Goal: Transaction & Acquisition: Purchase product/service

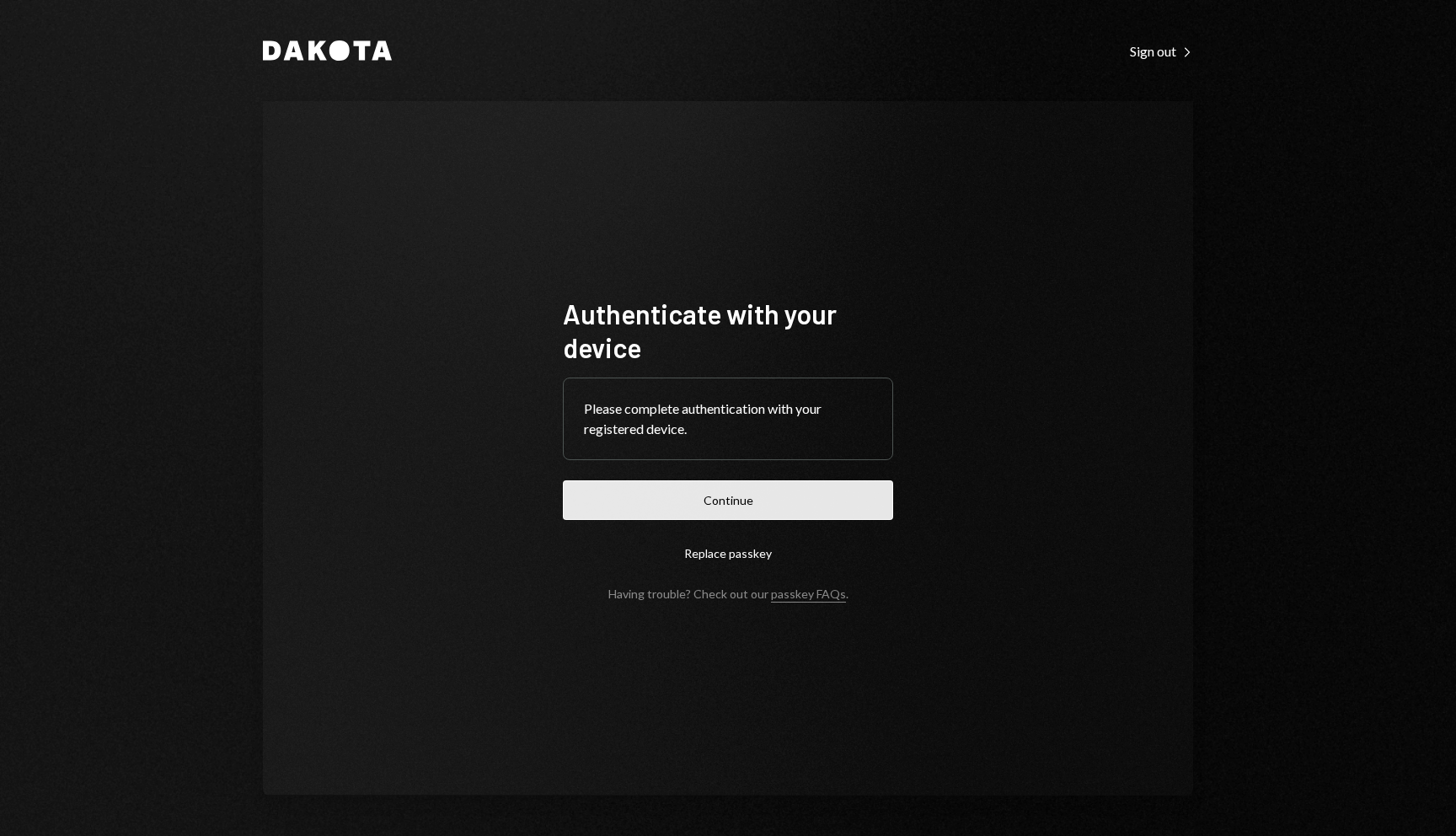
click at [639, 492] on button "Continue" at bounding box center [728, 499] width 330 height 40
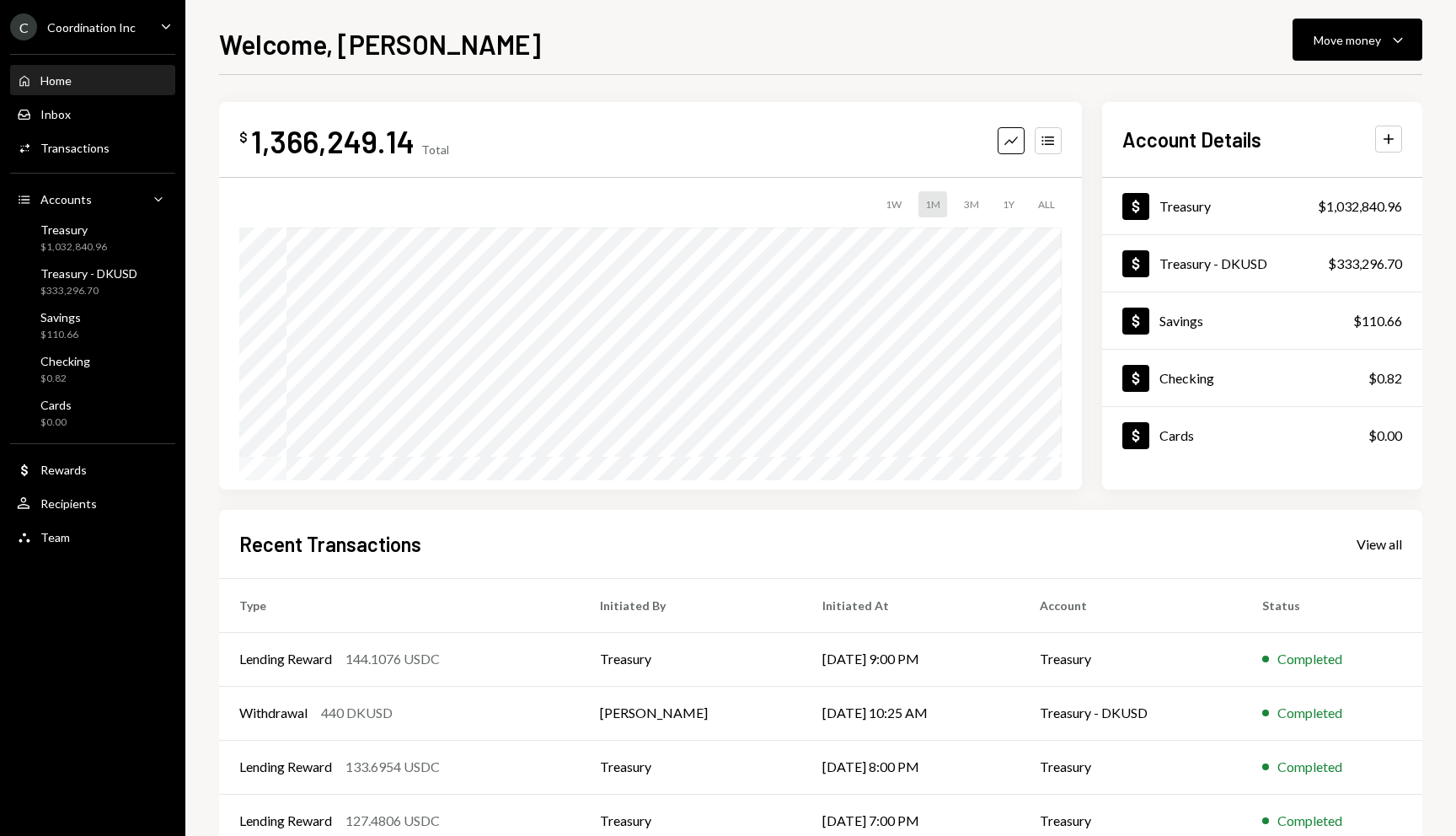
click at [163, 24] on icon "Main" at bounding box center [166, 26] width 9 height 5
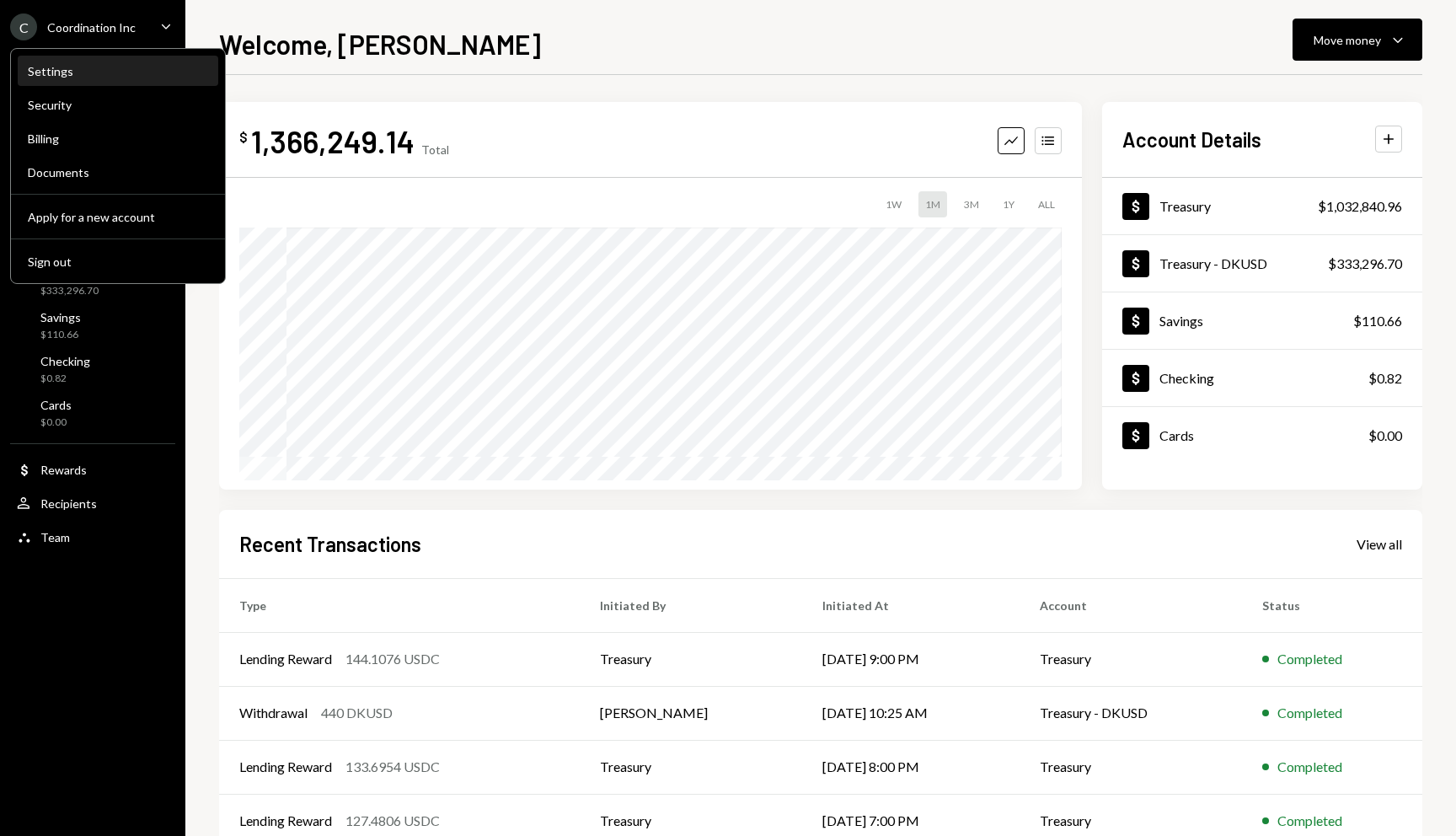
click at [92, 78] on div "Settings" at bounding box center [118, 71] width 181 height 29
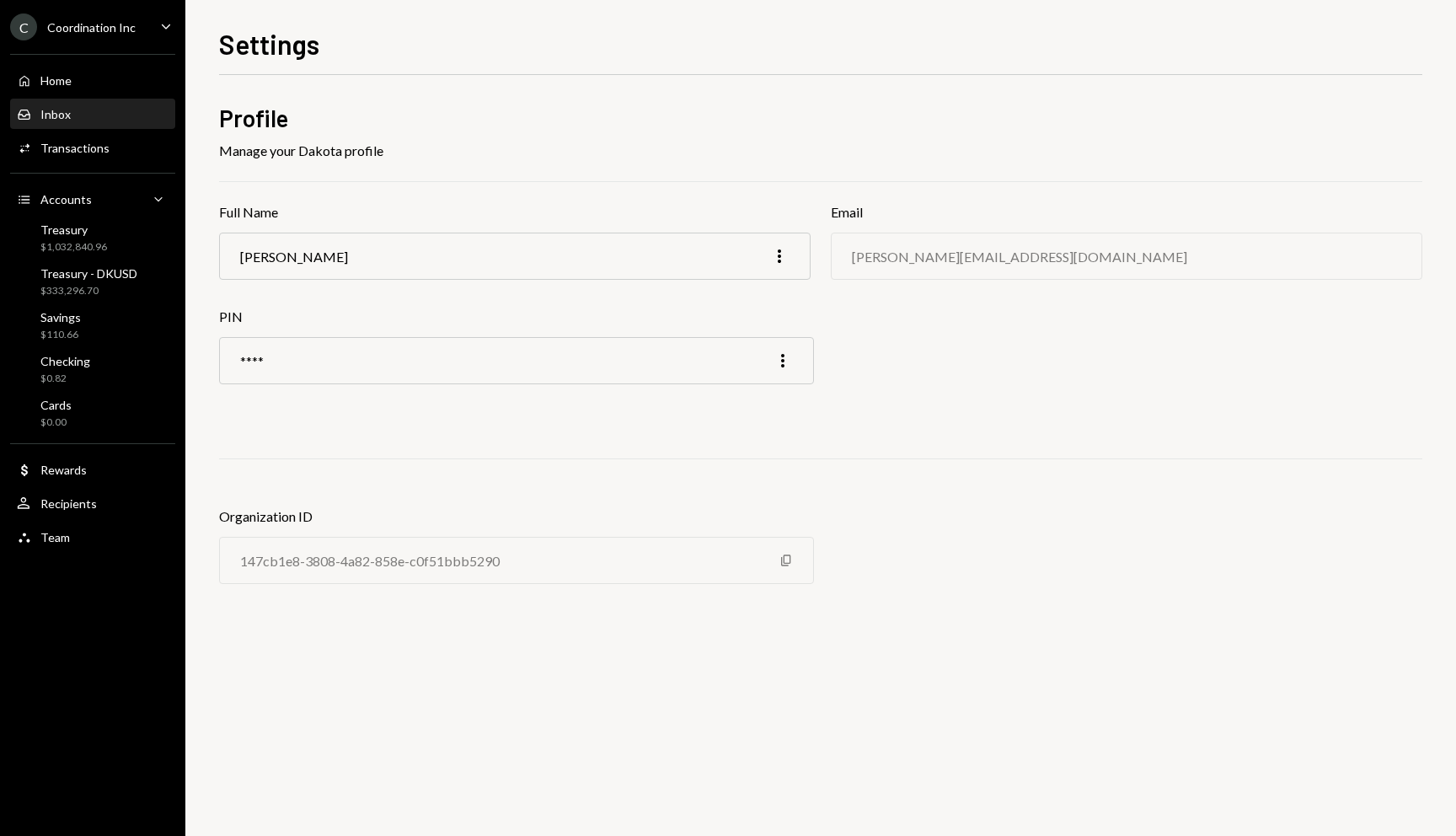
click at [72, 116] on div "Inbox Inbox" at bounding box center [92, 114] width 152 height 15
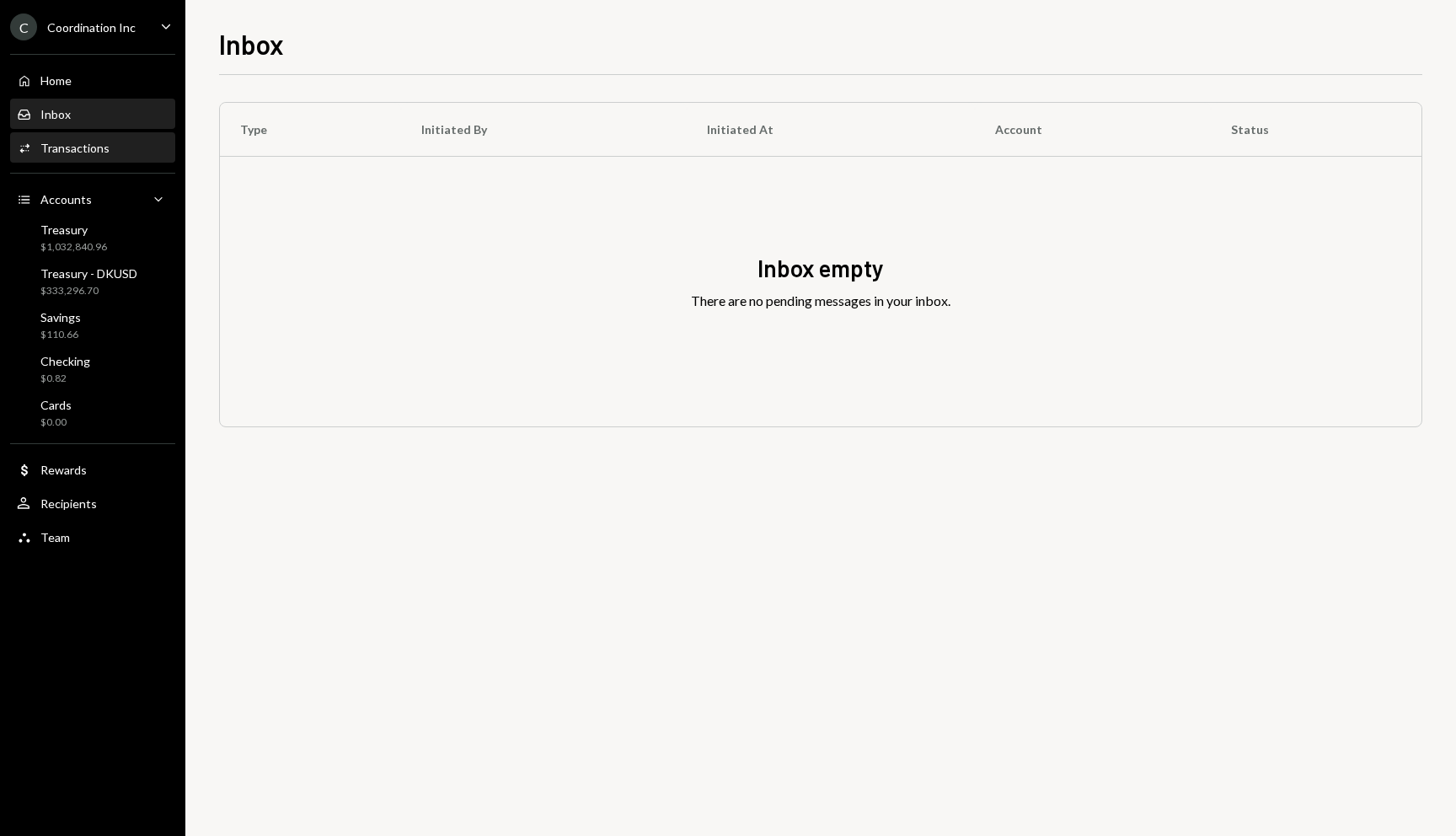
click at [72, 143] on div "Transactions" at bounding box center [75, 148] width 69 height 14
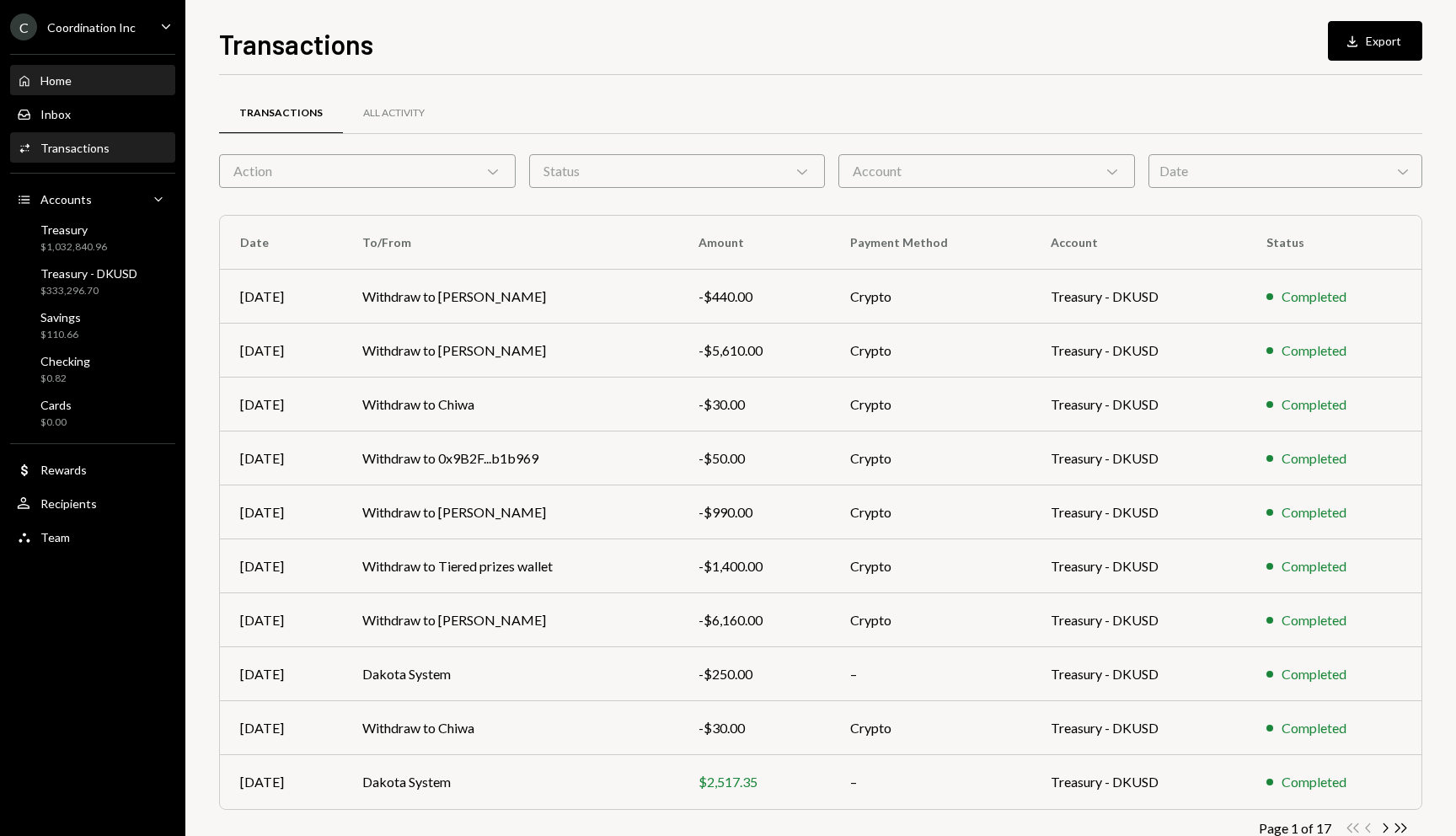
click at [73, 80] on div "Home Home" at bounding box center [92, 80] width 152 height 15
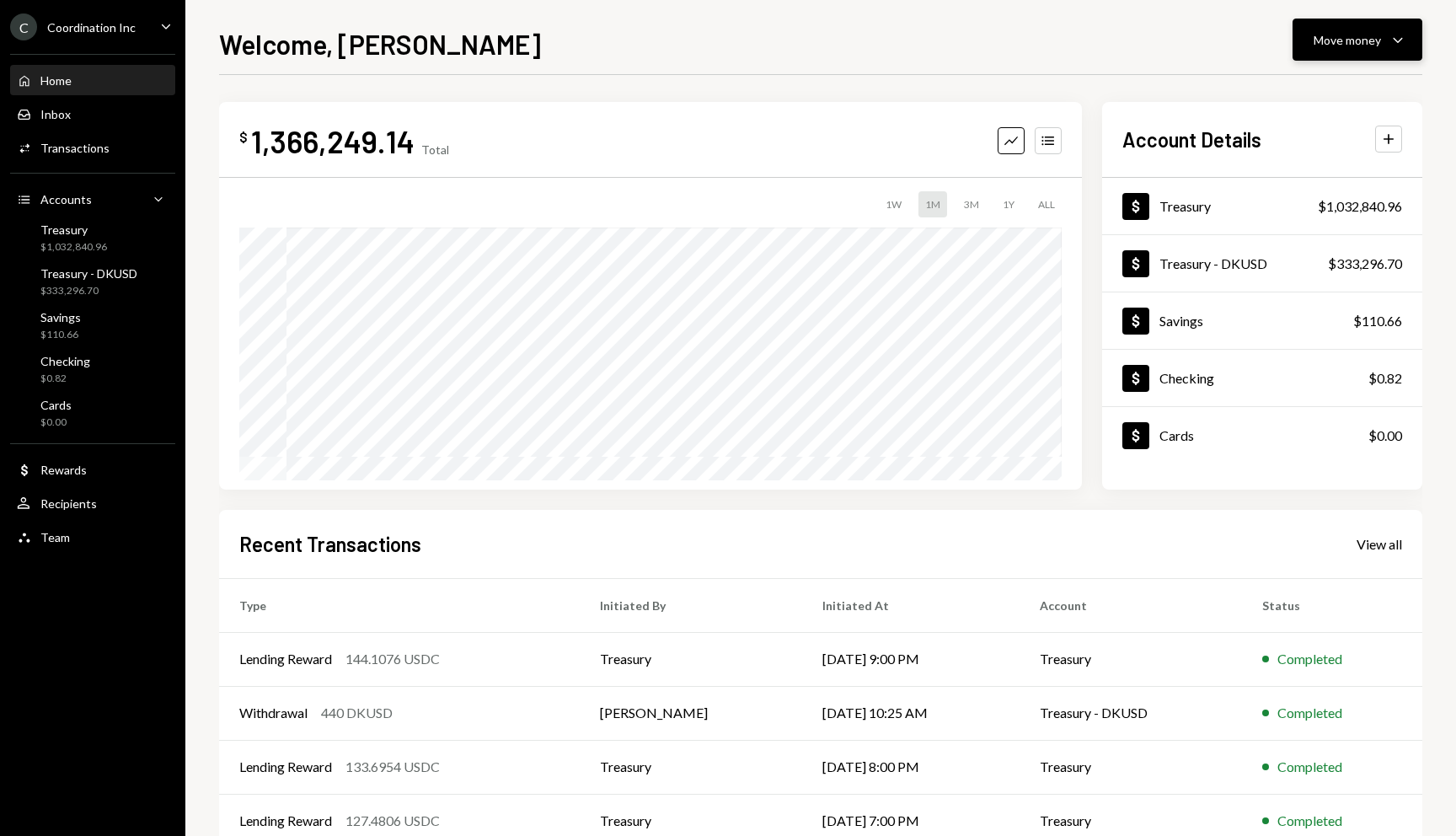
click at [1351, 48] on div "Move money" at bounding box center [1347, 40] width 68 height 18
click at [1059, 44] on div "Welcome, Patrick Move money Caret Down" at bounding box center [821, 42] width 1203 height 37
click at [1092, 77] on div "$ 1,366,249.14 Total Graph Accounts 1W 1M 3M 1Y ALL Account Details Plus Dollar…" at bounding box center [821, 505] width 1203 height 861
click at [74, 476] on div "Rewards" at bounding box center [63, 470] width 47 height 14
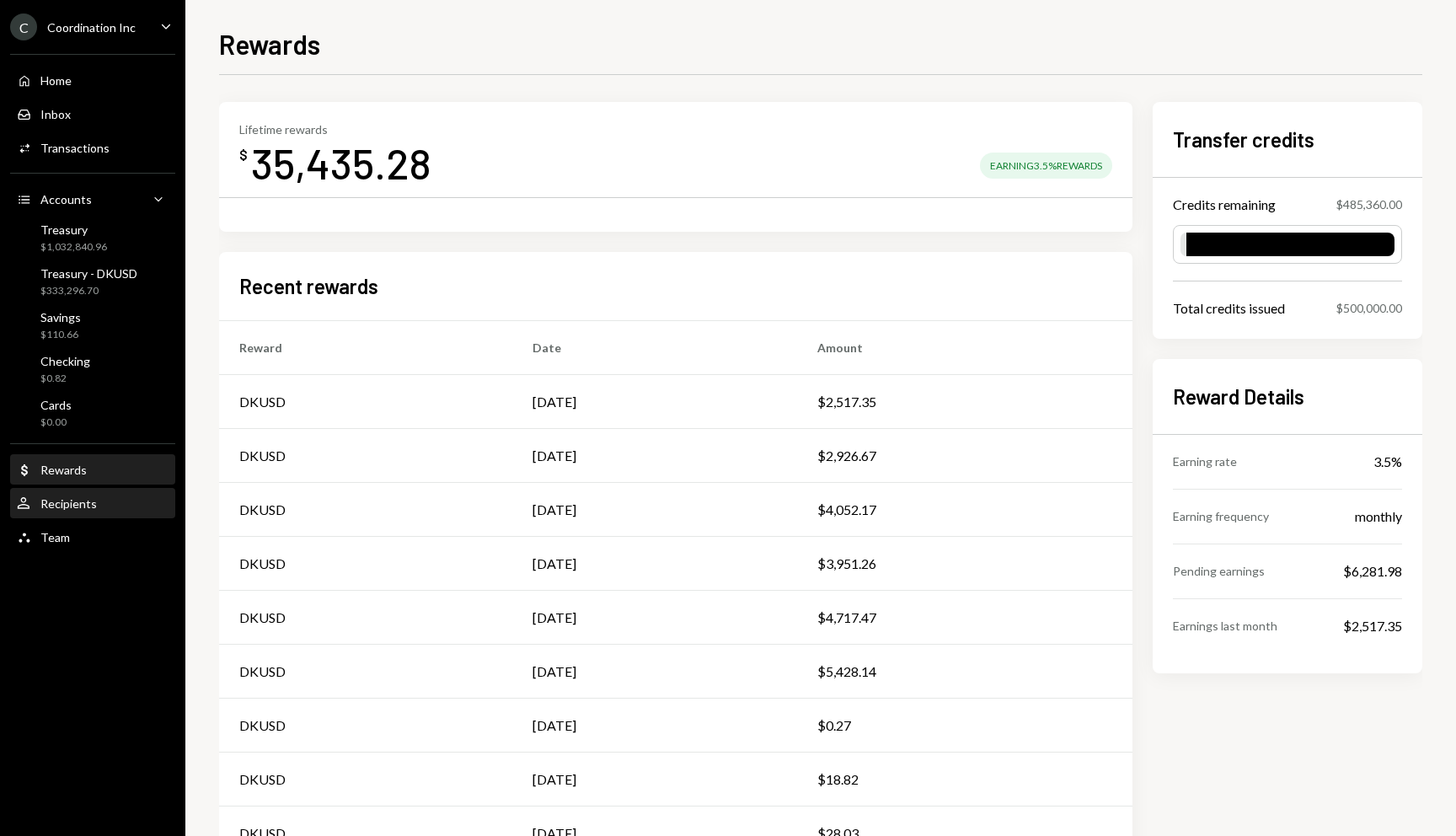
click at [71, 496] on div "Recipients" at bounding box center [69, 503] width 56 height 14
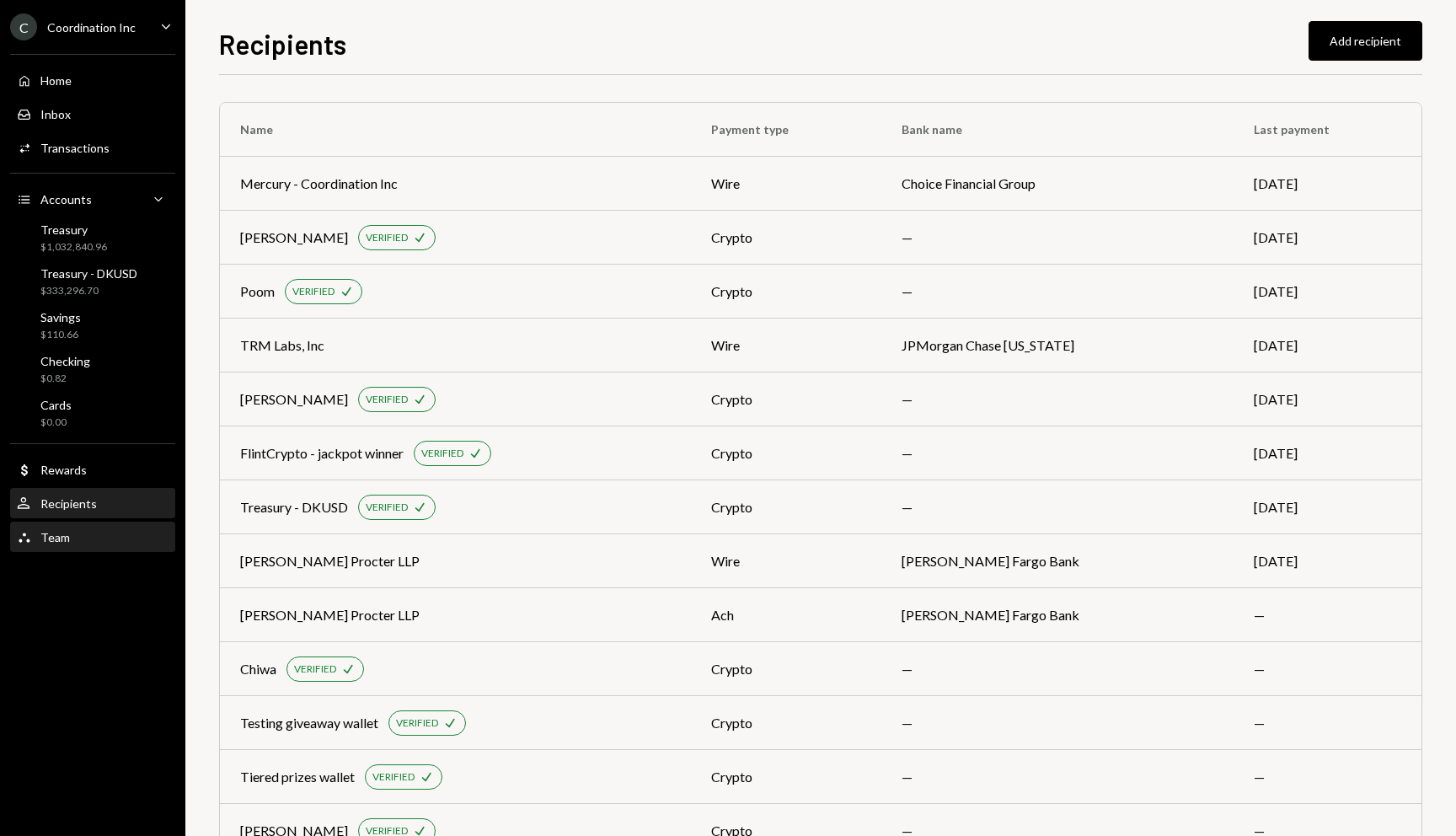
click at [60, 531] on div "Team" at bounding box center [55, 537] width 29 height 14
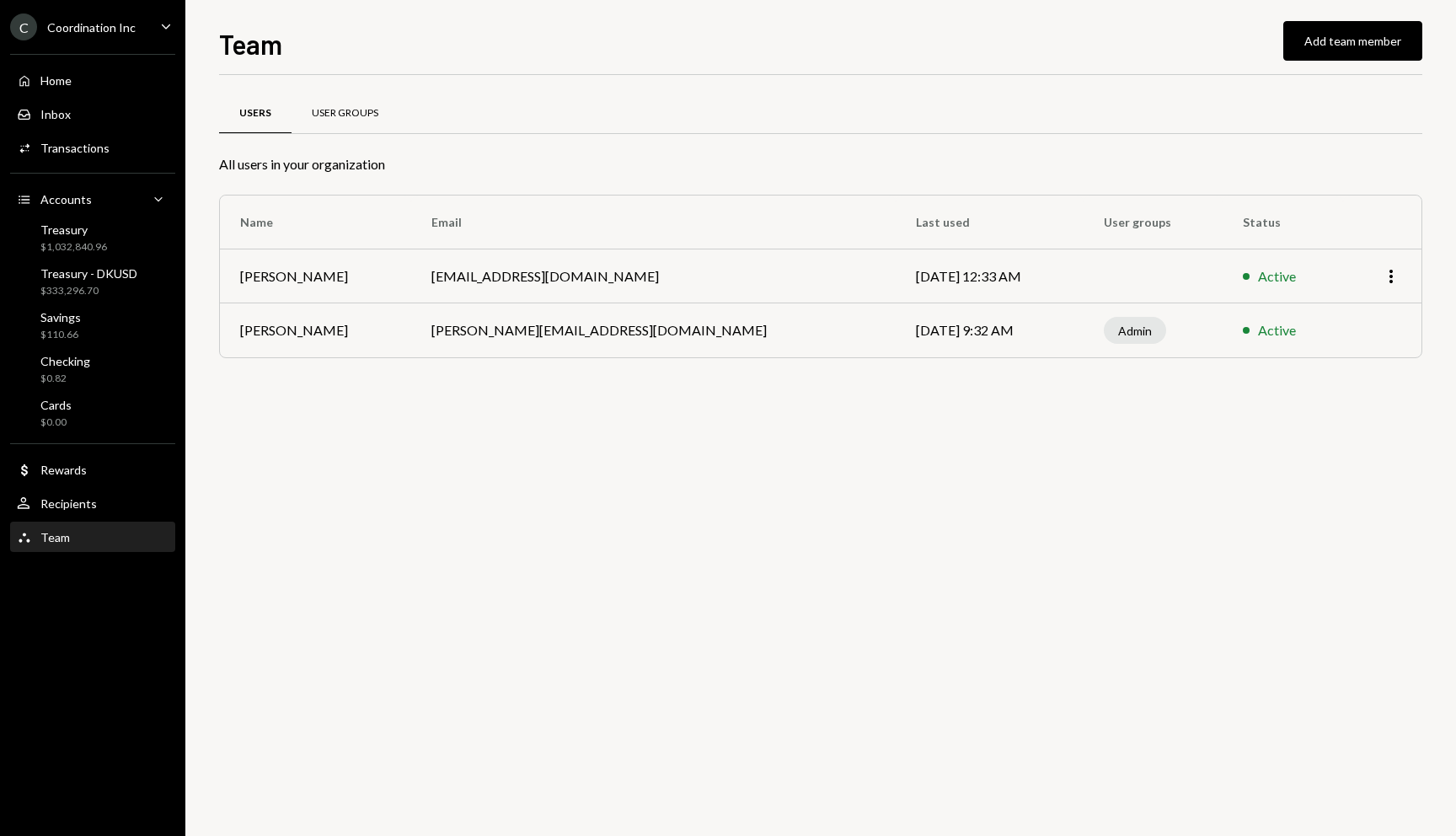
click at [339, 127] on div "User Groups" at bounding box center [344, 114] width 107 height 41
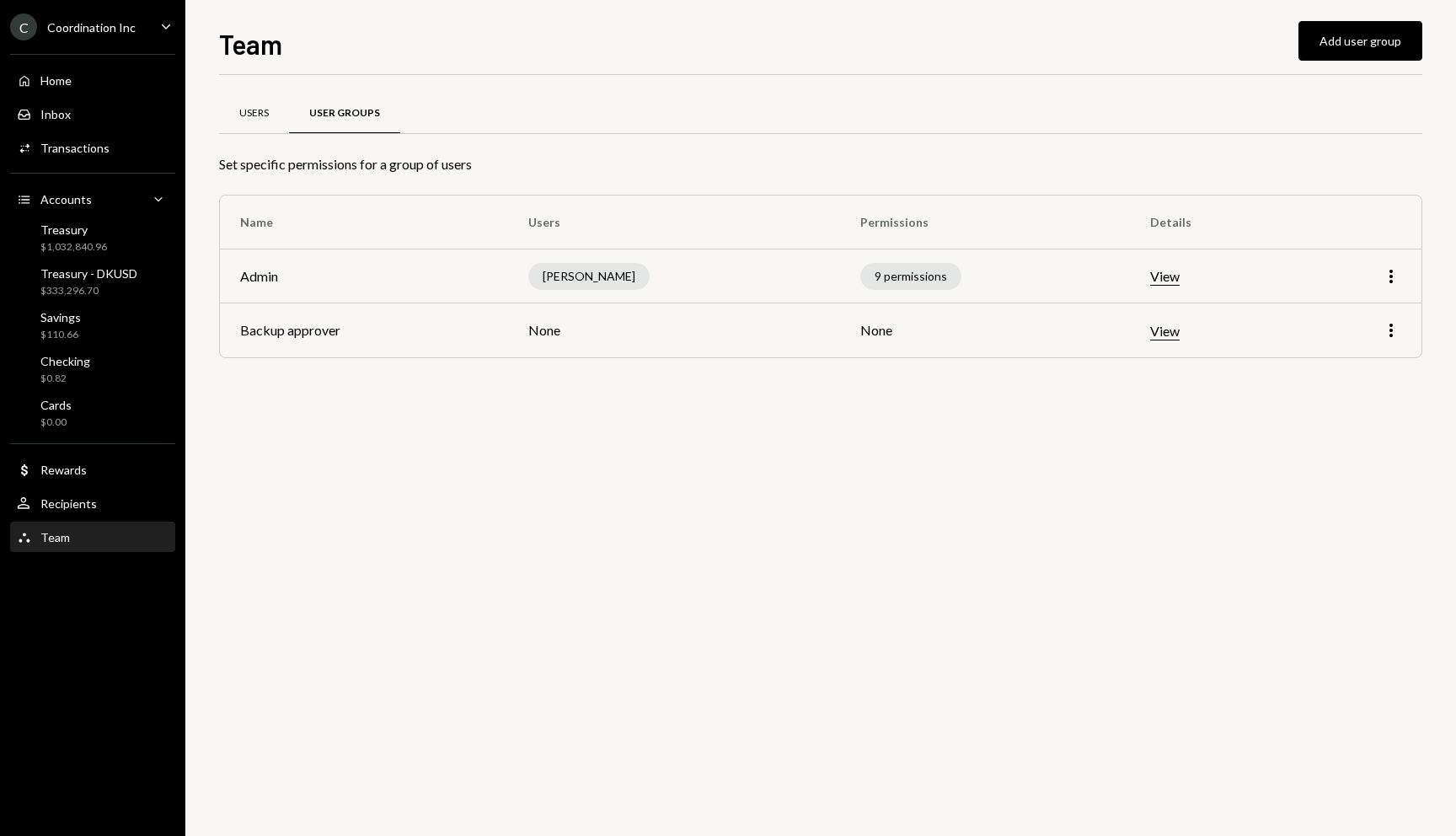
click at [258, 123] on div "Users" at bounding box center [254, 114] width 70 height 41
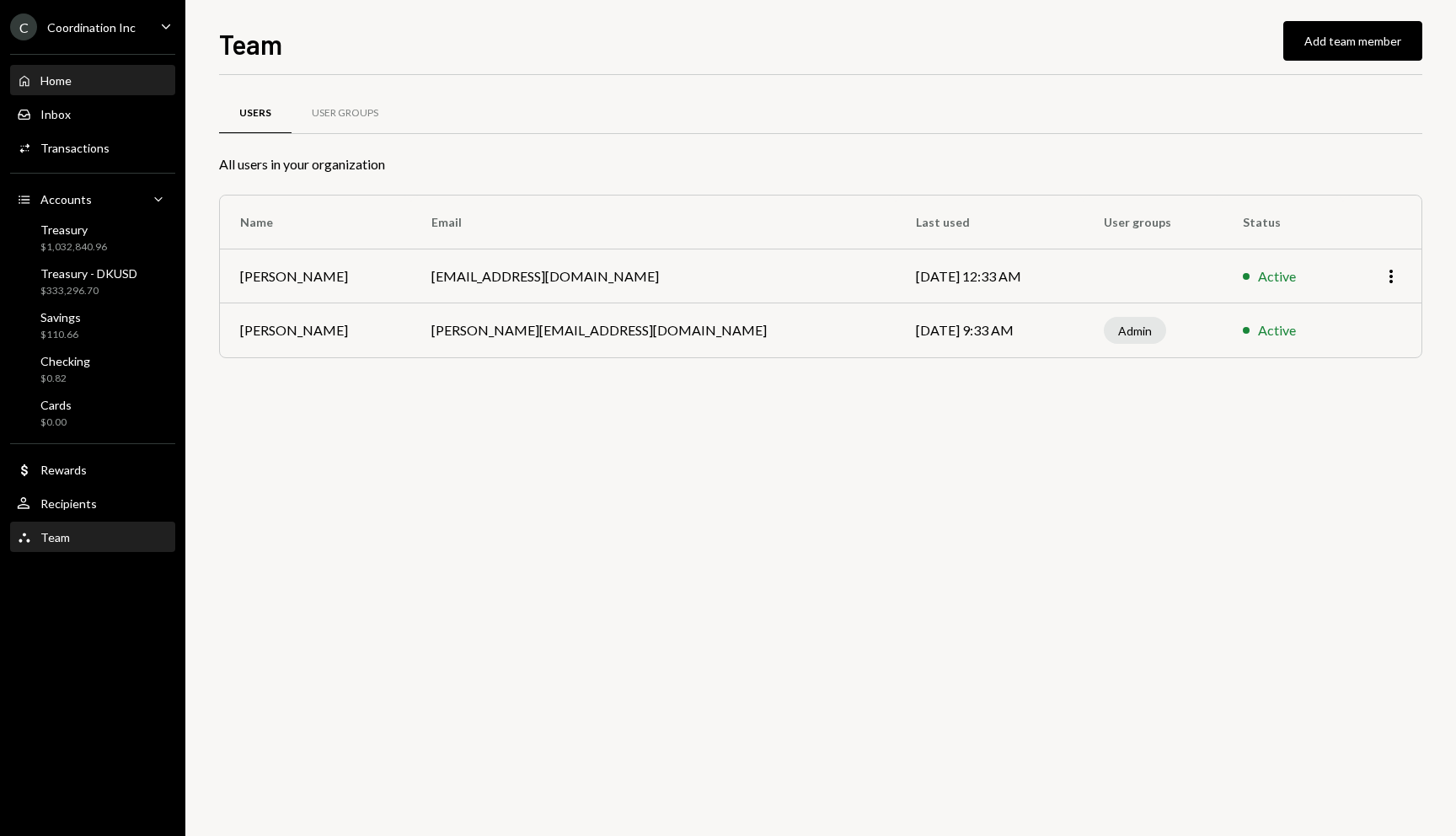
click at [125, 85] on div "Home Home" at bounding box center [92, 80] width 152 height 15
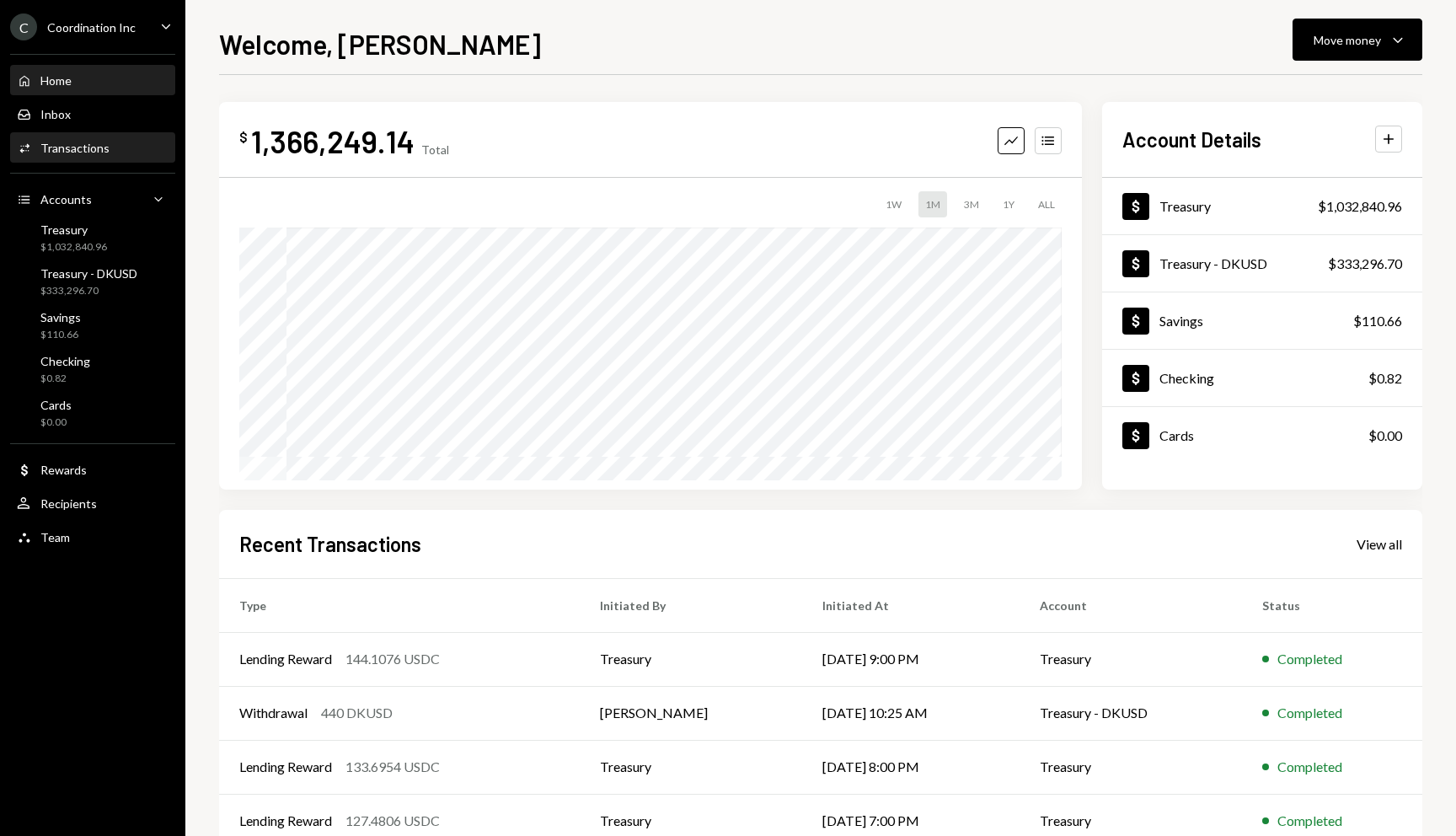
click at [110, 146] on div "Activities Transactions" at bounding box center [92, 148] width 152 height 15
click at [185, 557] on div "Welcome, [PERSON_NAME] Move money Caret Down $ 1,366,249.14 Total Graph Account…" at bounding box center [820, 418] width 1270 height 836
click at [159, 26] on icon "Caret Down" at bounding box center [166, 26] width 18 height 18
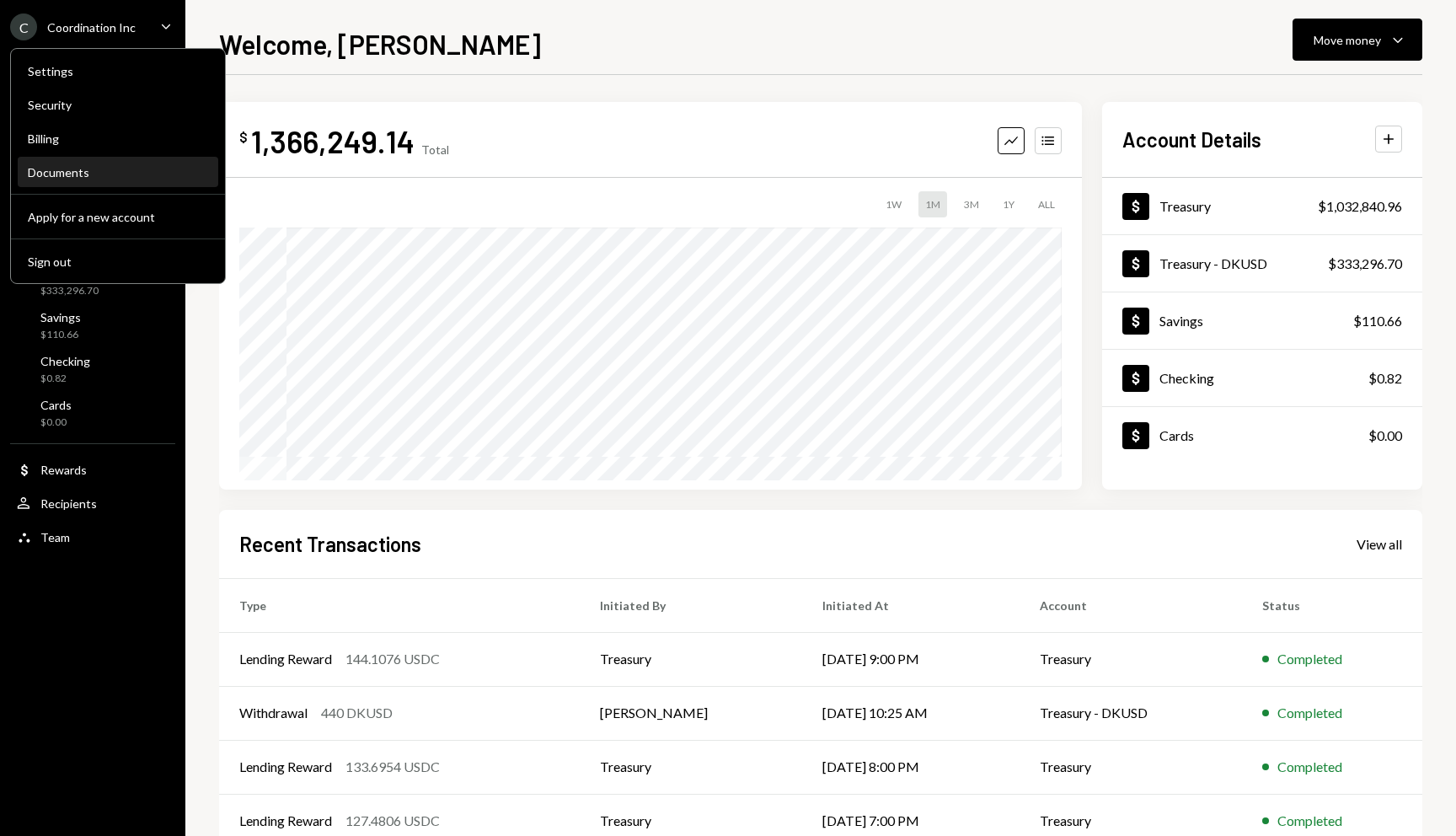
click at [115, 168] on div "Documents" at bounding box center [118, 172] width 181 height 14
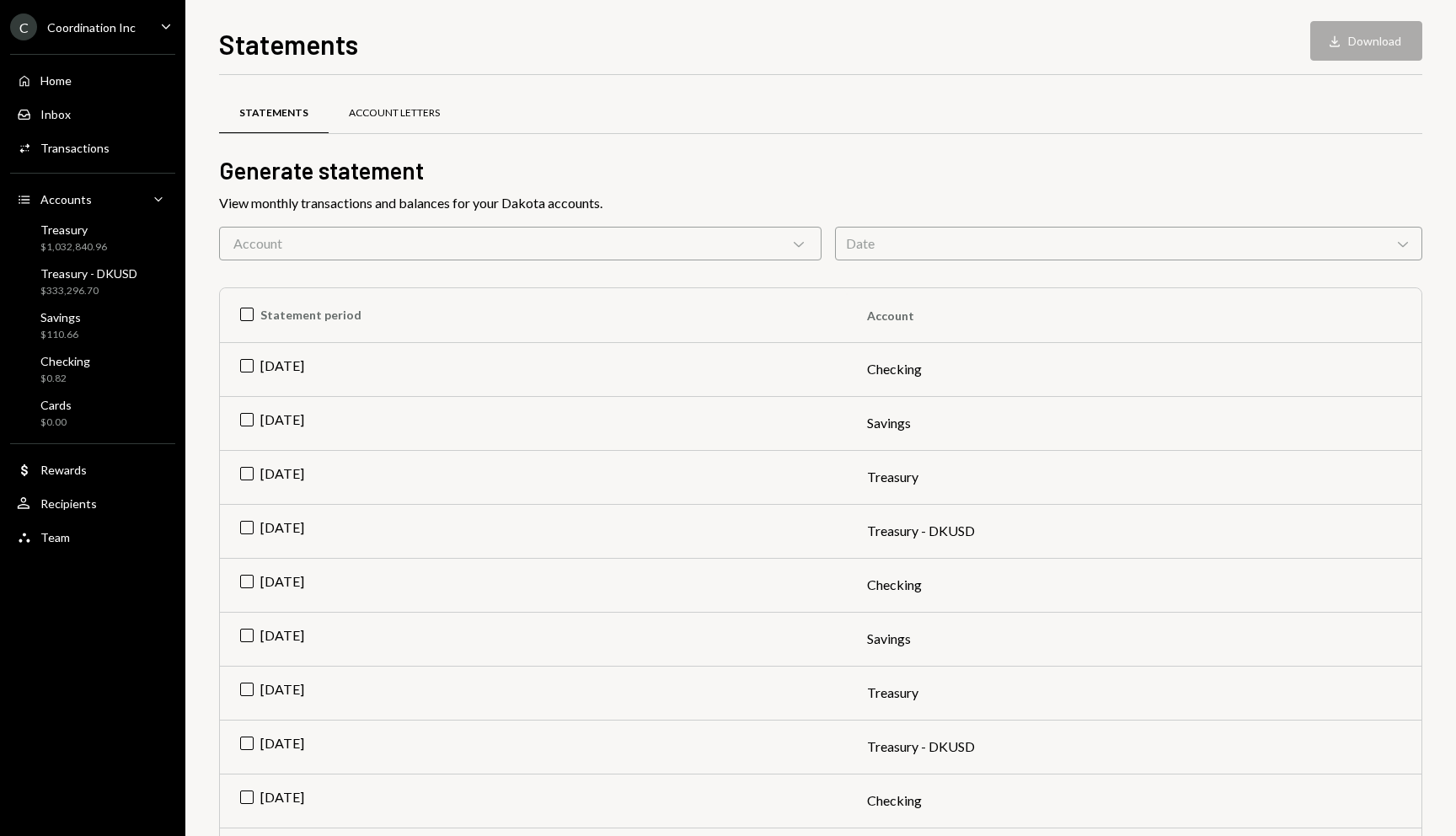
click at [377, 112] on div "Account Letters" at bounding box center [394, 114] width 91 height 14
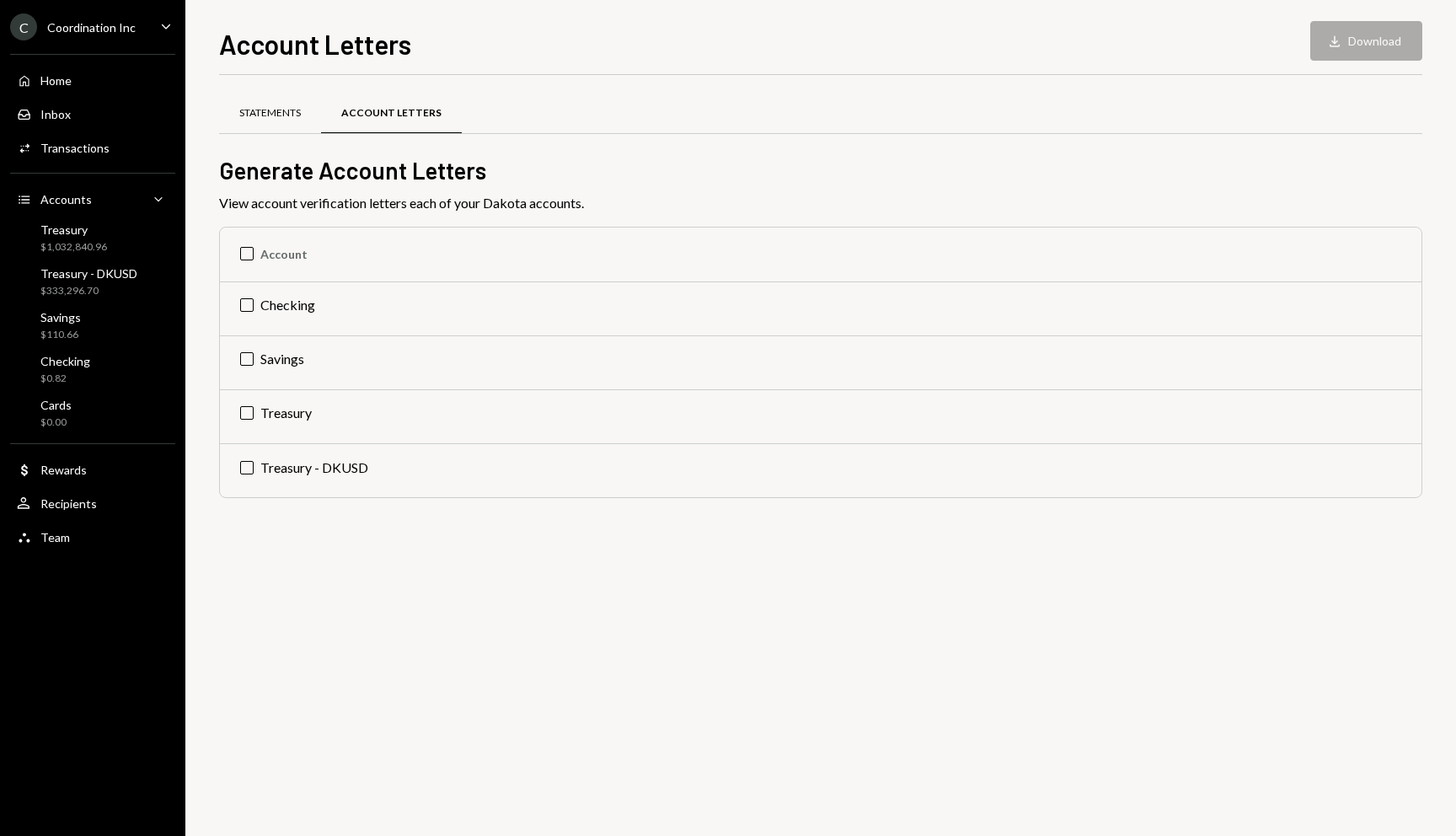
click at [270, 114] on div "Statements" at bounding box center [270, 114] width 62 height 14
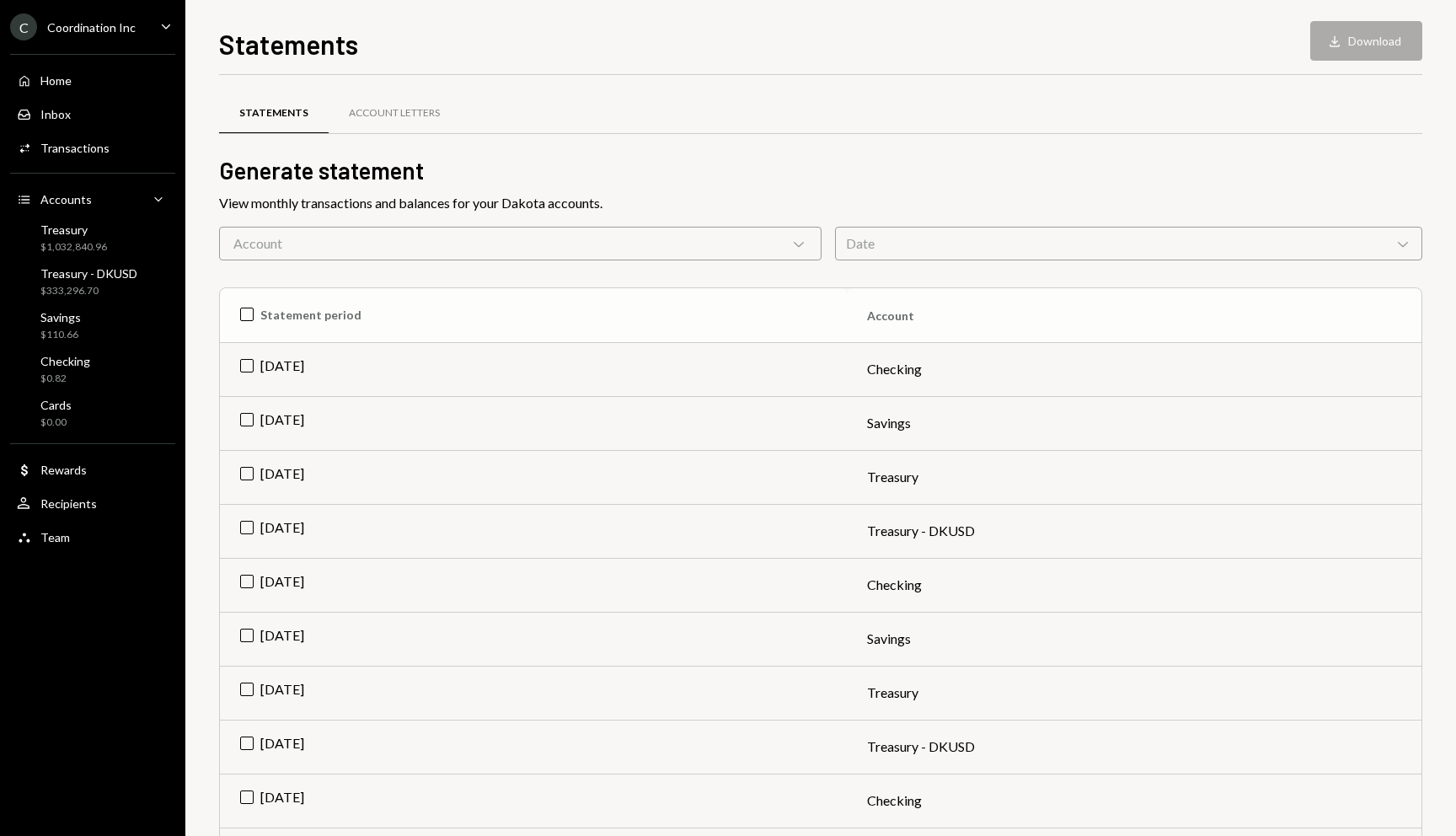
click at [250, 315] on th "Statement period" at bounding box center [534, 314] width 627 height 54
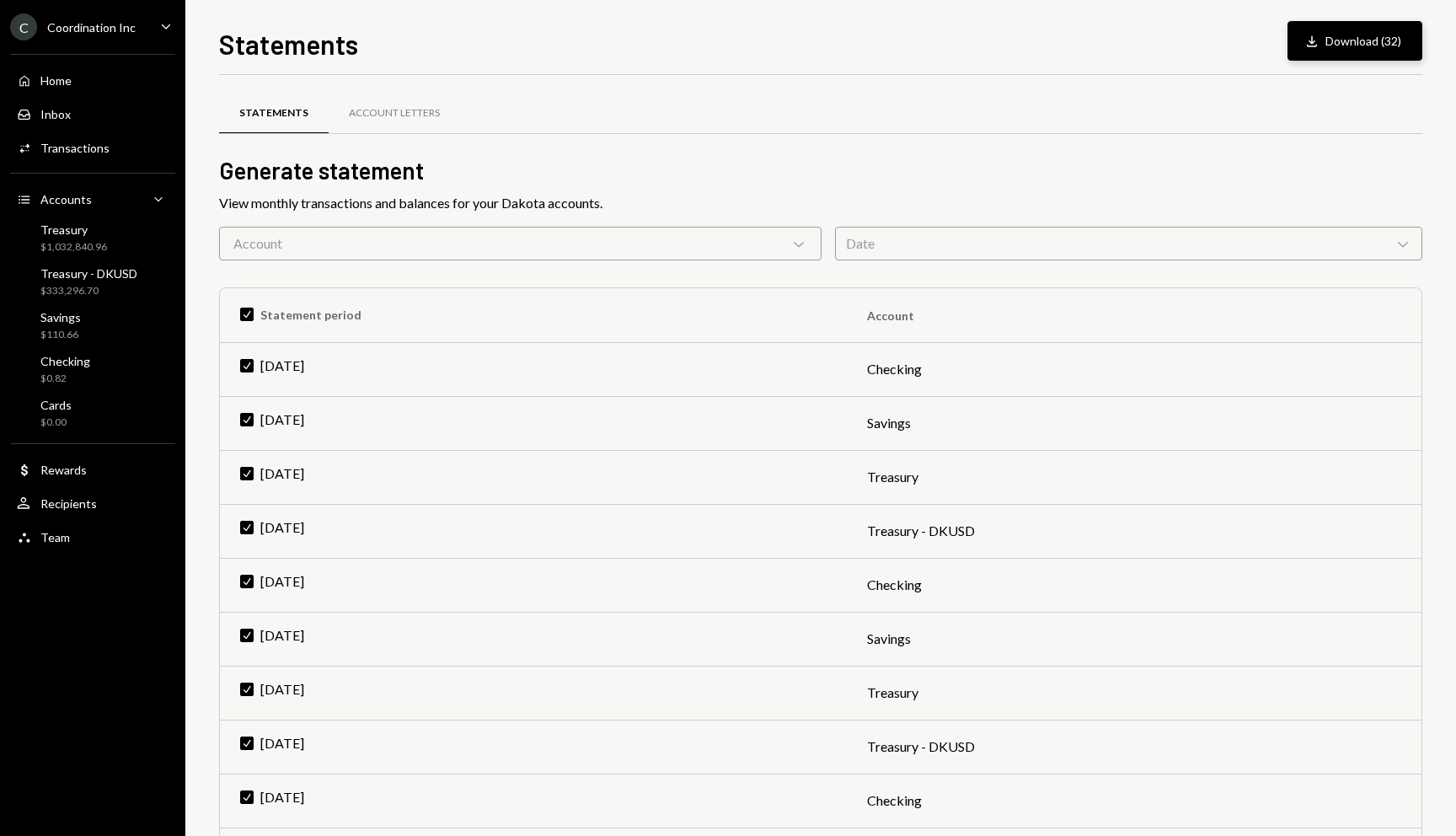
click at [1402, 47] on button "Download Download (32)" at bounding box center [1354, 41] width 135 height 40
click at [92, 499] on div "Recipients" at bounding box center [69, 503] width 56 height 14
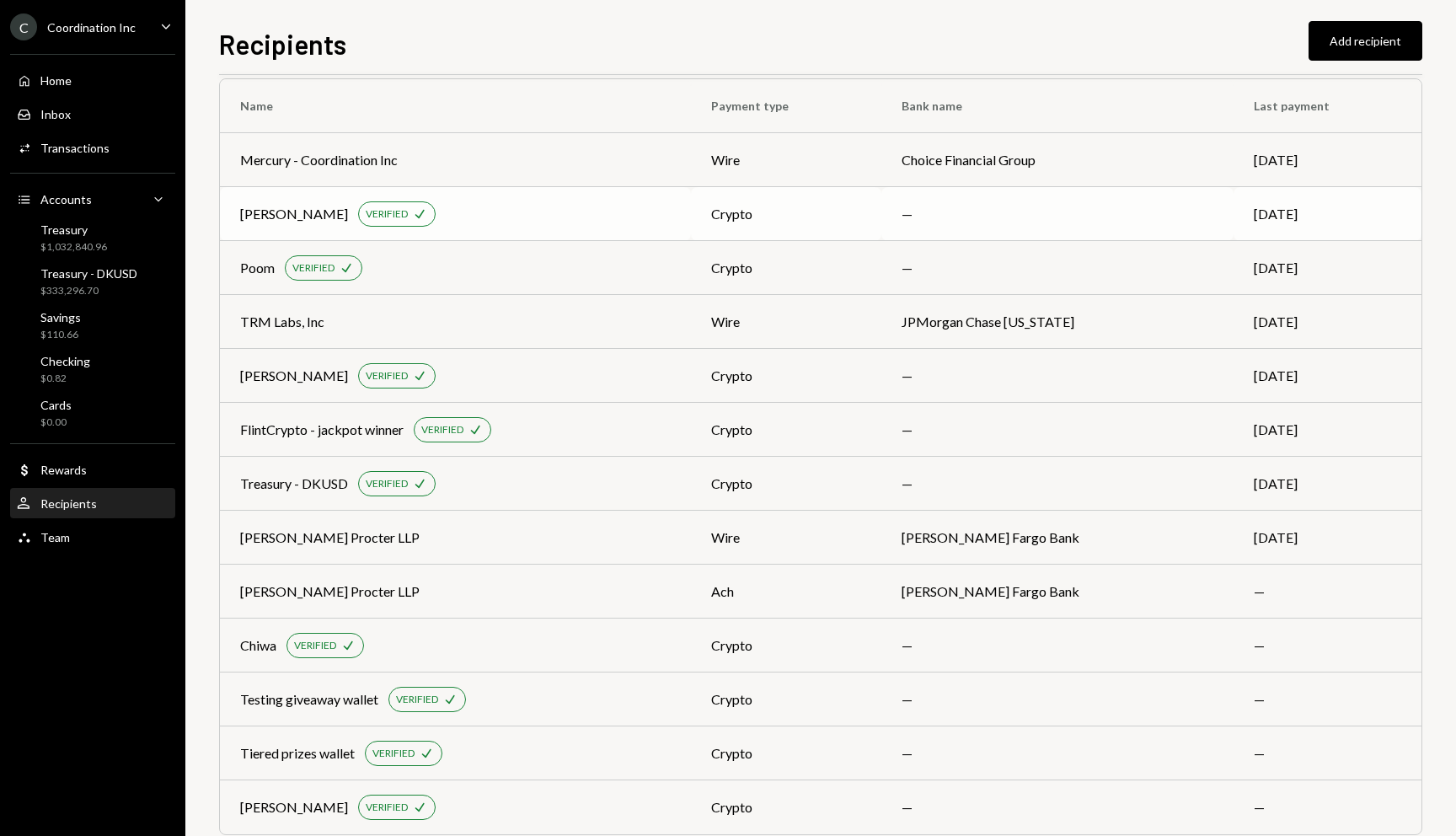
scroll to position [33, 0]
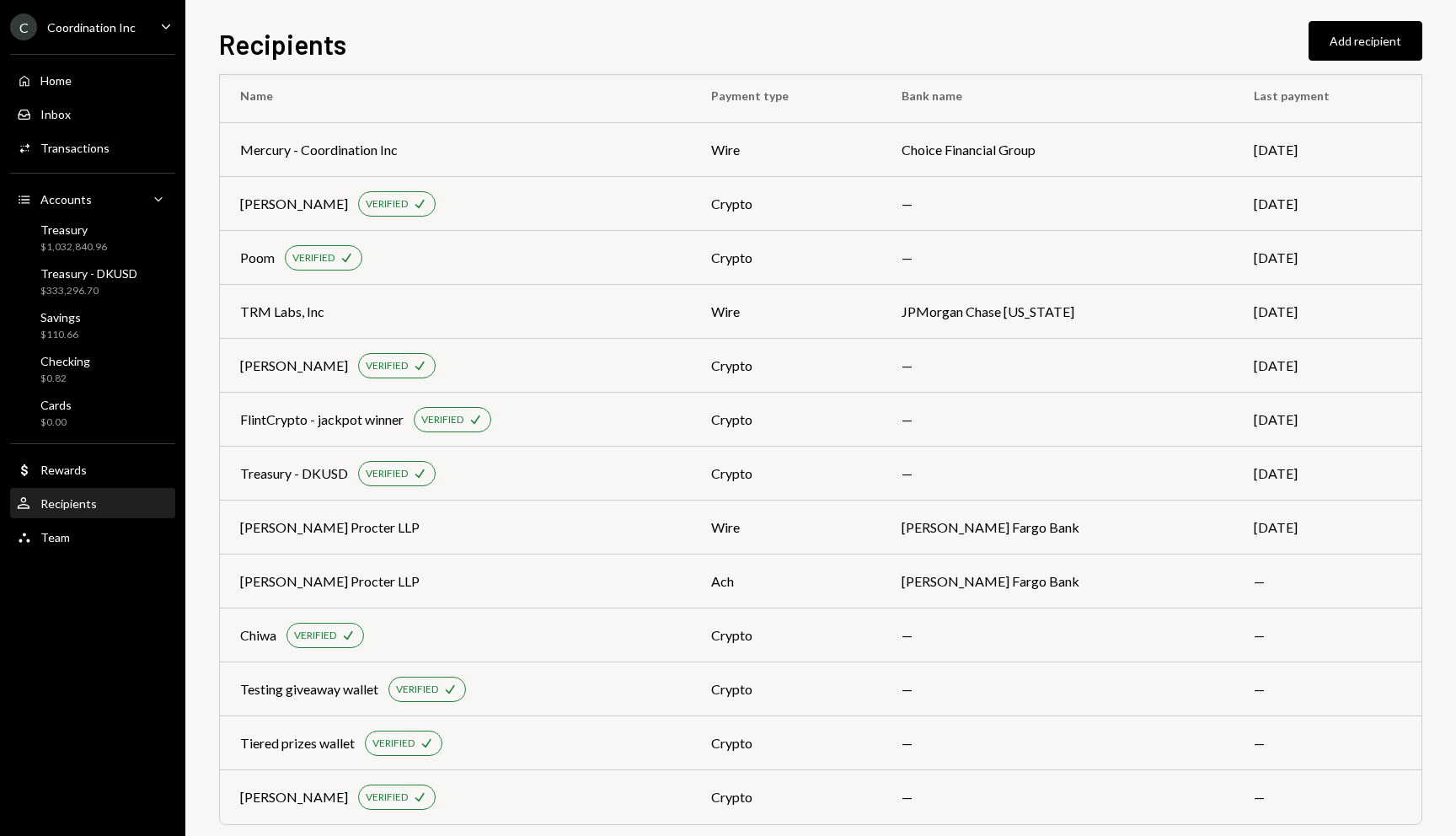
click at [752, 46] on div "Recipients Add recipient" at bounding box center [821, 42] width 1203 height 37
click at [834, 805] on div "crypto" at bounding box center [786, 796] width 150 height 20
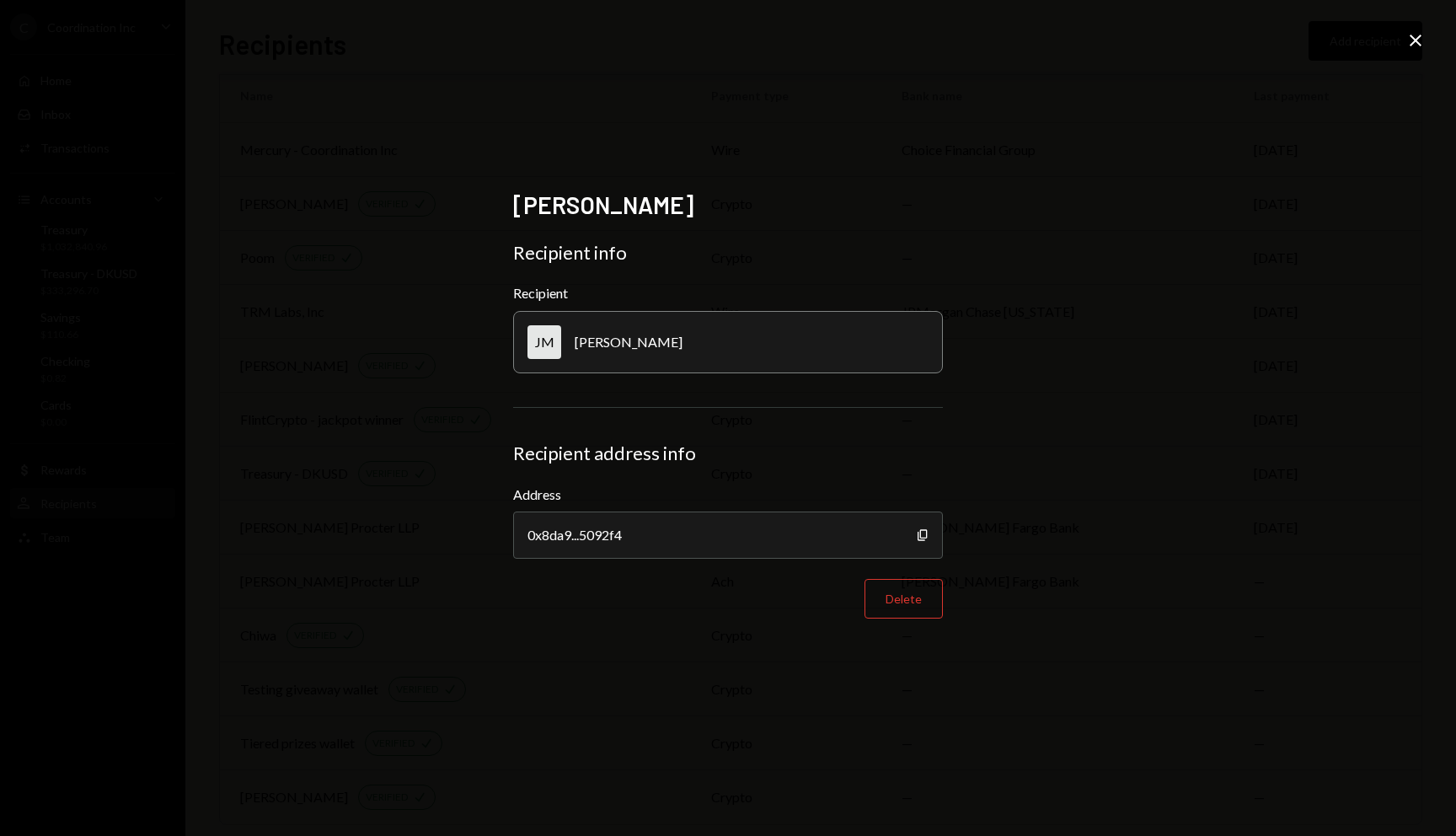
click at [1257, 259] on div "John Ma Recipient info Recipient JM John Ma Recipient address info Address 0x8d…" at bounding box center [728, 418] width 1456 height 836
click at [1419, 41] on icon "Close" at bounding box center [1415, 40] width 20 height 20
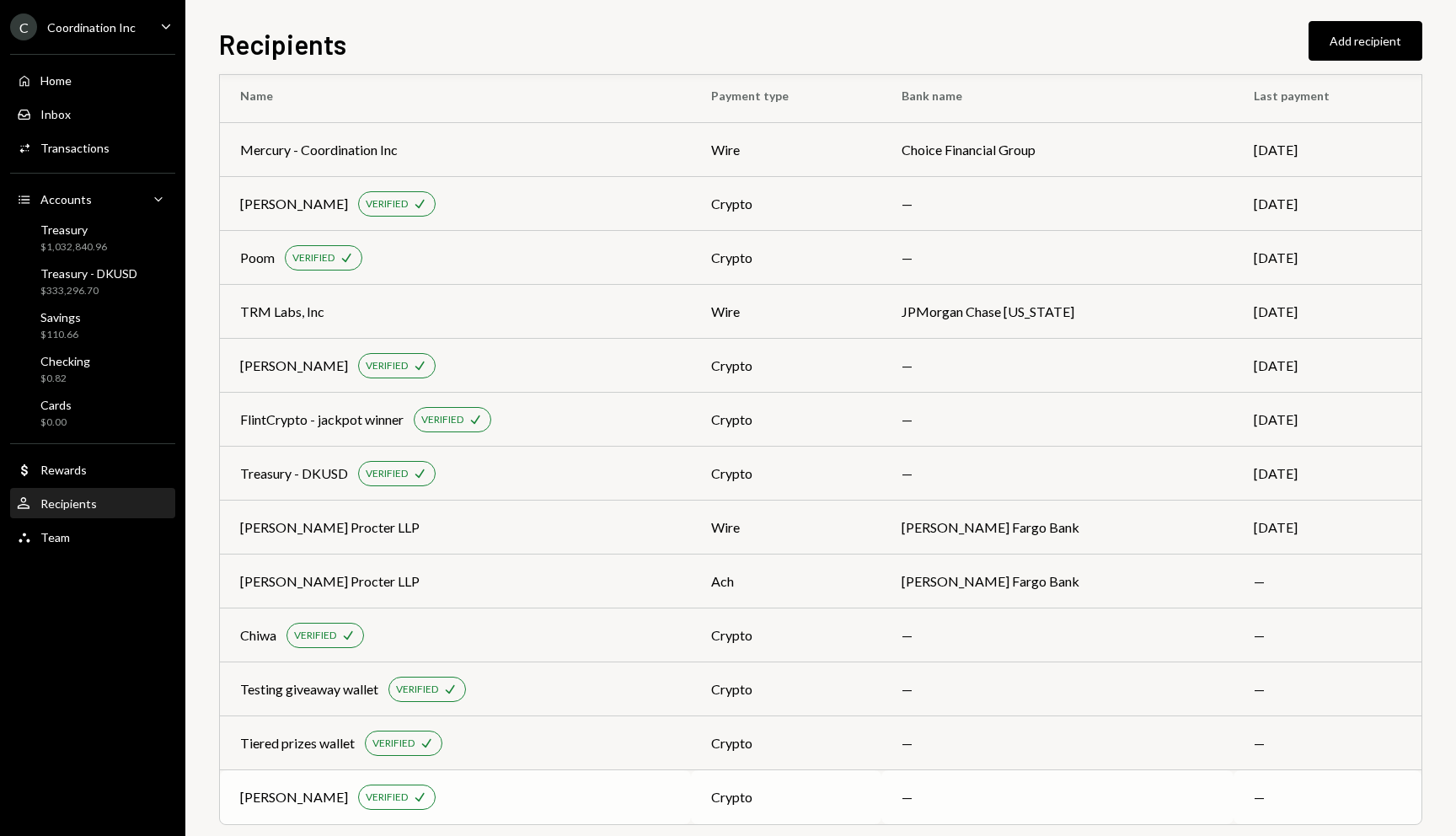
click at [280, 799] on div "[PERSON_NAME]" at bounding box center [294, 796] width 107 height 20
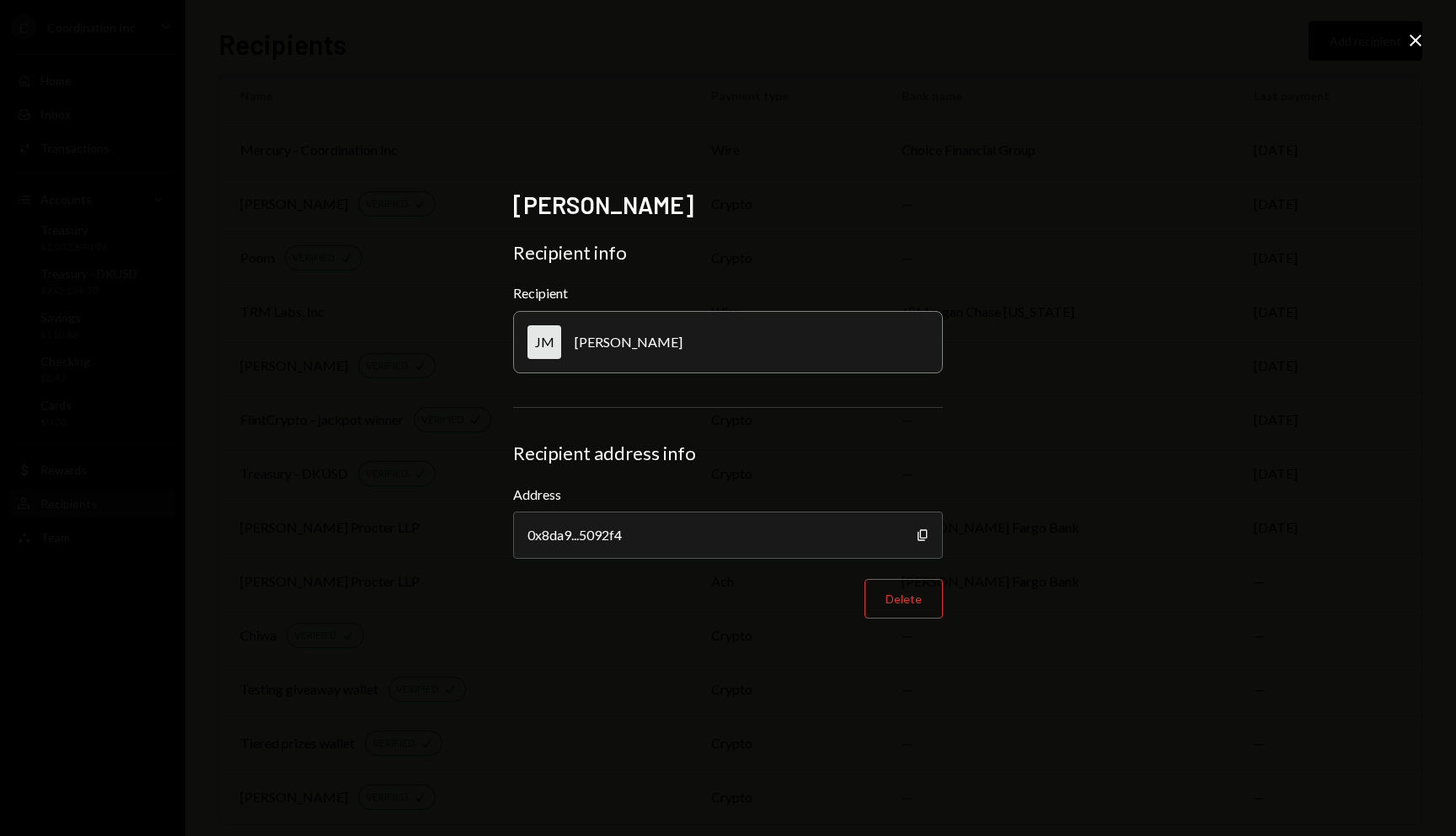
click at [1408, 51] on div "Close" at bounding box center [1415, 41] width 20 height 23
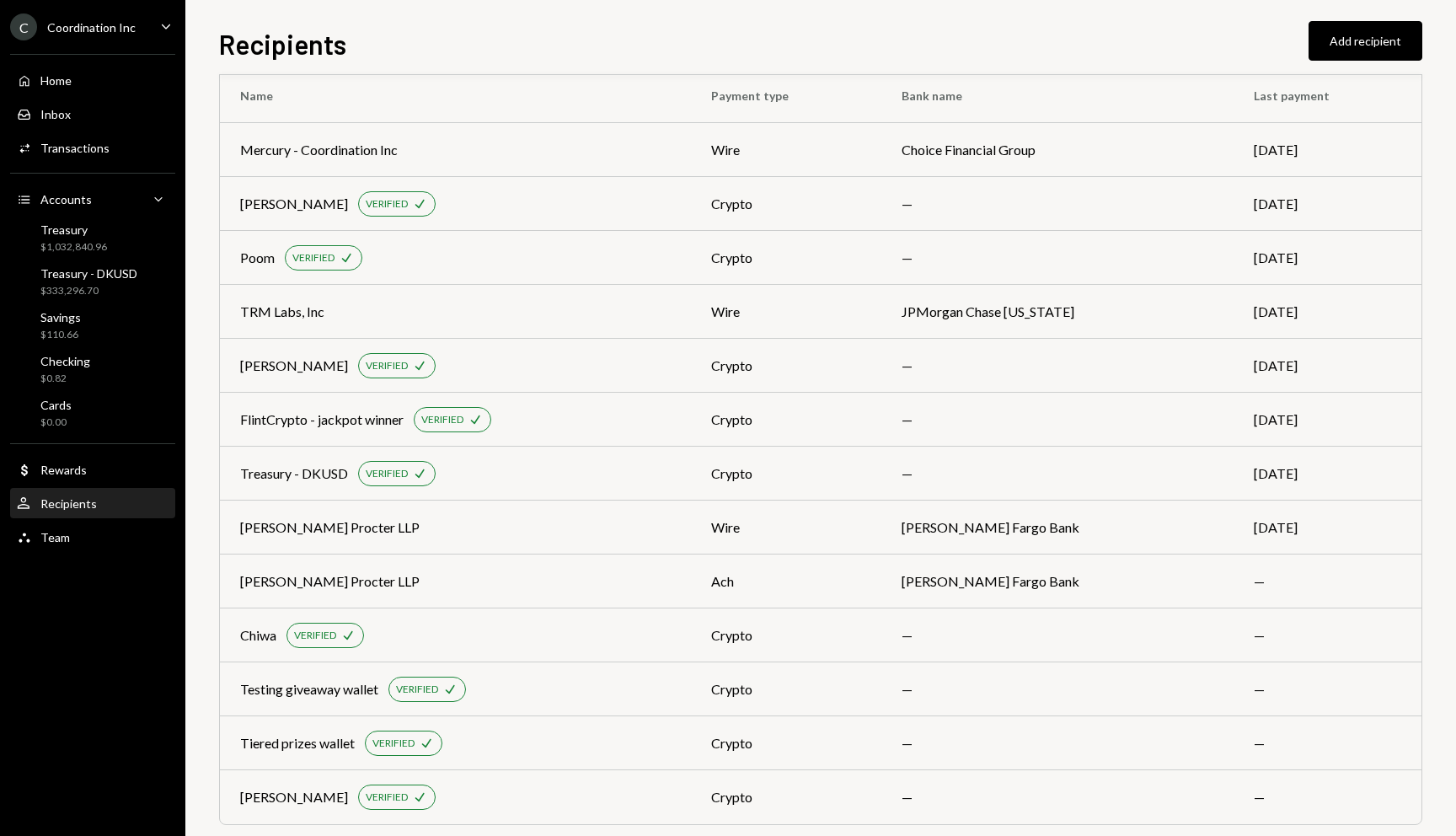
click at [859, 28] on div "Recipients Add recipient" at bounding box center [821, 42] width 1203 height 37
click at [763, 19] on div "Recipients Add recipient Name Payment type Bank name Last payment Mercury - Coo…" at bounding box center [820, 418] width 1270 height 836
click at [1320, 41] on button "Add recipient" at bounding box center [1364, 41] width 114 height 40
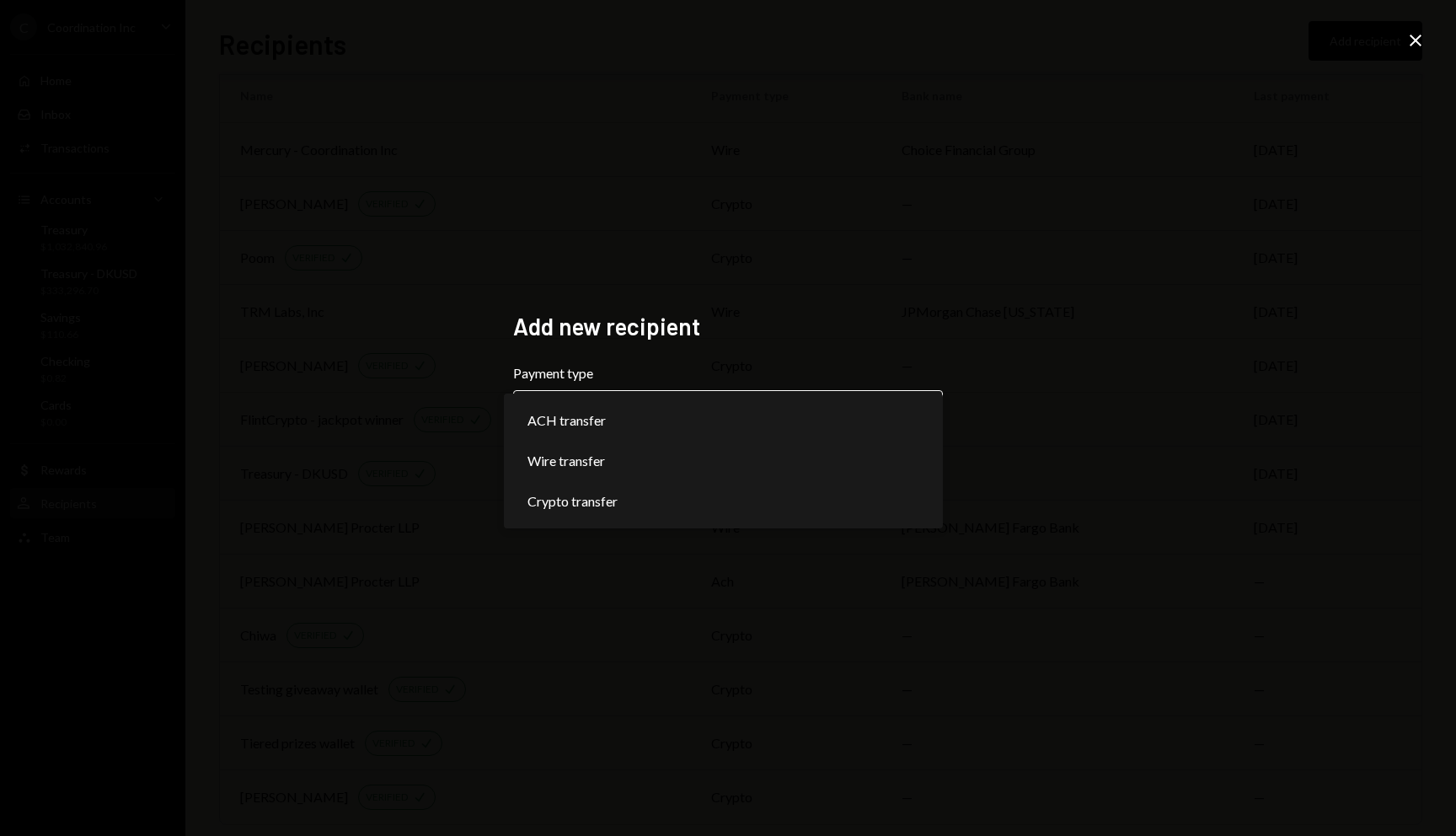
click at [612, 413] on body "C Coordination Inc Caret Down Home Home Inbox Inbox Activities Transactions Acc…" at bounding box center [728, 418] width 1456 height 836
select select "******"
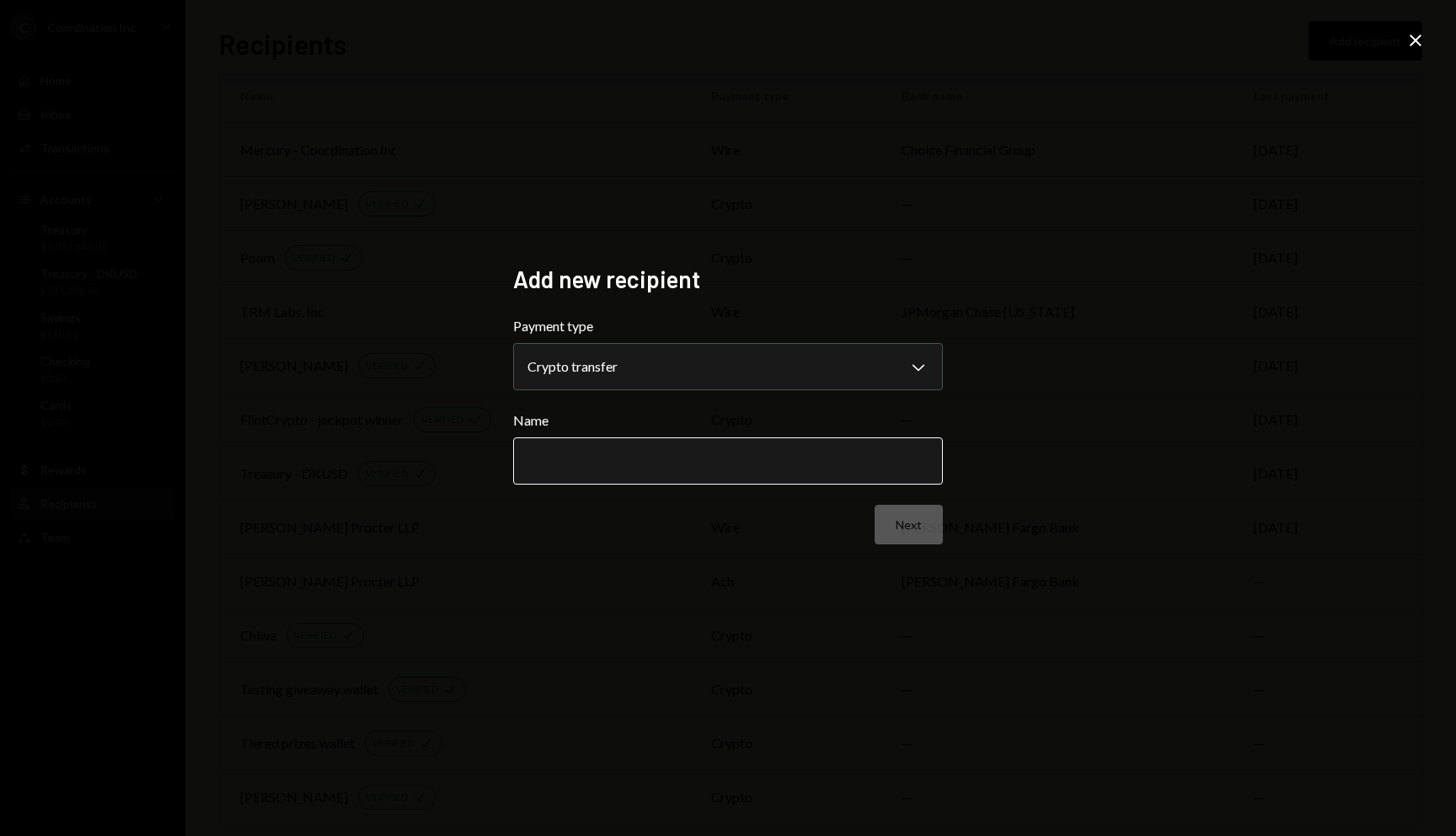
drag, startPoint x: 644, startPoint y: 469, endPoint x: 641, endPoint y: 455, distance: 14.3
click at [644, 468] on input "Name" at bounding box center [728, 461] width 430 height 48
type input "******"
click at [918, 519] on button "Next" at bounding box center [908, 524] width 68 height 40
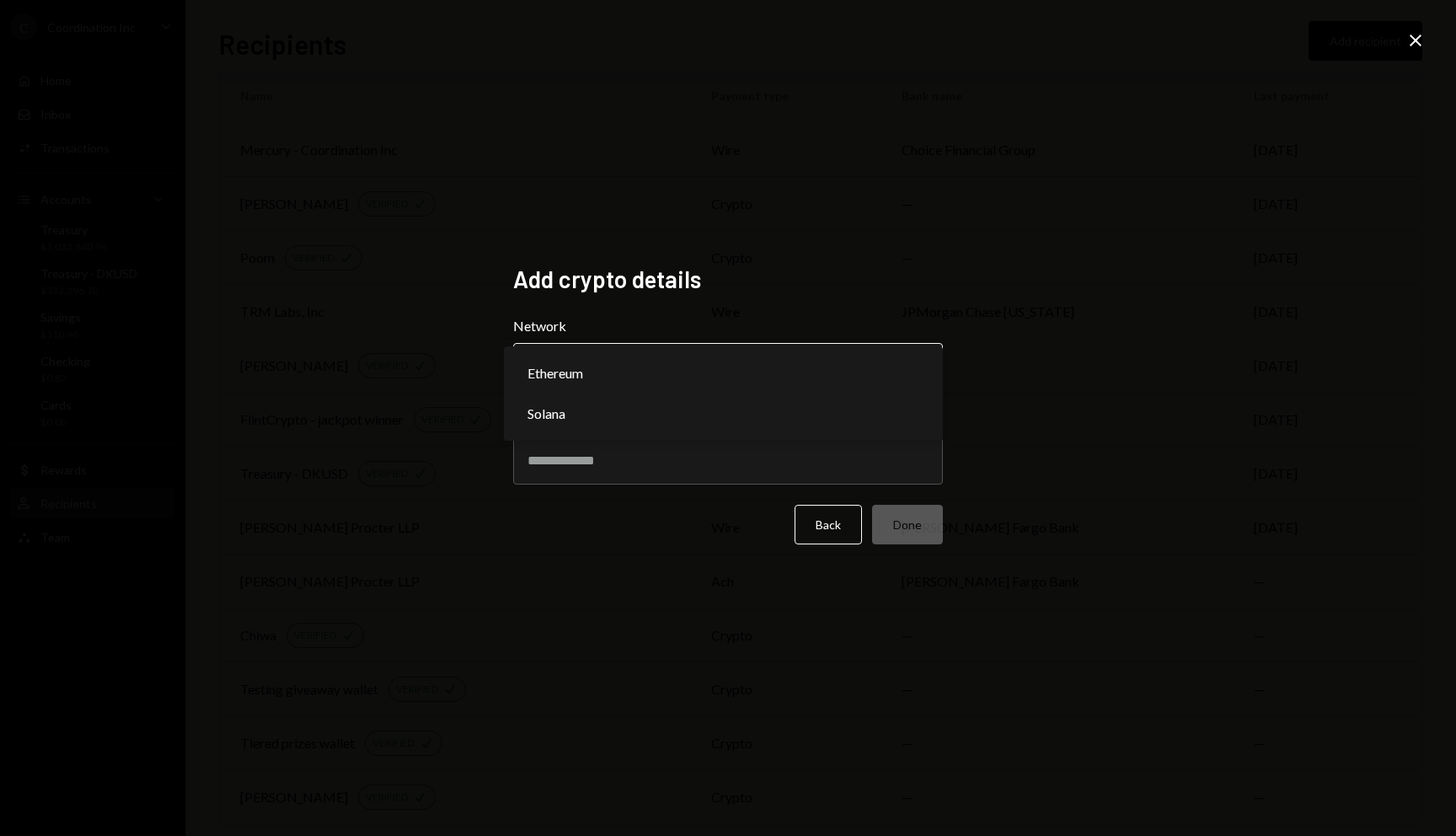
click at [714, 371] on body "C Coordination Inc Caret Down Home Home Inbox Inbox Activities Transactions Acc…" at bounding box center [728, 418] width 1456 height 836
select select "**********"
click at [639, 460] on input "Address" at bounding box center [728, 461] width 430 height 48
paste input "**********"
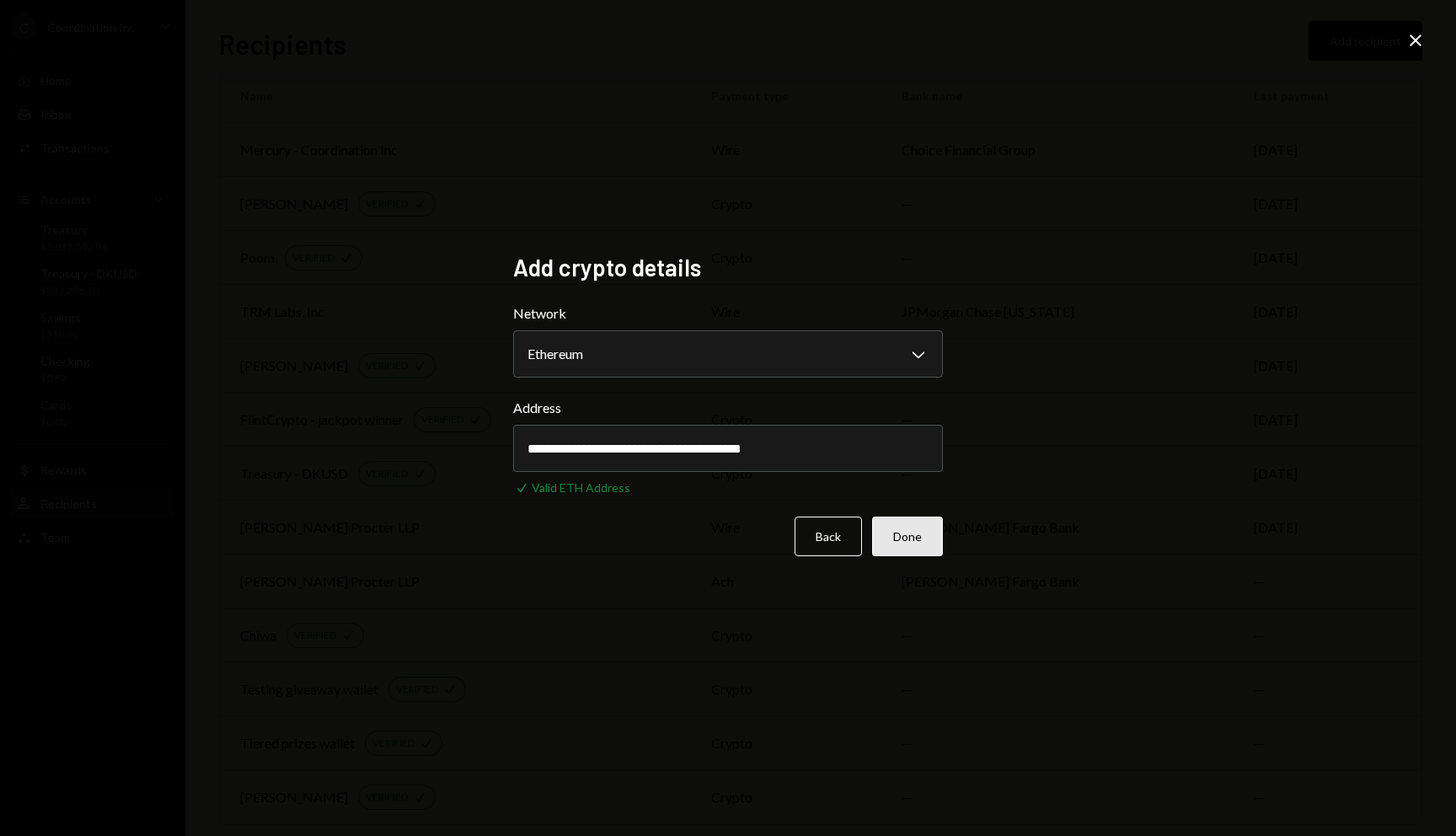
type input "**********"
click at [908, 535] on button "Done" at bounding box center [907, 536] width 70 height 40
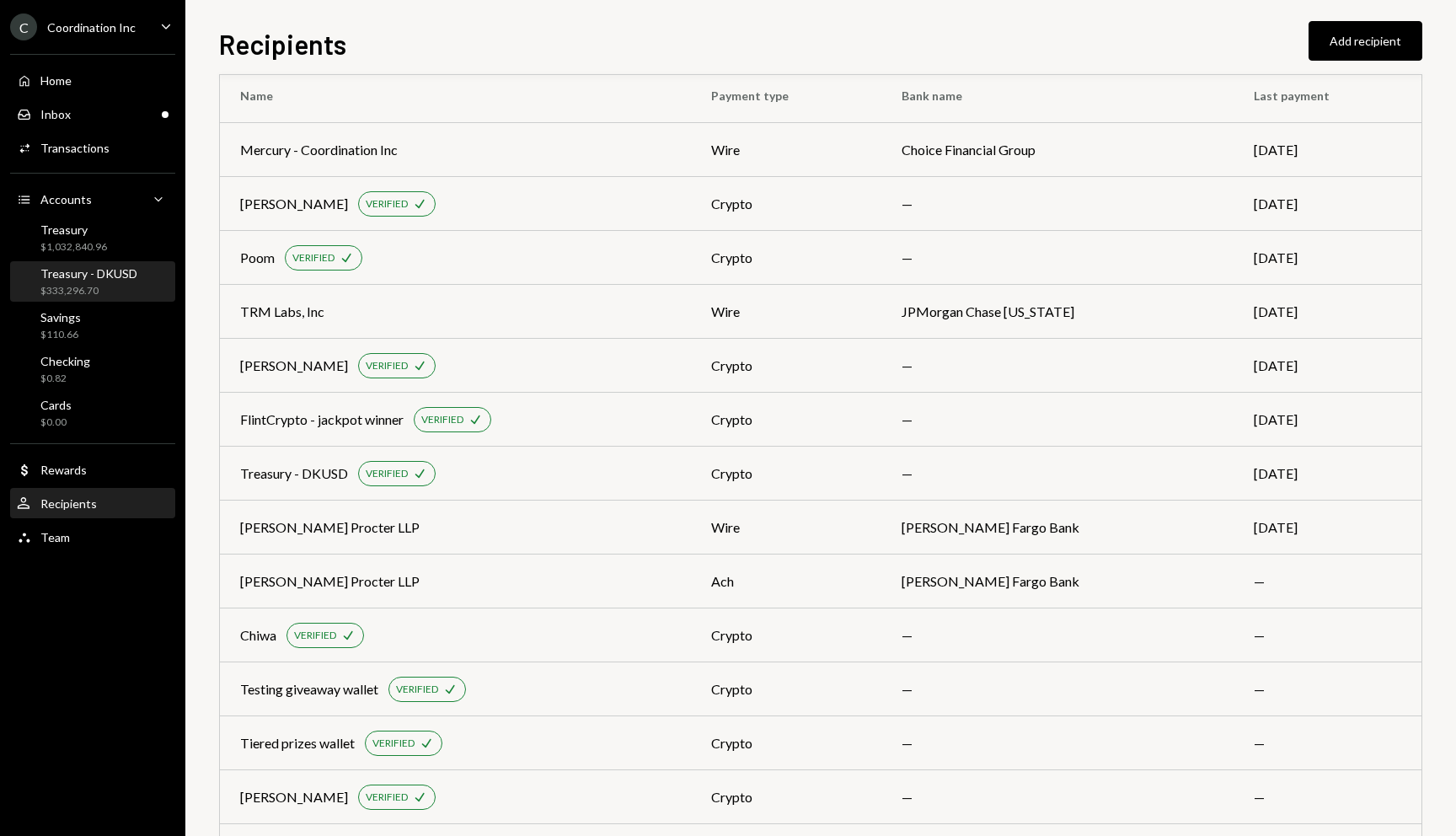
click at [86, 273] on div "Treasury - DKUSD" at bounding box center [89, 273] width 97 height 14
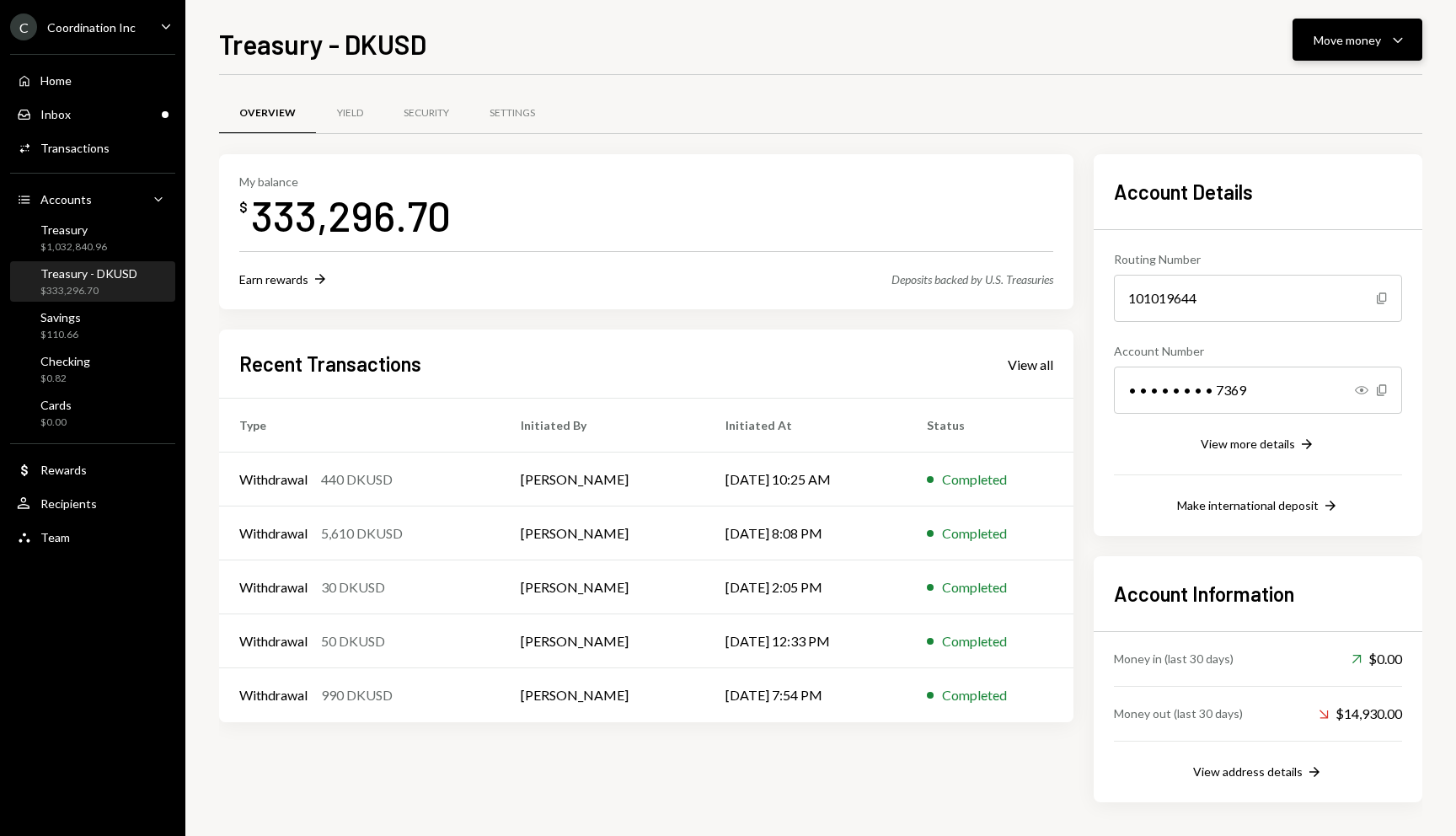
click at [1365, 48] on div "Move money" at bounding box center [1347, 40] width 68 height 18
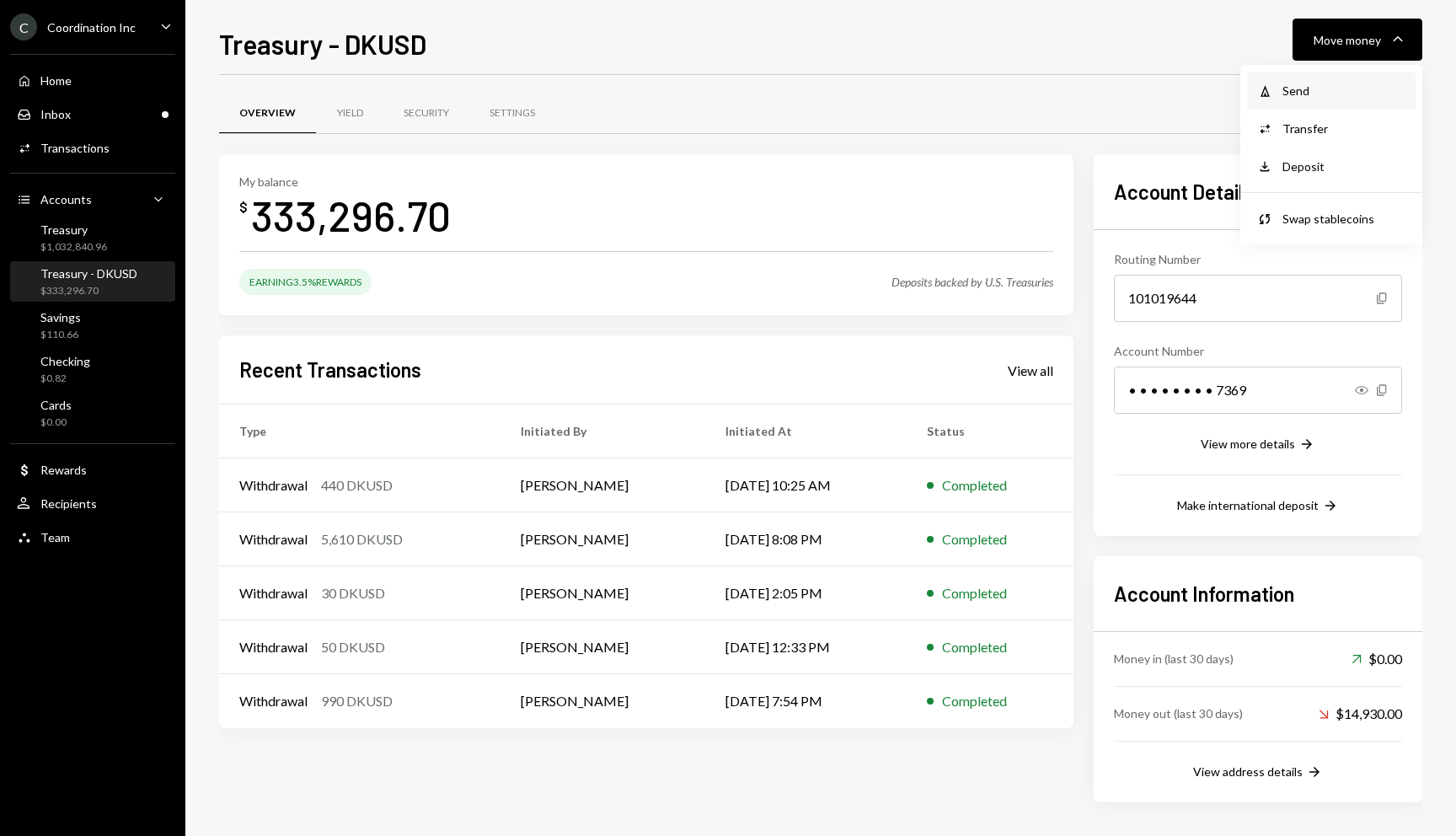
click at [1312, 86] on div "Send" at bounding box center [1344, 91] width 123 height 18
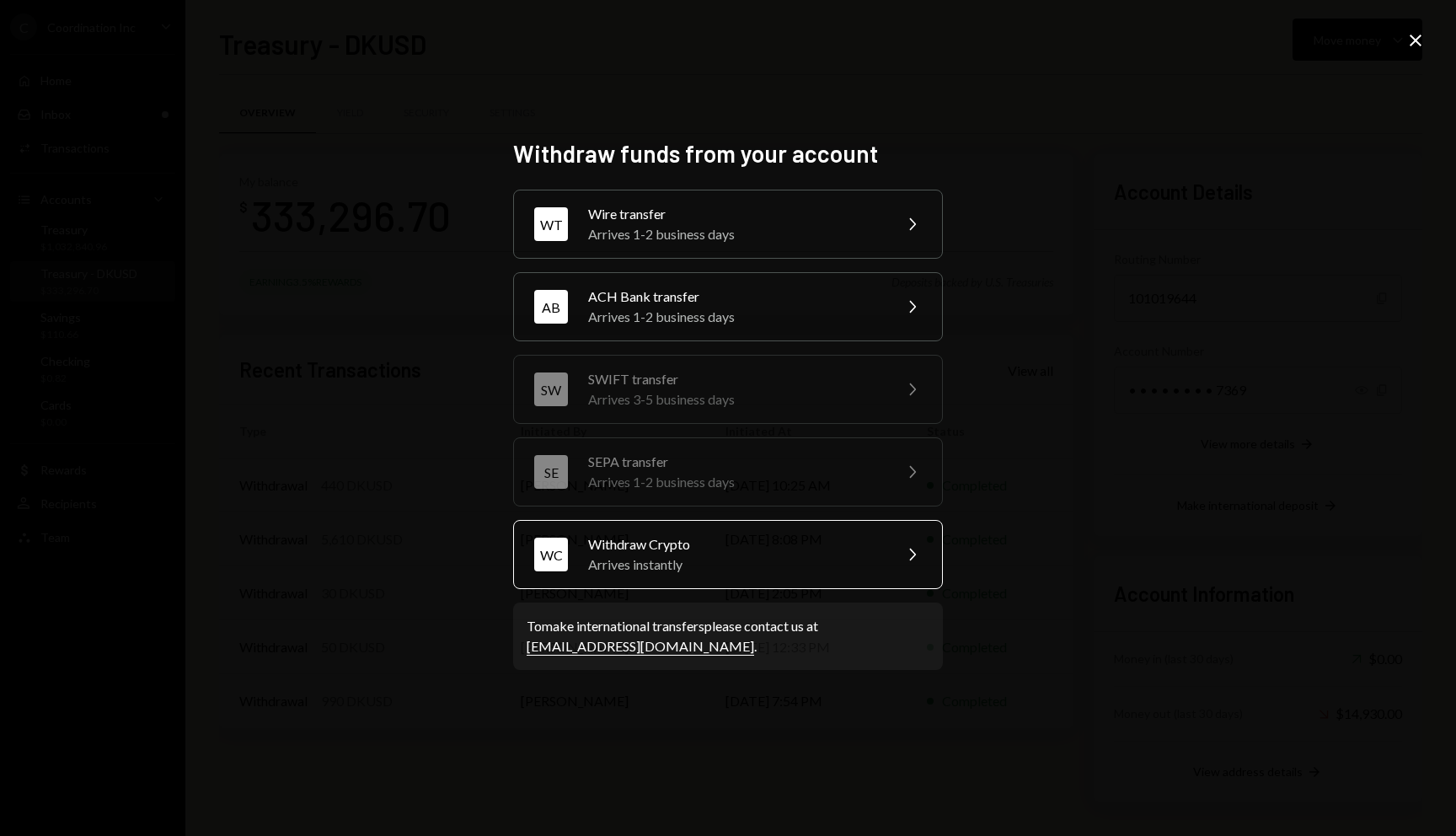
click at [663, 573] on div "Arrives instantly" at bounding box center [735, 564] width 293 height 20
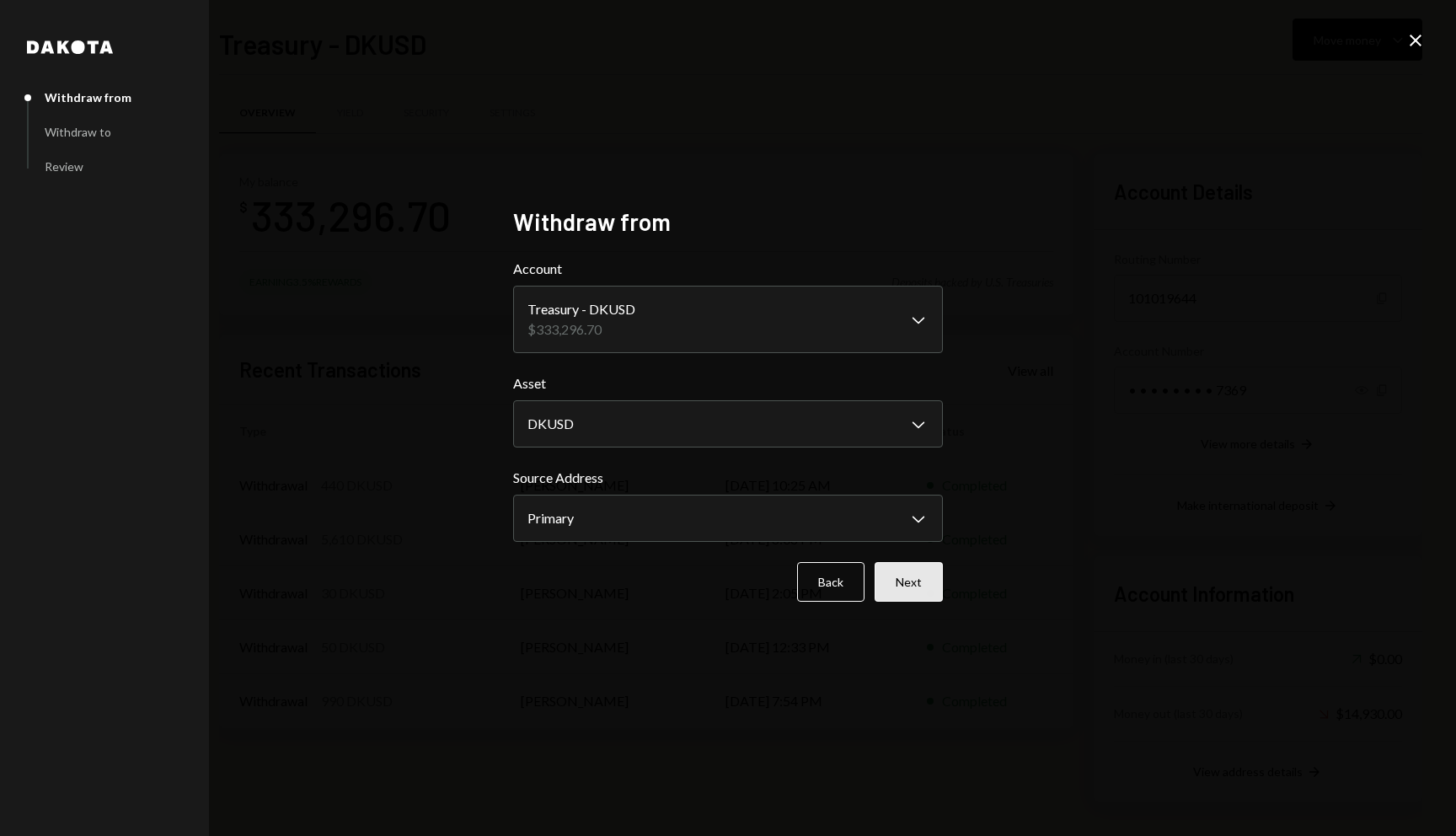
click at [908, 573] on button "Next" at bounding box center [908, 581] width 68 height 40
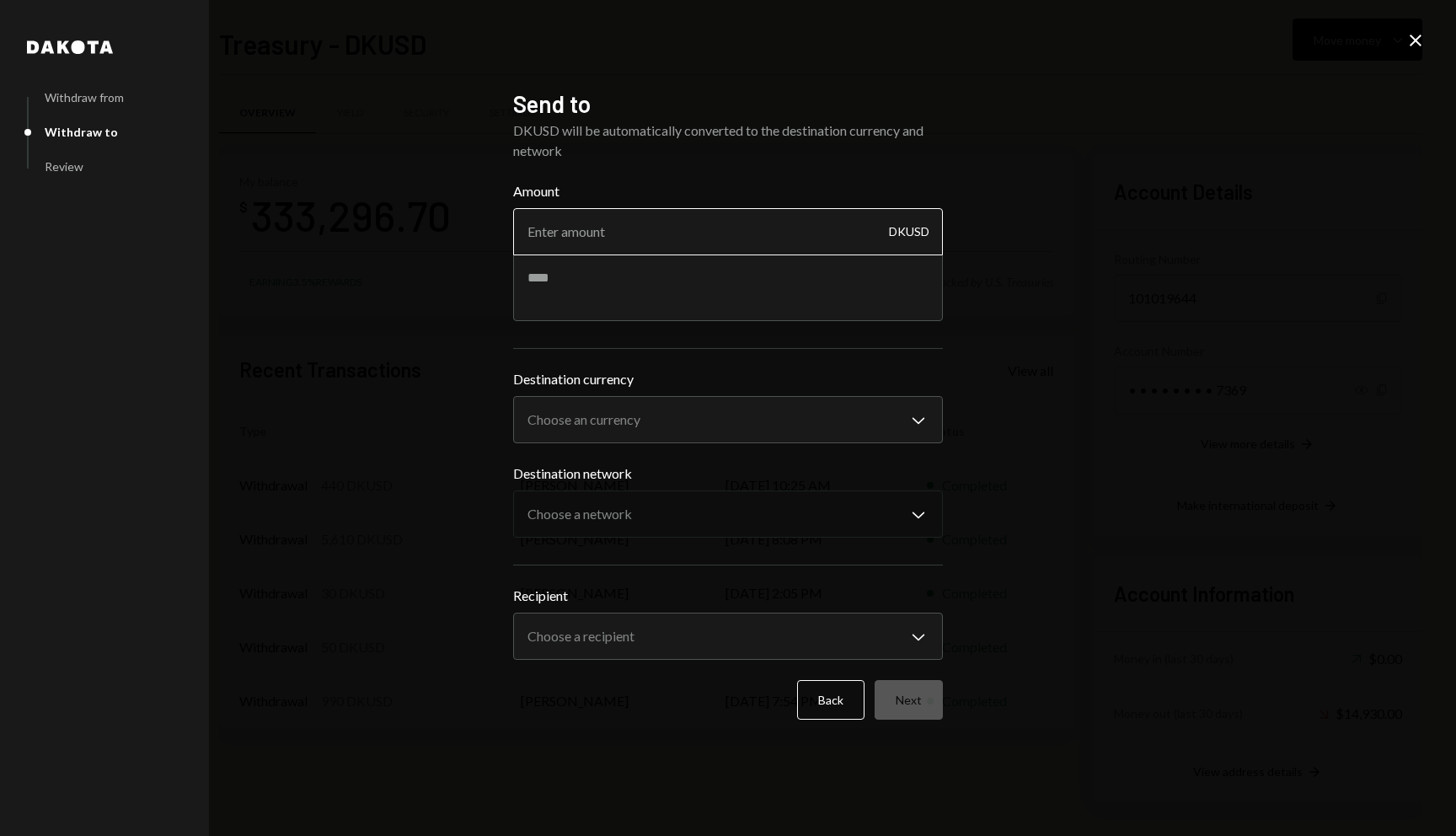
click at [595, 236] on input "Amount" at bounding box center [728, 232] width 430 height 48
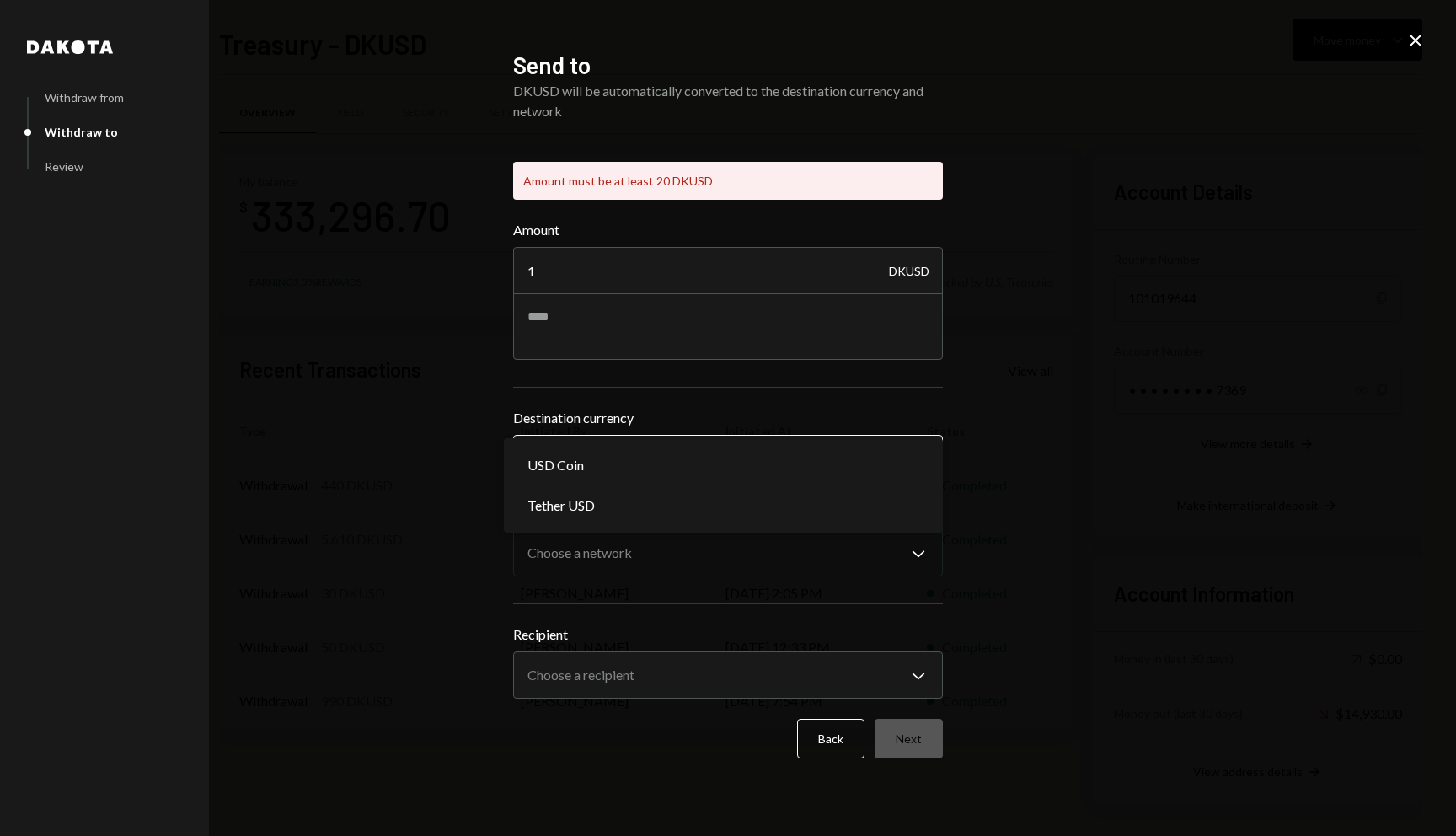
click at [673, 418] on div "**********" at bounding box center [728, 445] width 430 height 74
click at [647, 261] on input "1" at bounding box center [728, 270] width 430 height 48
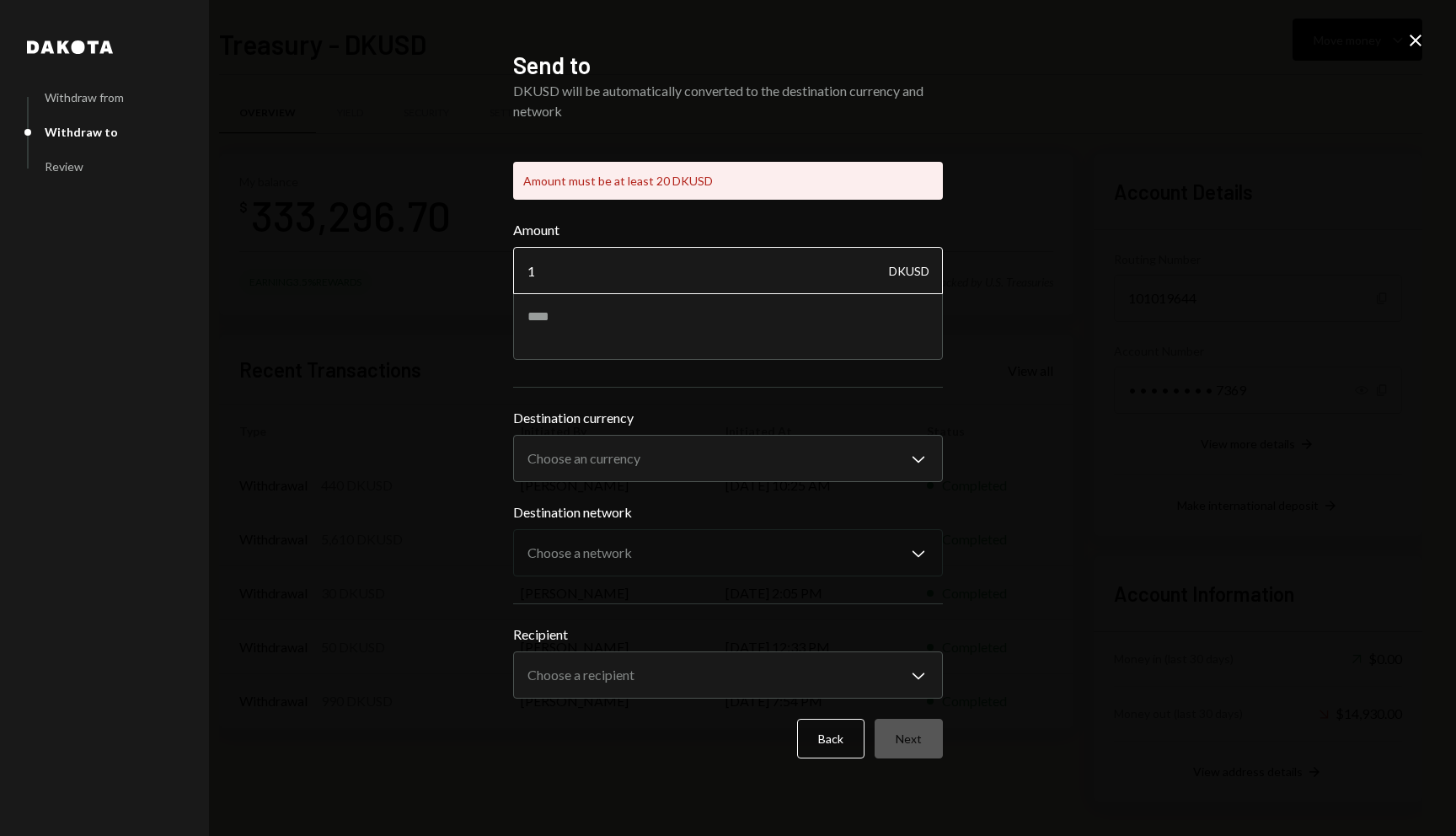
click at [647, 261] on input "1" at bounding box center [728, 270] width 430 height 48
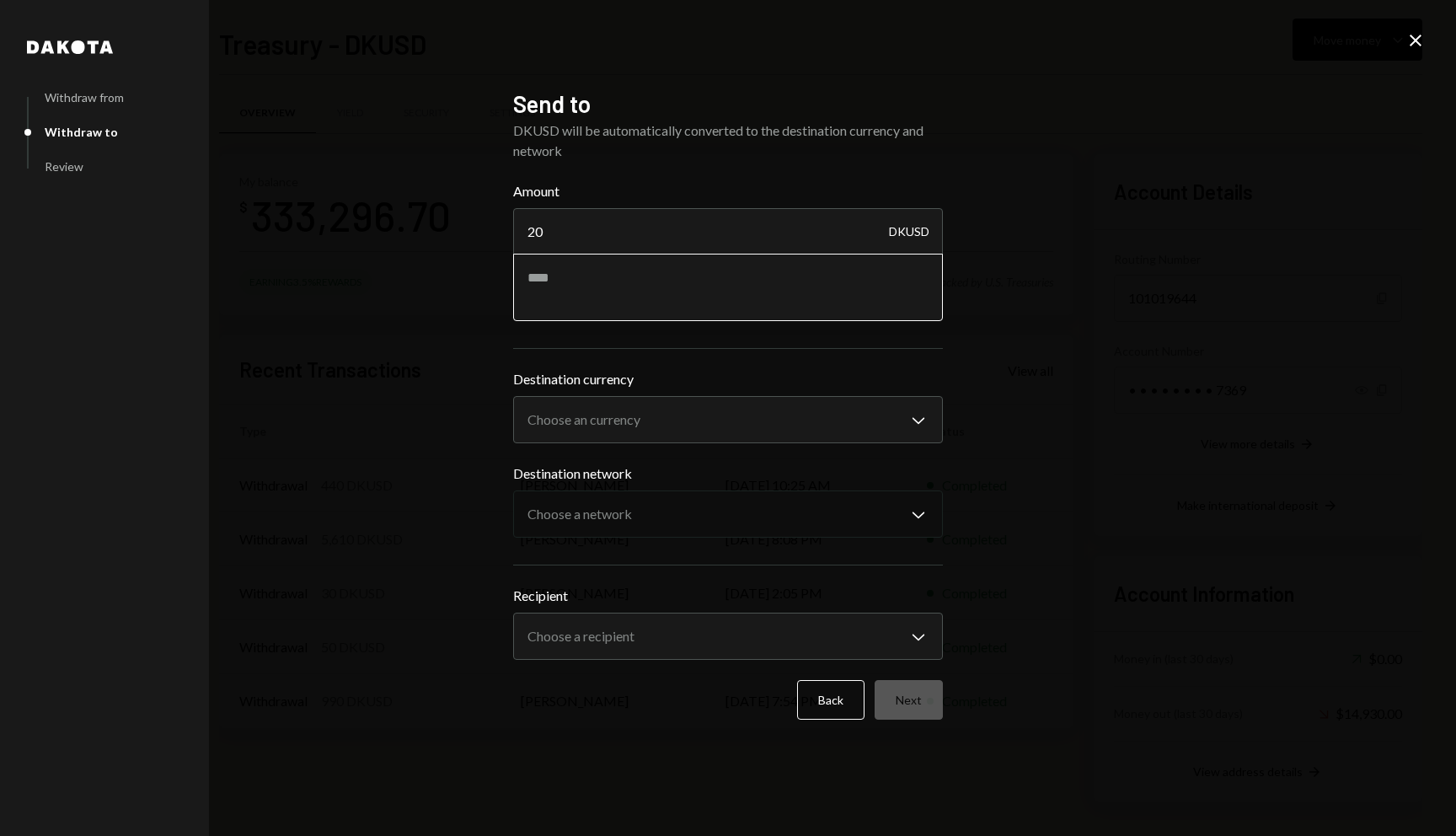
type input "20"
click at [651, 286] on textarea at bounding box center [728, 287] width 430 height 68
type textarea "**********"
paste textarea "**********"
type textarea "**********"
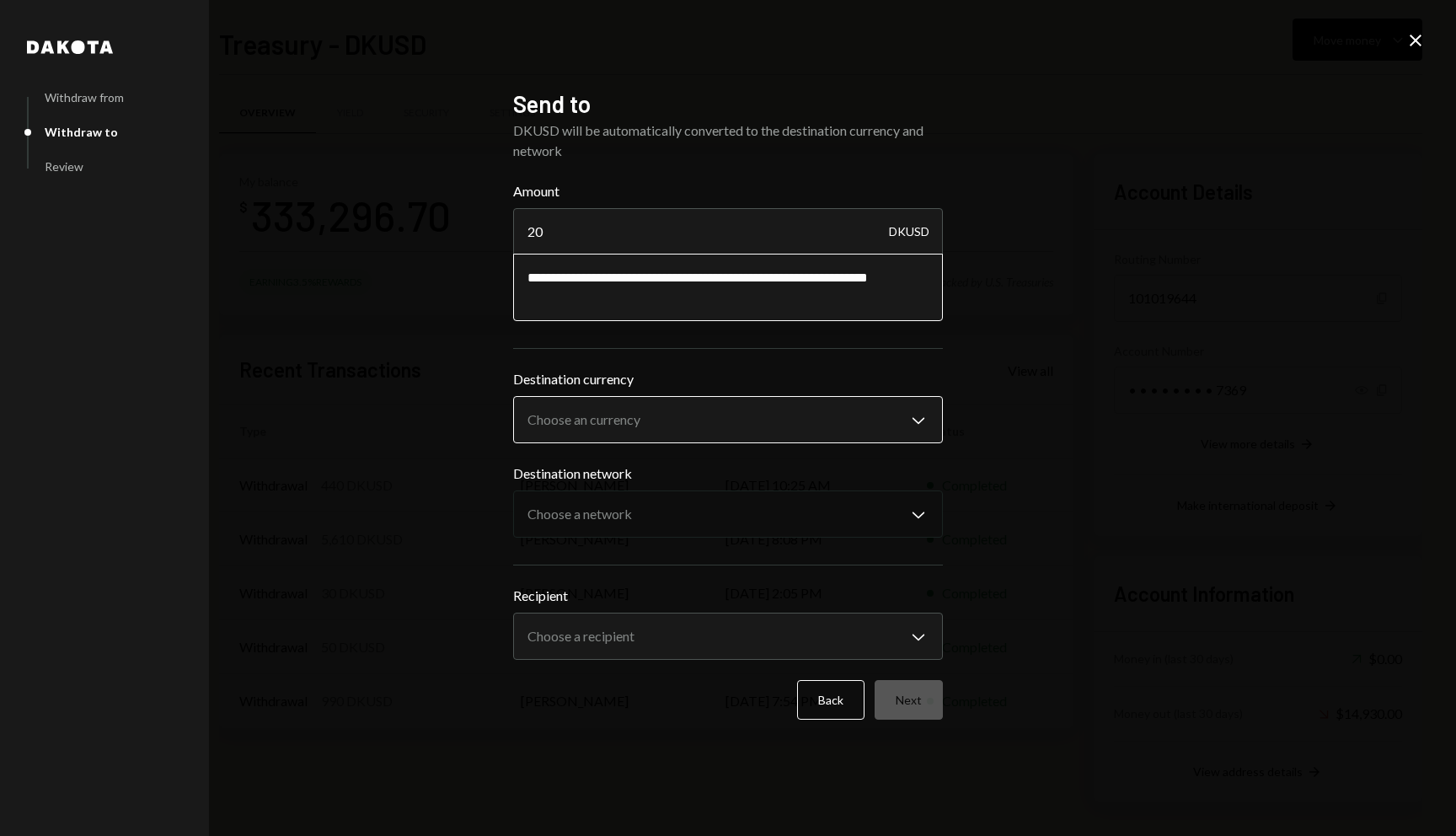
click at [707, 429] on body "C Coordination Inc Caret Down Home Home Inbox Inbox Activities Transactions Acc…" at bounding box center [728, 418] width 1456 height 836
select select "****"
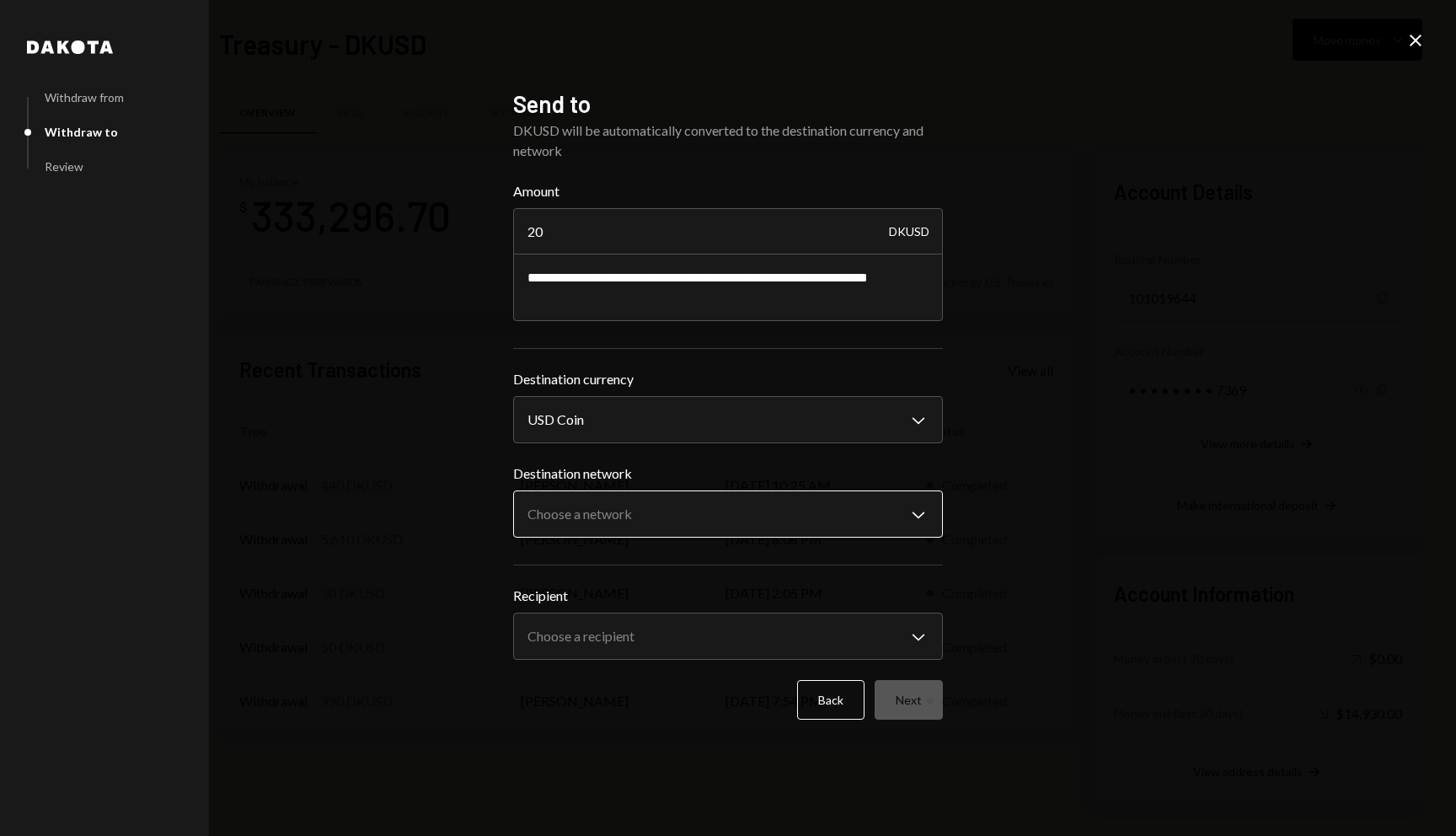
click at [629, 519] on body "C Coordination Inc Caret Down Home Home Inbox Inbox Activities Transactions Acc…" at bounding box center [728, 418] width 1456 height 836
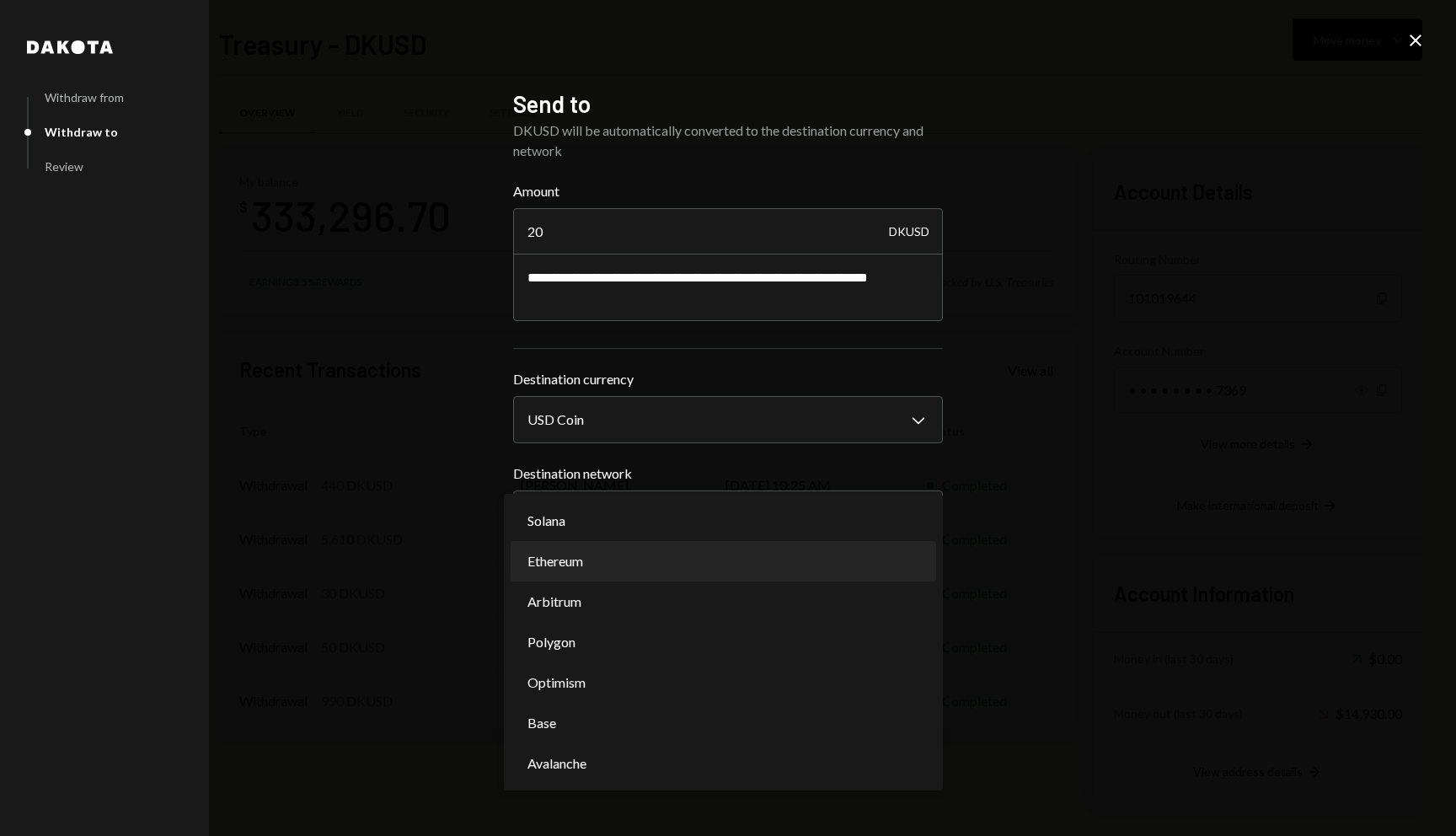
select select "**********"
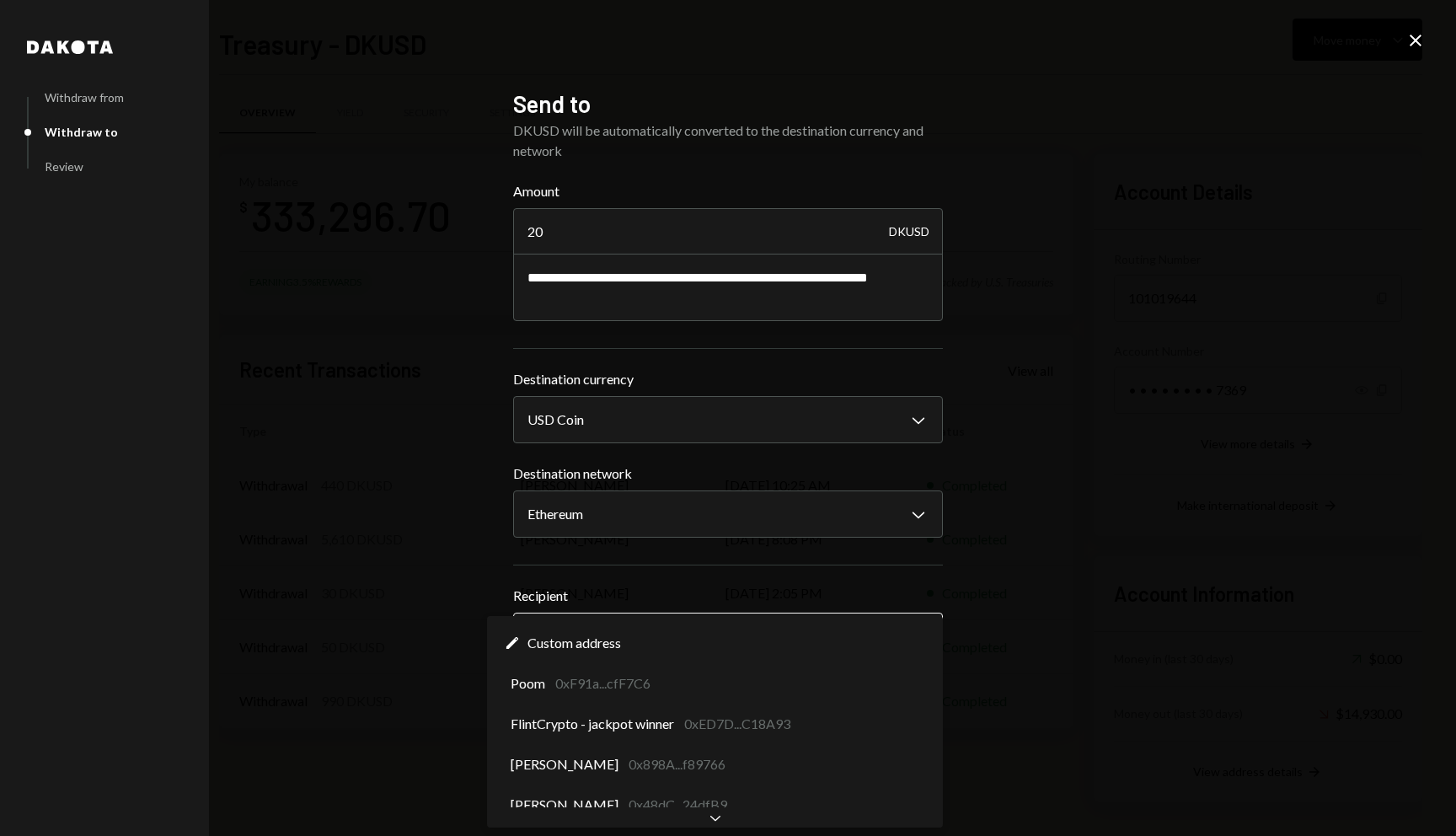
click at [594, 633] on body "C Coordination Inc Caret Down Home Home Inbox Inbox Activities Transactions Acc…" at bounding box center [728, 418] width 1456 height 836
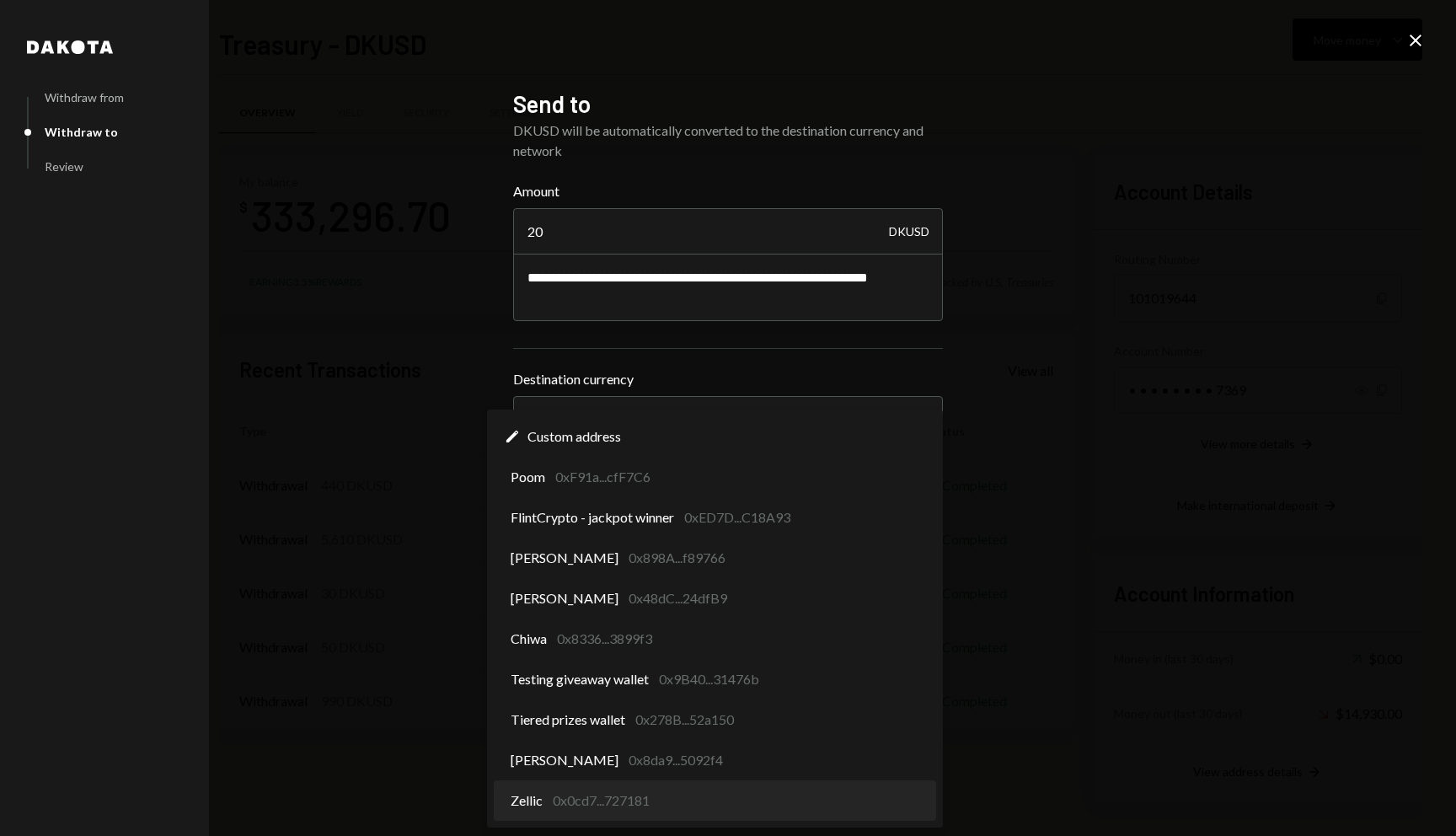
select select "**********"
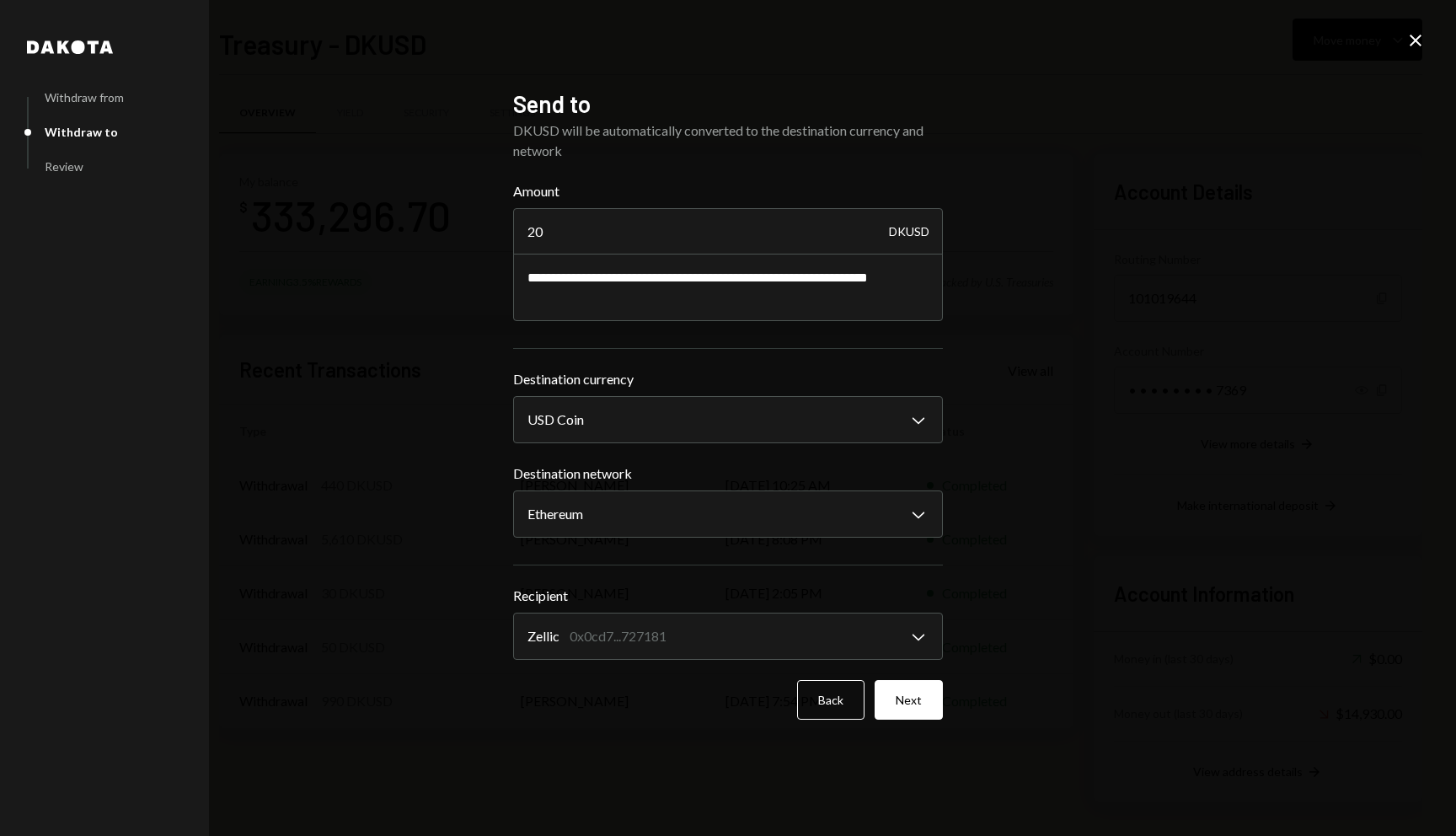
click at [898, 721] on div "**********" at bounding box center [728, 418] width 430 height 657
click at [901, 713] on button "Next" at bounding box center [908, 699] width 68 height 40
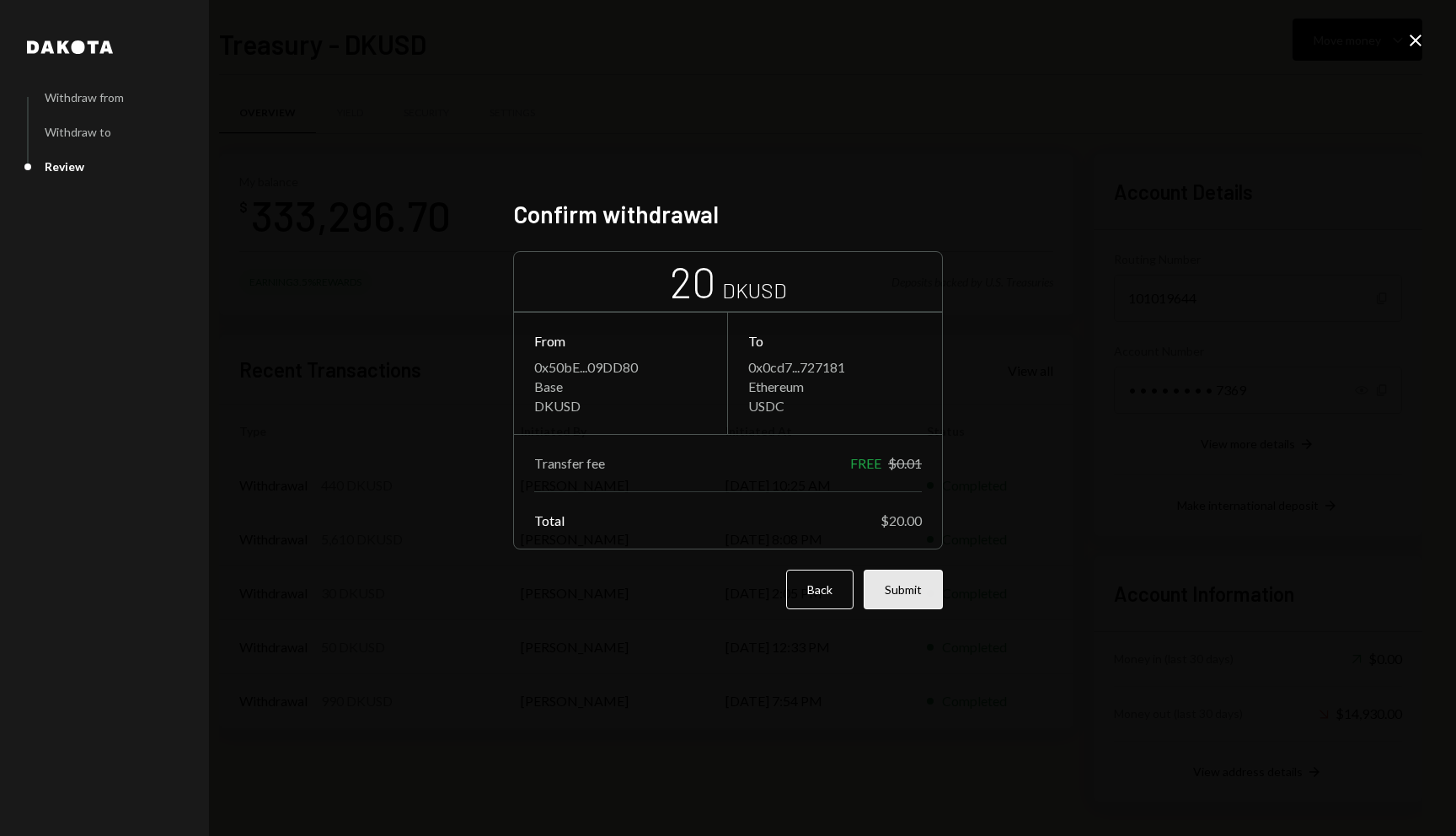
click at [899, 584] on button "Submit" at bounding box center [903, 589] width 79 height 40
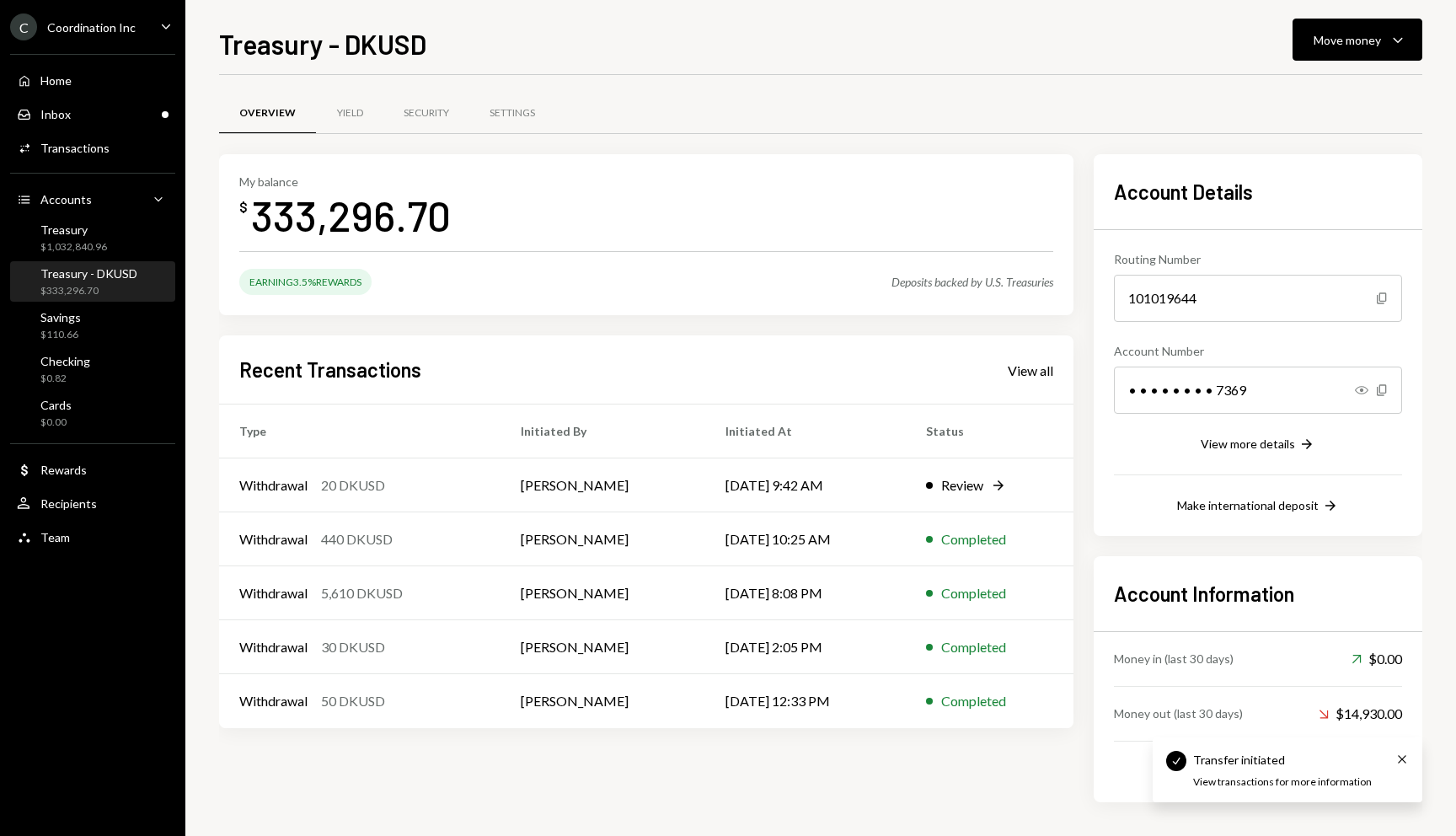
click at [706, 58] on div "Treasury - DKUSD Move money Caret Down" at bounding box center [821, 42] width 1203 height 37
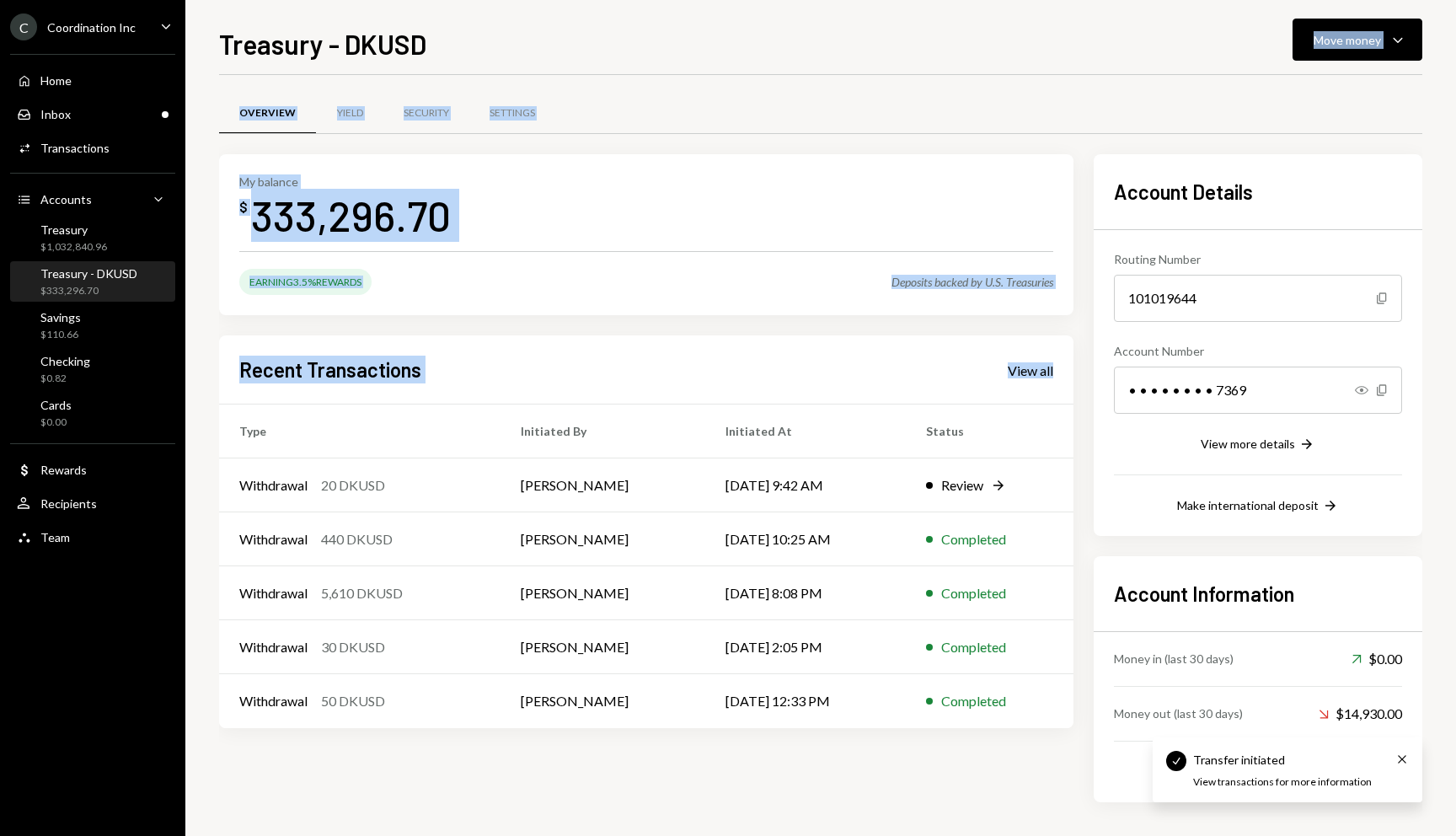
drag, startPoint x: 693, startPoint y: 51, endPoint x: 981, endPoint y: 744, distance: 750.5
click at [981, 744] on div "Treasury - DKUSD Move money Caret Down Overview Yield Security Settings My bala…" at bounding box center [821, 430] width 1203 height 812
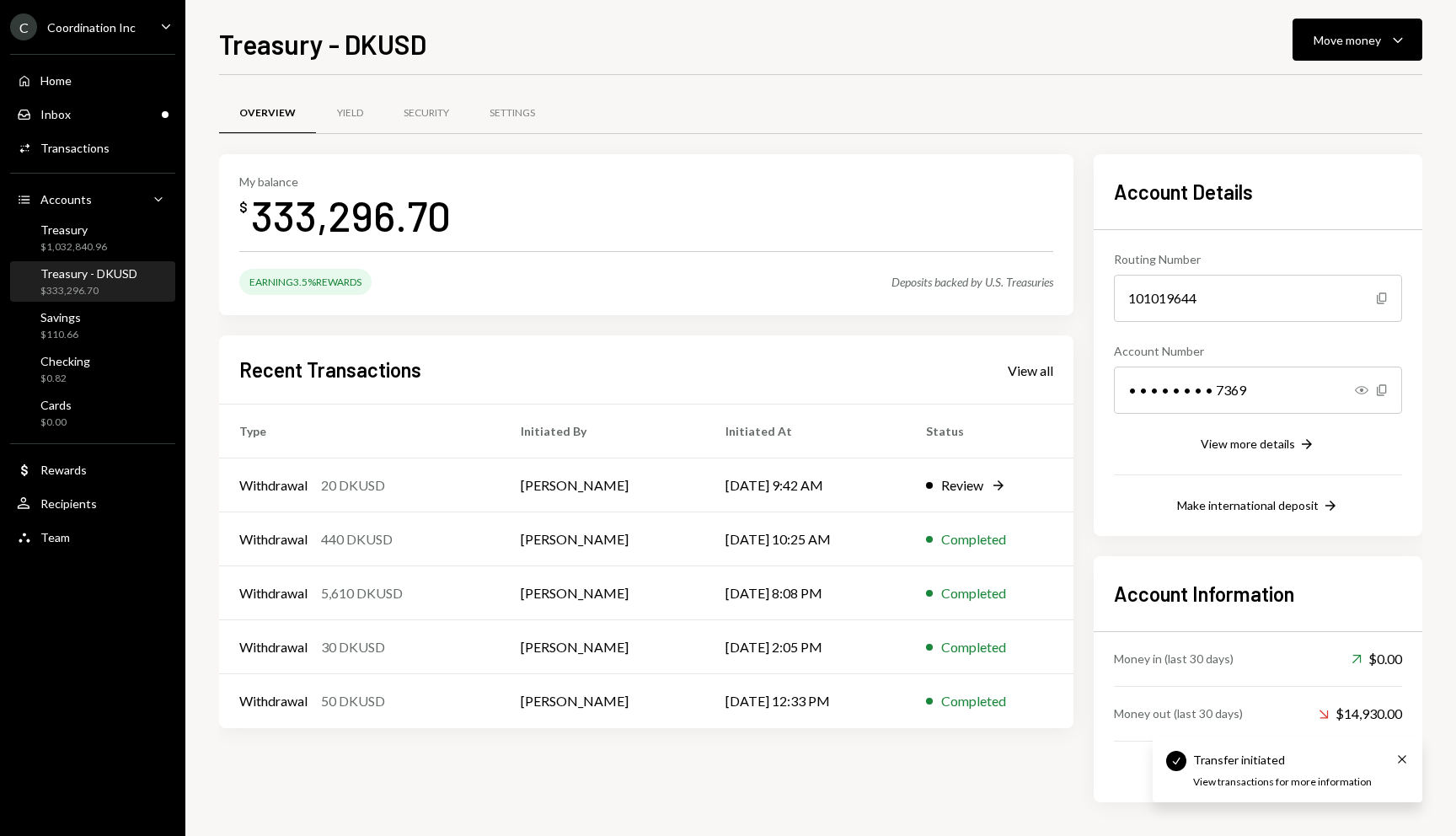
click at [981, 744] on div "My balance $ 333,296.70 Earning 3.5% Rewards Deposits backed by U.S. Treasuries…" at bounding box center [647, 477] width 854 height 647
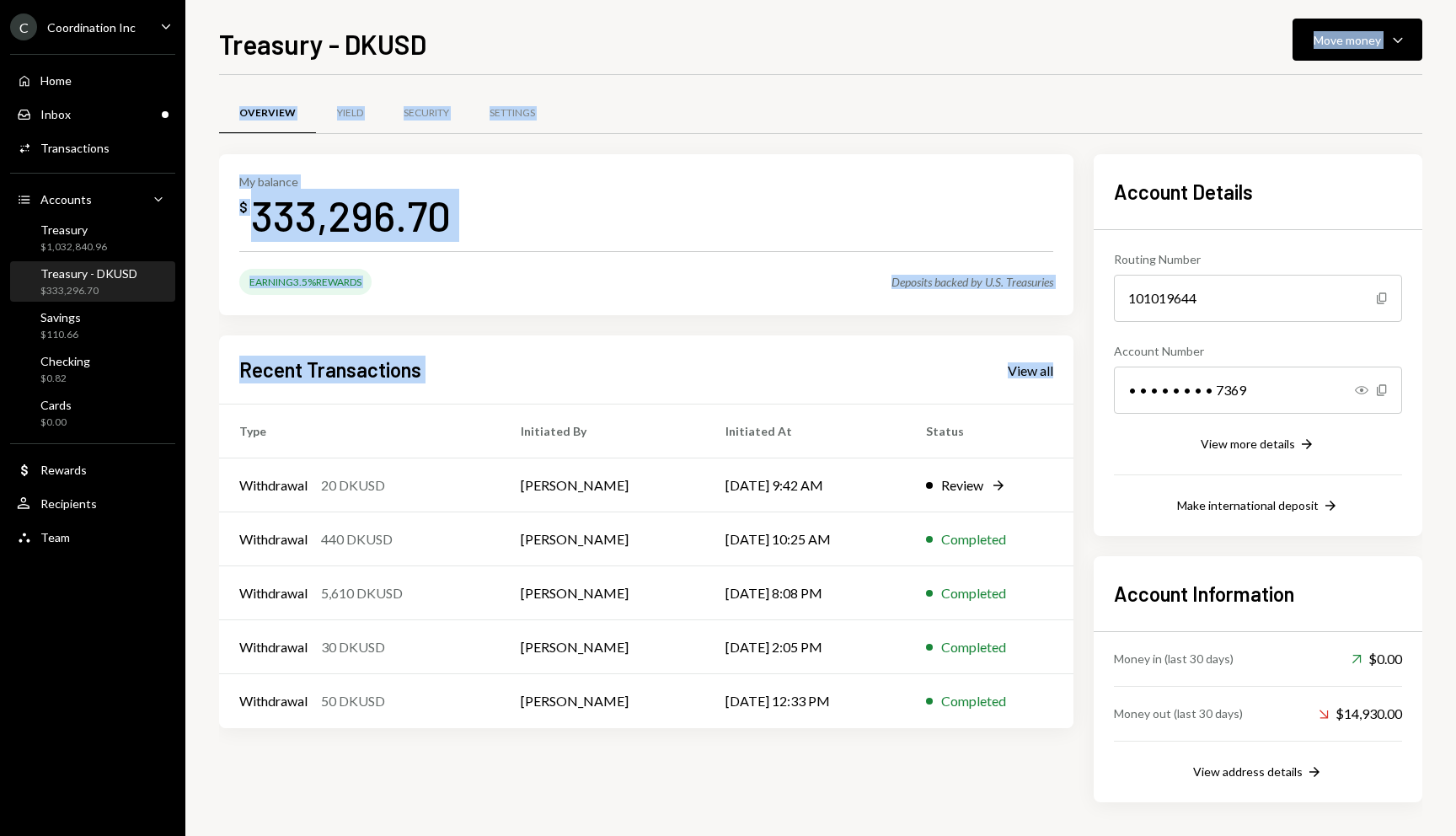
drag, startPoint x: 983, startPoint y: 744, endPoint x: 779, endPoint y: 56, distance: 717.6
click at [779, 56] on div "Treasury - DKUSD Move money Caret Down Overview Yield Security Settings My bala…" at bounding box center [821, 430] width 1203 height 812
click at [776, 73] on div "Treasury - DKUSD Move money Caret Down Overview Yield Security Settings My bala…" at bounding box center [821, 430] width 1203 height 812
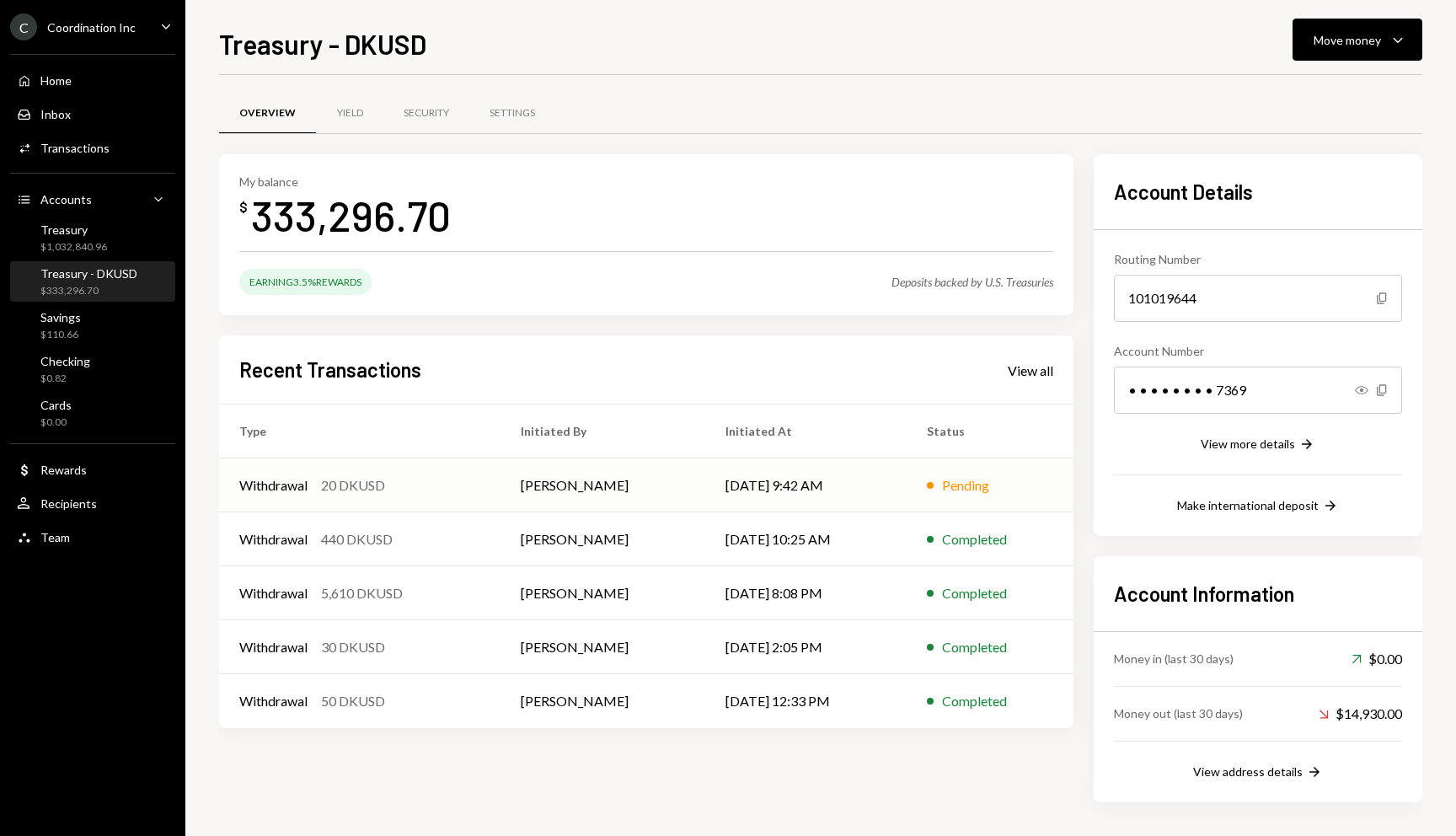
click at [361, 499] on td "Withdrawal 20 DKUSD" at bounding box center [359, 485] width 281 height 54
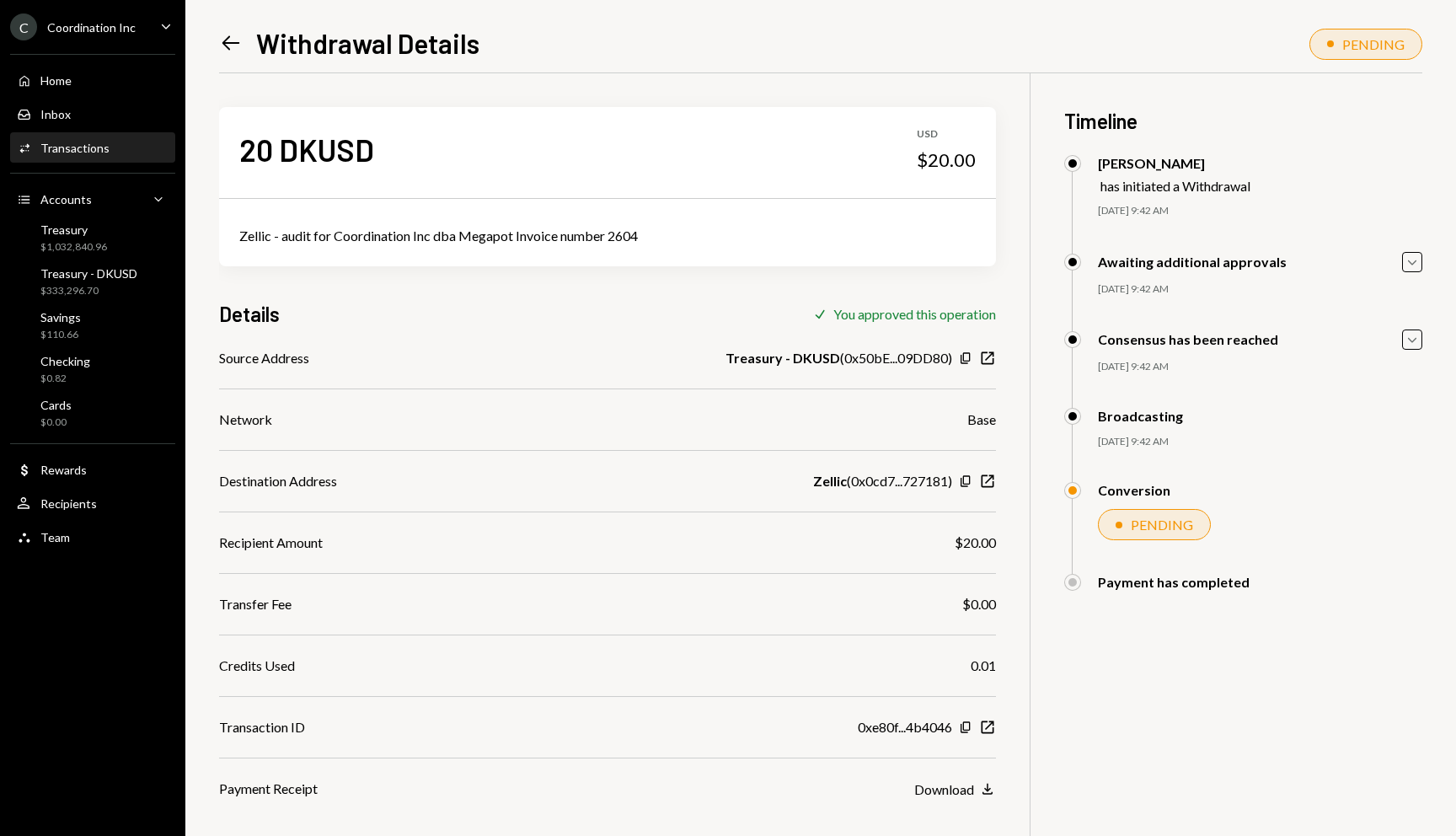
click at [957, 482] on div "Zellic ( 0x0cd7...727181 ) Copy New Window" at bounding box center [905, 481] width 183 height 20
click at [963, 482] on icon "button" at bounding box center [965, 481] width 10 height 11
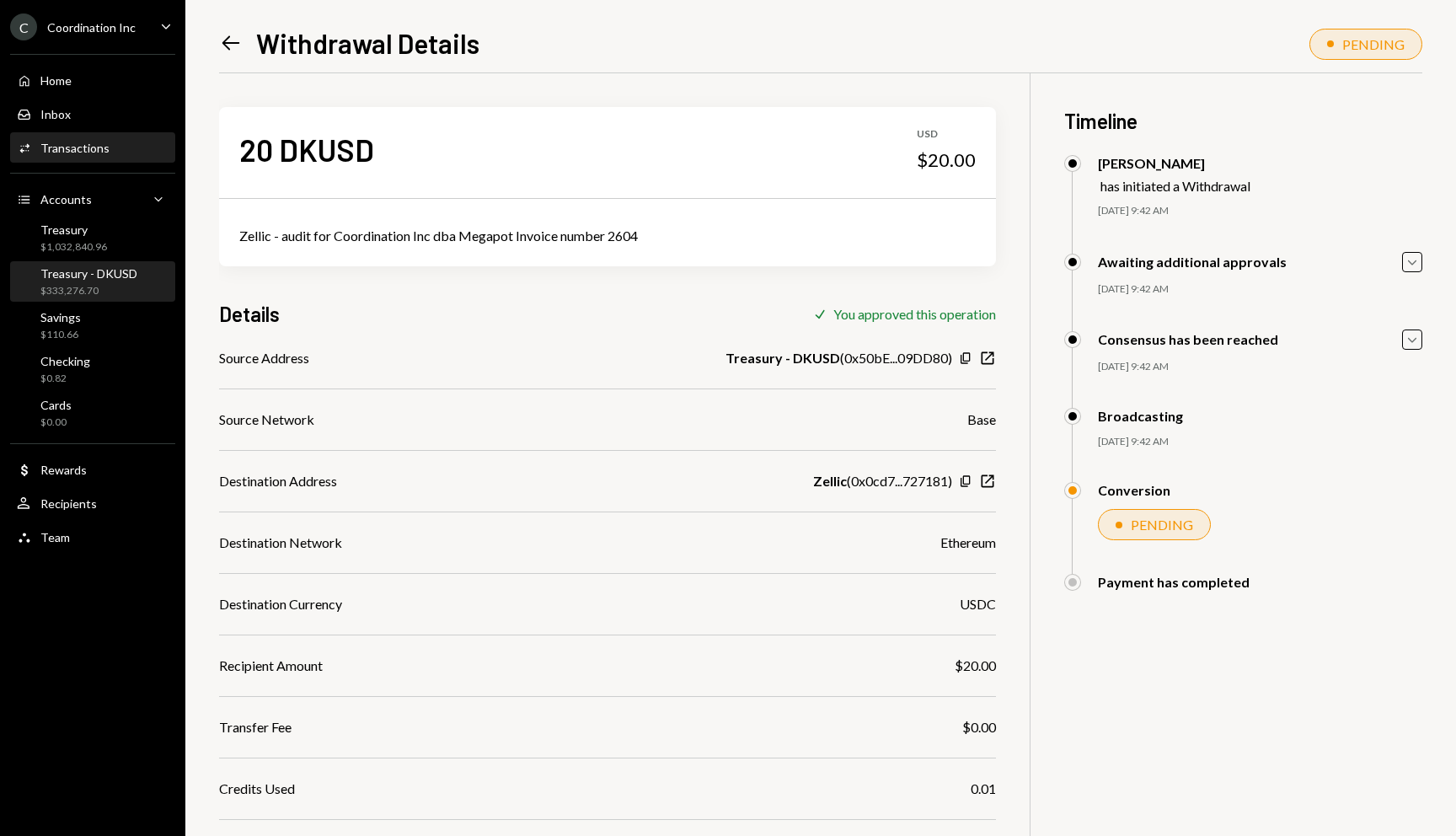
click at [67, 270] on div "Treasury - DKUSD" at bounding box center [89, 273] width 97 height 14
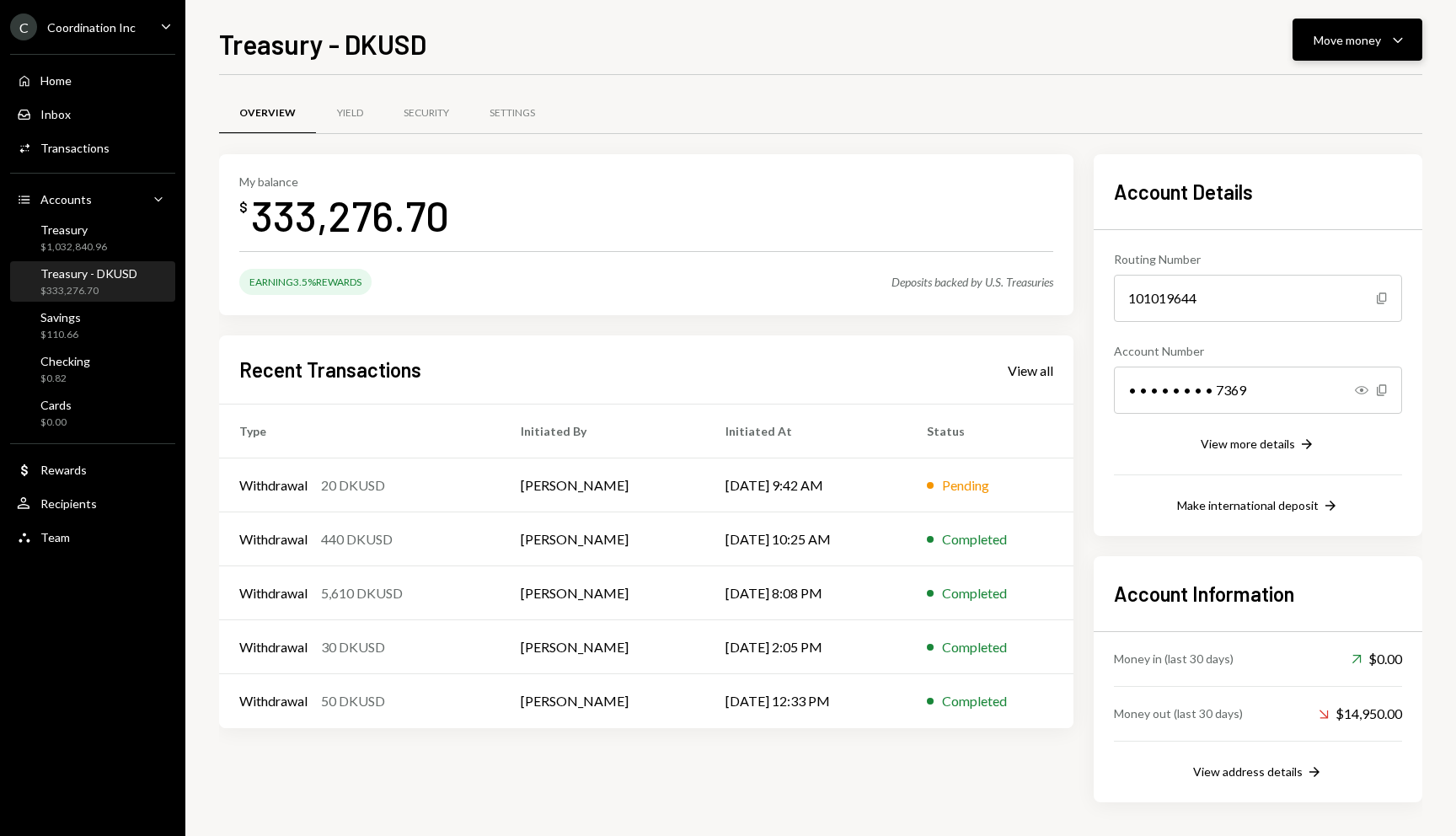
click at [1364, 48] on div "Move money" at bounding box center [1347, 40] width 68 height 18
click at [1354, 83] on div "Send" at bounding box center [1344, 91] width 123 height 18
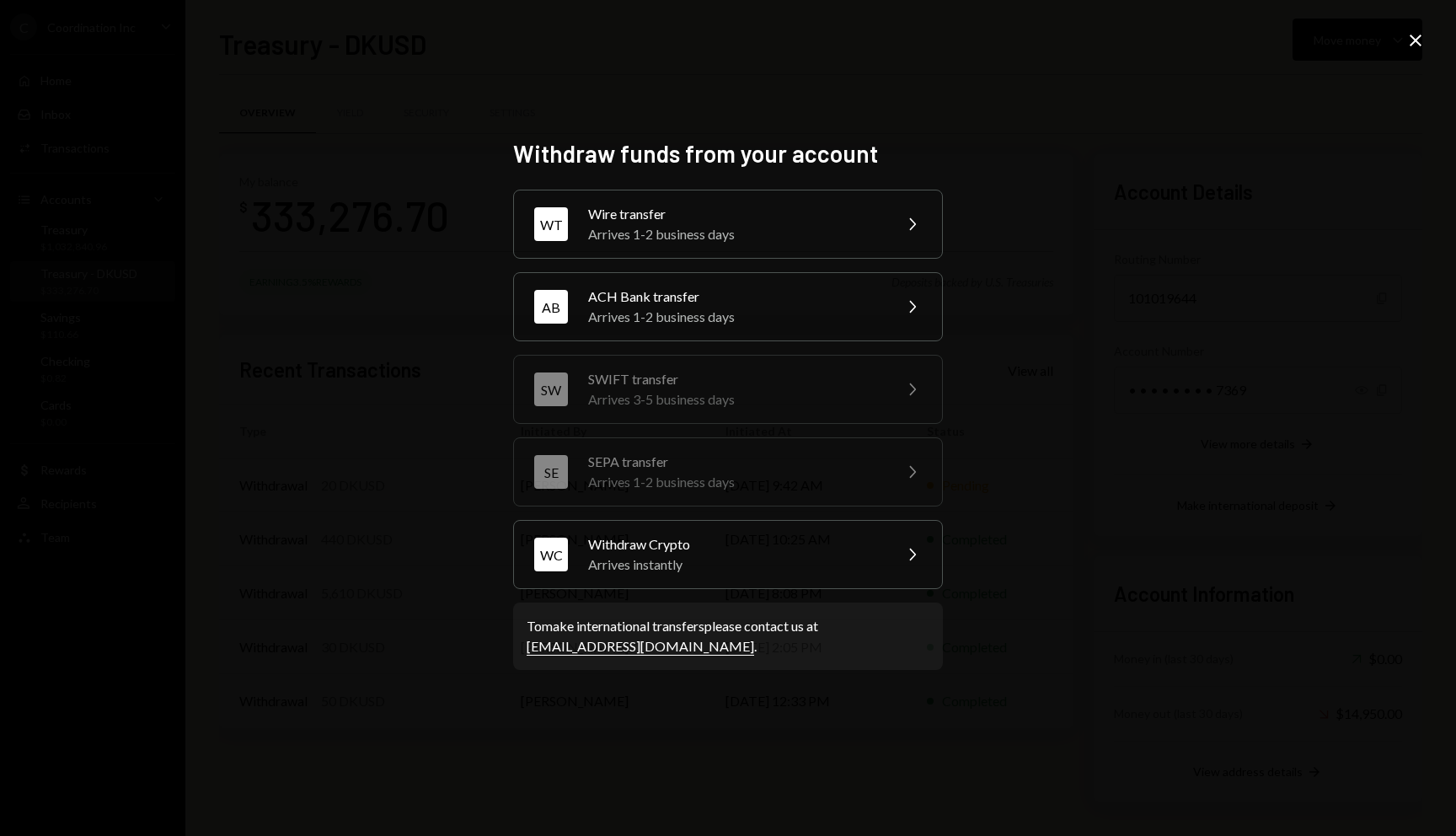
drag, startPoint x: 1108, startPoint y: 177, endPoint x: 1253, endPoint y: 132, distance: 151.8
click at [1110, 177] on div "Withdraw funds from your account WT Wire transfer Arrives 1-2 business days Che…" at bounding box center [728, 418] width 1456 height 836
click at [1420, 40] on icon "Close" at bounding box center [1415, 40] width 20 height 20
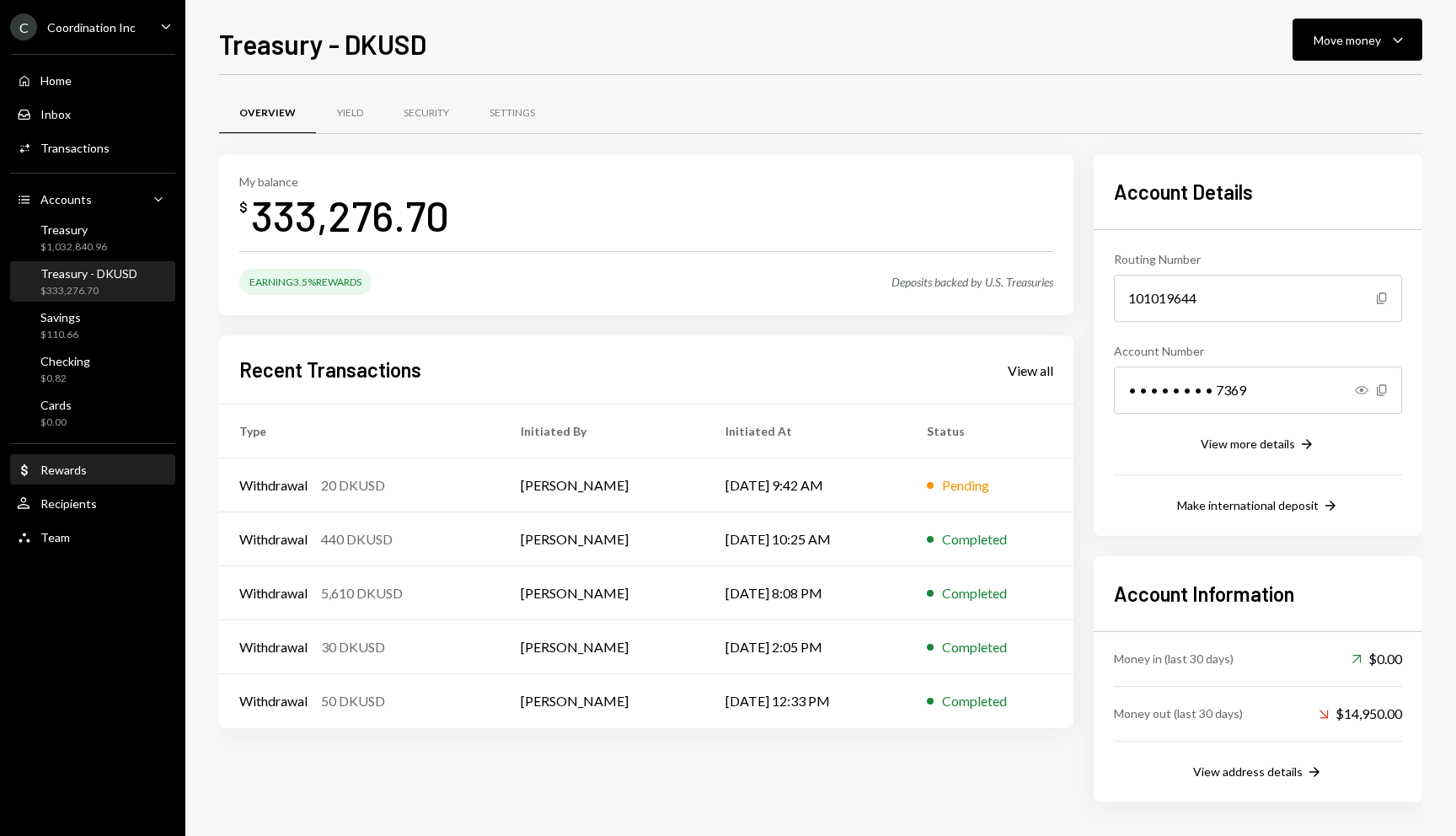
click at [71, 482] on div "Dollar Rewards" at bounding box center [92, 470] width 152 height 29
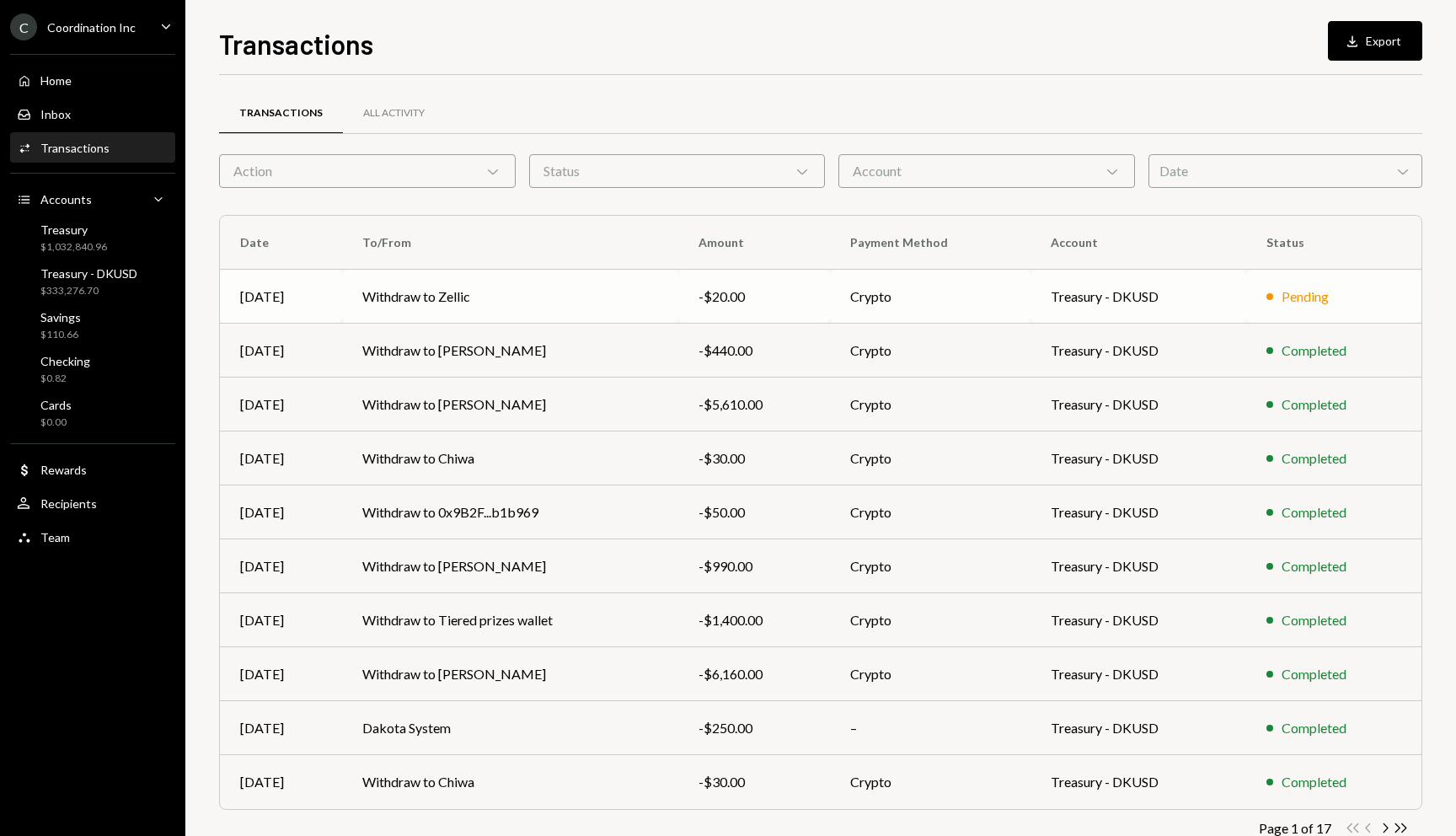
click at [1013, 306] on td "Crypto" at bounding box center [930, 296] width 201 height 54
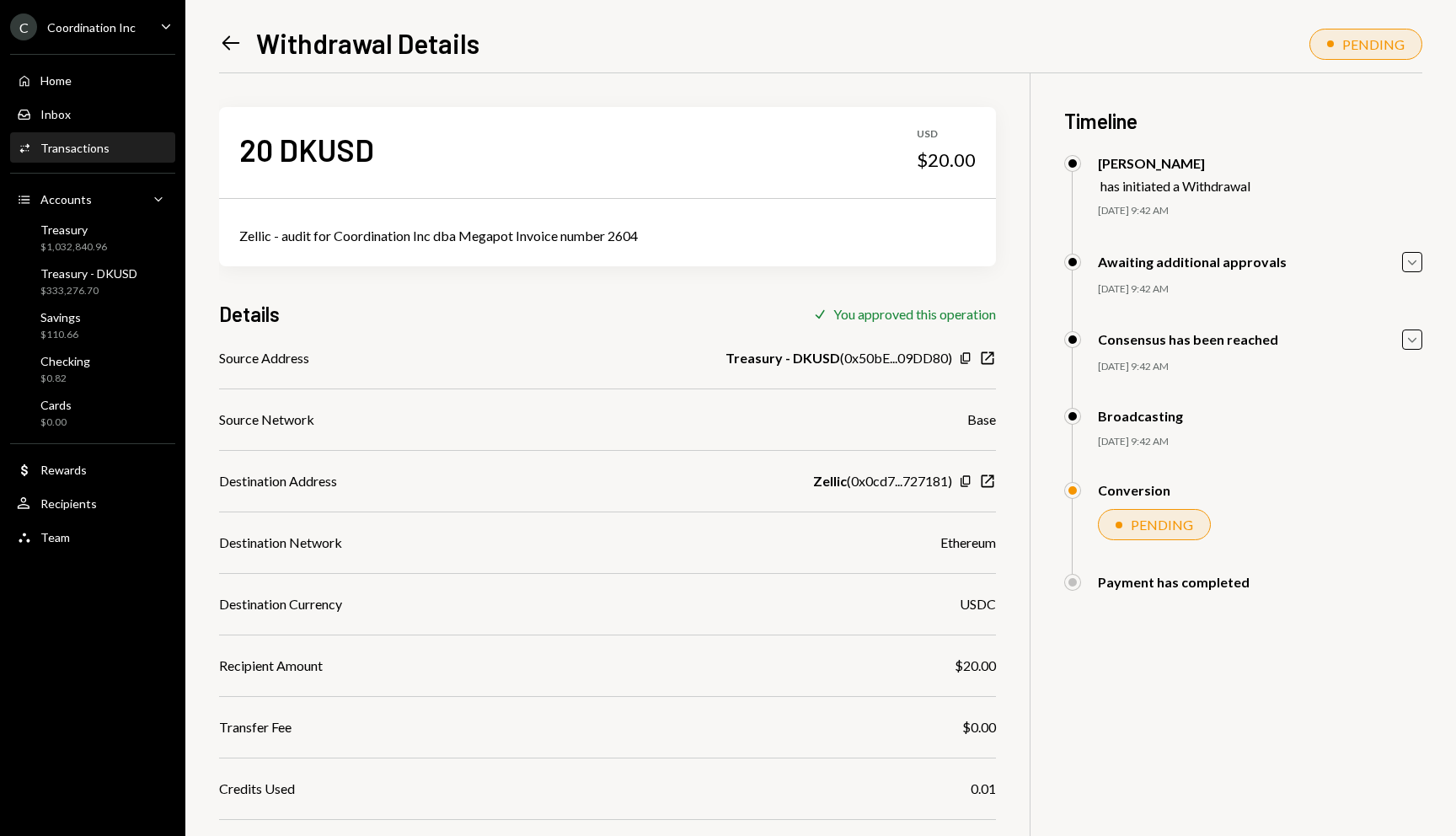
scroll to position [86, 0]
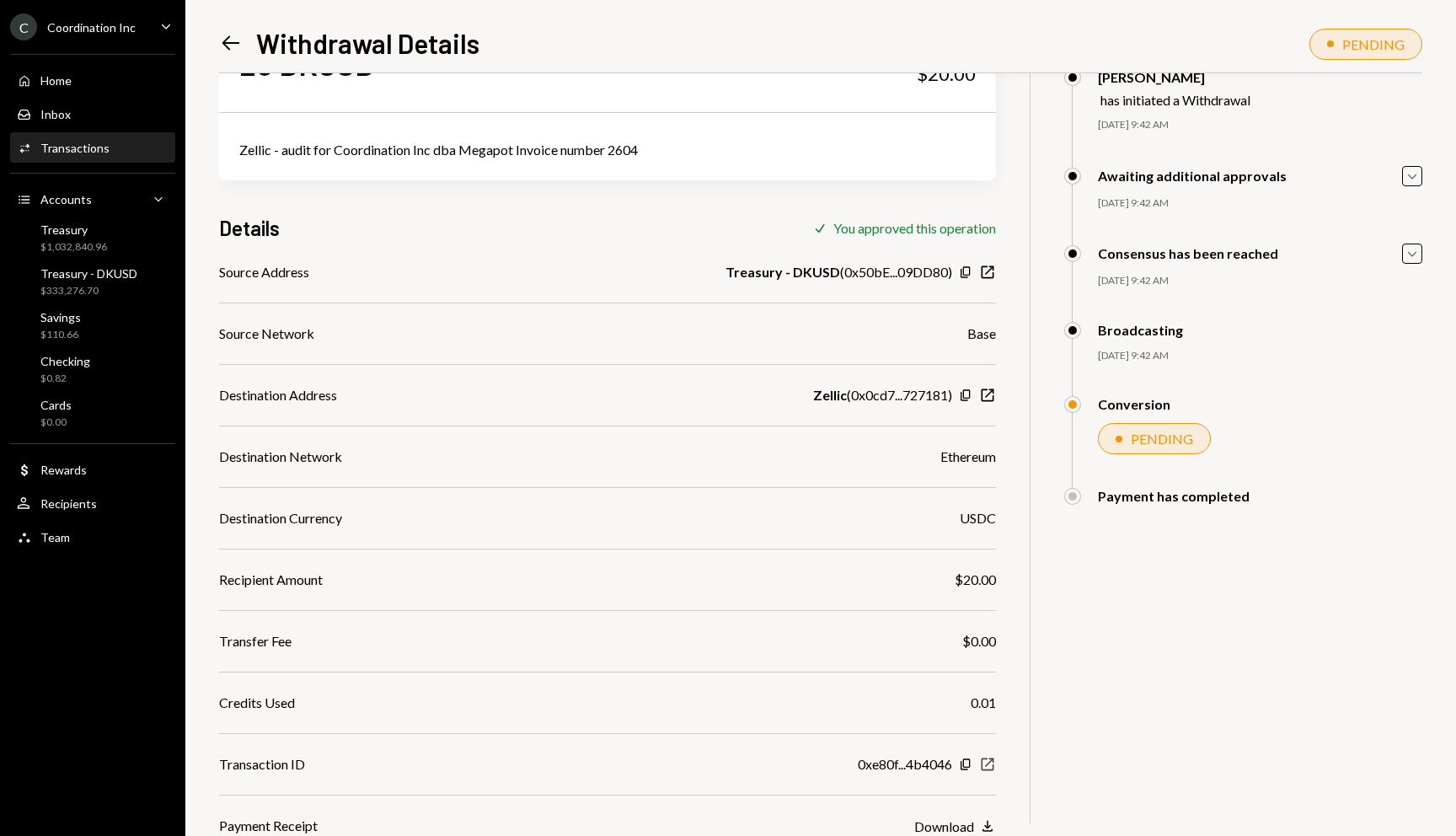
click at [990, 771] on icon "New Window" at bounding box center [987, 764] width 17 height 17
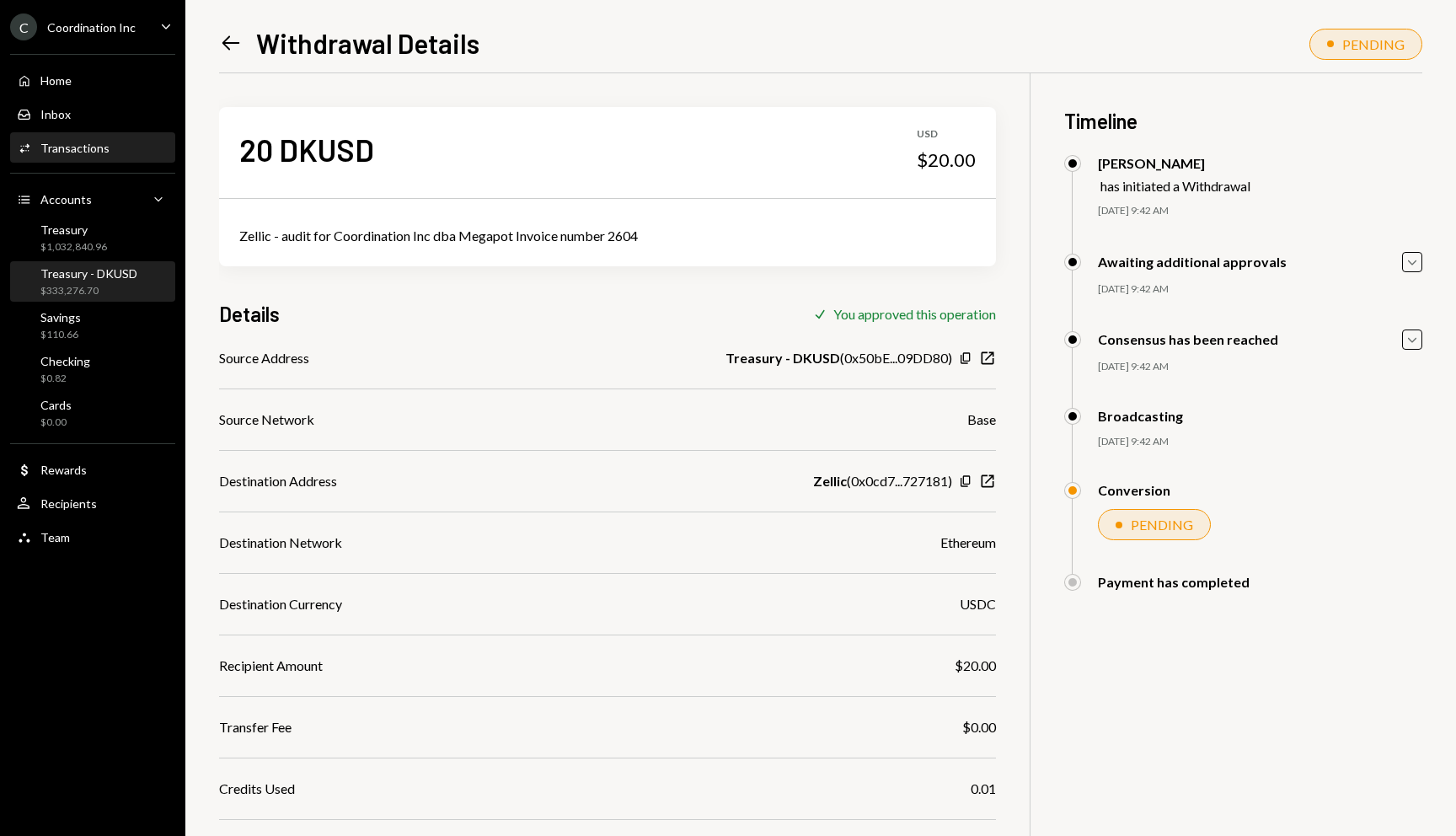
click at [55, 276] on div "Treasury - DKUSD" at bounding box center [89, 273] width 97 height 14
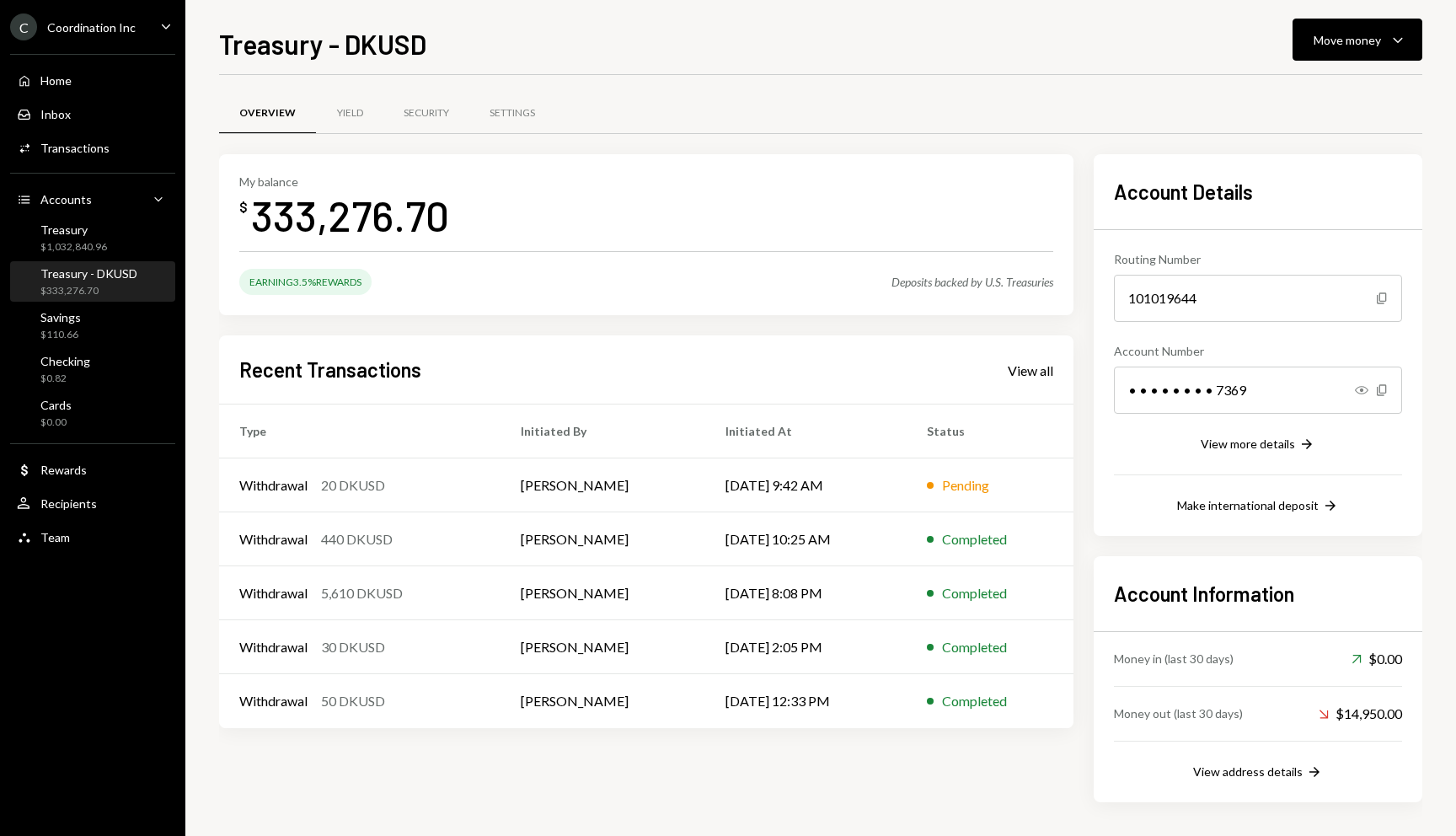
click at [345, 214] on div "333,276.70" at bounding box center [350, 215] width 198 height 53
click at [344, 214] on div "333,276.70" at bounding box center [350, 215] width 198 height 53
drag, startPoint x: 489, startPoint y: 217, endPoint x: 602, endPoint y: 181, distance: 118.6
click at [489, 217] on div "My balance $ 333,276.70" at bounding box center [647, 208] width 814 height 68
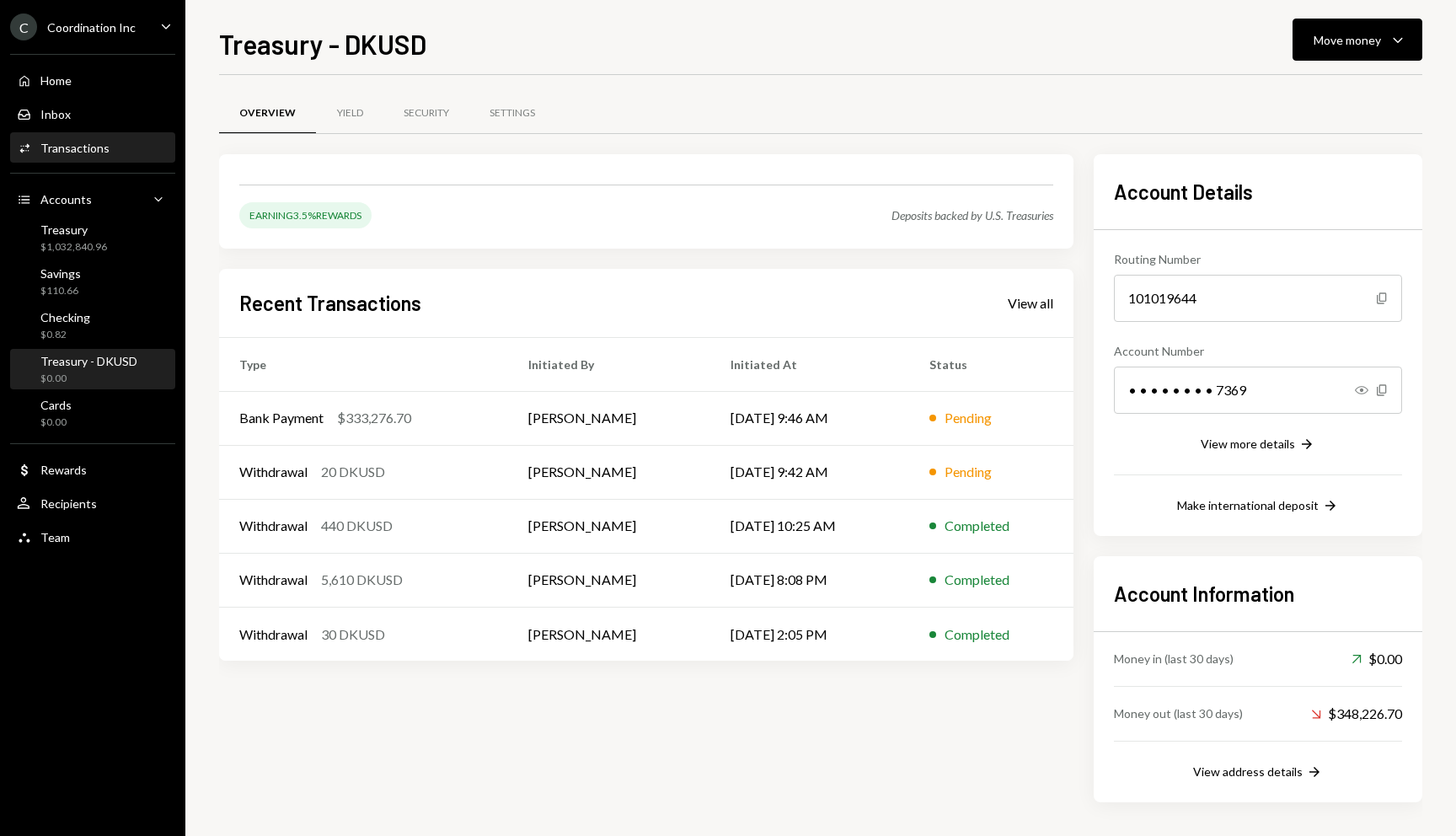
click at [92, 132] on link "Activities Transactions" at bounding box center [92, 147] width 165 height 30
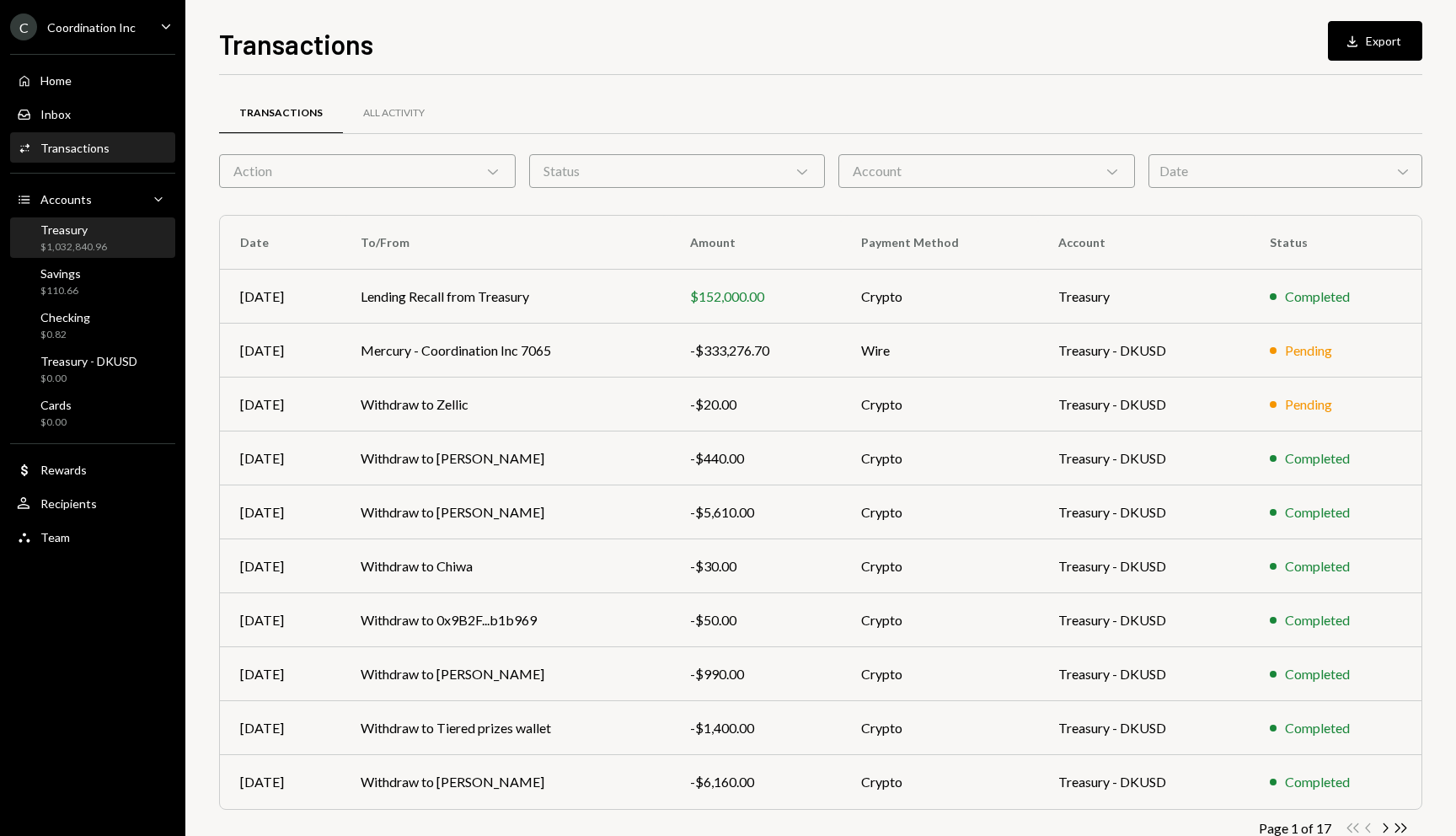
click at [66, 246] on div "$1,032,840.96" at bounding box center [74, 248] width 67 height 14
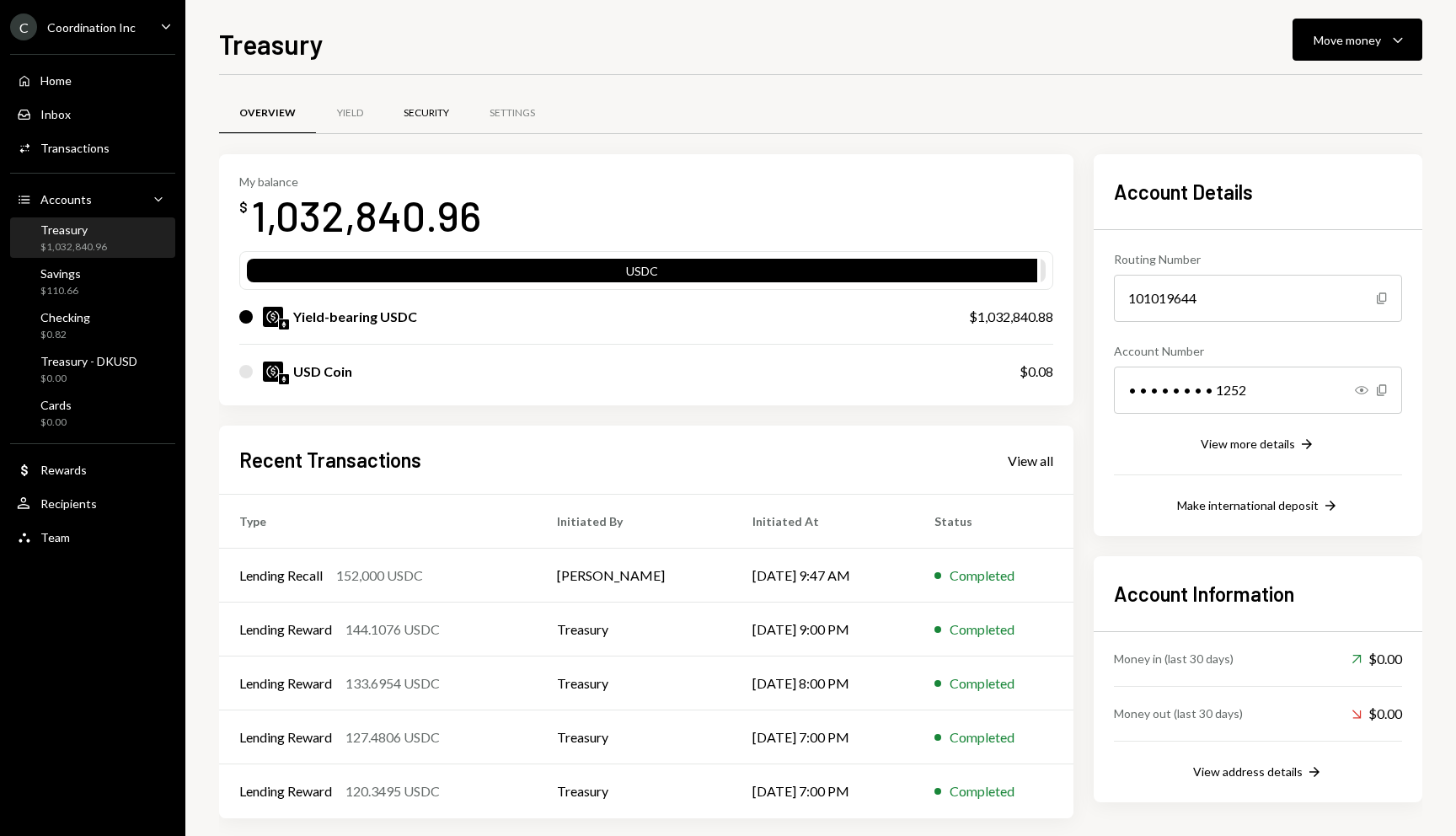
click at [409, 112] on div "Security" at bounding box center [426, 114] width 46 height 14
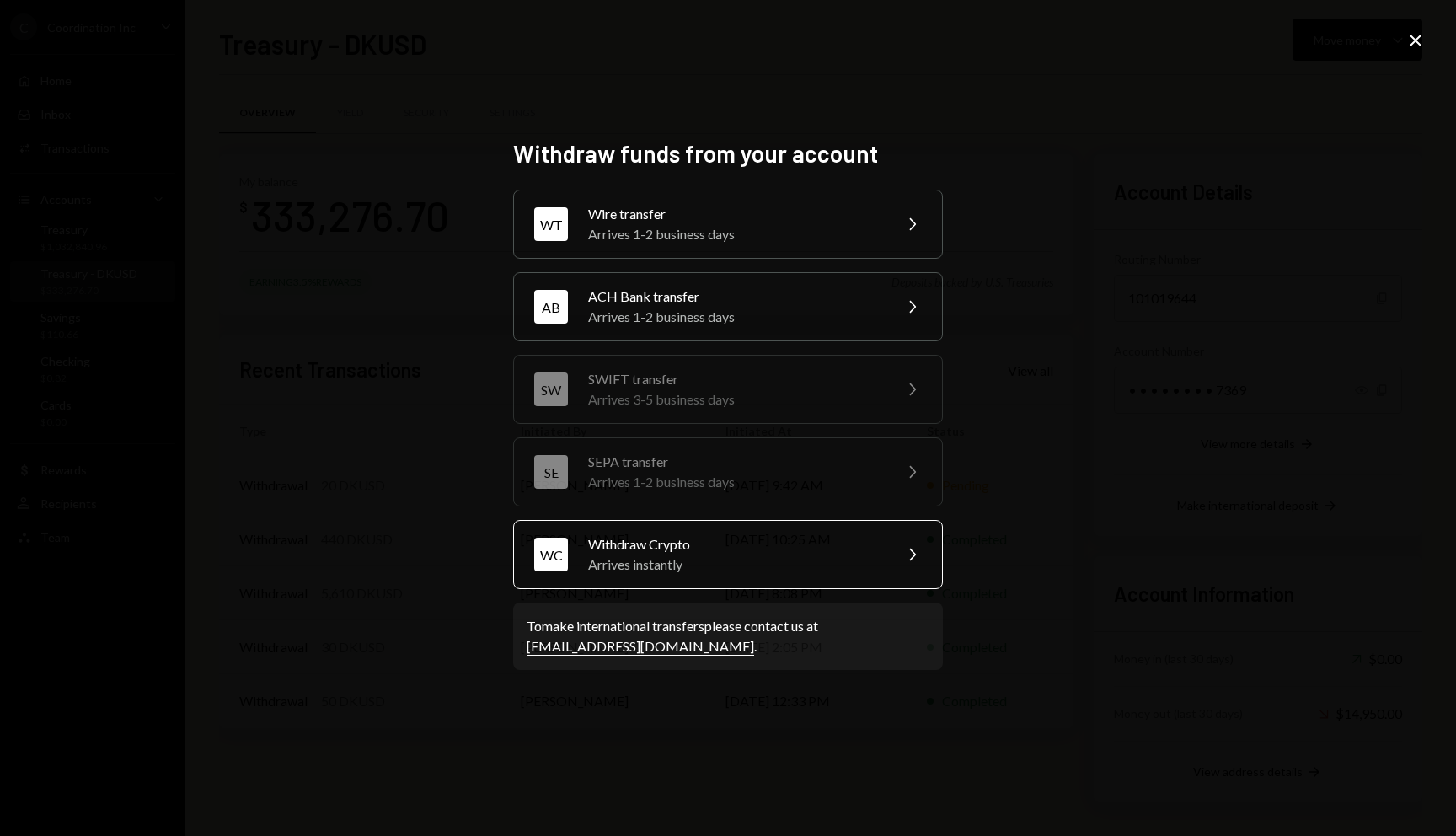
click at [638, 556] on div "Arrives instantly" at bounding box center [735, 564] width 293 height 20
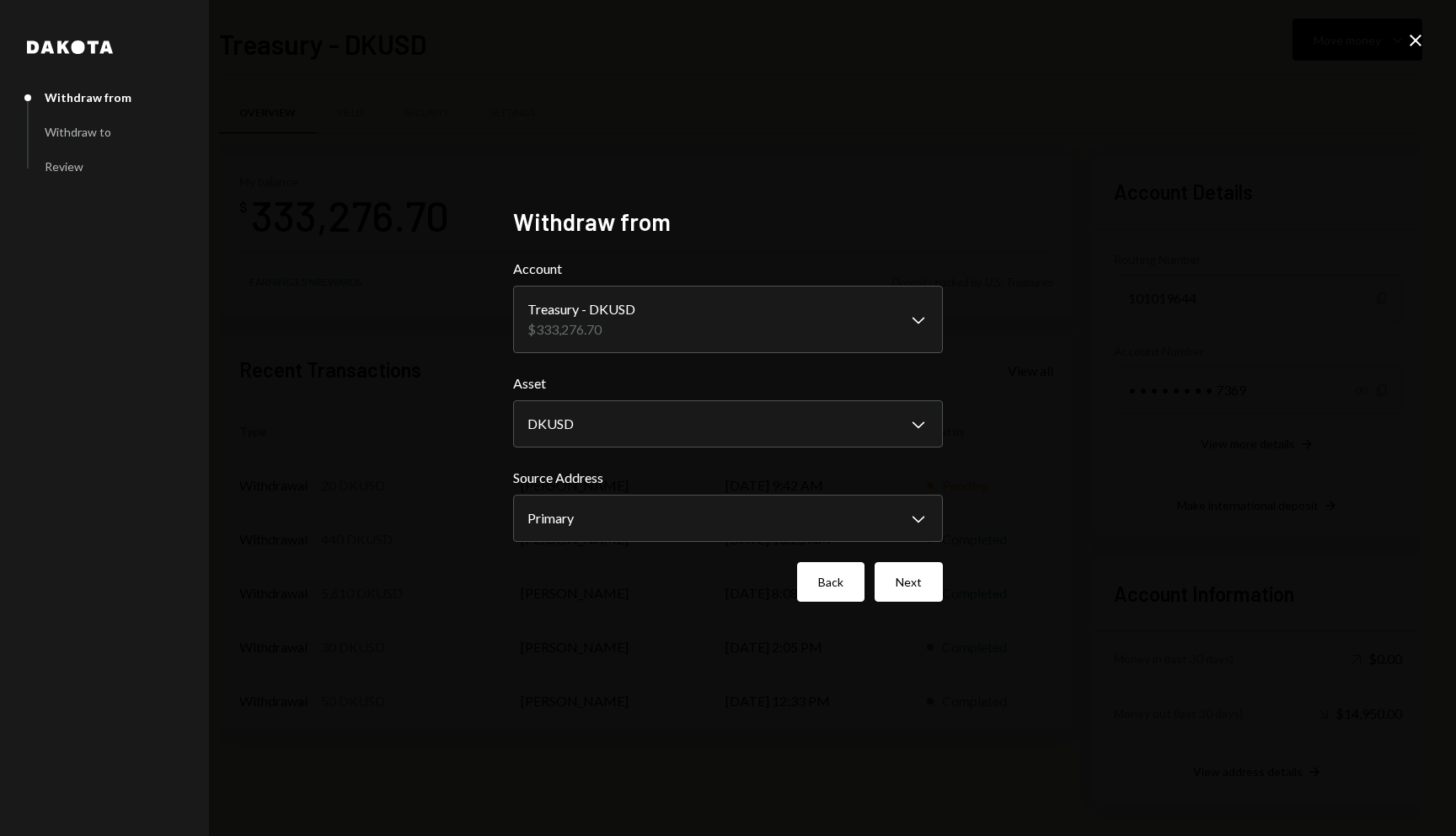
click at [843, 576] on button "Back" at bounding box center [831, 581] width 68 height 40
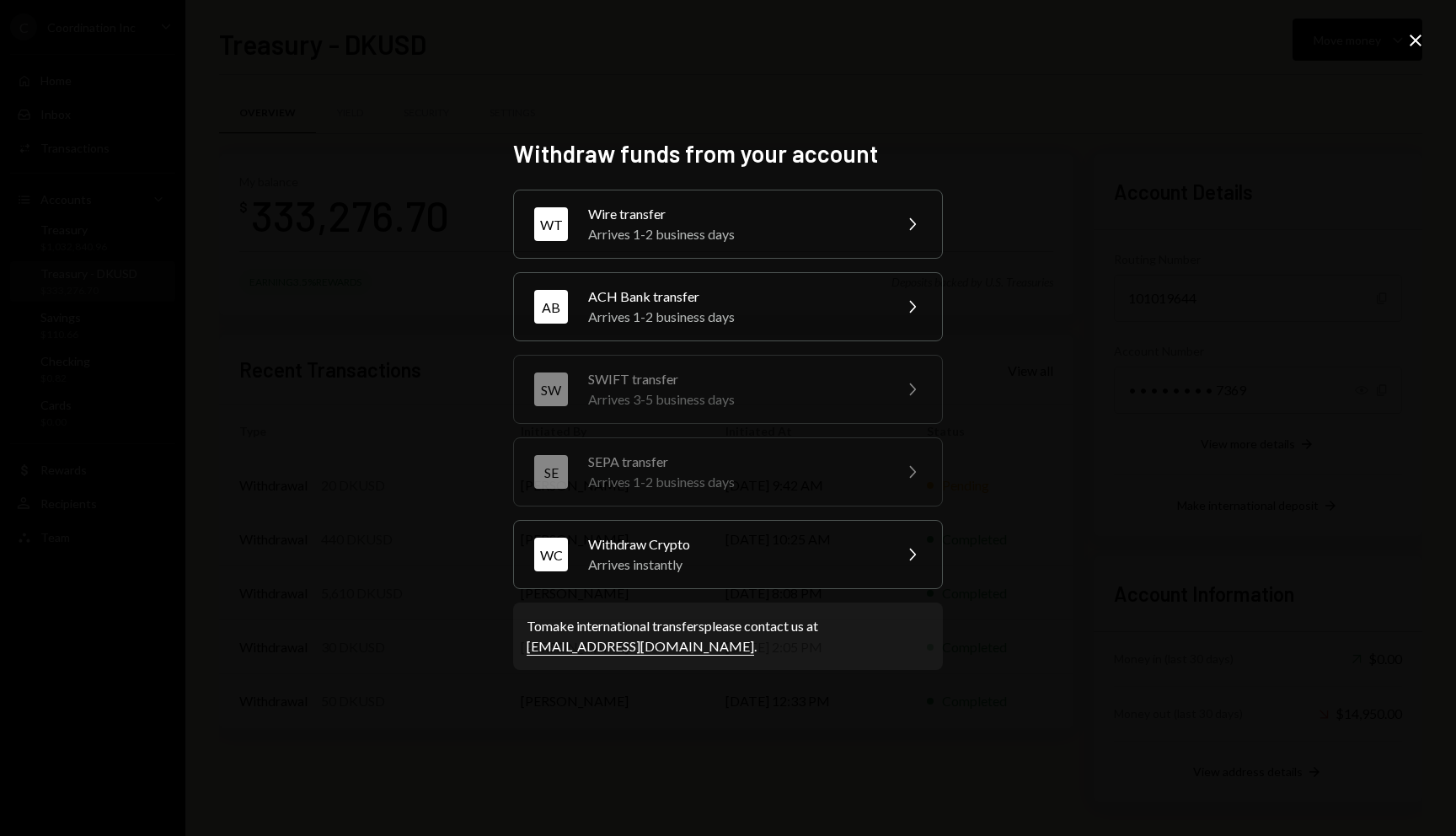
click at [1423, 42] on icon "Close" at bounding box center [1415, 40] width 20 height 20
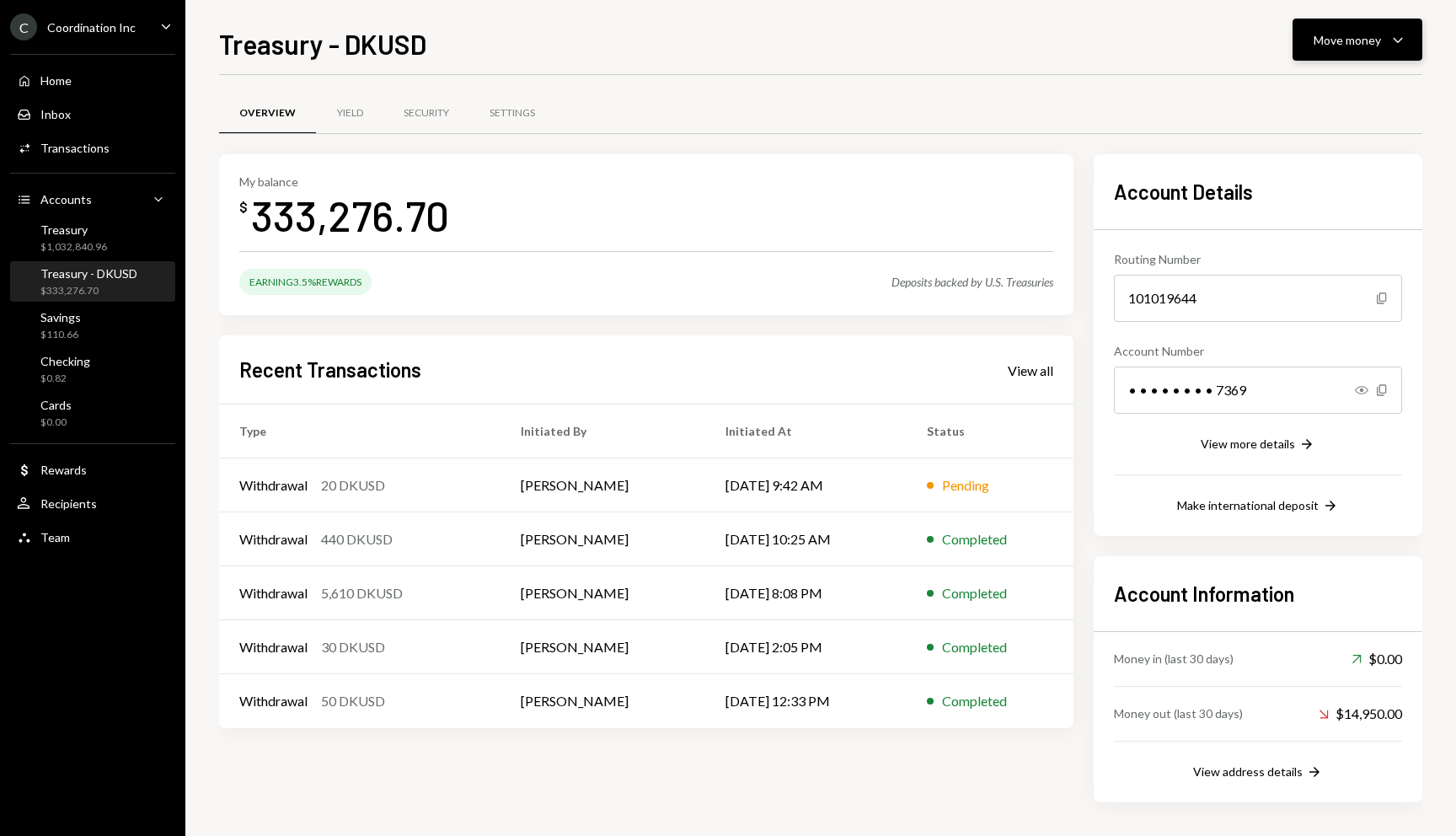
click at [1379, 36] on div "Move money" at bounding box center [1347, 40] width 68 height 18
click at [1308, 95] on div "Send" at bounding box center [1344, 91] width 123 height 18
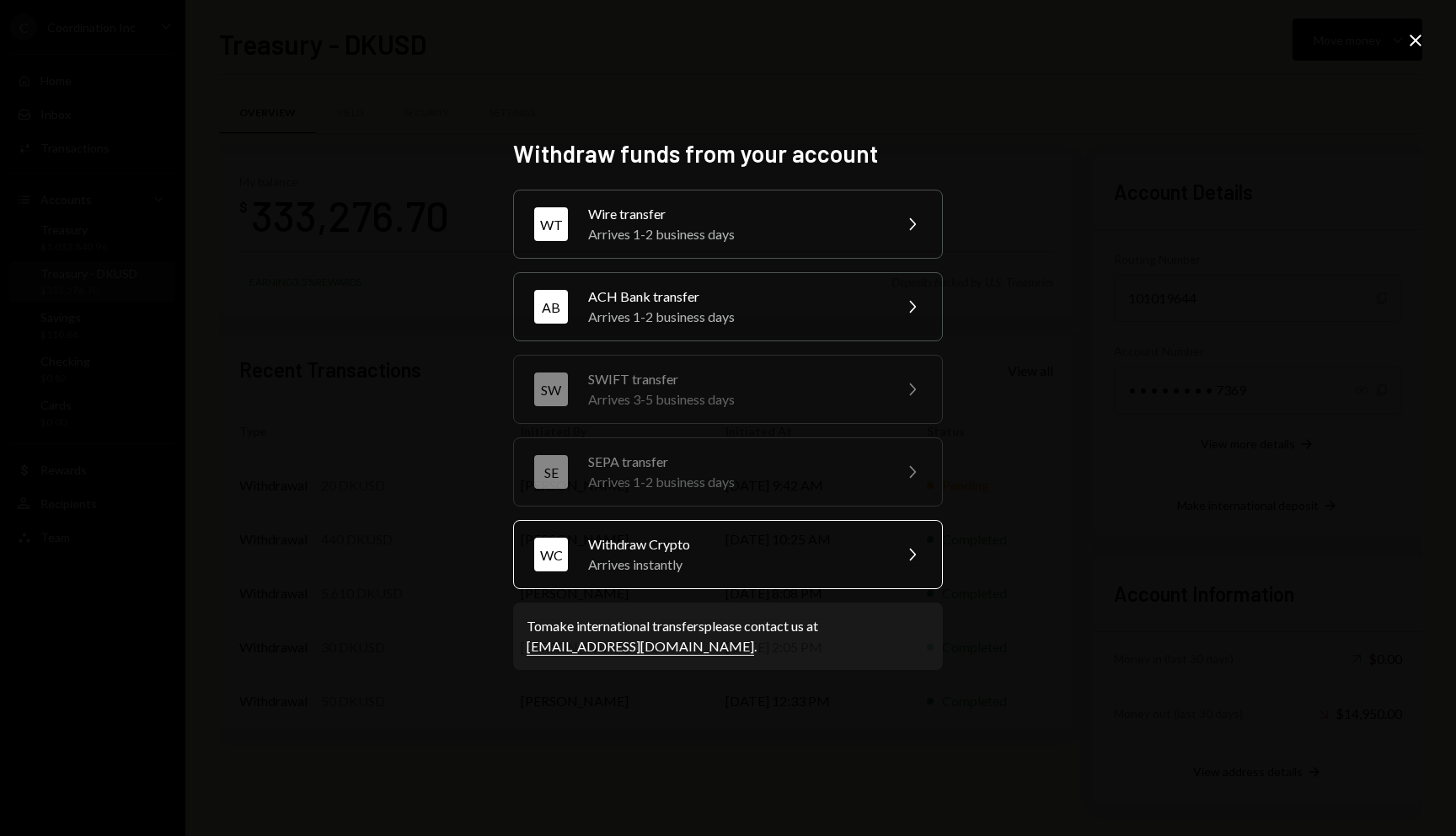
click at [682, 545] on div "Withdraw Crypto" at bounding box center [735, 544] width 293 height 20
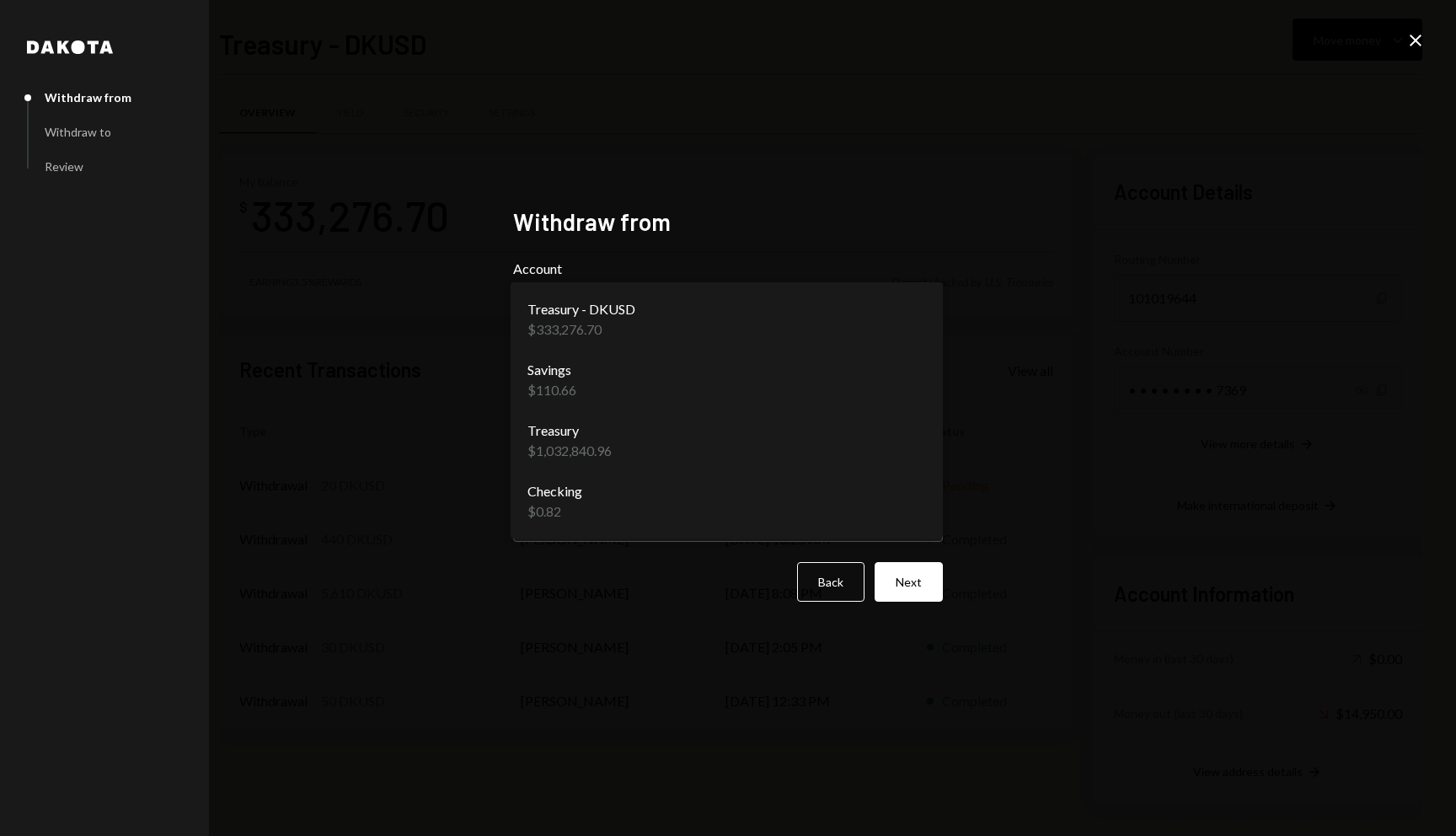
click at [664, 325] on body "C Coordination Inc Caret Down Home Home Inbox Inbox Activities Transactions Acc…" at bounding box center [728, 418] width 1456 height 836
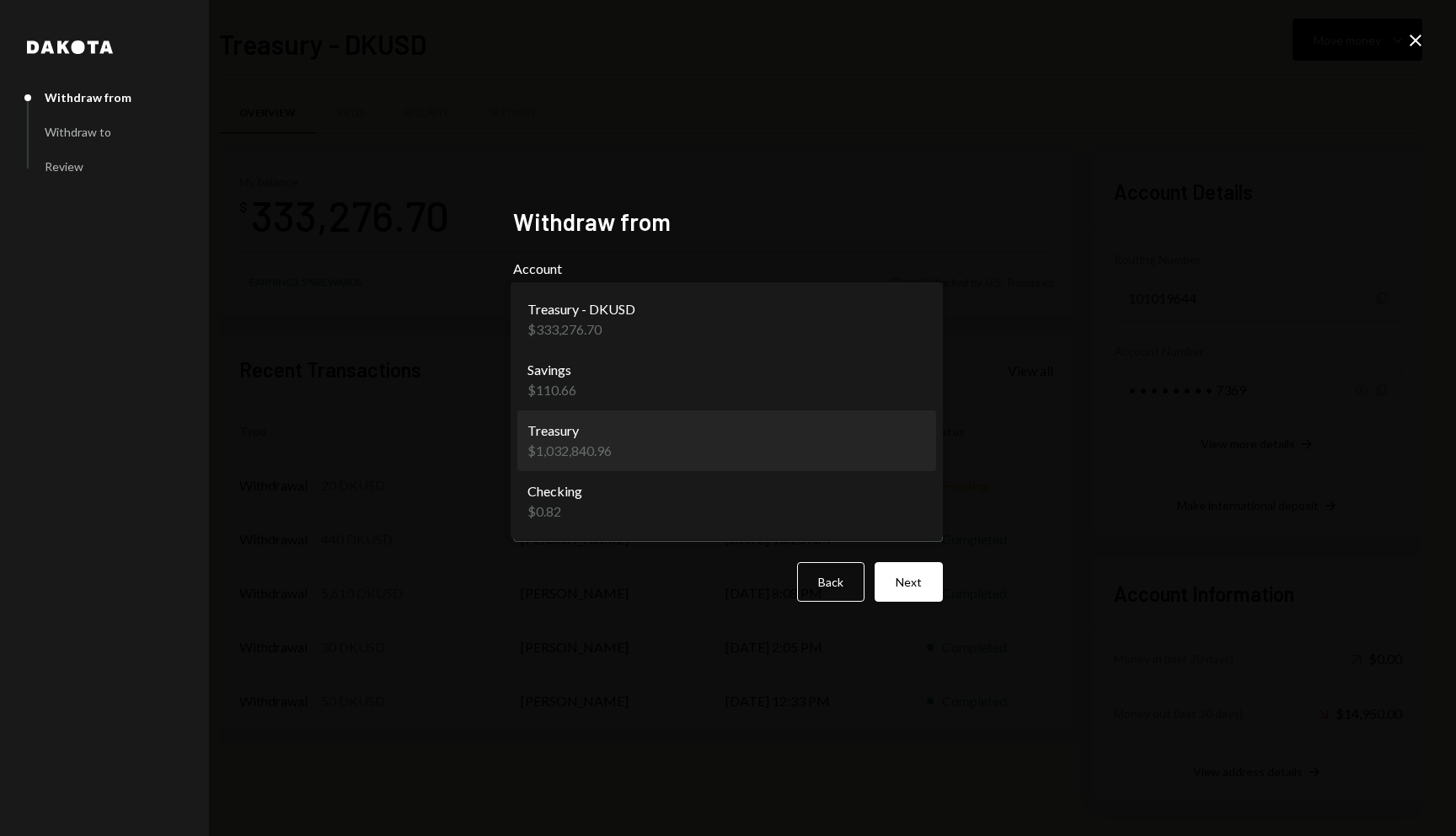
select select "**********"
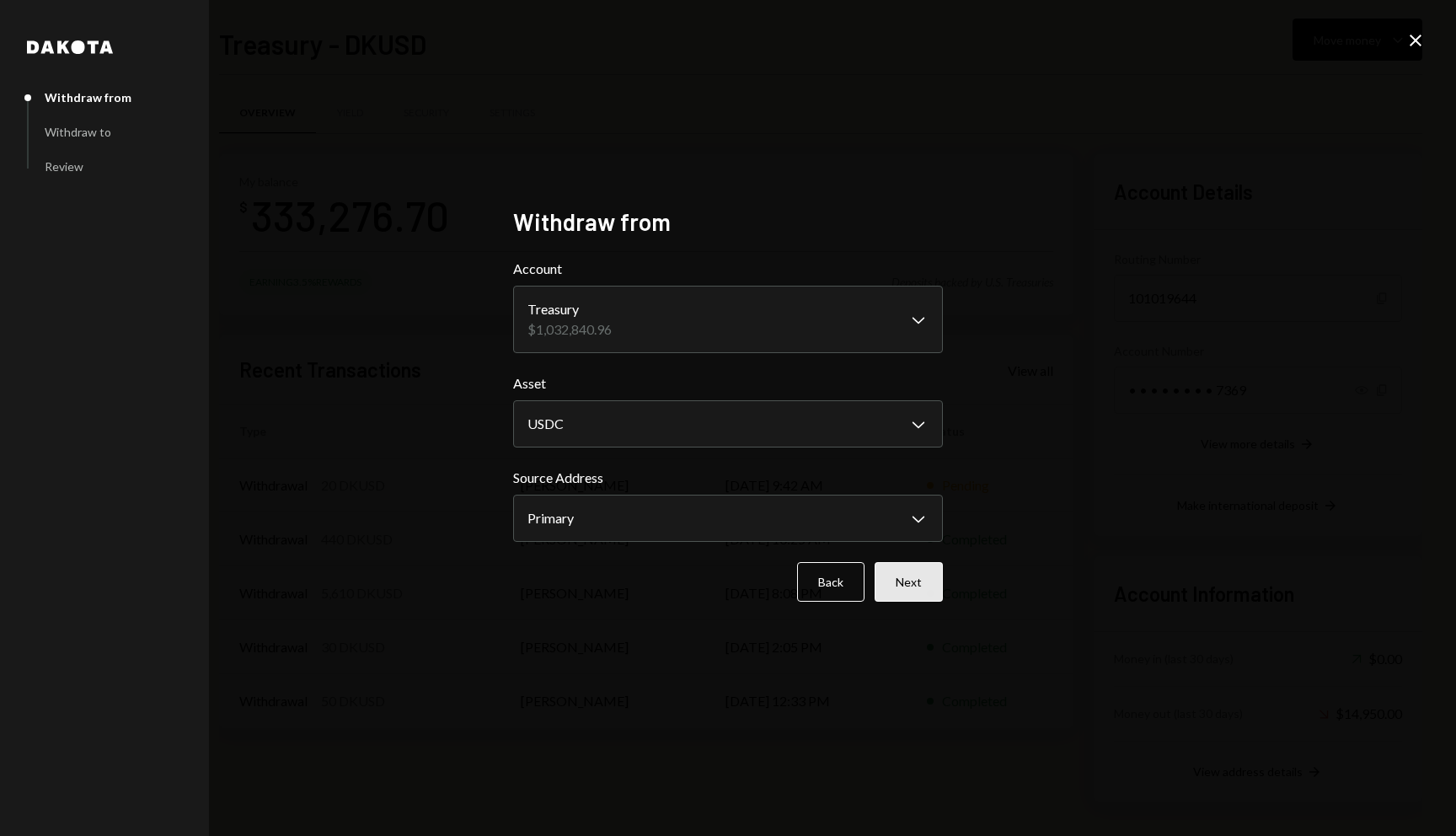
click at [903, 573] on button "Next" at bounding box center [908, 581] width 68 height 40
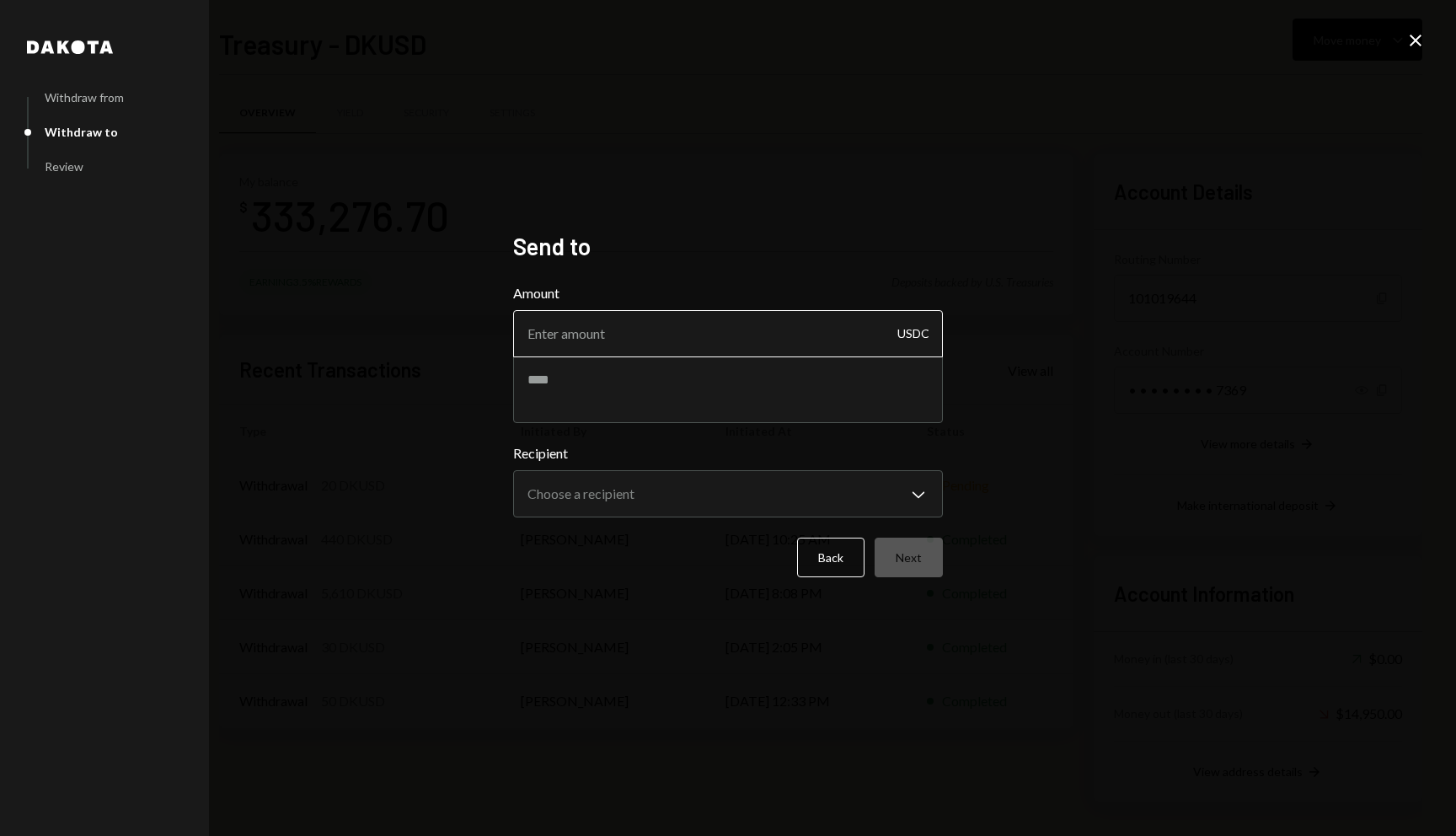
click at [730, 344] on input "Amount" at bounding box center [728, 334] width 430 height 48
click at [840, 548] on button "Back" at bounding box center [831, 557] width 68 height 40
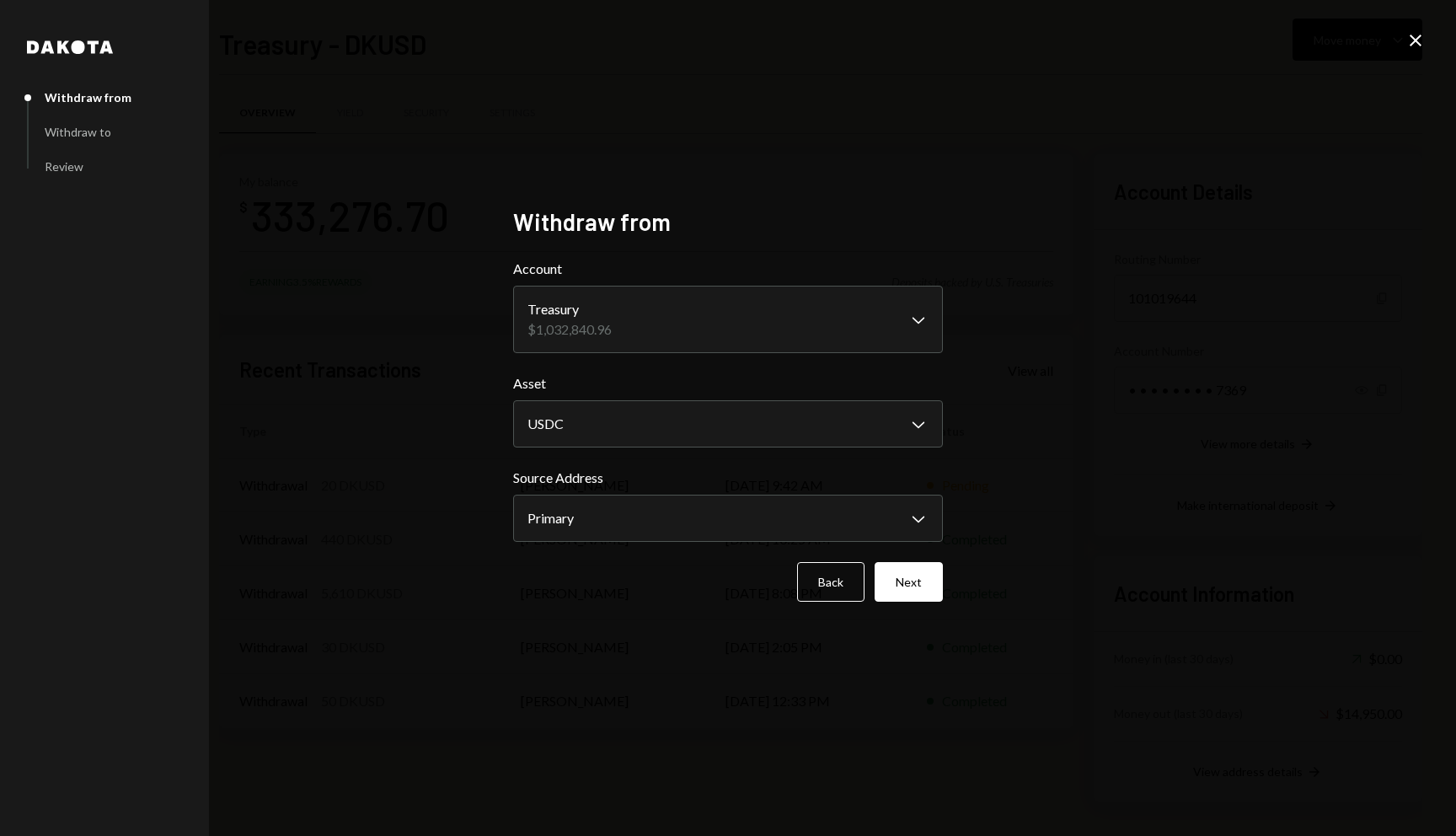
click at [1412, 38] on icon at bounding box center [1415, 40] width 11 height 11
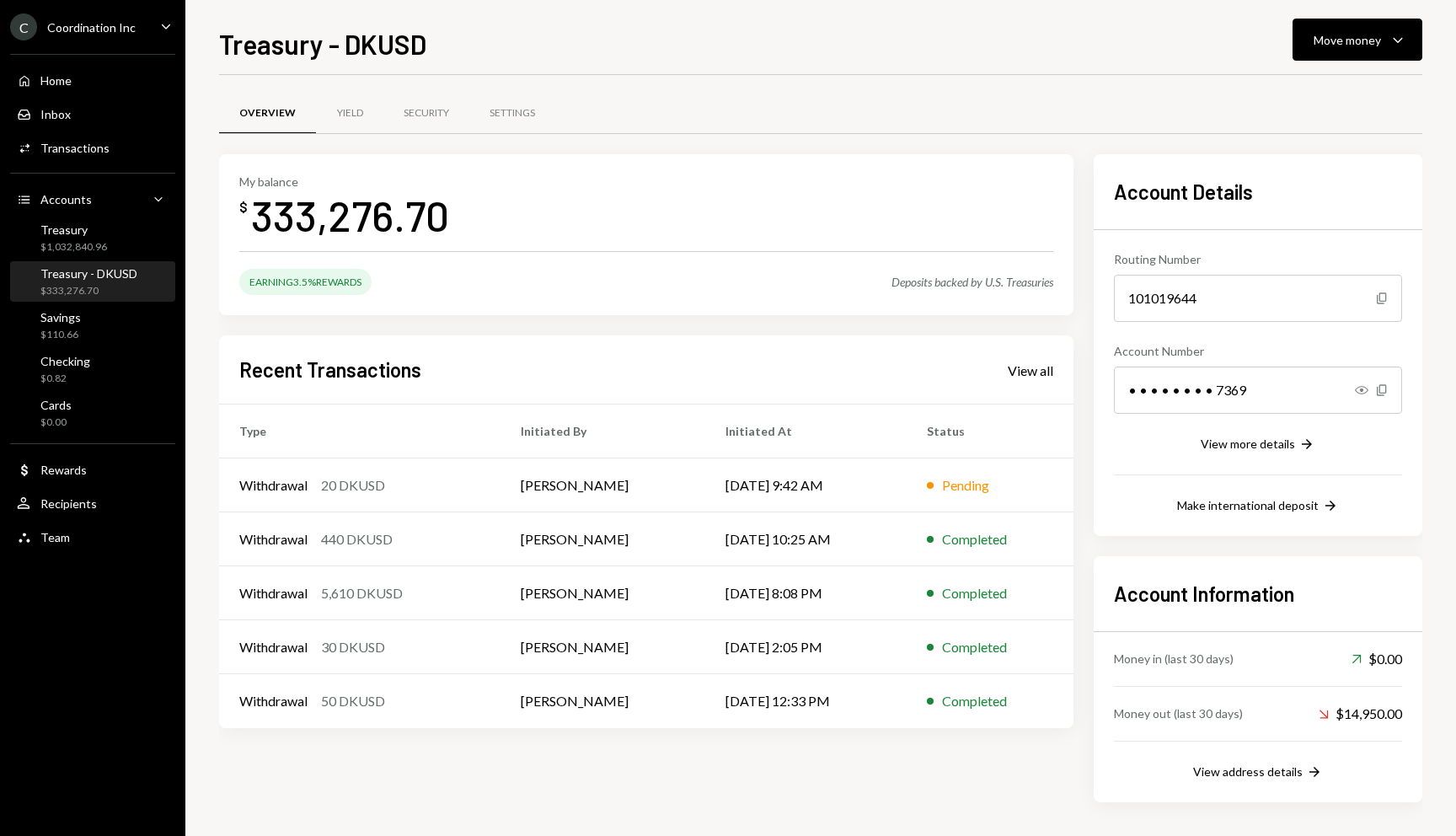
click at [79, 289] on div "$333,276.70" at bounding box center [89, 291] width 97 height 14
drag, startPoint x: 246, startPoint y: 217, endPoint x: 387, endPoint y: 224, distance: 141.2
click at [387, 224] on div "$ 333,276.70" at bounding box center [344, 215] width 210 height 53
copy div "333,276"
click at [532, 216] on div "My balance $ 333,276.70" at bounding box center [647, 208] width 814 height 68
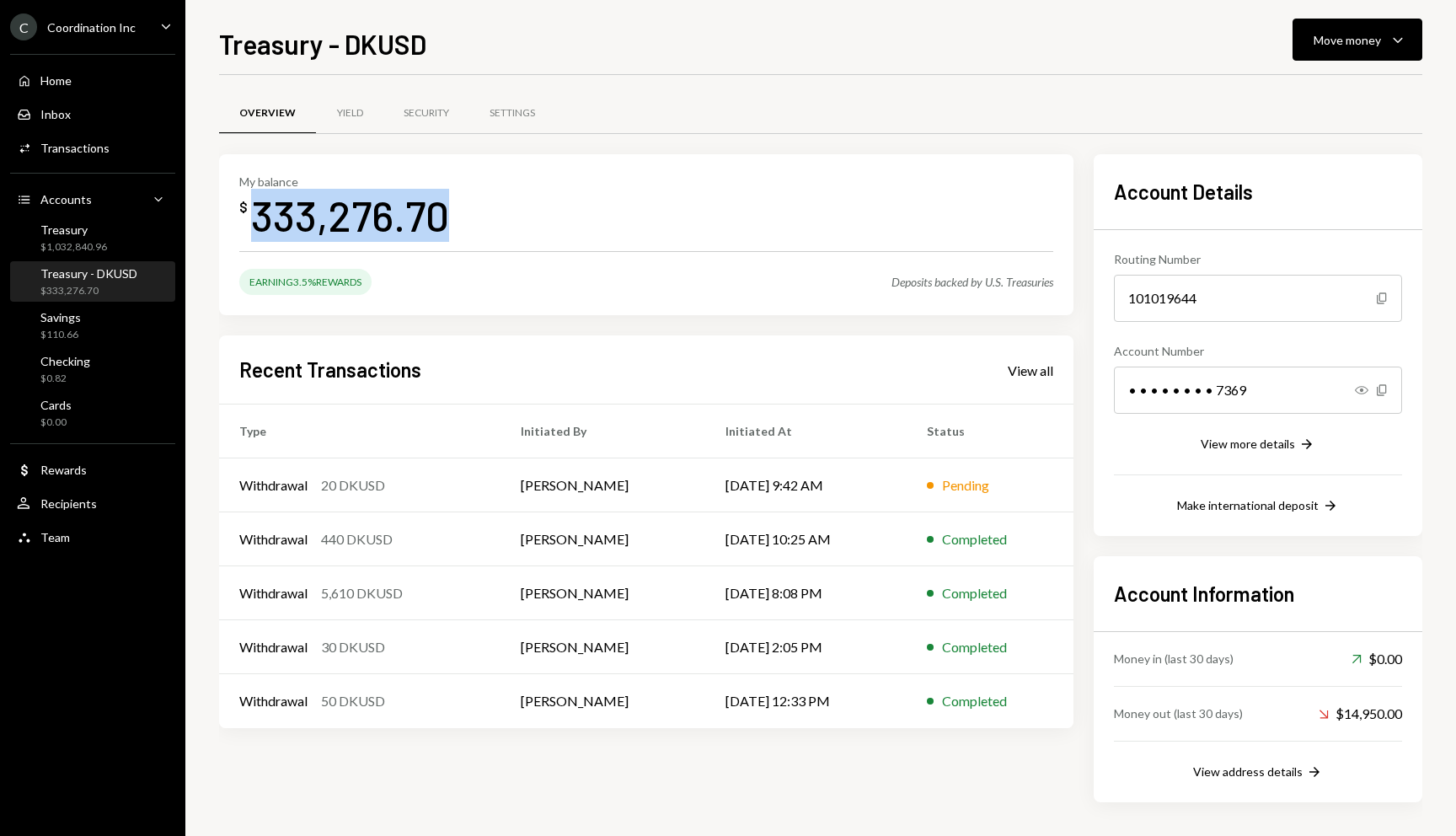
drag, startPoint x: 498, startPoint y: 217, endPoint x: 251, endPoint y: 218, distance: 247.0
click at [251, 218] on div "My balance $ 333,276.70" at bounding box center [647, 208] width 814 height 68
copy div "333,276.70"
click at [486, 220] on div "My balance $ 333,276.70" at bounding box center [647, 208] width 814 height 68
click at [1390, 39] on icon "Caret Down" at bounding box center [1397, 39] width 20 height 20
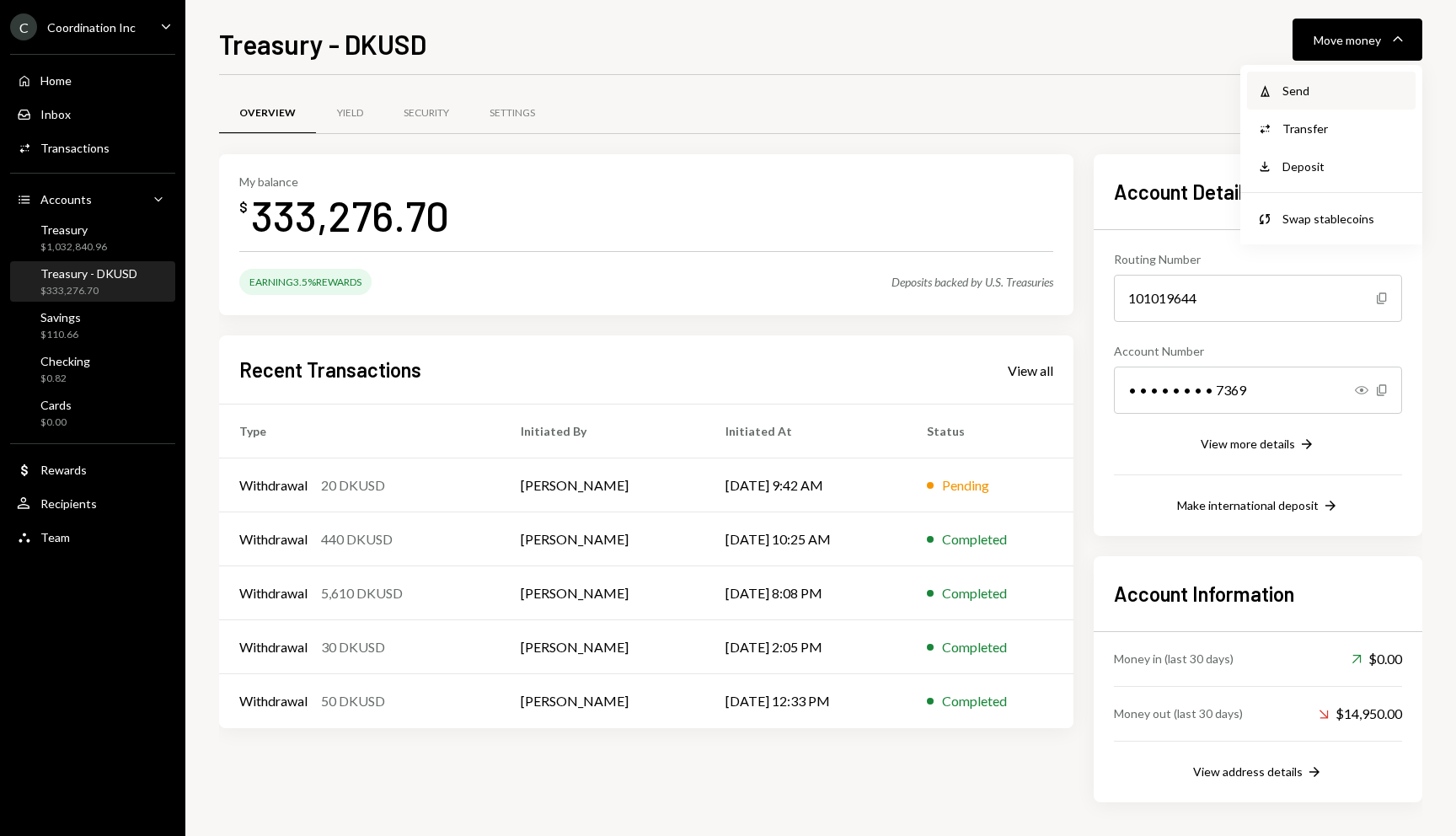
click at [1364, 81] on div "Withdraw Send" at bounding box center [1330, 90] width 168 height 38
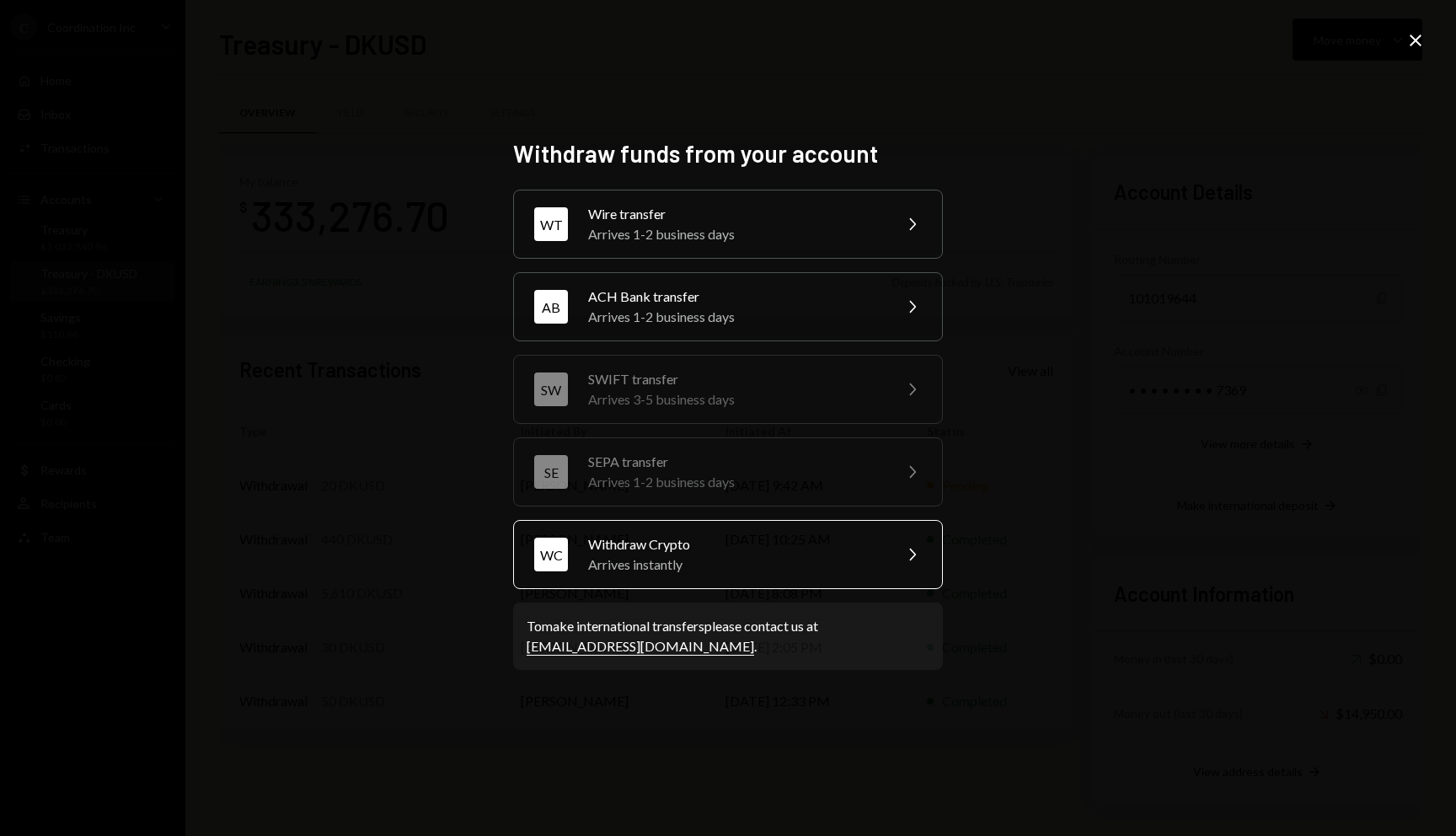
click at [666, 564] on div "Arrives instantly" at bounding box center [735, 564] width 293 height 20
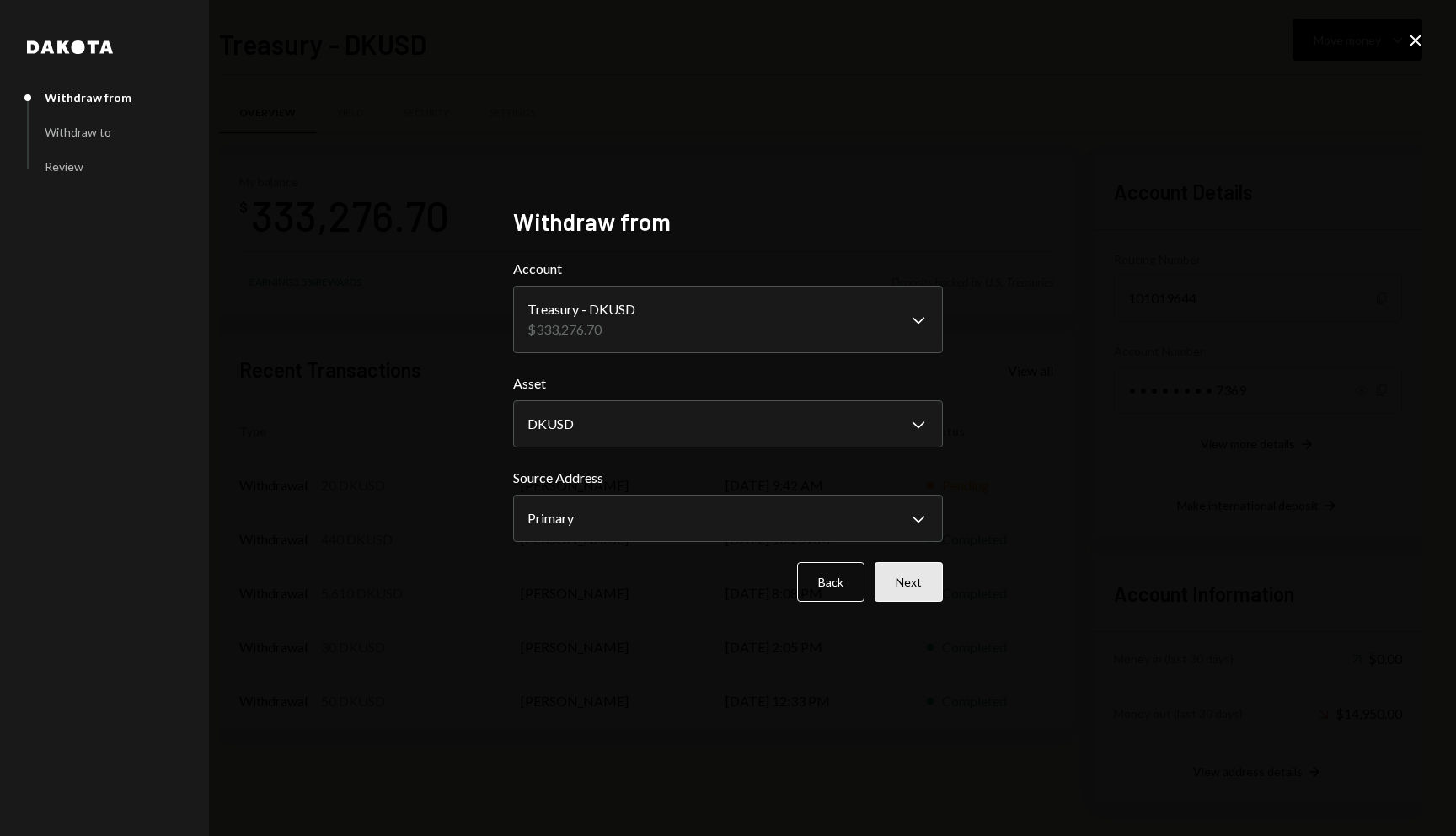
click at [892, 571] on button "Next" at bounding box center [908, 581] width 68 height 40
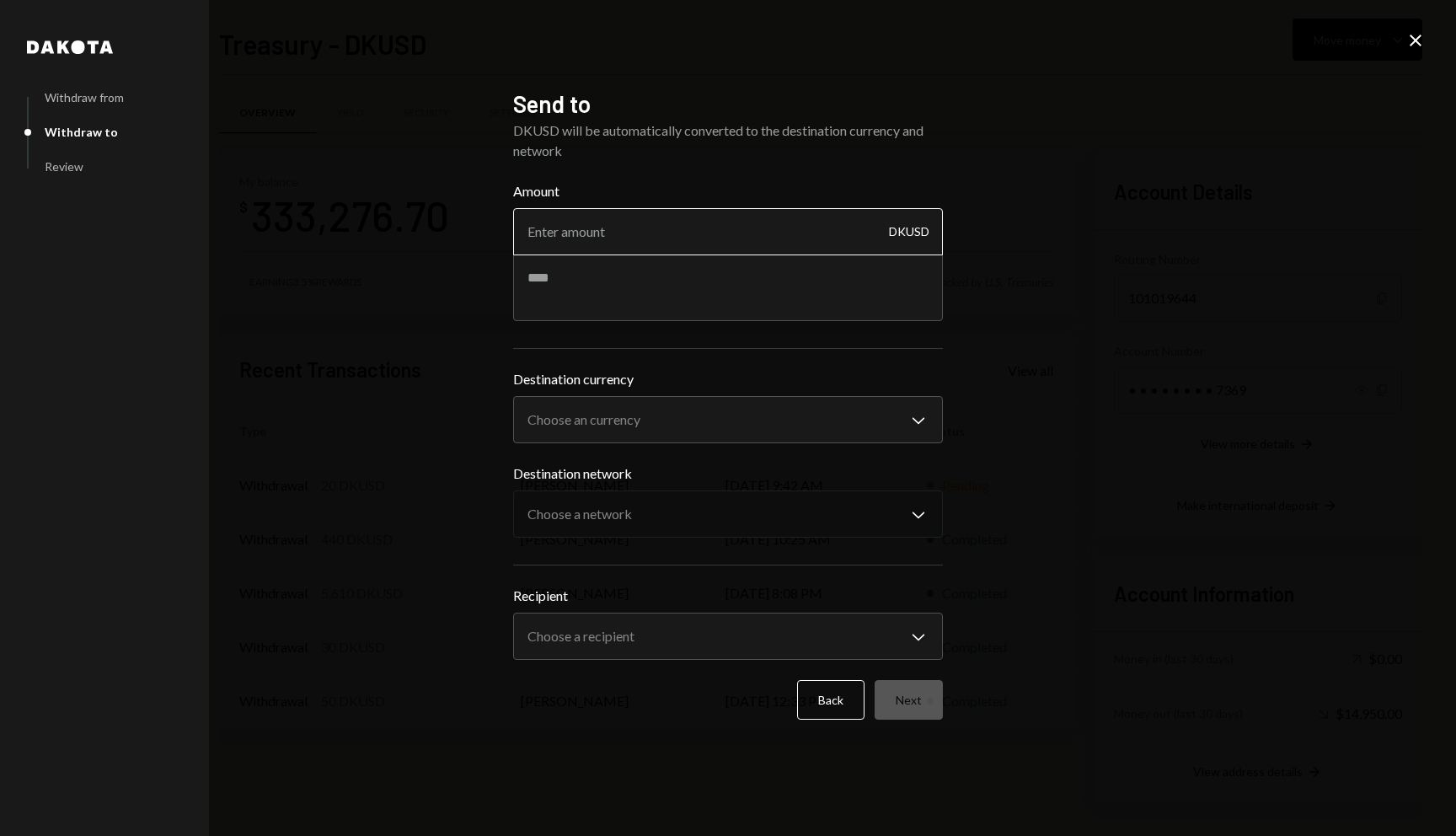
click at [690, 231] on input "Amount" at bounding box center [728, 232] width 430 height 48
paste input "333276.70"
drag, startPoint x: 535, startPoint y: 237, endPoint x: 680, endPoint y: 236, distance: 145.0
click at [680, 236] on input "333276.70" at bounding box center [728, 232] width 430 height 48
type input "333276.70"
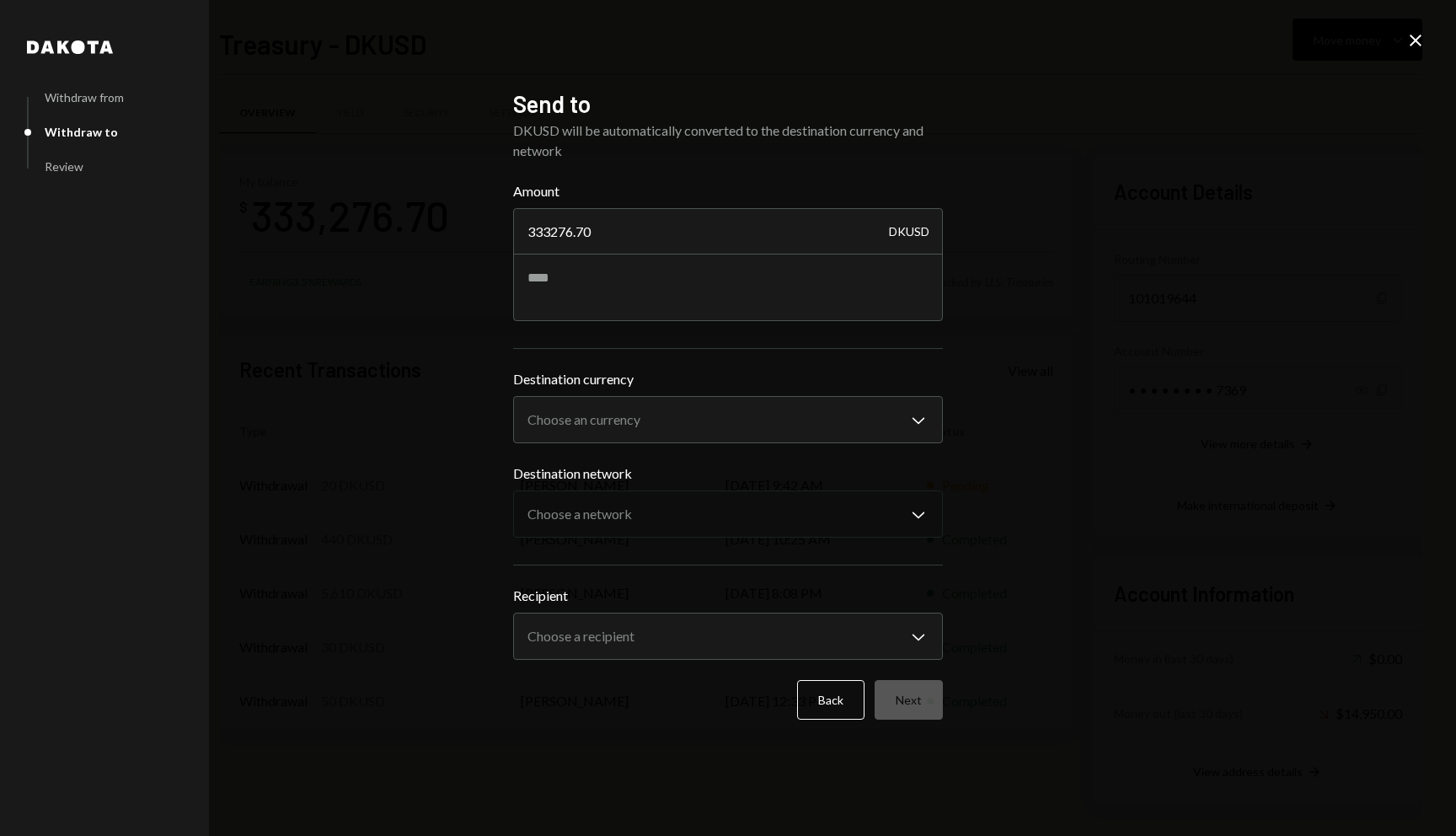
click at [691, 151] on div "DKUSD will be automatically converted to the destination currency and network" at bounding box center [728, 141] width 430 height 41
click at [681, 135] on div "DKUSD will be automatically converted to the destination currency and network" at bounding box center [728, 141] width 430 height 41
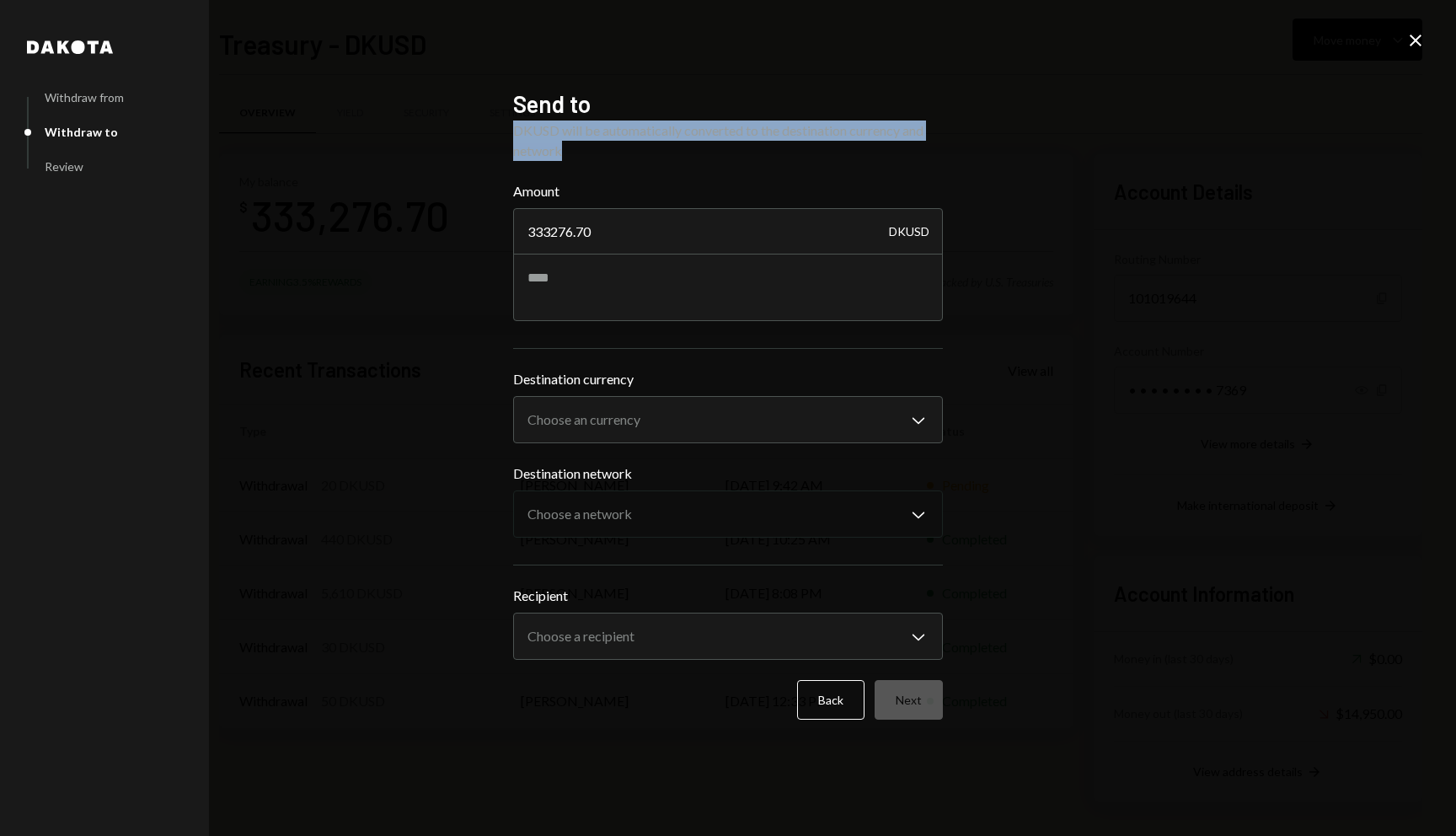
click at [681, 135] on div "DKUSD will be automatically converted to the destination currency and network" at bounding box center [728, 141] width 430 height 41
click at [750, 137] on div "DKUSD will be automatically converted to the destination currency and network" at bounding box center [728, 141] width 430 height 41
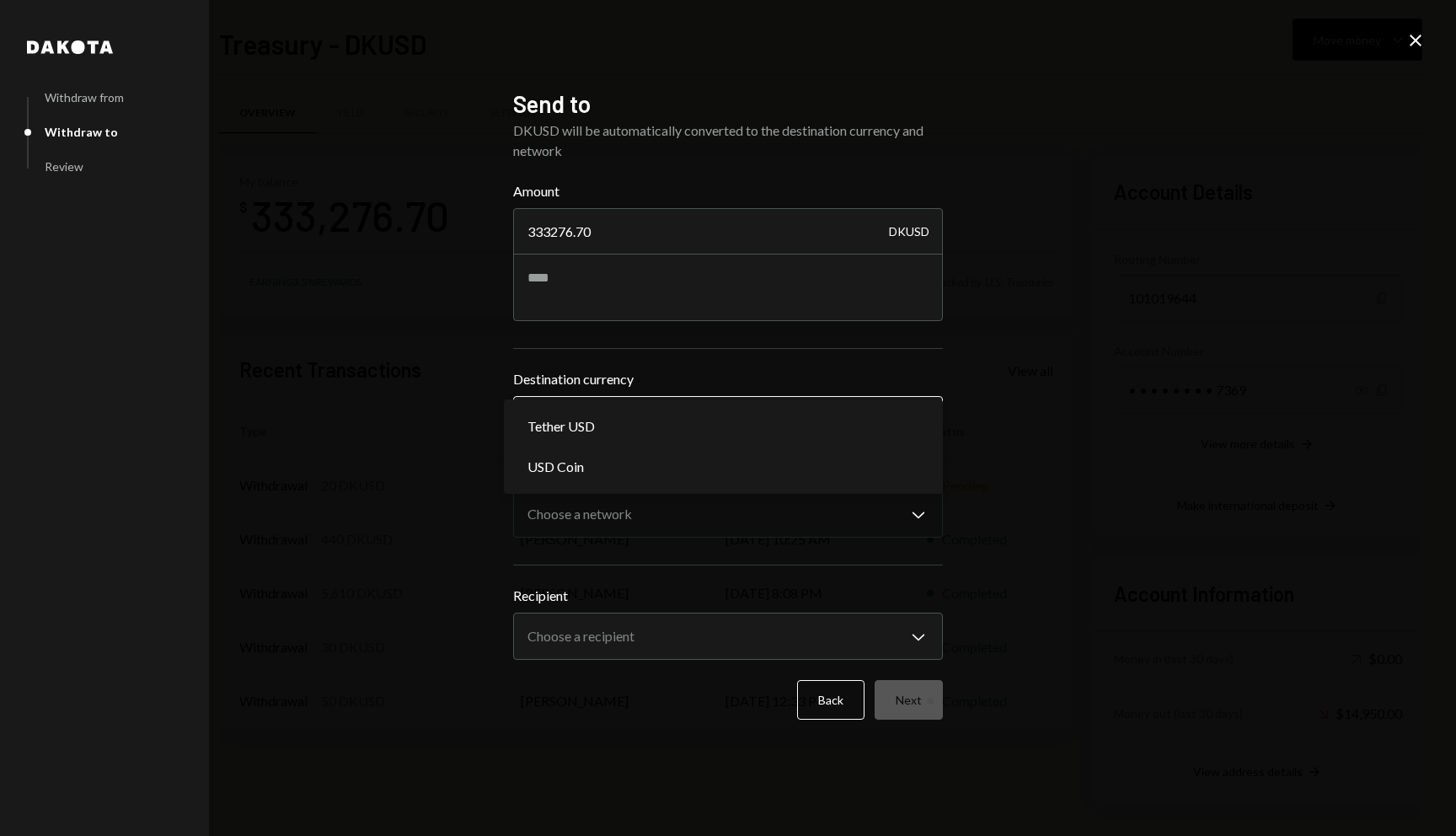
click at [637, 425] on body "C Coordination Inc Caret Down Home Home Inbox Inbox Activities Transactions Acc…" at bounding box center [728, 418] width 1456 height 836
select select "****"
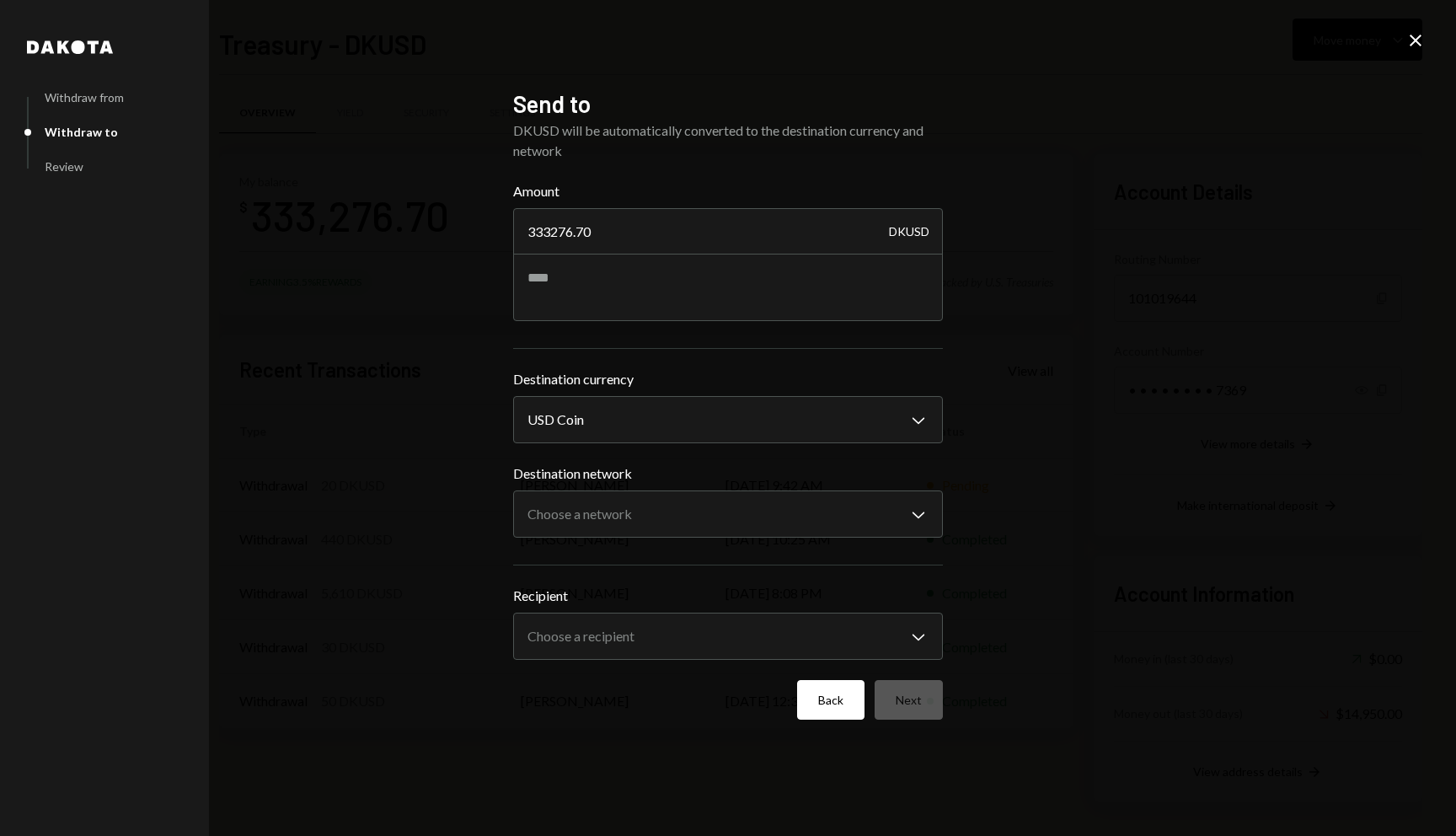
click at [824, 704] on button "Back" at bounding box center [831, 699] width 68 height 40
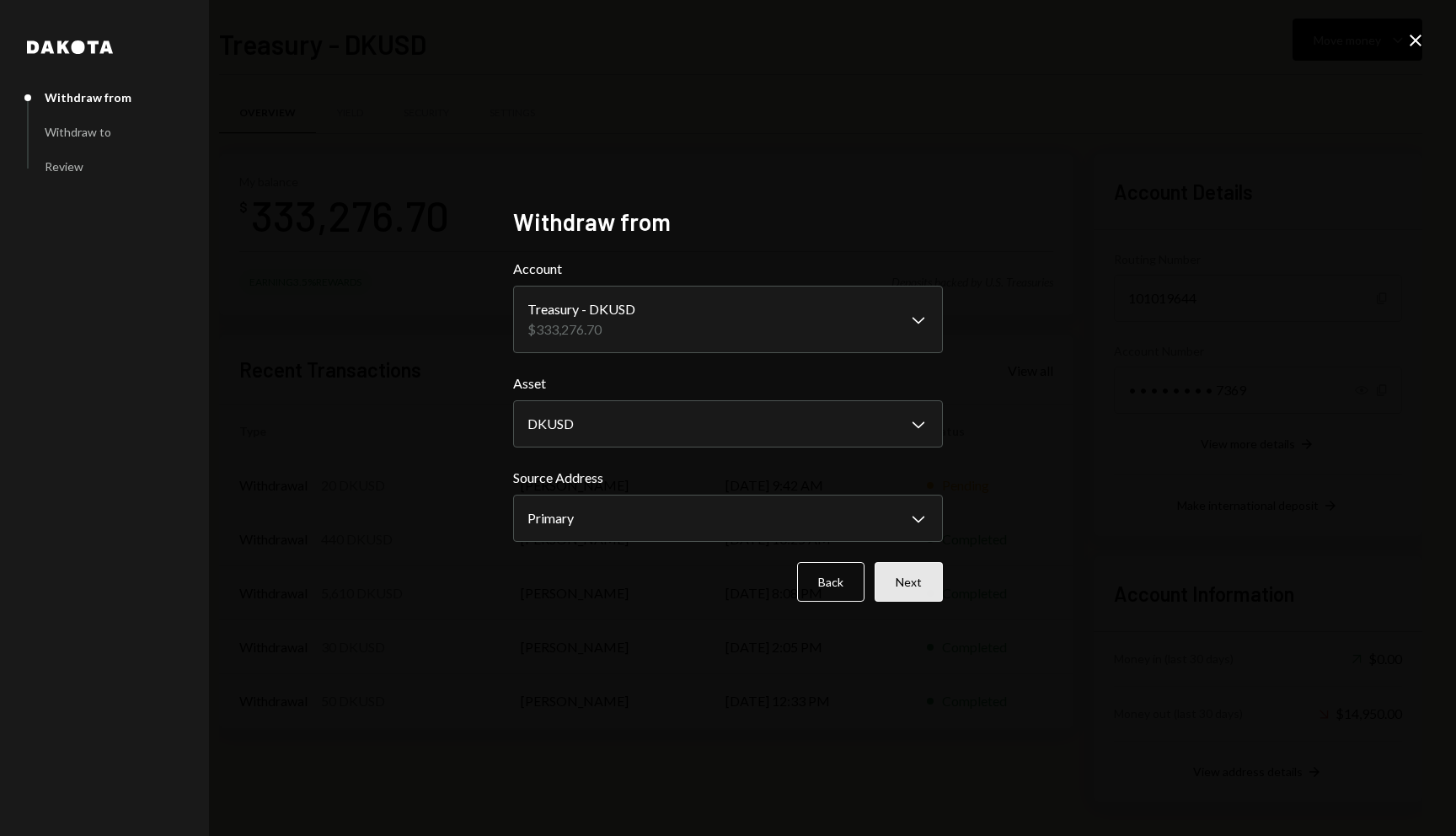
click at [915, 585] on button "Next" at bounding box center [908, 581] width 68 height 40
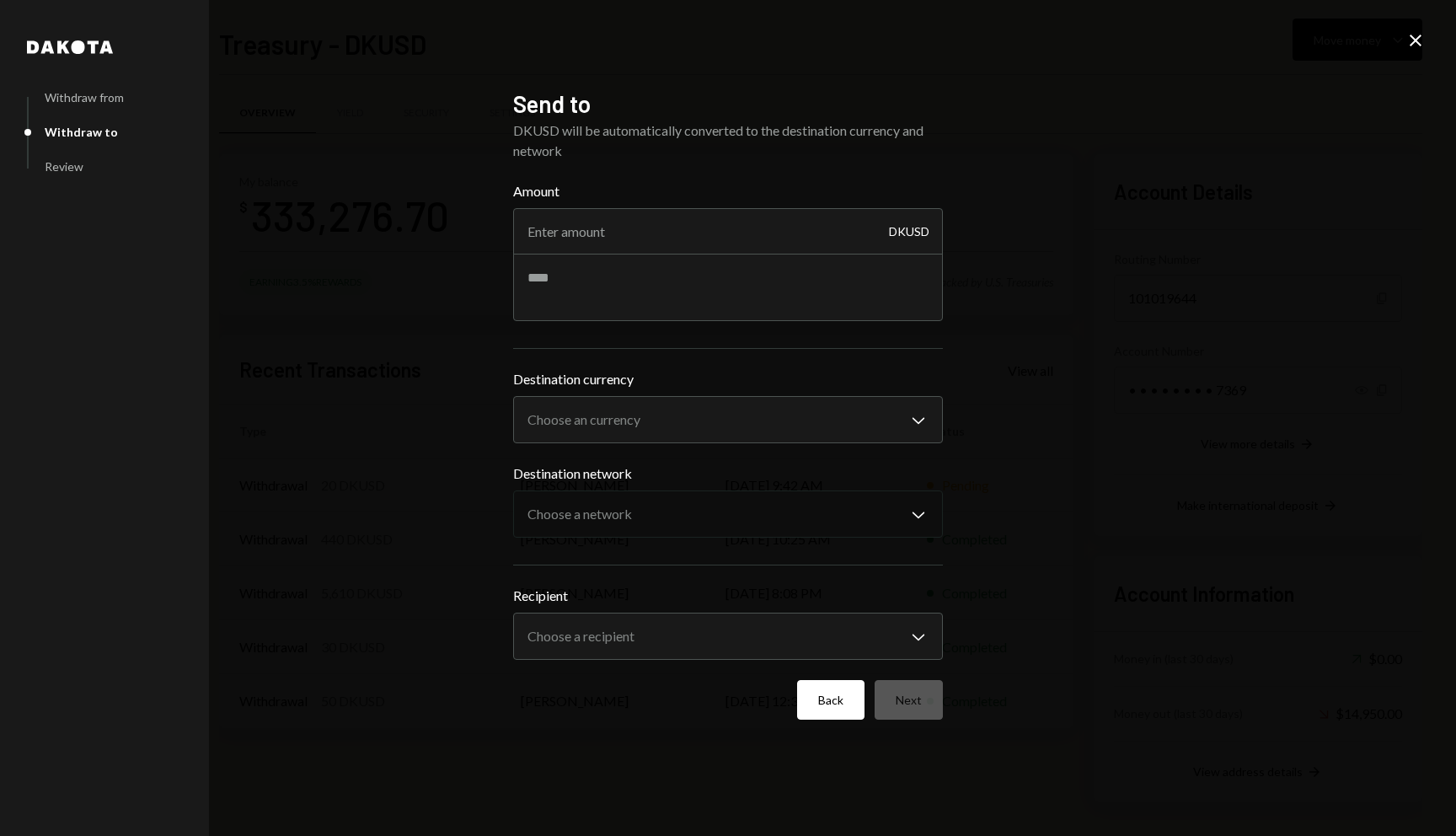
click at [824, 695] on button "Back" at bounding box center [831, 699] width 68 height 40
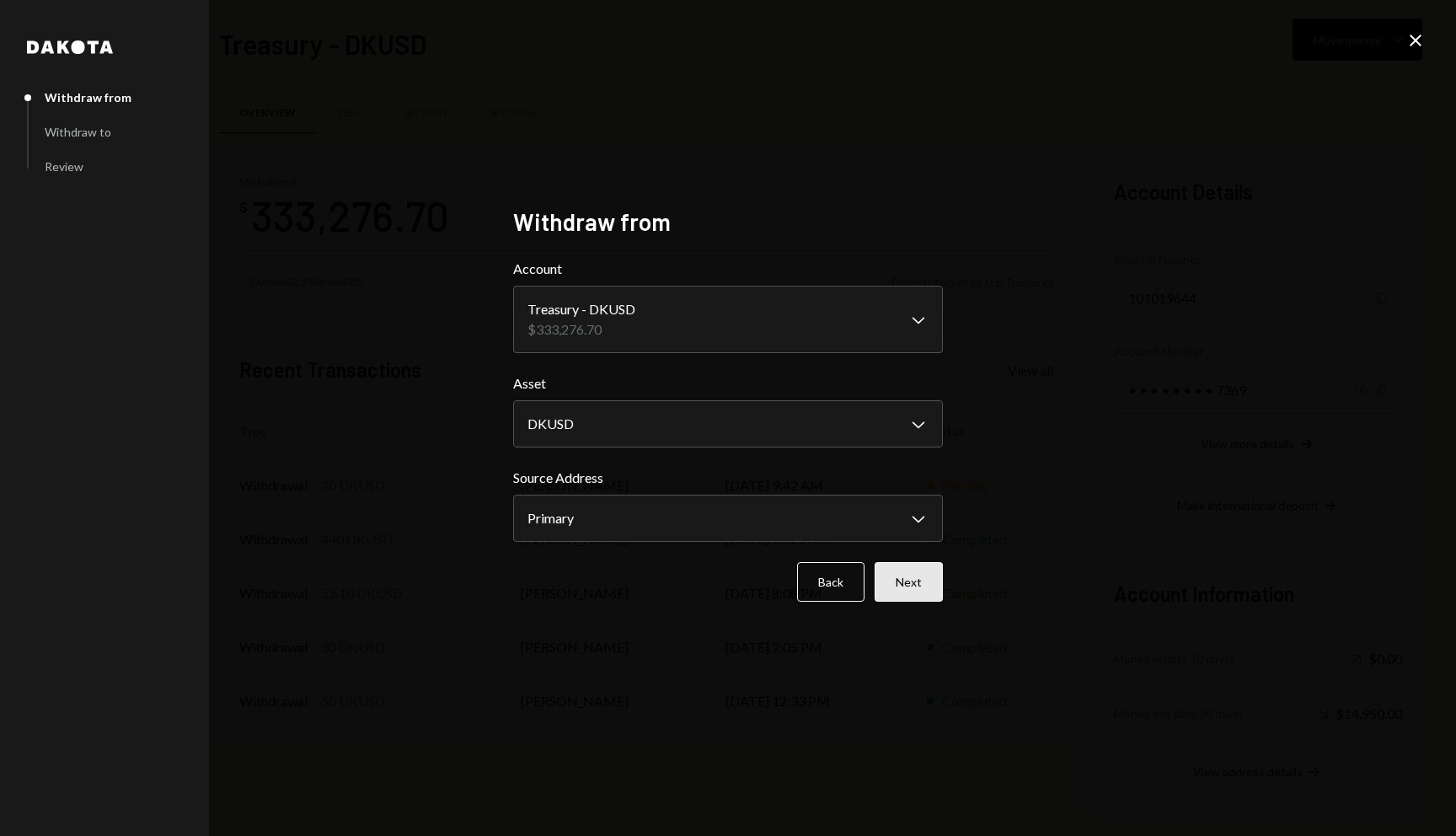
click at [913, 587] on button "Next" at bounding box center [908, 581] width 68 height 40
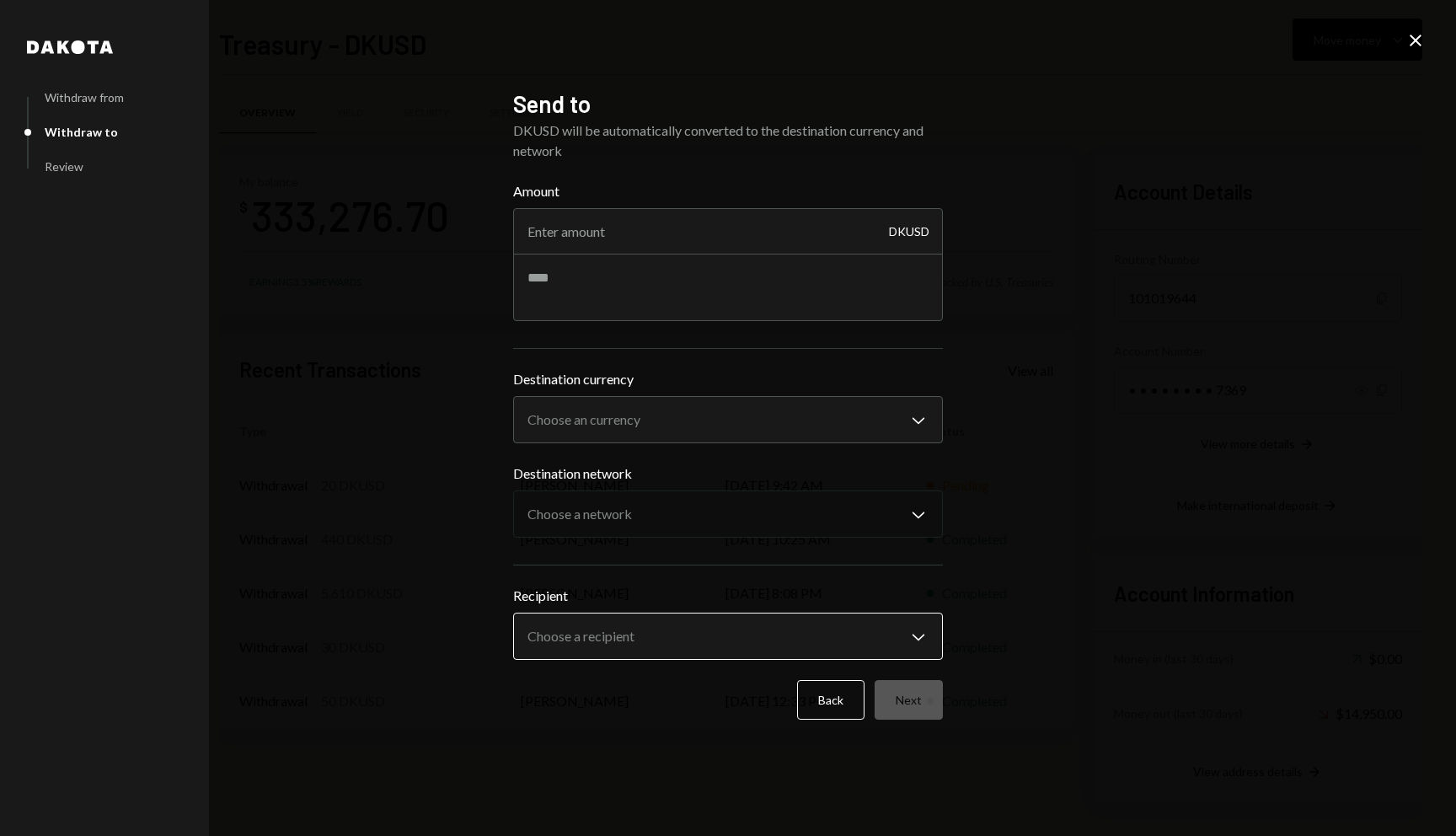
click at [891, 618] on body "C Coordination Inc Caret Down Home Home Inbox Inbox Activities Transactions Acc…" at bounding box center [728, 418] width 1456 height 836
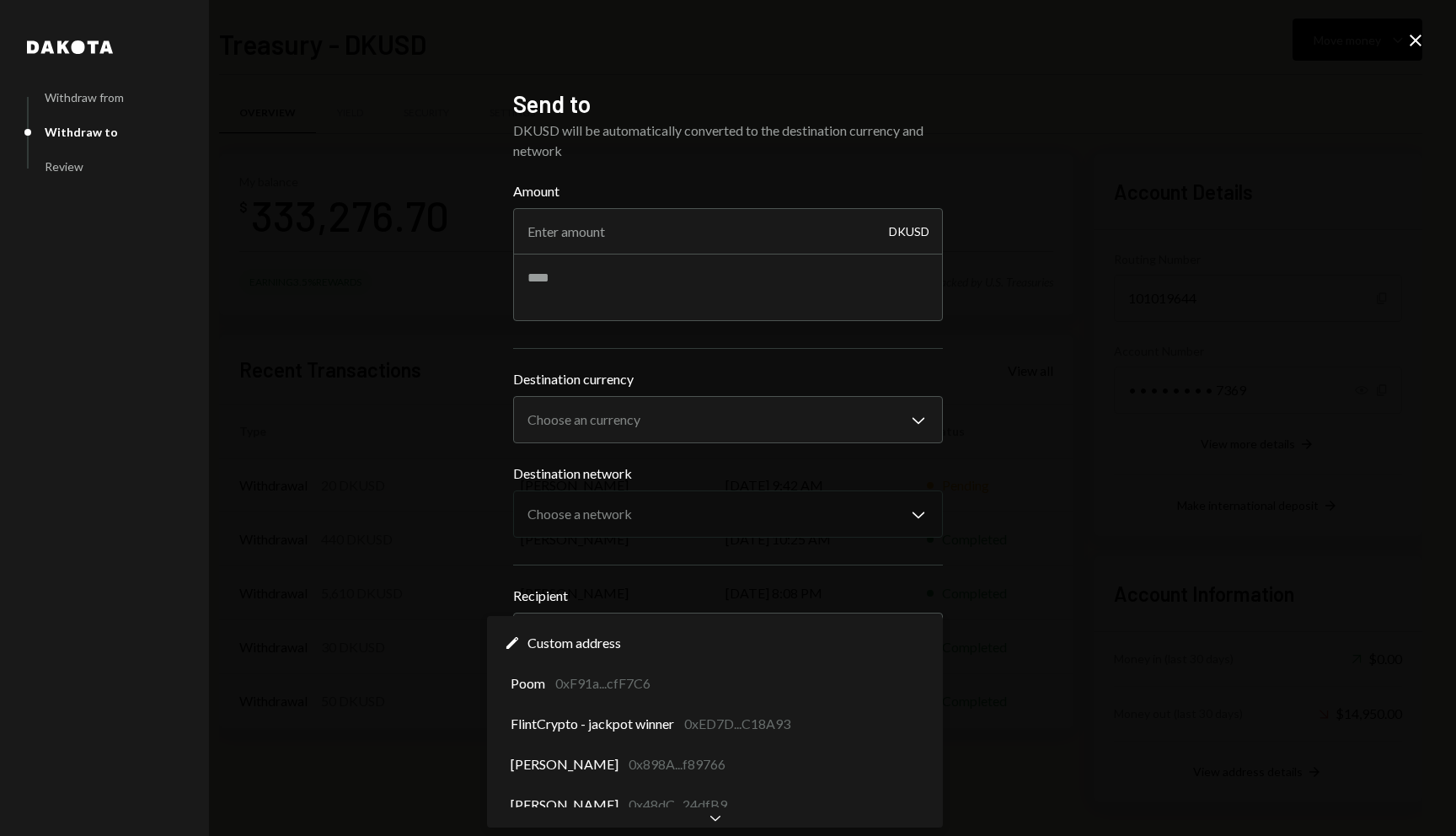
click at [1108, 522] on div "**********" at bounding box center [728, 418] width 1456 height 836
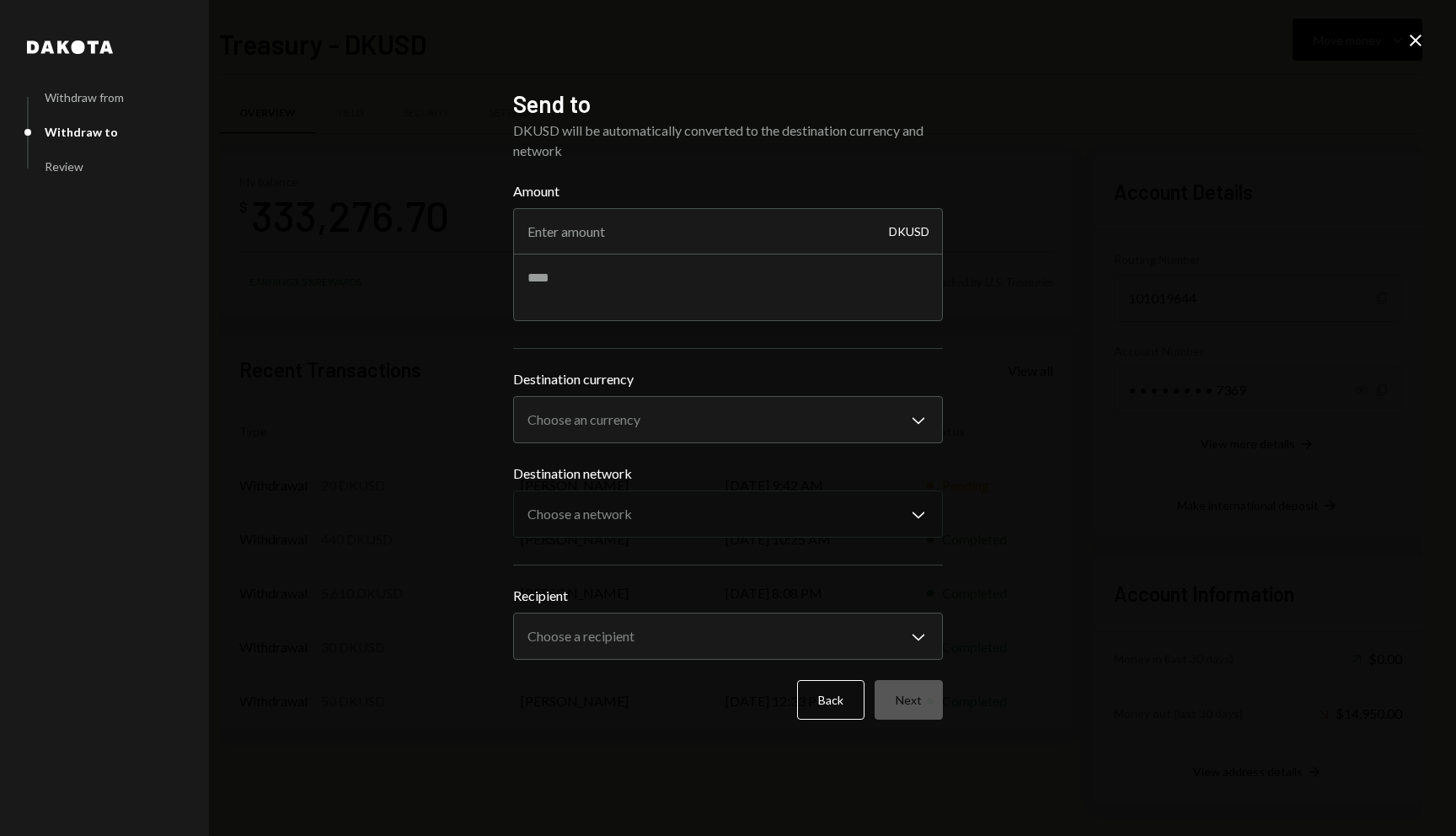
click at [1418, 31] on icon "Close" at bounding box center [1415, 40] width 20 height 20
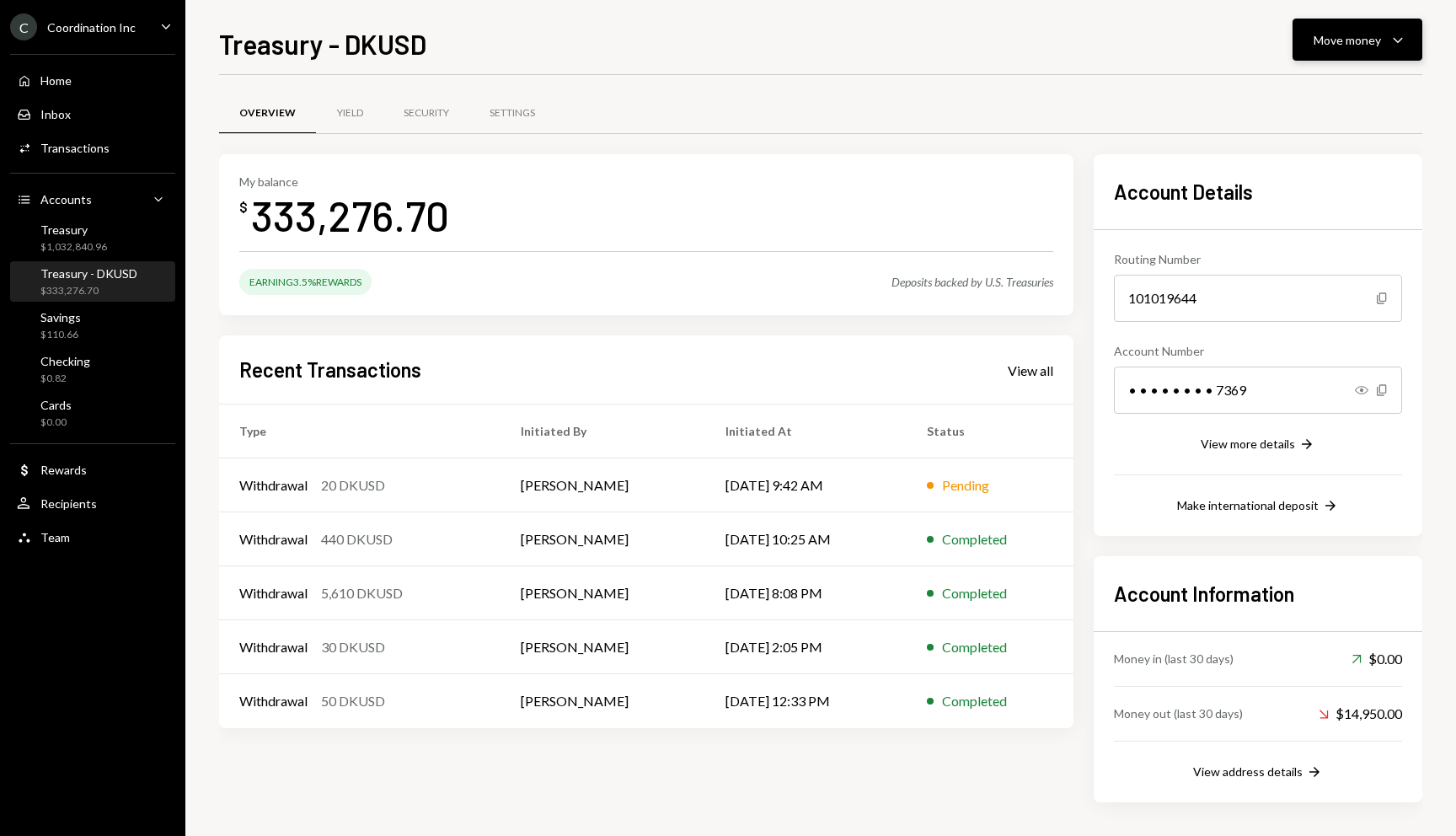
click at [1335, 40] on div "Move money" at bounding box center [1347, 40] width 68 height 18
click at [1314, 82] on div "Send" at bounding box center [1344, 91] width 123 height 18
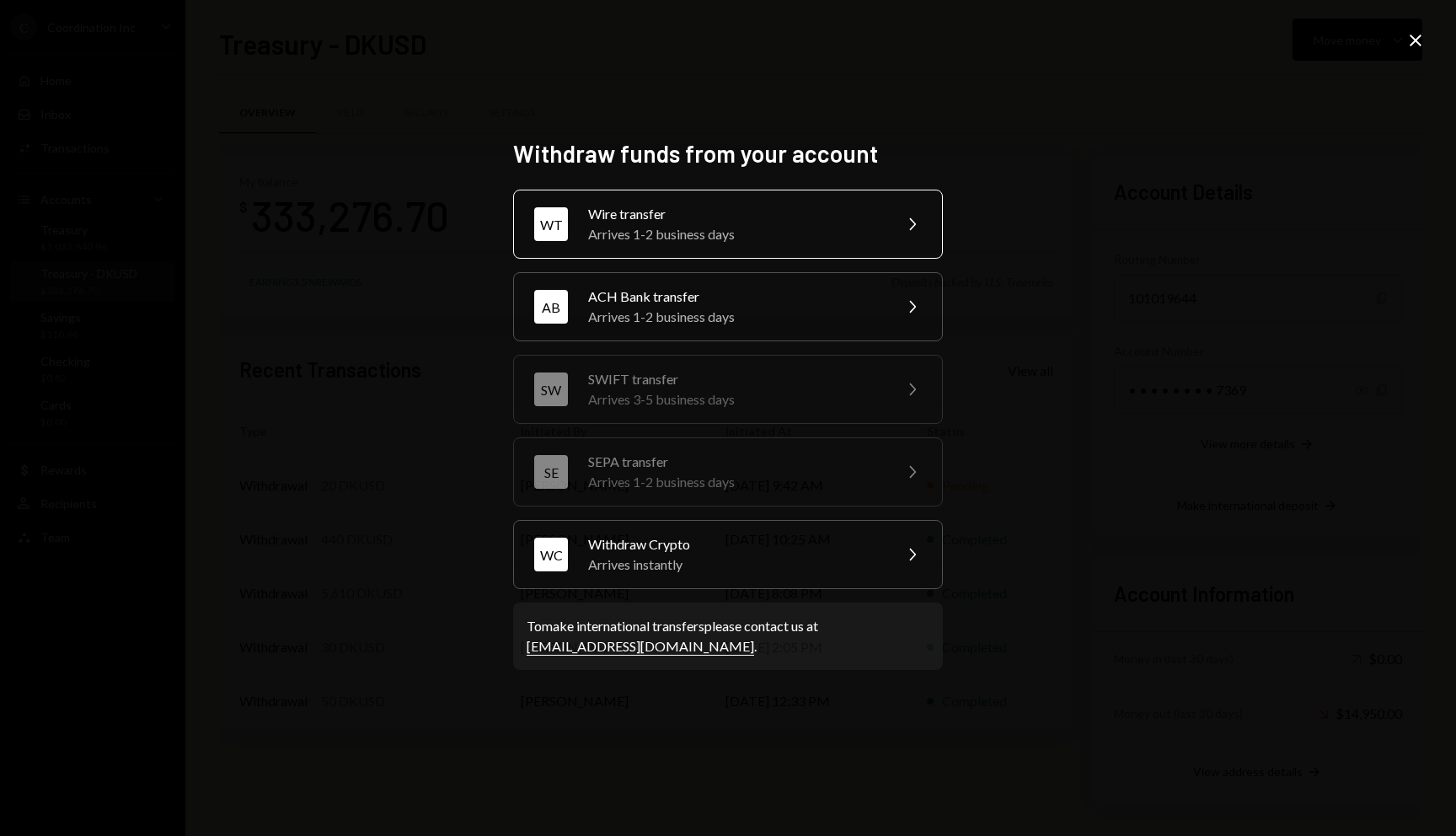
click at [743, 215] on div "Wire transfer" at bounding box center [735, 213] width 293 height 20
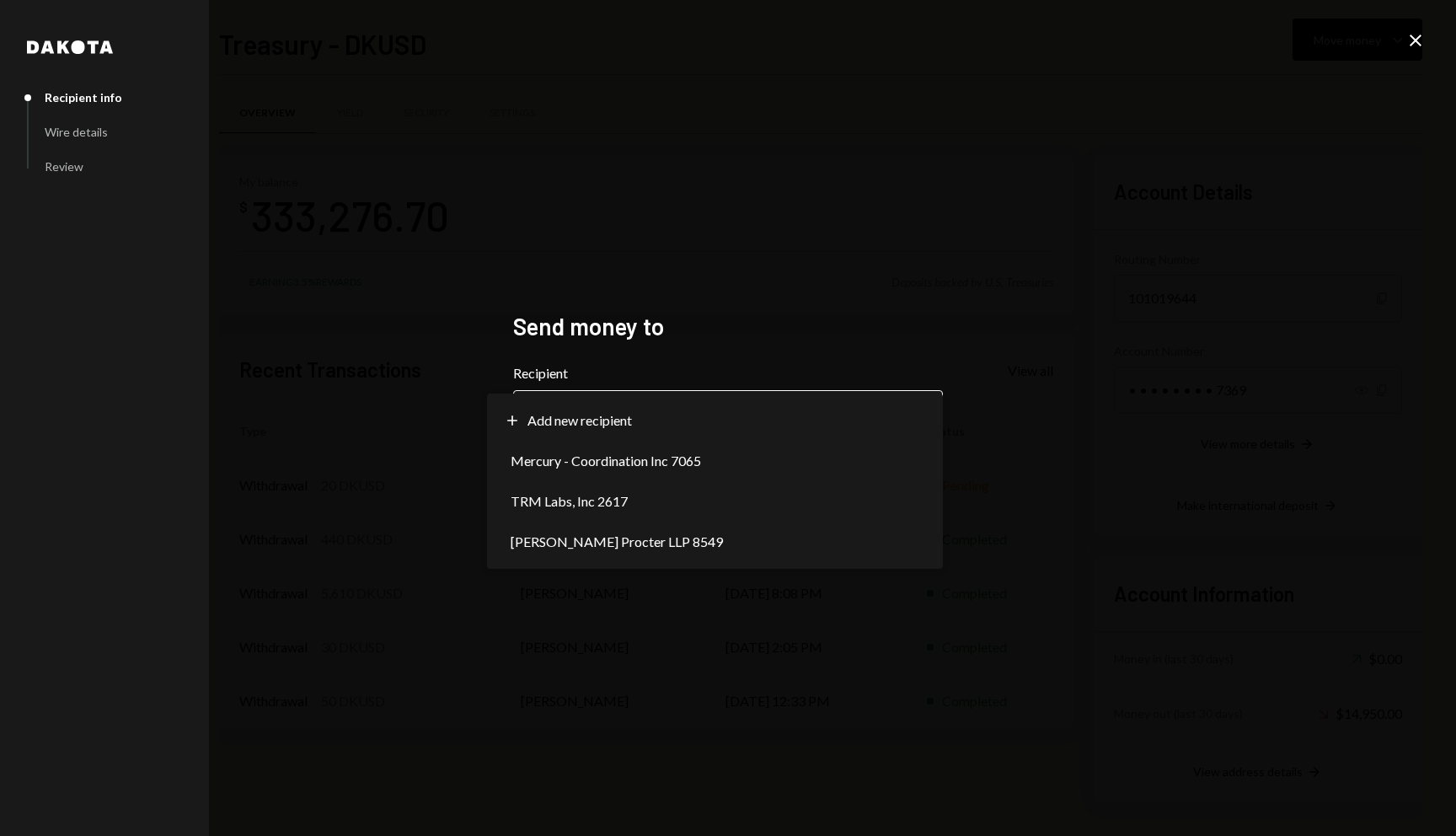
click at [873, 403] on body "C Coordination Inc Caret Down Home Home Inbox Inbox Activities Transactions Acc…" at bounding box center [728, 418] width 1456 height 836
select select "**********"
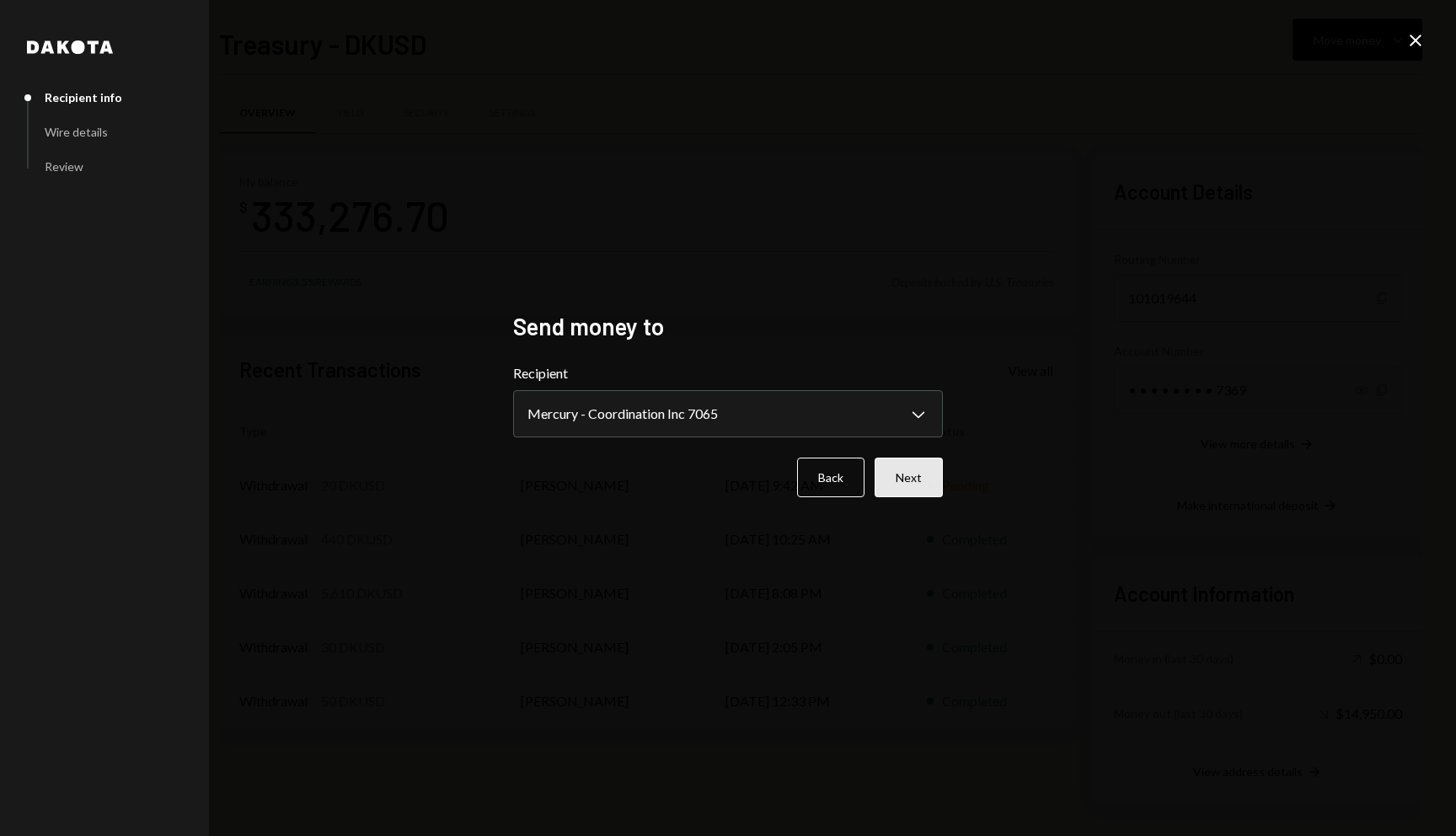
click at [923, 473] on button "Next" at bounding box center [908, 477] width 68 height 40
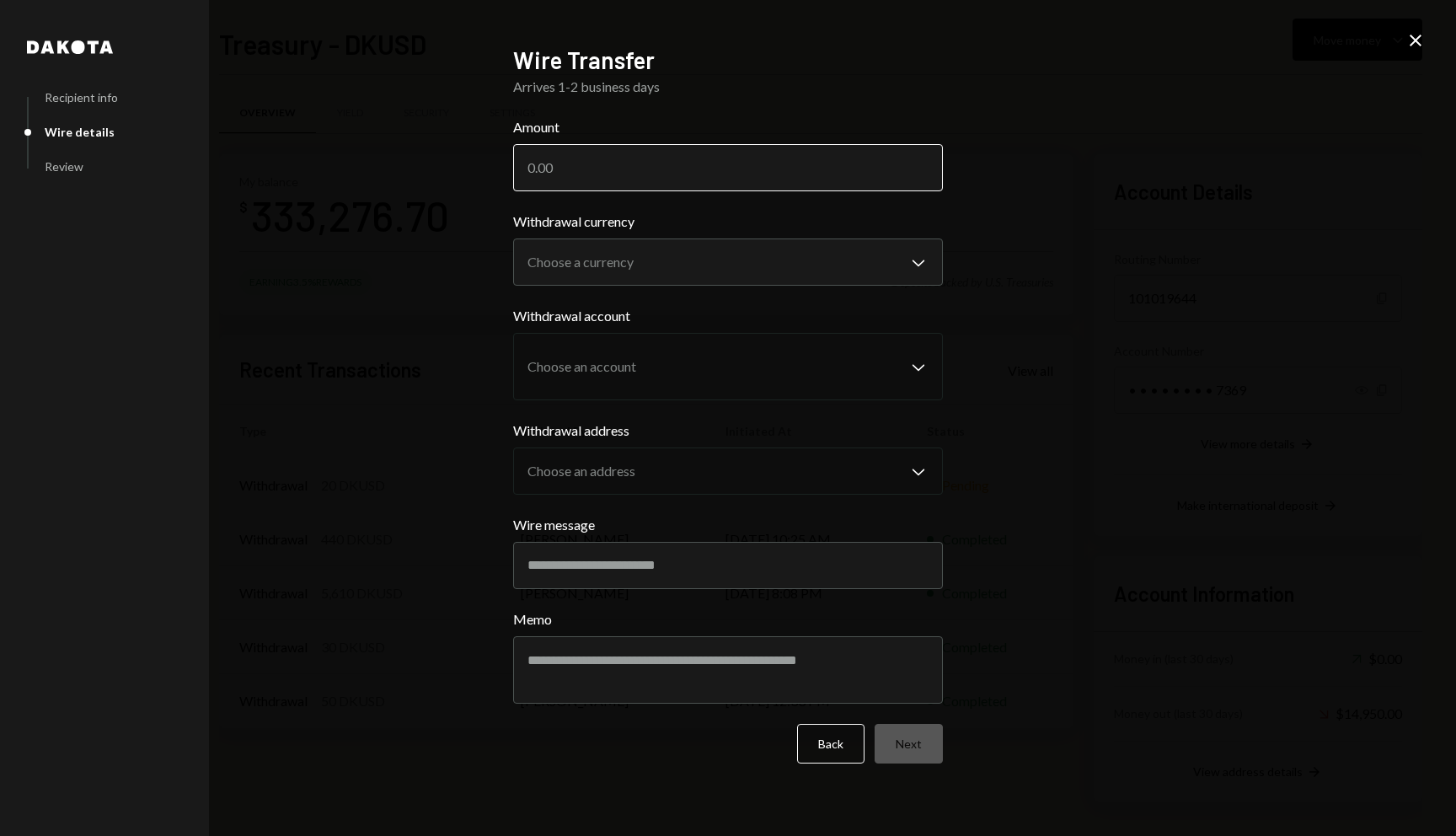
click at [678, 167] on input "Amount" at bounding box center [728, 168] width 430 height 48
paste input "333276.70"
type input "333276.70"
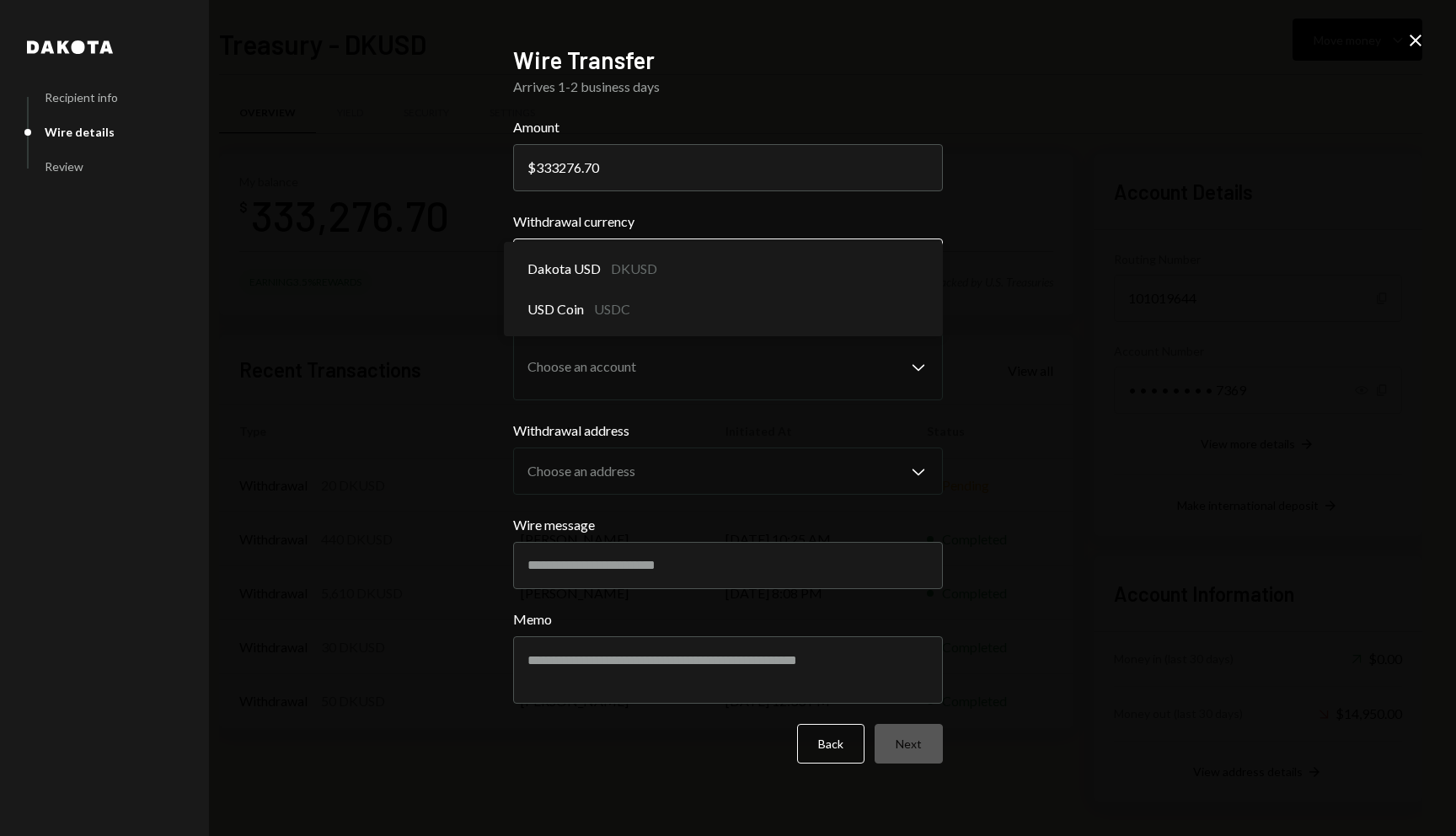
click at [671, 244] on body "C Coordination Inc Caret Down Home Home Inbox Inbox Activities Transactions Acc…" at bounding box center [728, 418] width 1456 height 836
select select "*****"
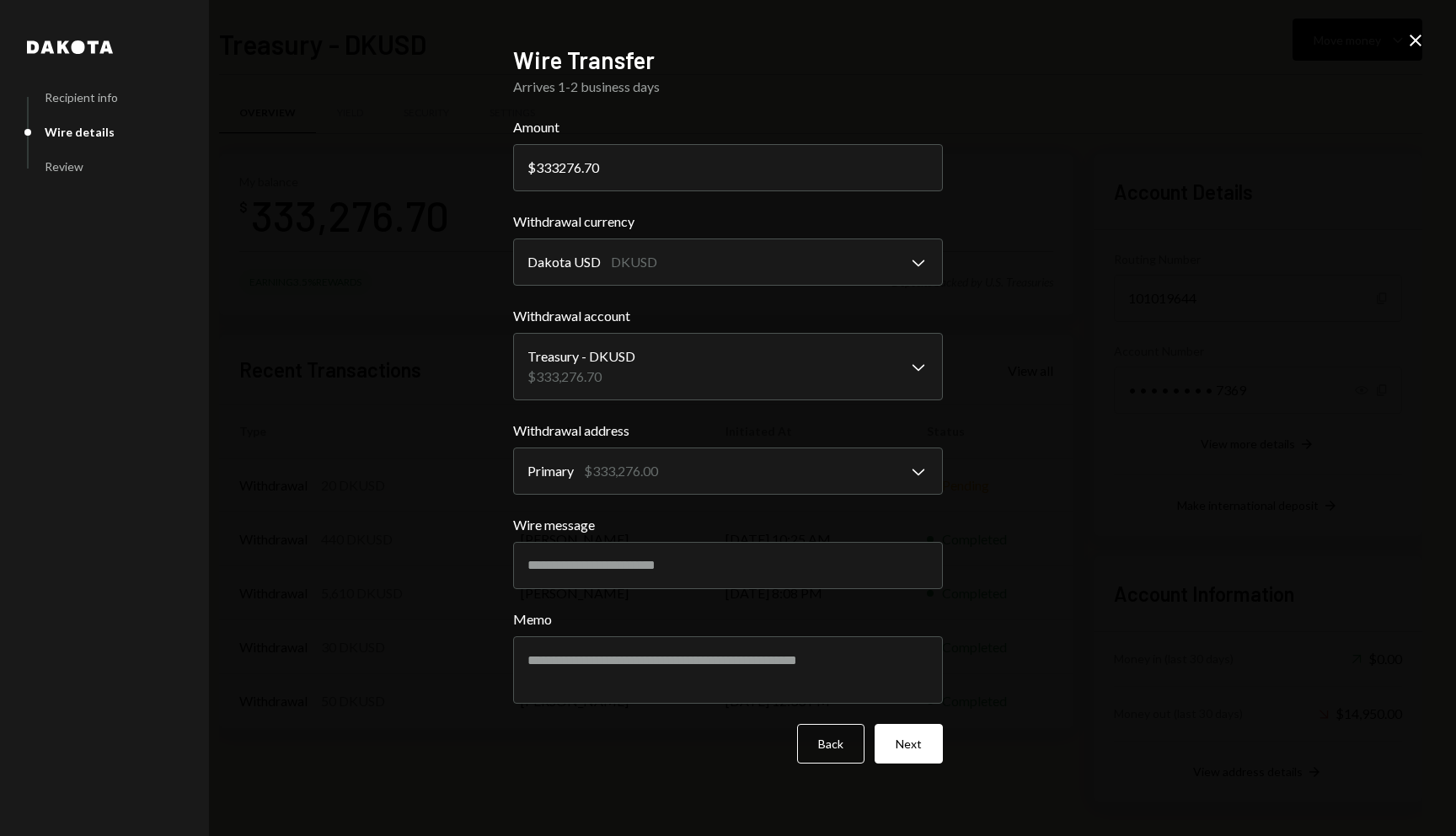
click at [714, 218] on label "Withdrawal currency" at bounding box center [728, 221] width 430 height 20
click at [728, 579] on input "Wire message" at bounding box center [728, 566] width 430 height 48
type input "**********"
click at [707, 509] on form "**********" at bounding box center [728, 440] width 430 height 647
click at [841, 683] on textarea "Memo" at bounding box center [728, 670] width 430 height 68
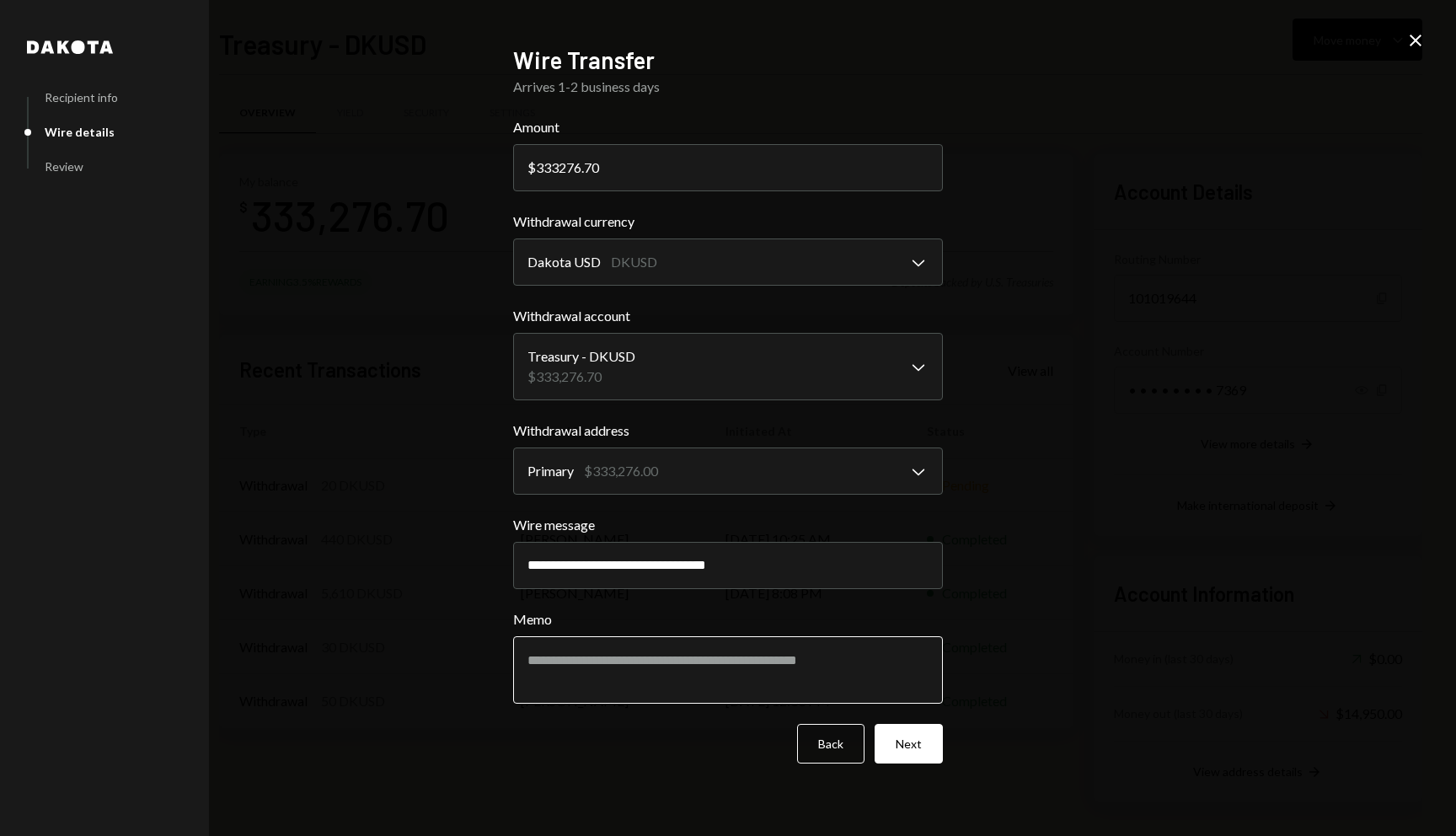
type textarea "*"
click at [779, 563] on input "**********" at bounding box center [728, 566] width 430 height 48
click at [767, 667] on textarea "Memo" at bounding box center [728, 670] width 430 height 68
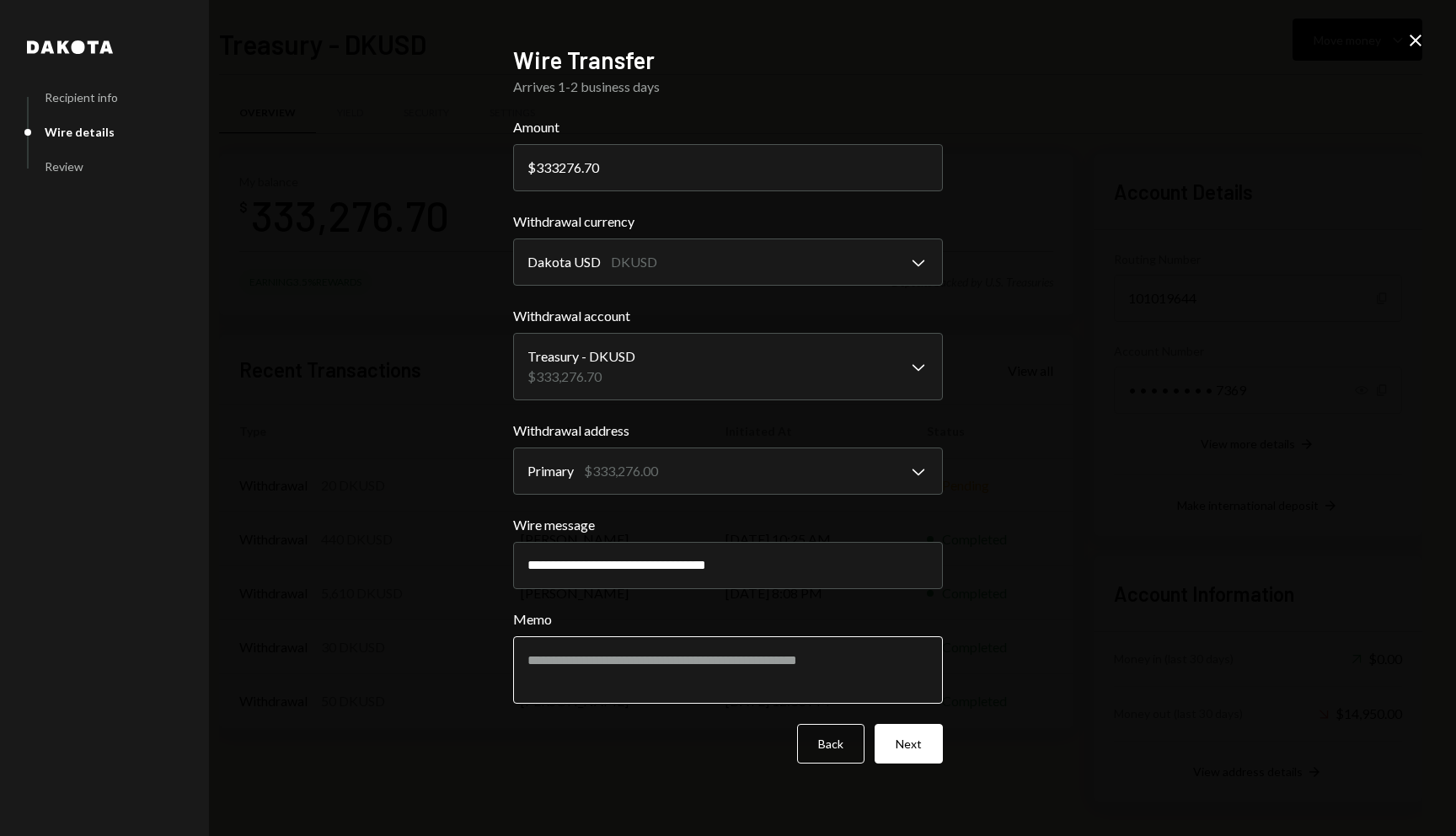
paste textarea "**********"
type textarea "**********"
click at [999, 704] on div "**********" at bounding box center [728, 418] width 1456 height 836
click at [928, 734] on button "Next" at bounding box center [908, 744] width 68 height 40
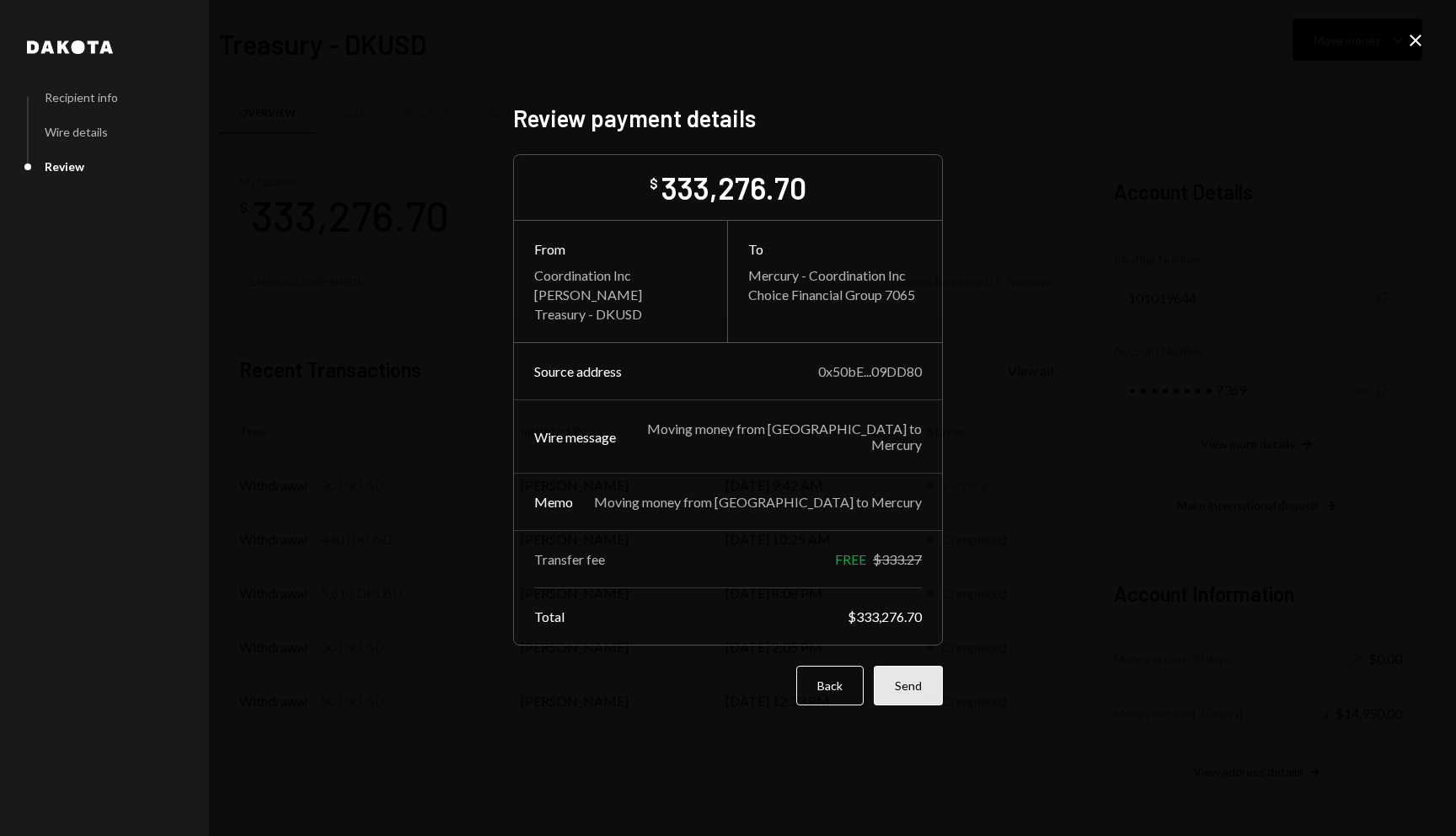
click at [918, 677] on button "Send" at bounding box center [908, 685] width 69 height 40
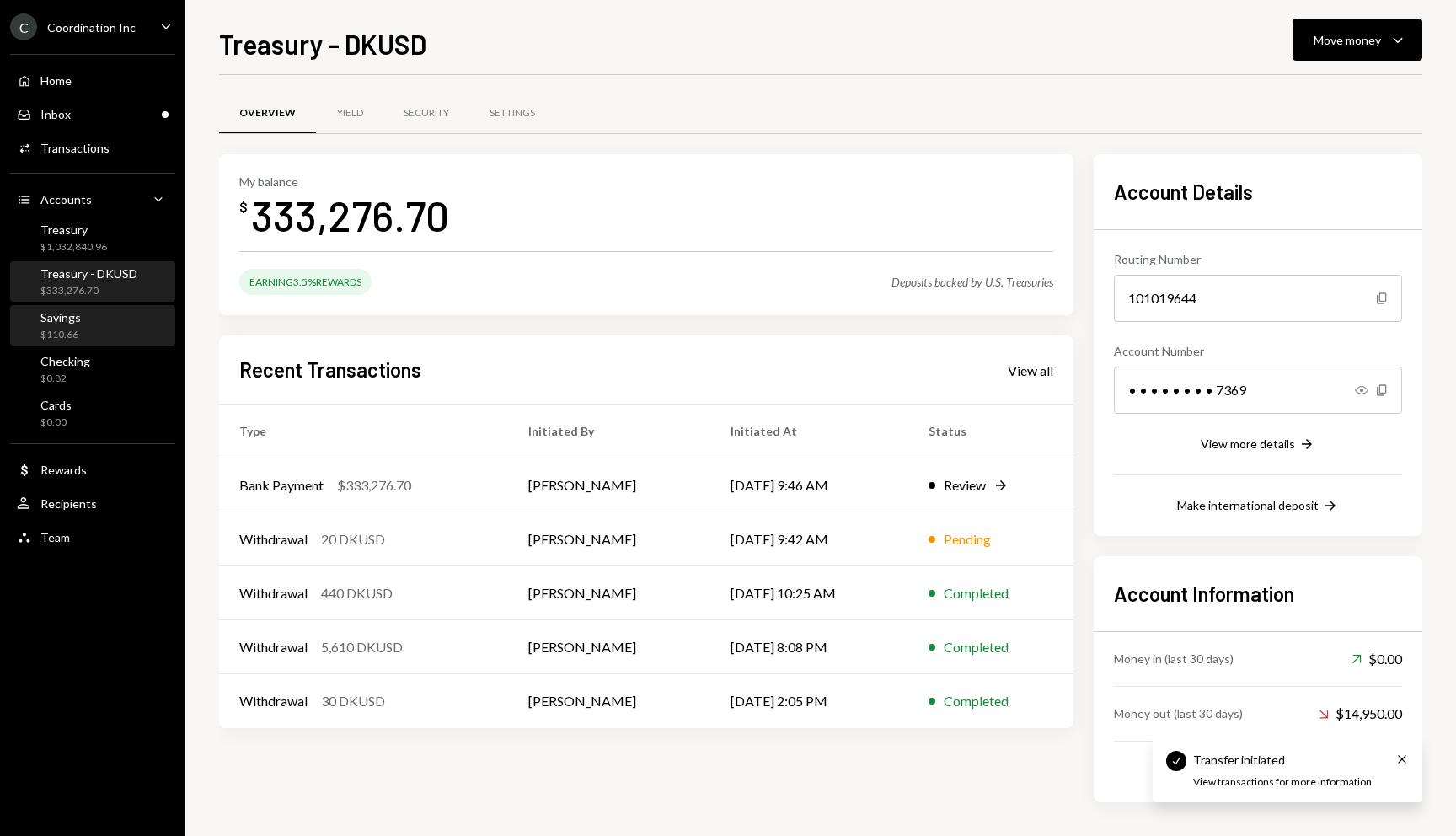
click at [48, 323] on div "Savings" at bounding box center [61, 317] width 41 height 14
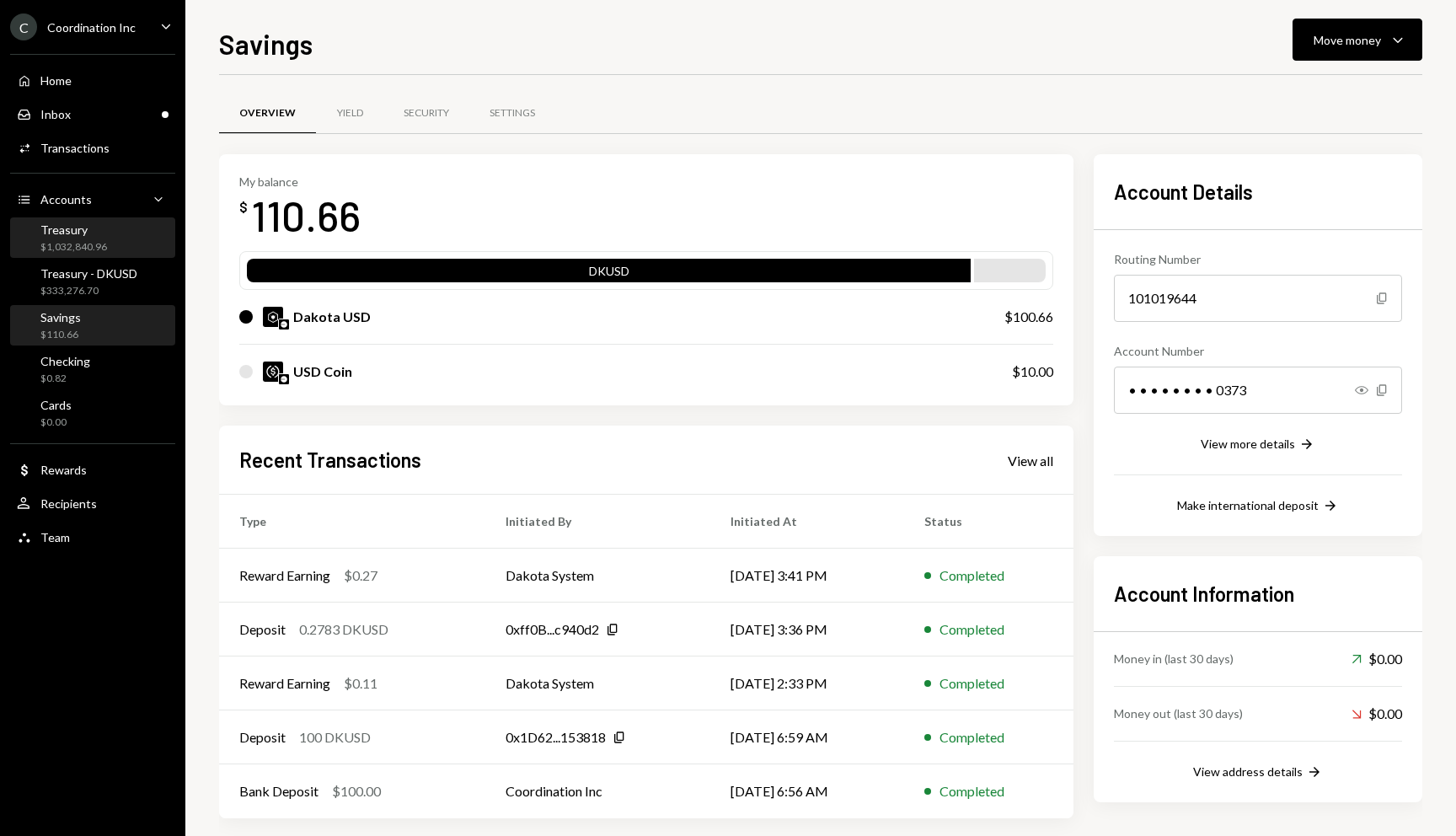
click at [120, 242] on div "Treasury $1,032,840.96" at bounding box center [92, 238] width 152 height 32
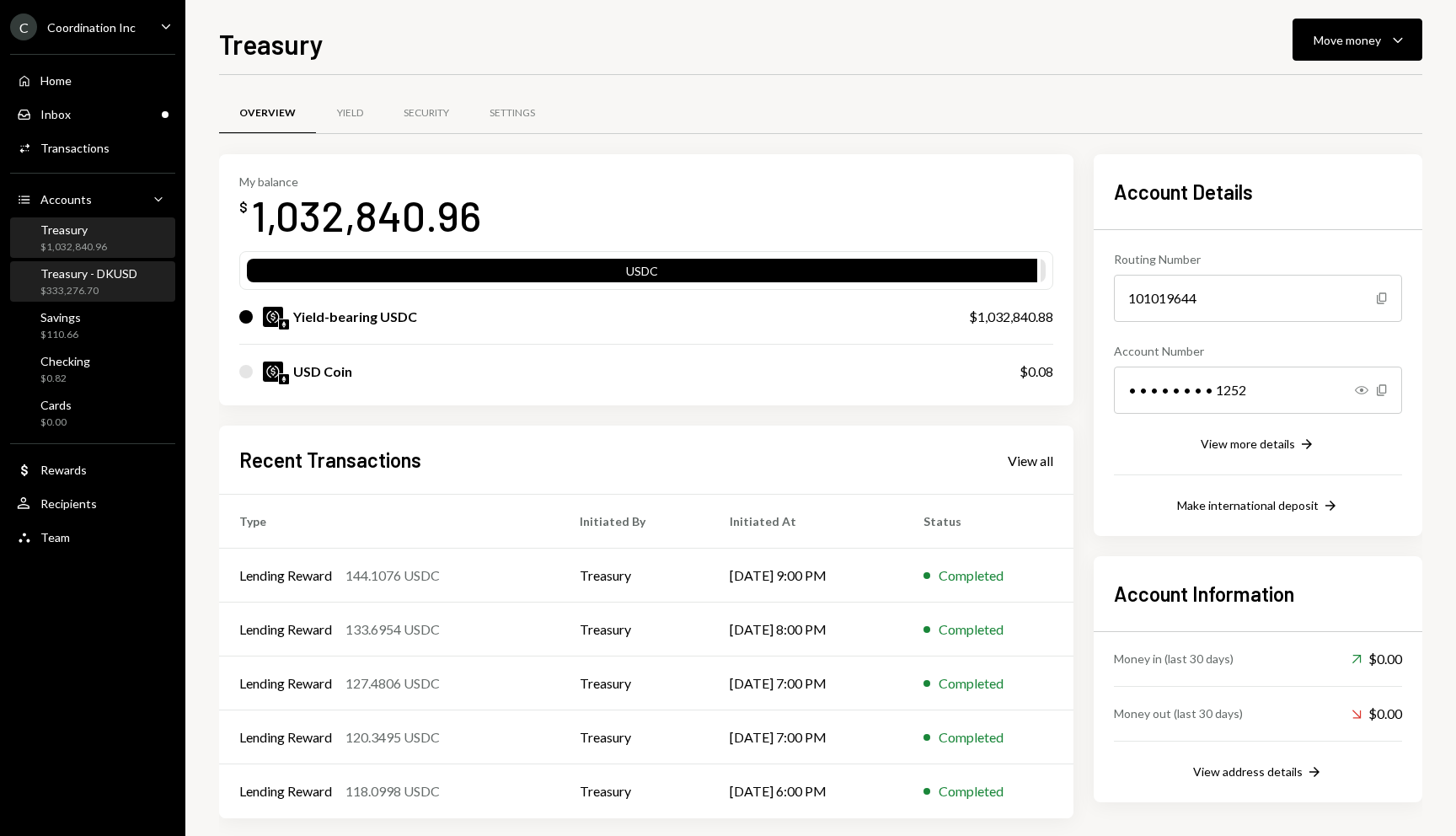
click at [142, 291] on div "Treasury - DKUSD $333,276.70" at bounding box center [92, 282] width 152 height 32
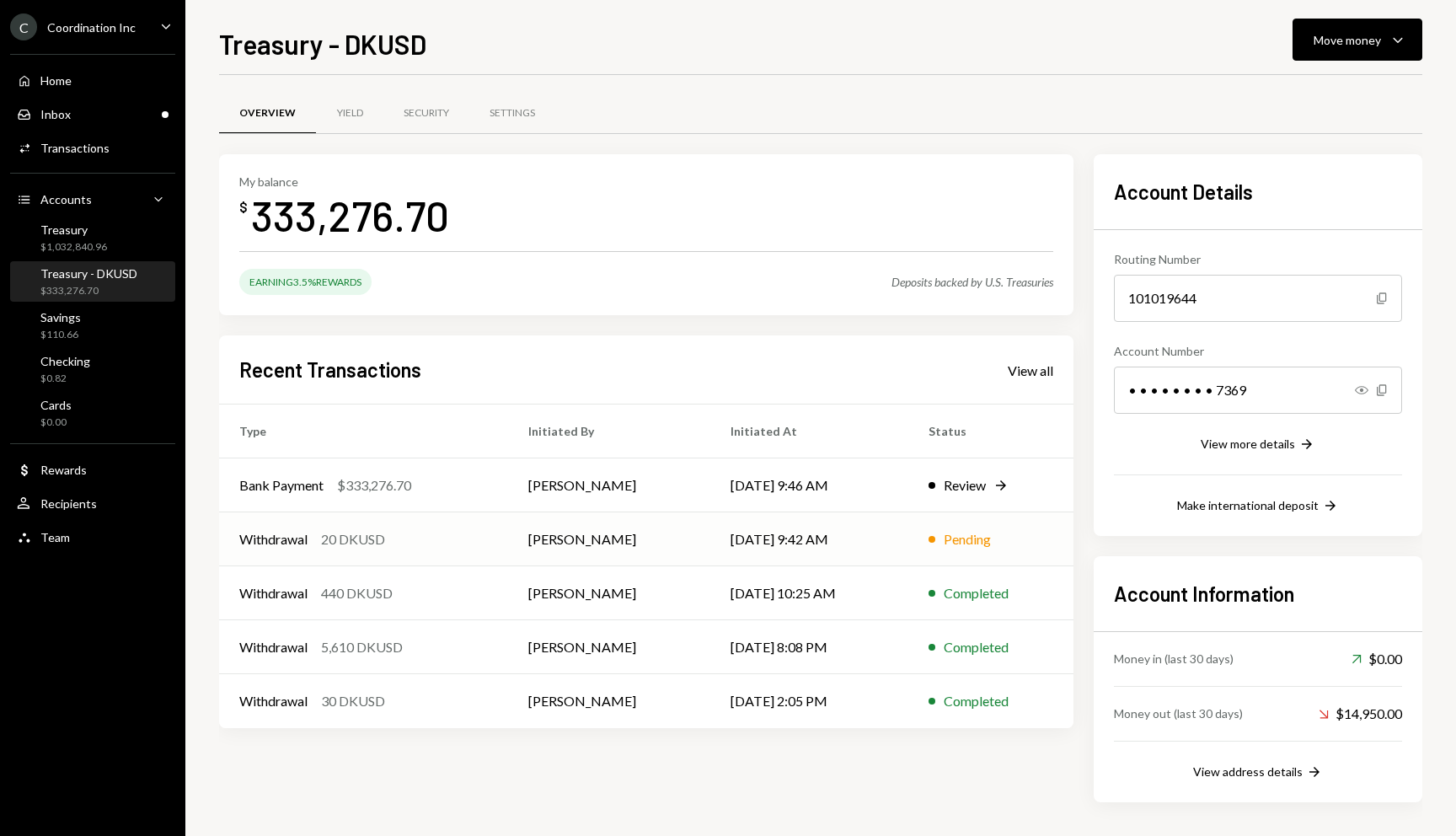
click at [862, 543] on td "[DATE] 9:42 AM" at bounding box center [809, 538] width 198 height 54
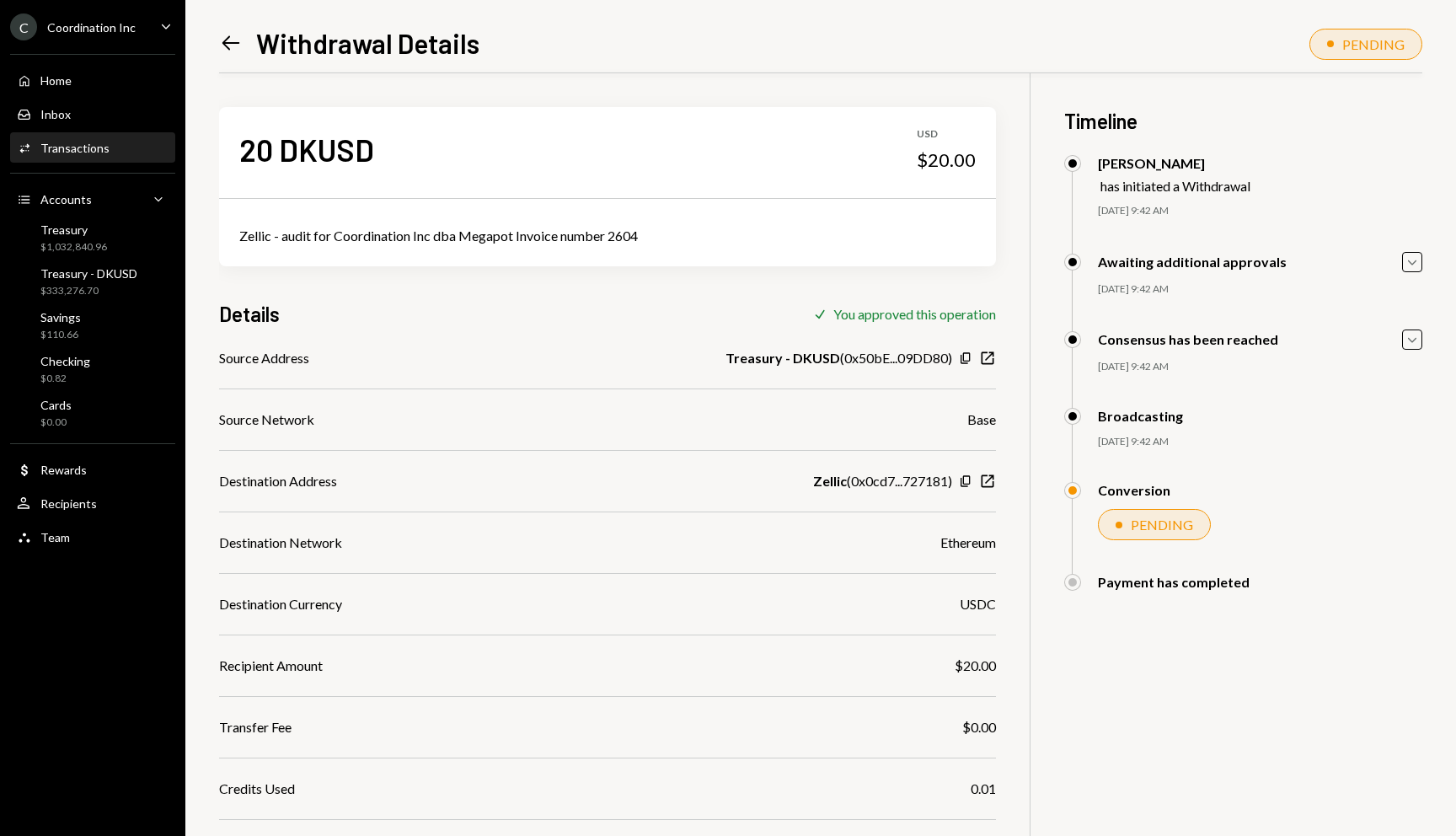
scroll to position [86, 0]
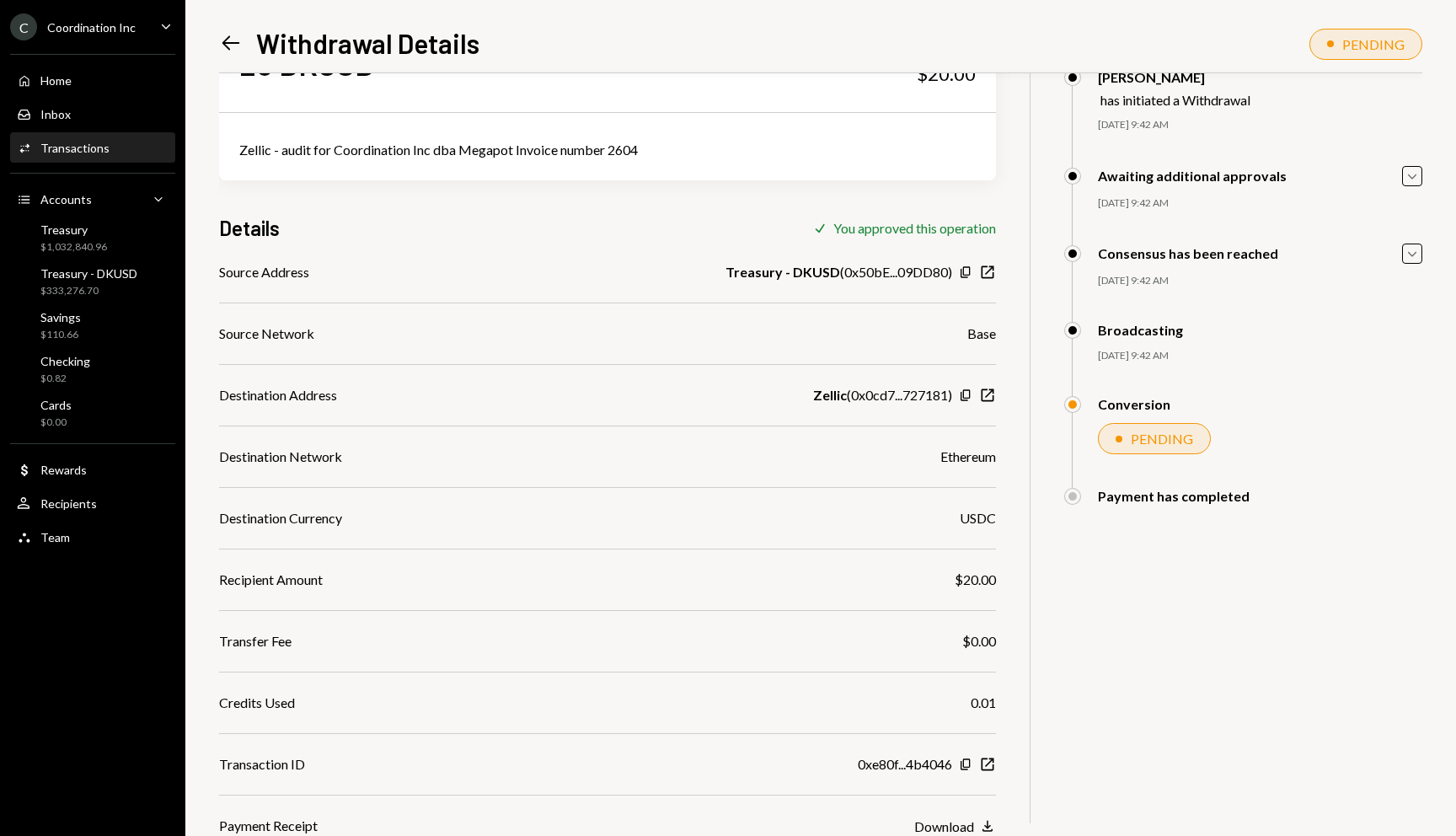
click at [230, 46] on icon "Left Arrow" at bounding box center [231, 42] width 24 height 24
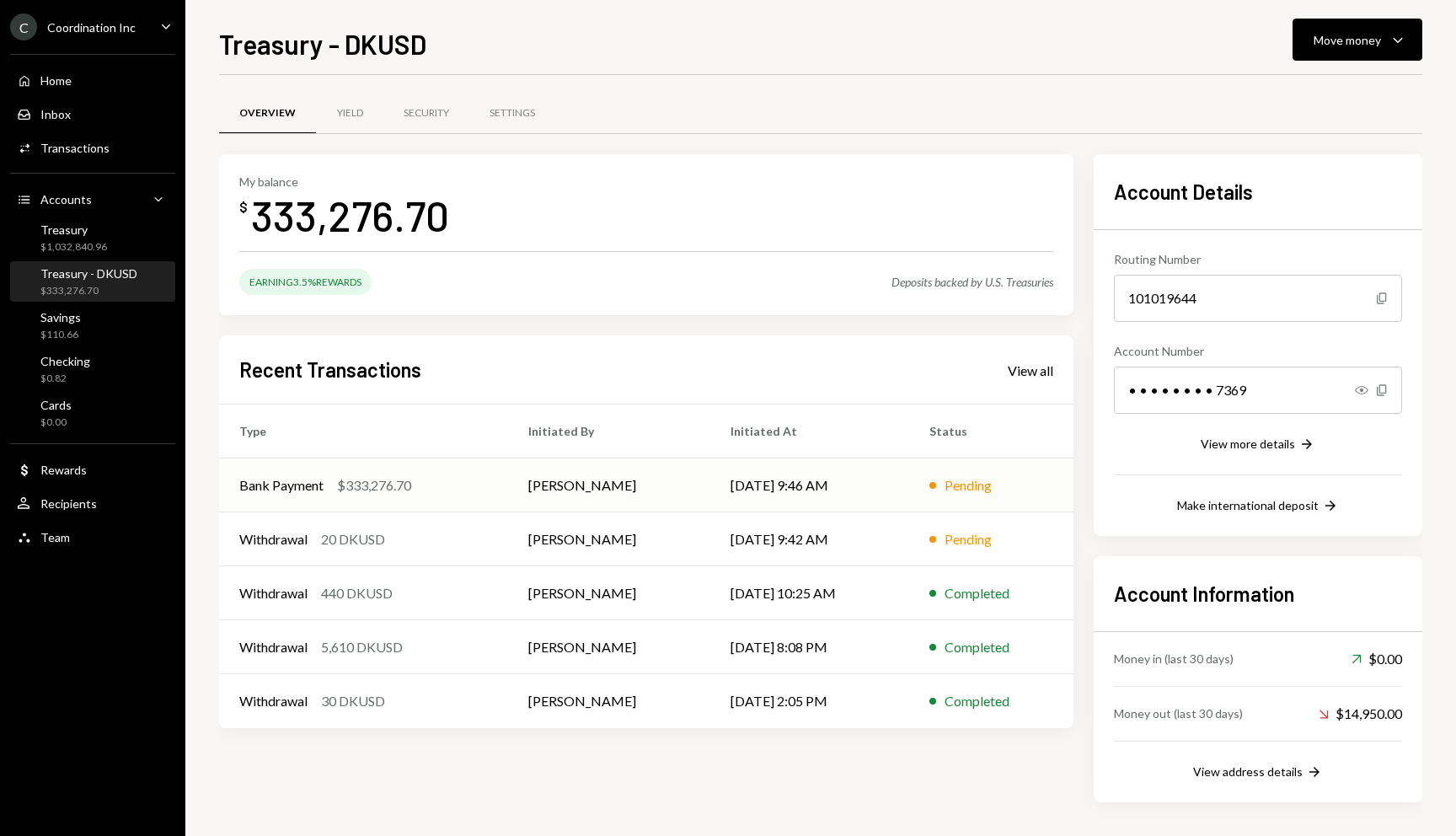
click at [529, 491] on td "[PERSON_NAME]" at bounding box center [610, 485] width 203 height 54
click at [473, 533] on div "Withdrawal 20 DKUSD" at bounding box center [364, 539] width 248 height 20
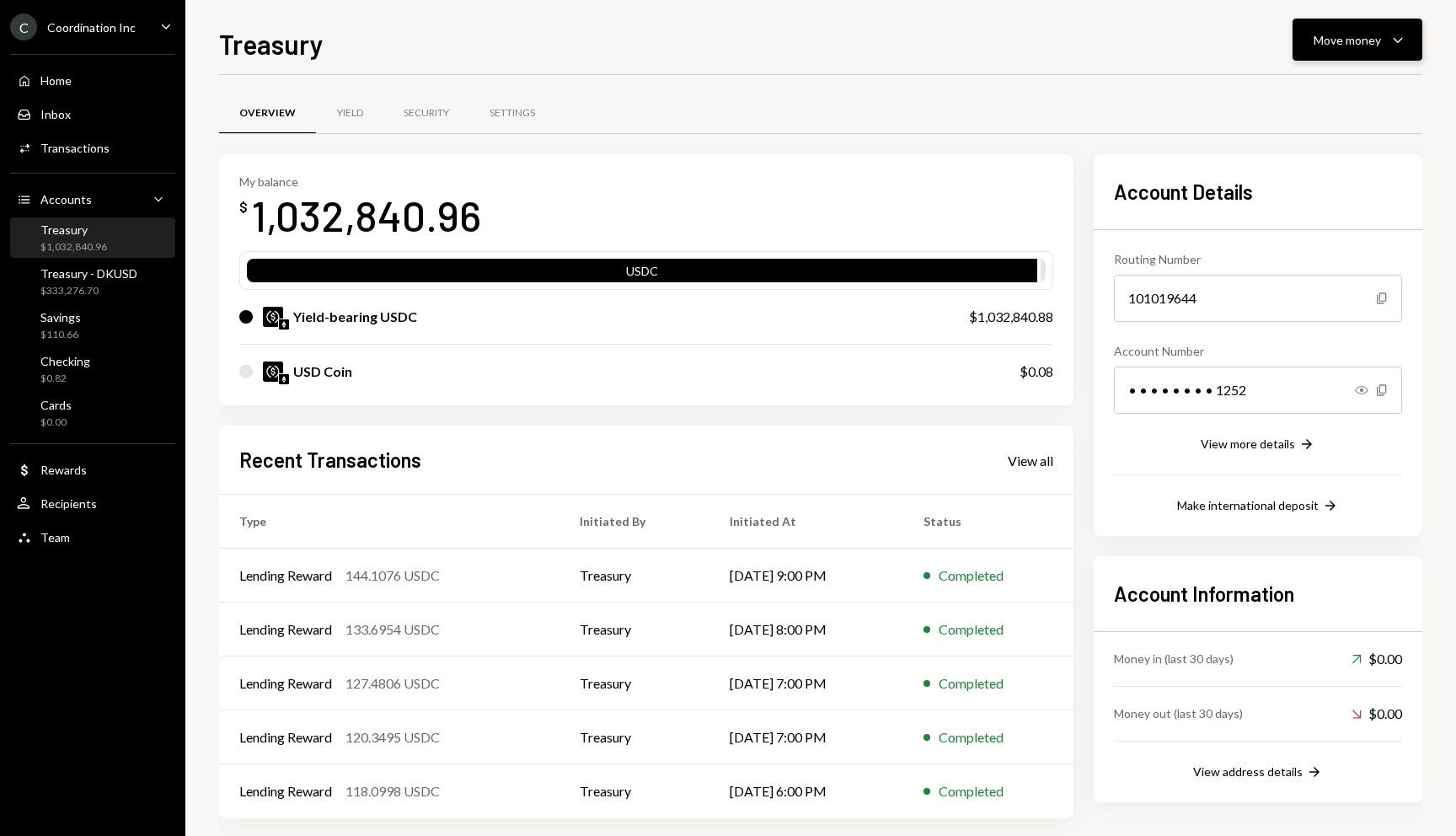
click at [1342, 52] on button "Move money Caret Down" at bounding box center [1356, 40] width 129 height 42
click at [898, 116] on div "Overview Yield Security Settings" at bounding box center [821, 113] width 1203 height 43
click at [89, 479] on div "Dollar Rewards" at bounding box center [92, 470] width 152 height 29
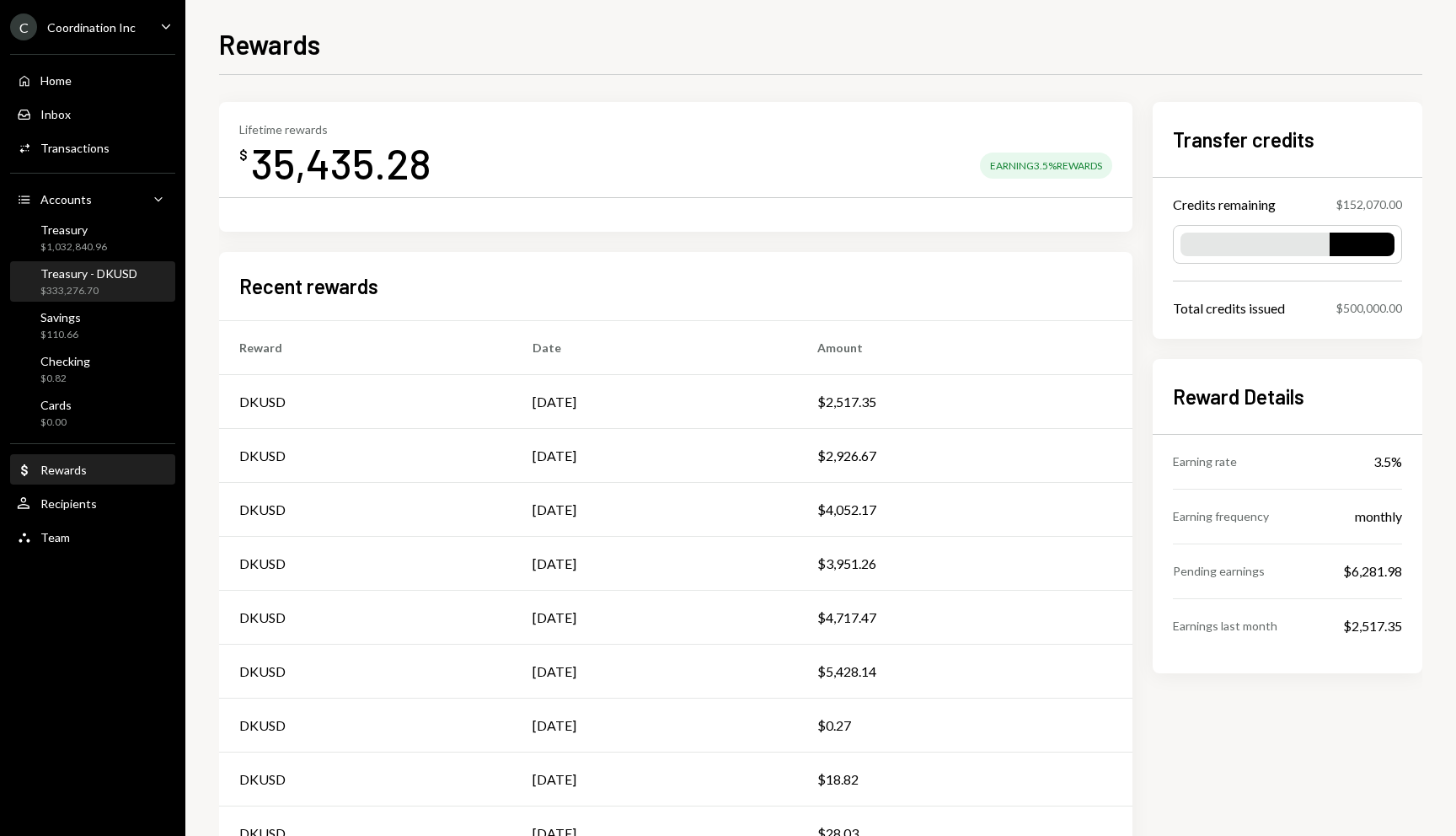
click at [121, 290] on div "$333,276.70" at bounding box center [89, 291] width 97 height 14
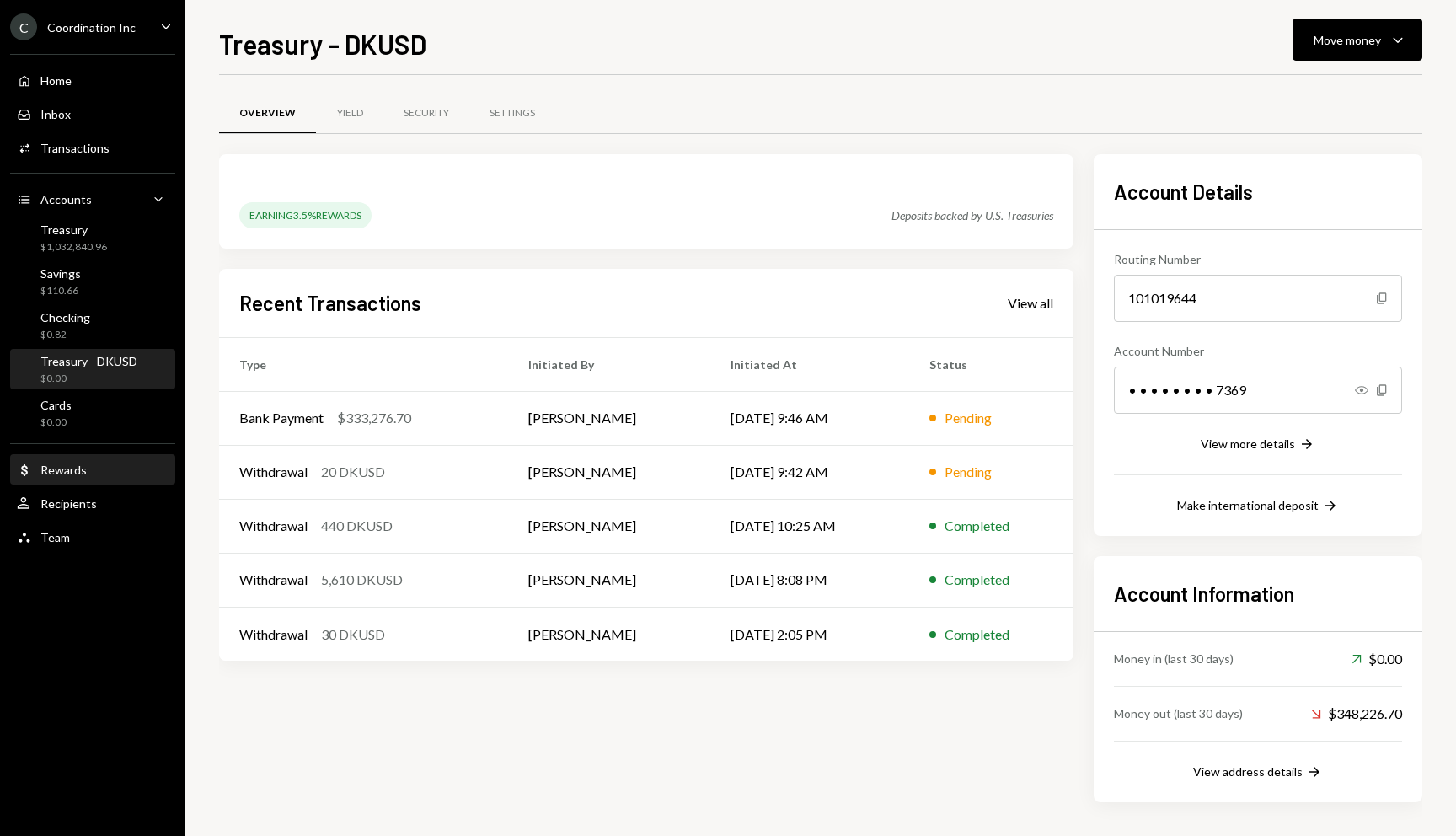
click at [42, 480] on div "Dollar Rewards" at bounding box center [92, 470] width 152 height 29
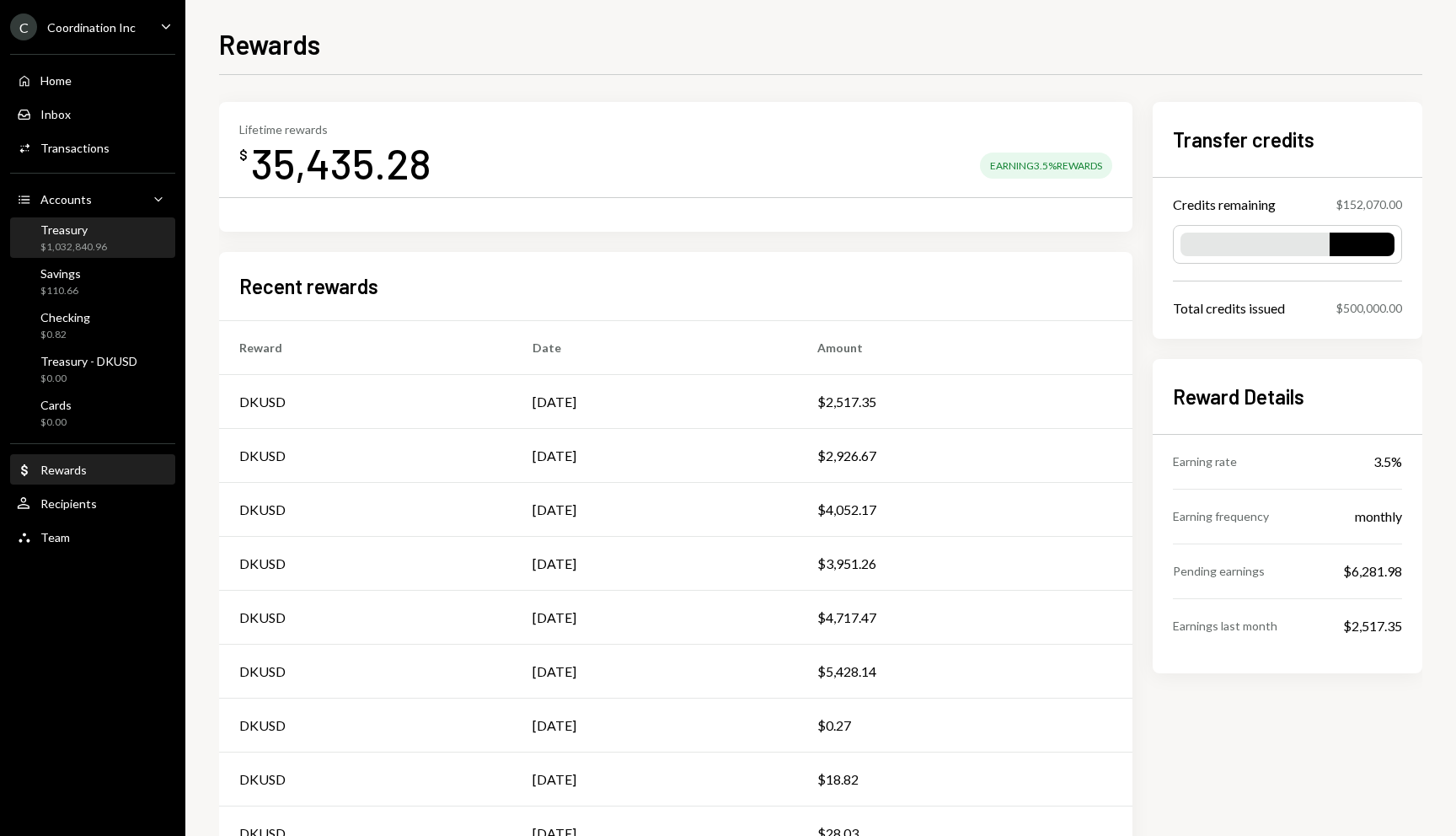
click at [101, 235] on div "Treasury" at bounding box center [74, 229] width 67 height 14
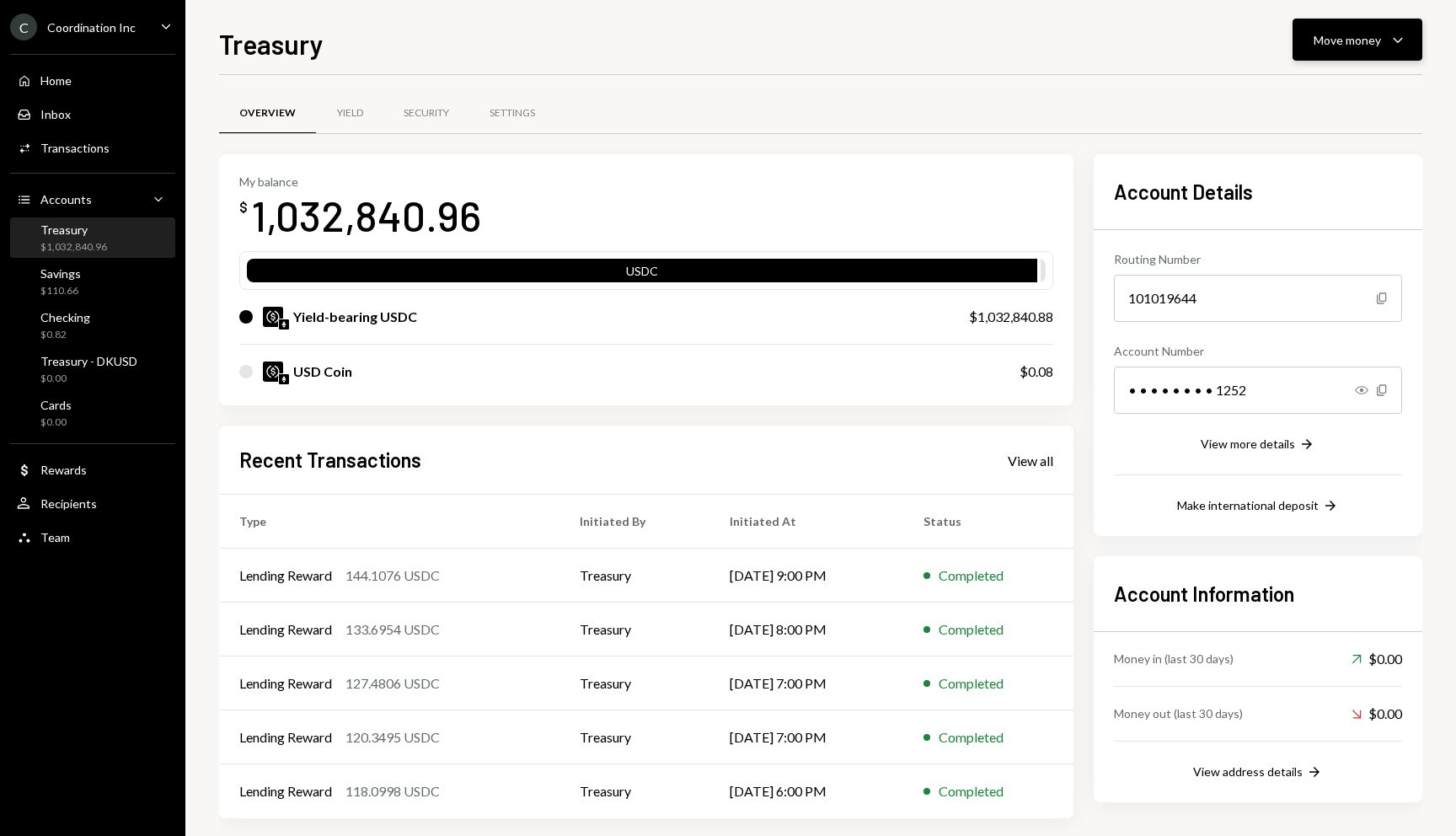
click at [1371, 44] on div "Move money" at bounding box center [1347, 40] width 68 height 18
click at [1318, 95] on div "Send" at bounding box center [1344, 91] width 123 height 18
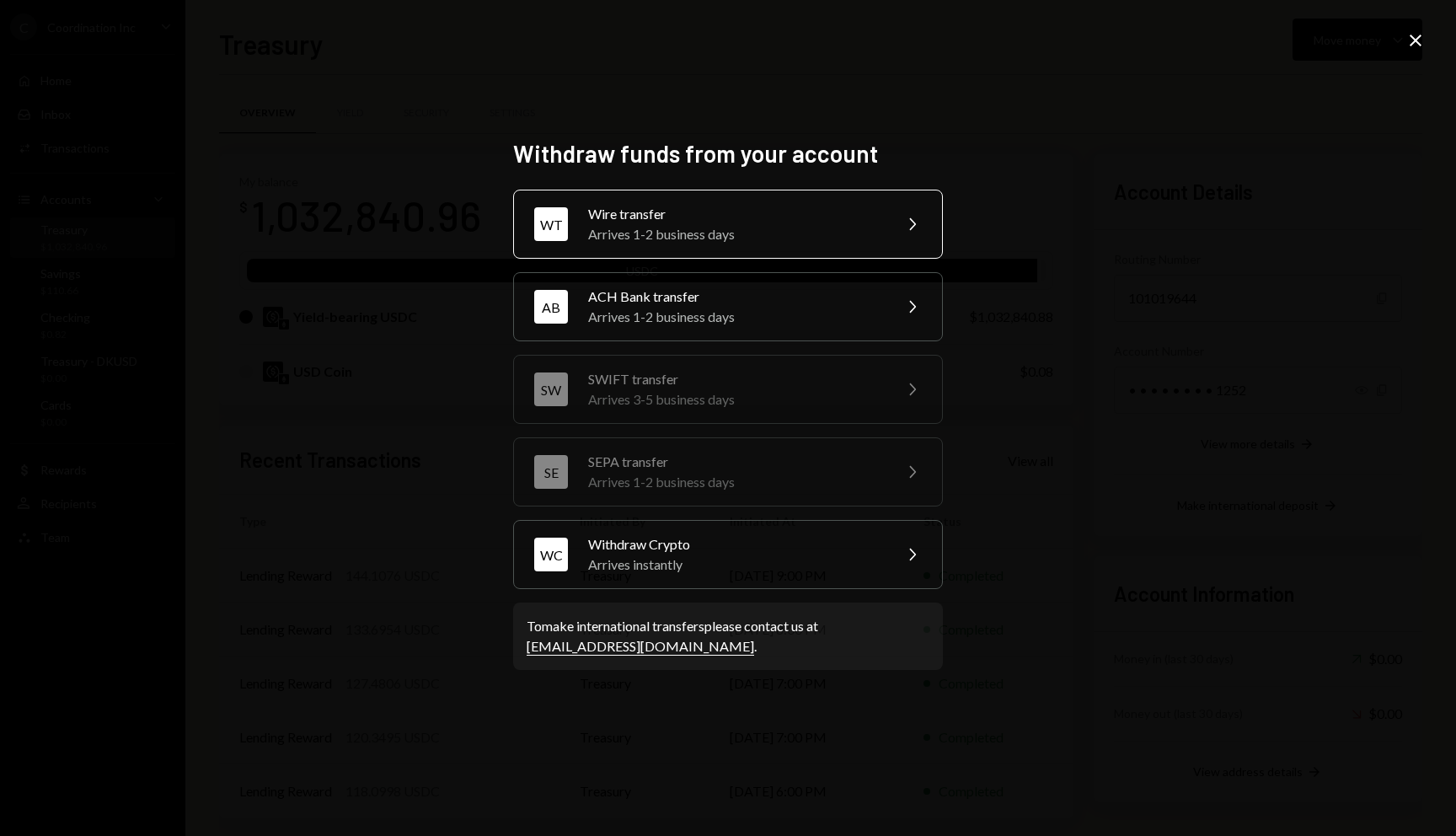
click at [619, 222] on div "Wire transfer" at bounding box center [735, 213] width 293 height 20
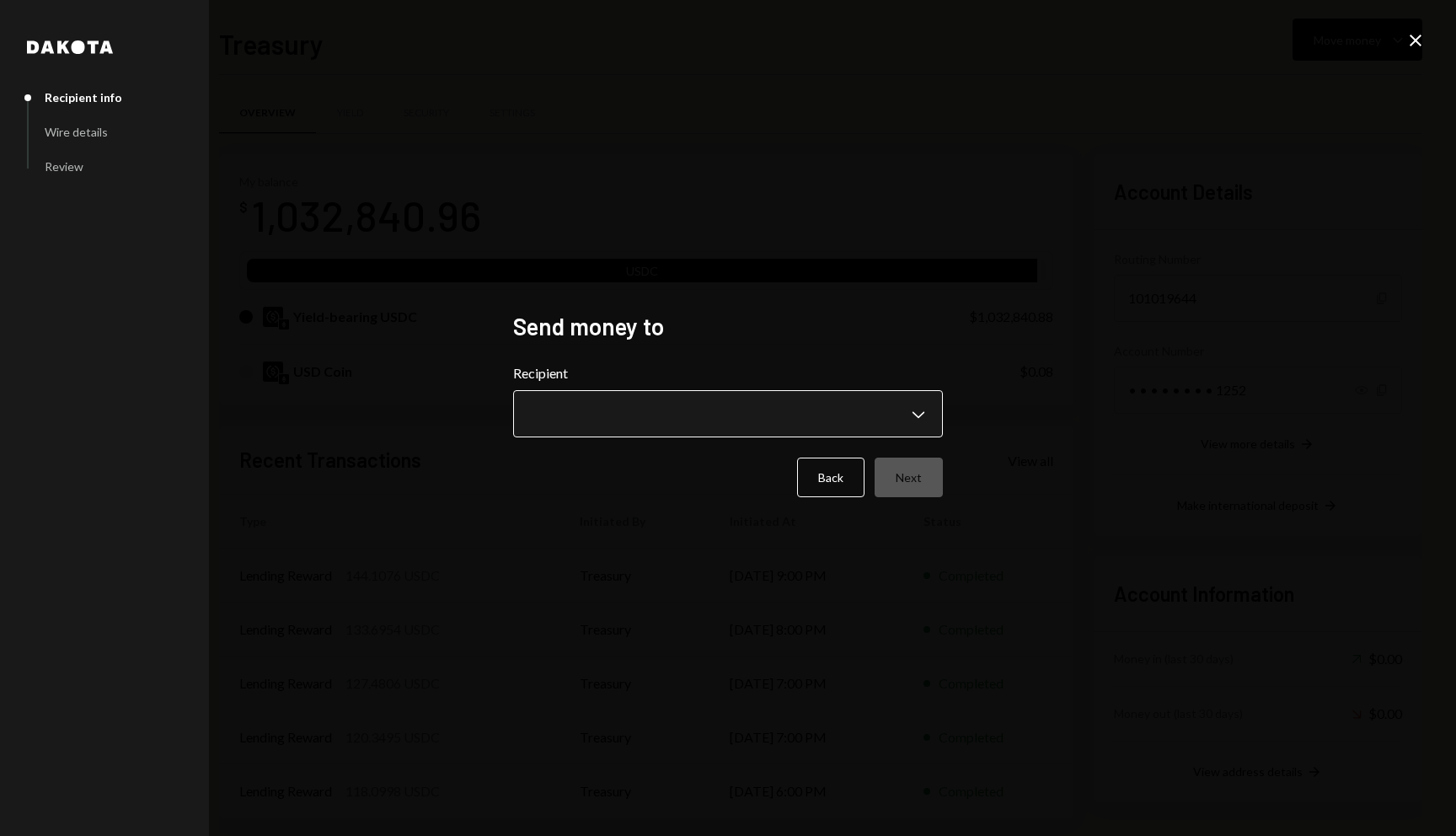
click at [664, 401] on body "C Coordination Inc Caret Down Home Home Inbox Inbox Activities Transactions Acc…" at bounding box center [728, 418] width 1456 height 836
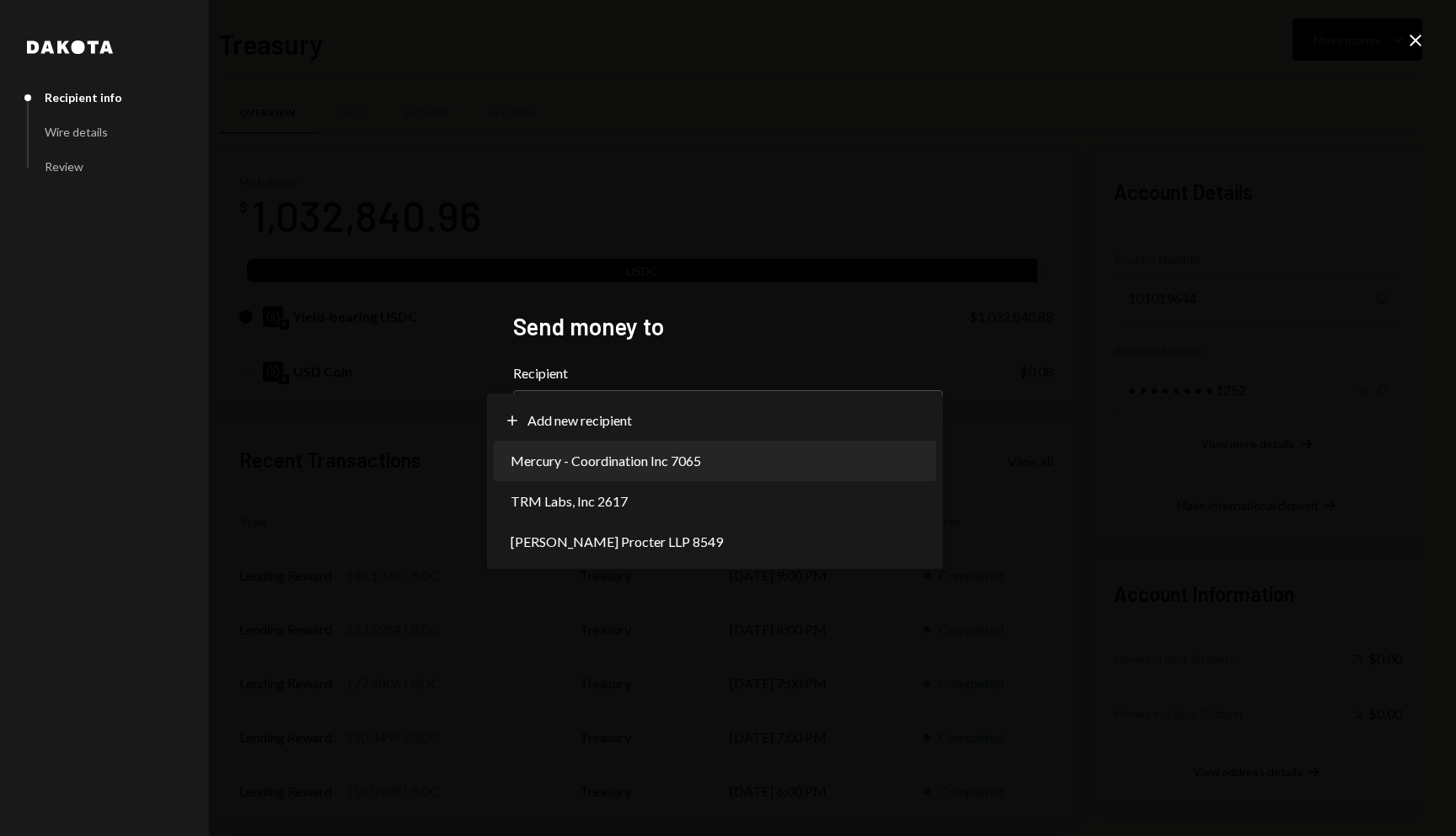
select select "**********"
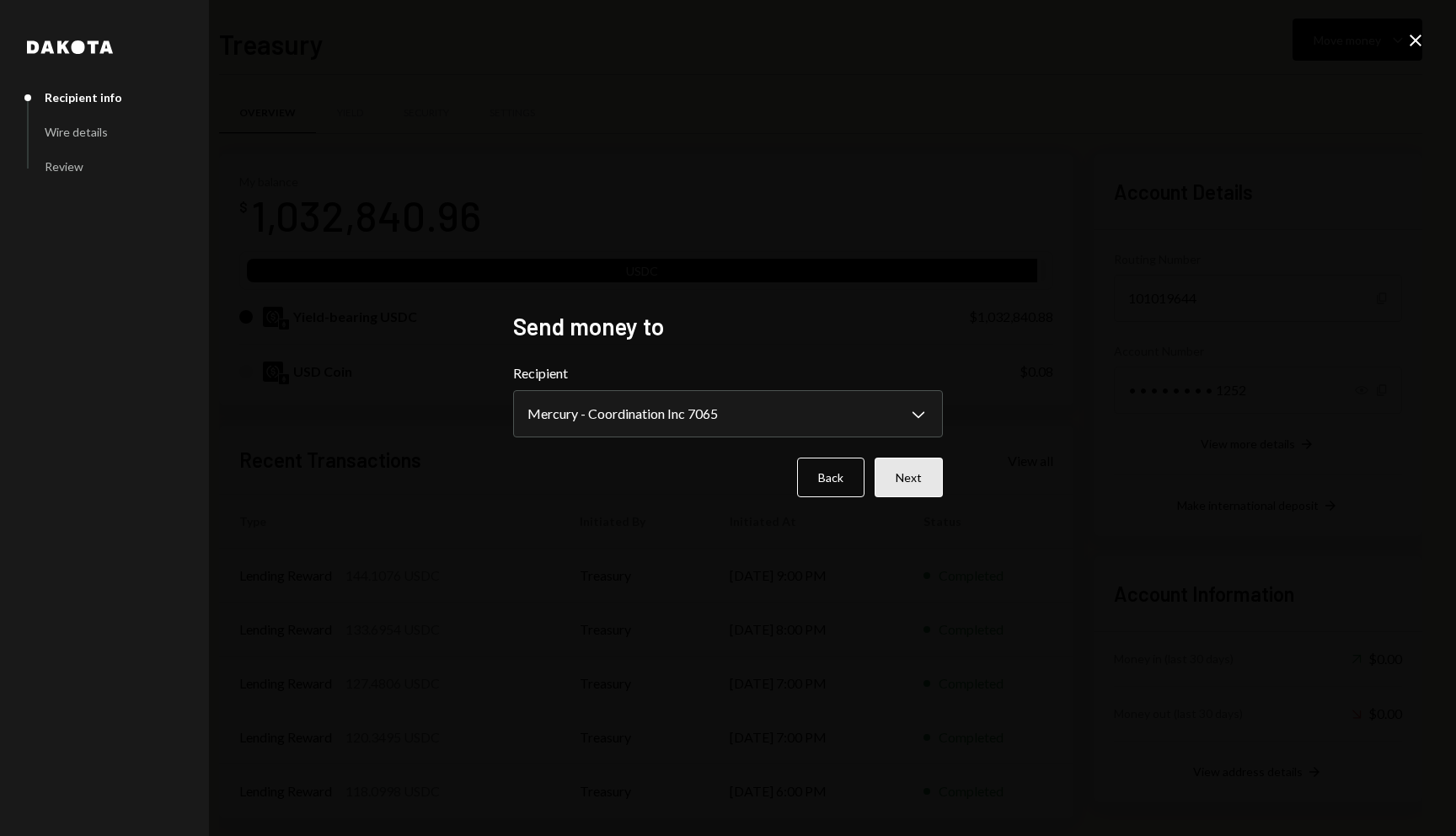
click at [899, 485] on button "Next" at bounding box center [908, 477] width 68 height 40
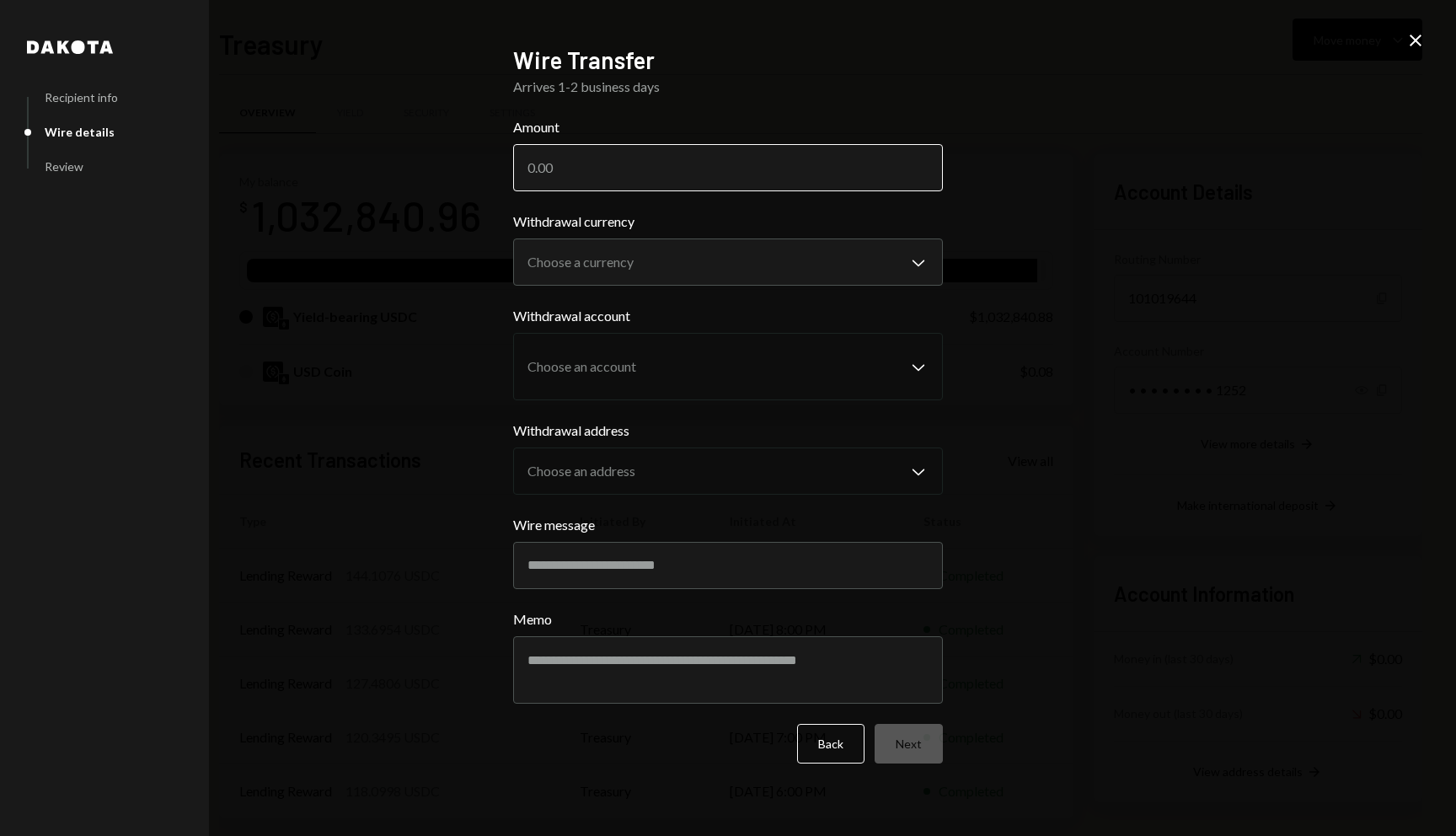
click at [718, 174] on input "Amount" at bounding box center [728, 168] width 430 height 48
type input "152000"
click at [766, 141] on div "Amount $ 152000" at bounding box center [728, 154] width 430 height 74
click at [764, 276] on body "C Coordination Inc Caret Down Home Home Inbox Inbox Activities Transactions Acc…" at bounding box center [728, 418] width 1456 height 836
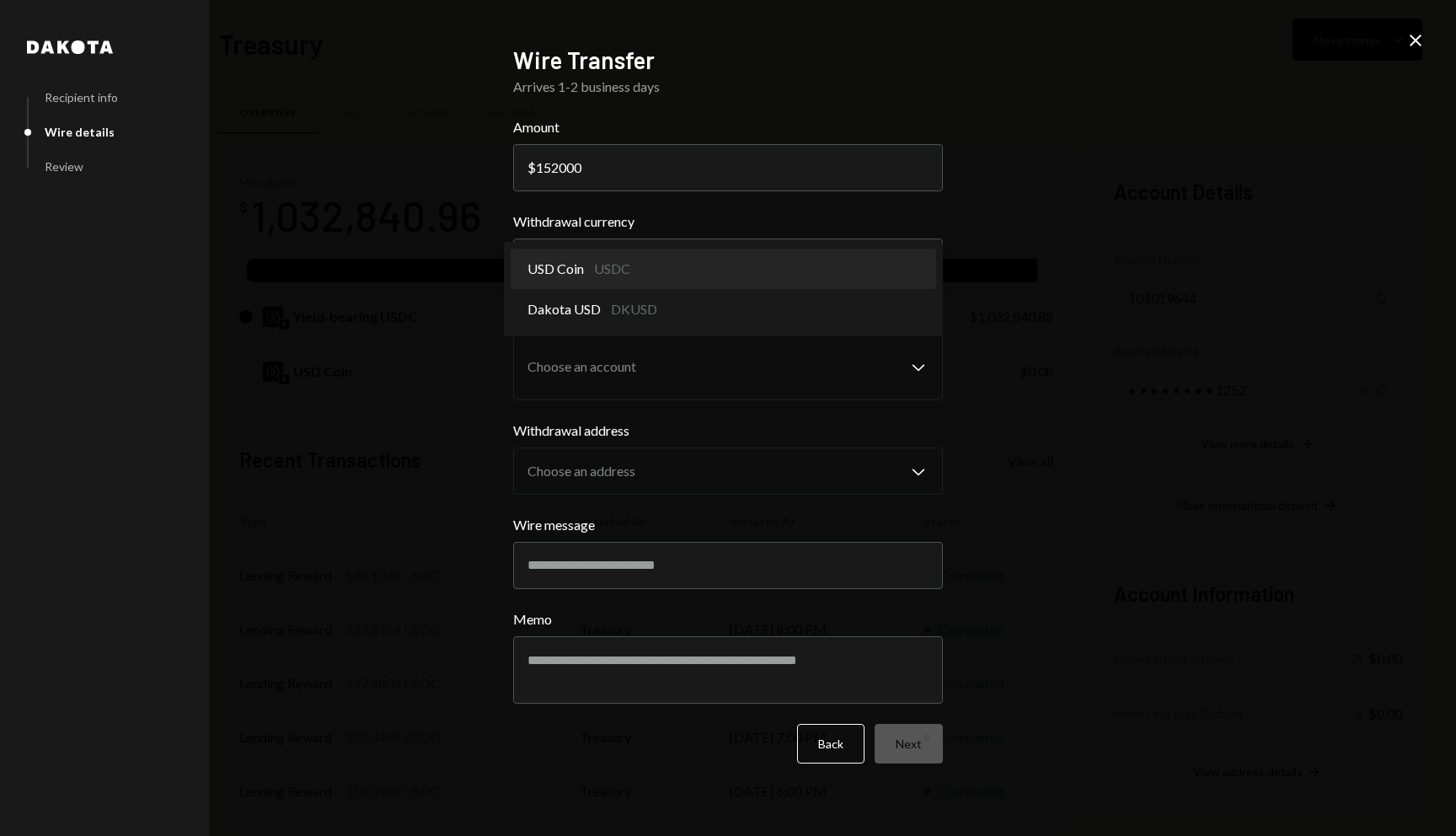
select select "****"
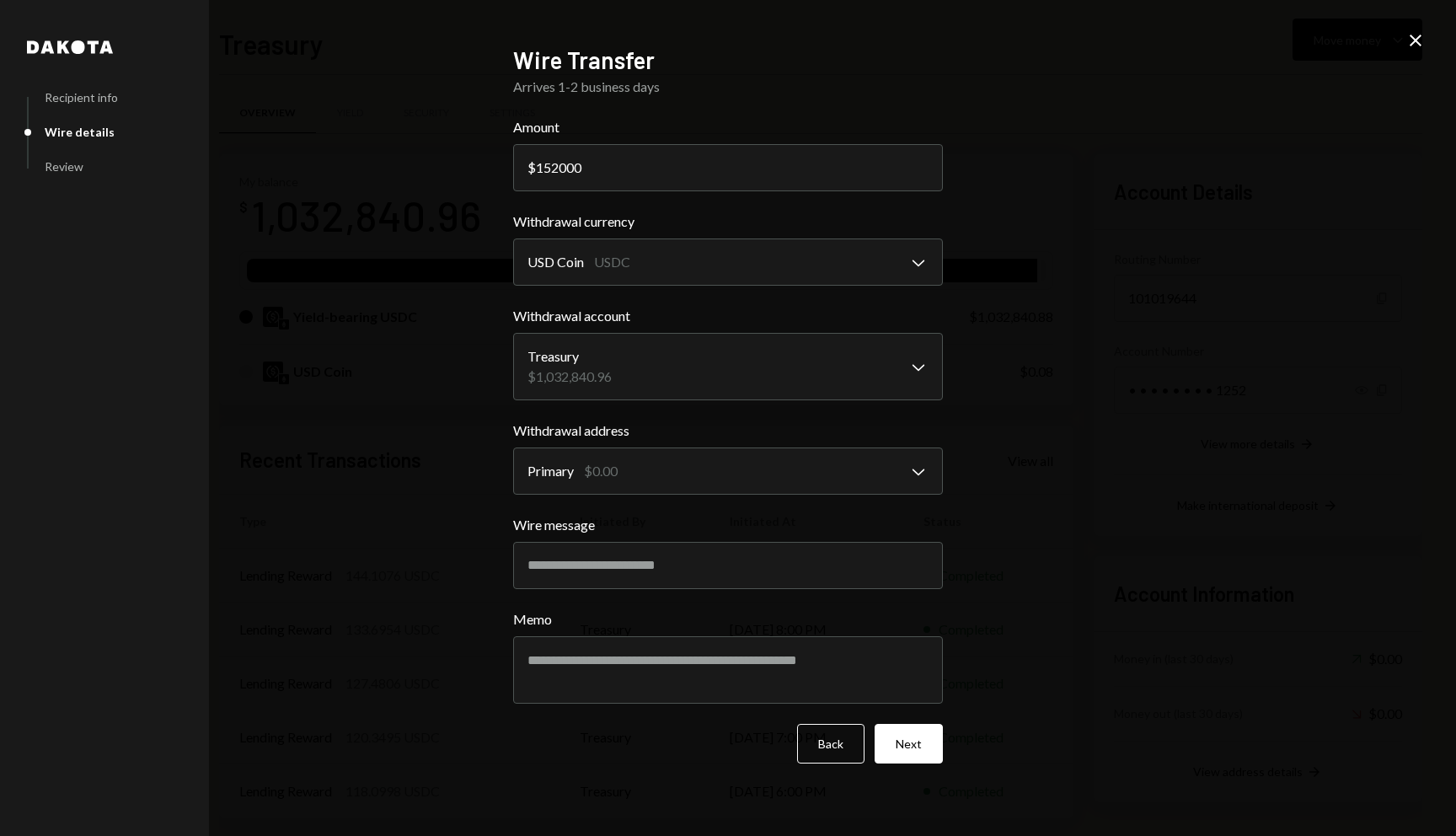
click at [415, 315] on div "**********" at bounding box center [728, 418] width 1456 height 836
click at [752, 582] on input "Wire message" at bounding box center [728, 566] width 430 height 48
click at [848, 588] on input "**********" at bounding box center [728, 566] width 430 height 48
type input "**********"
click at [849, 613] on label "Memo" at bounding box center [728, 618] width 430 height 20
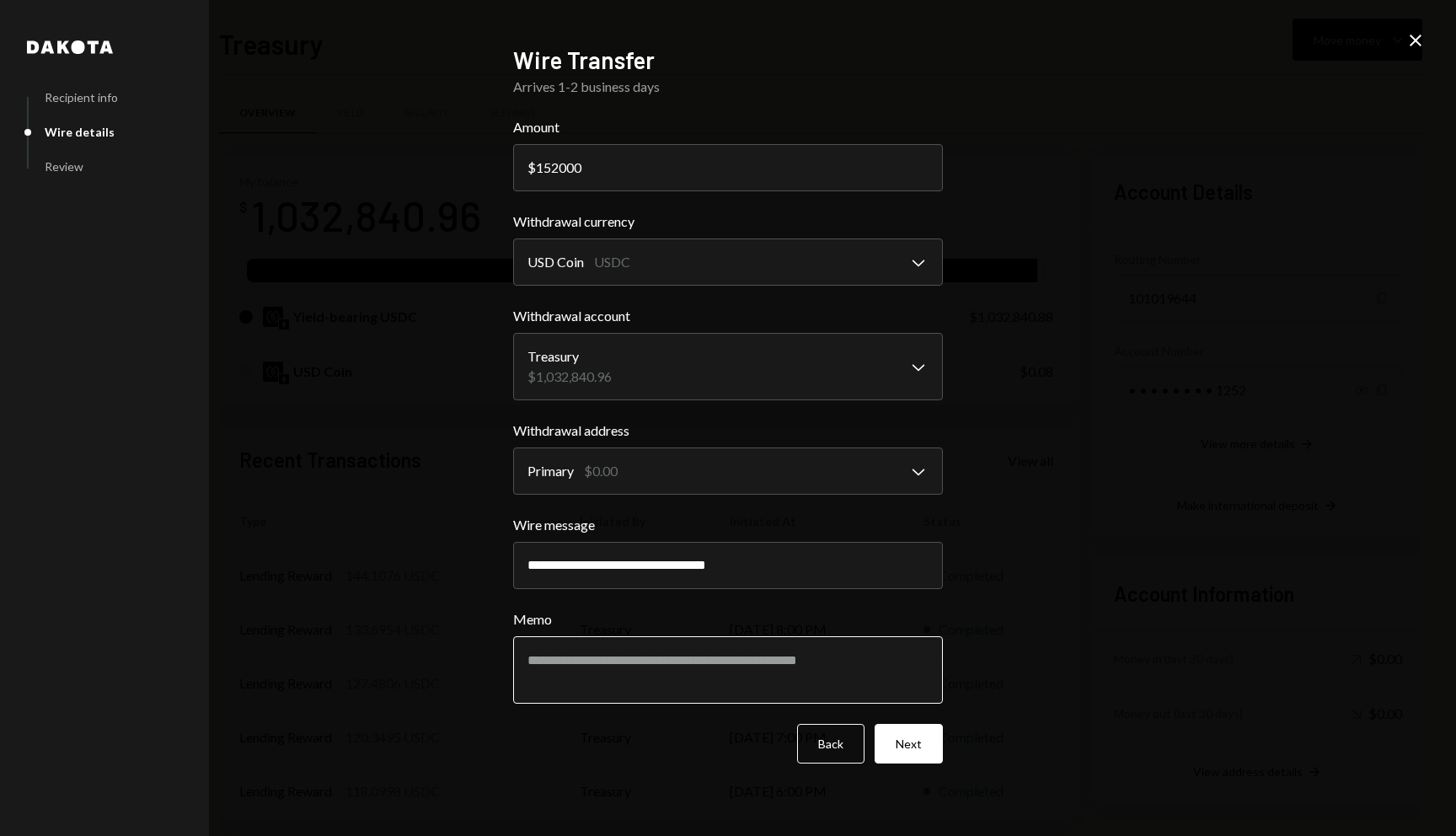
click at [849, 636] on textarea "Memo" at bounding box center [728, 670] width 430 height 68
click at [911, 731] on button "Next" at bounding box center [908, 744] width 68 height 40
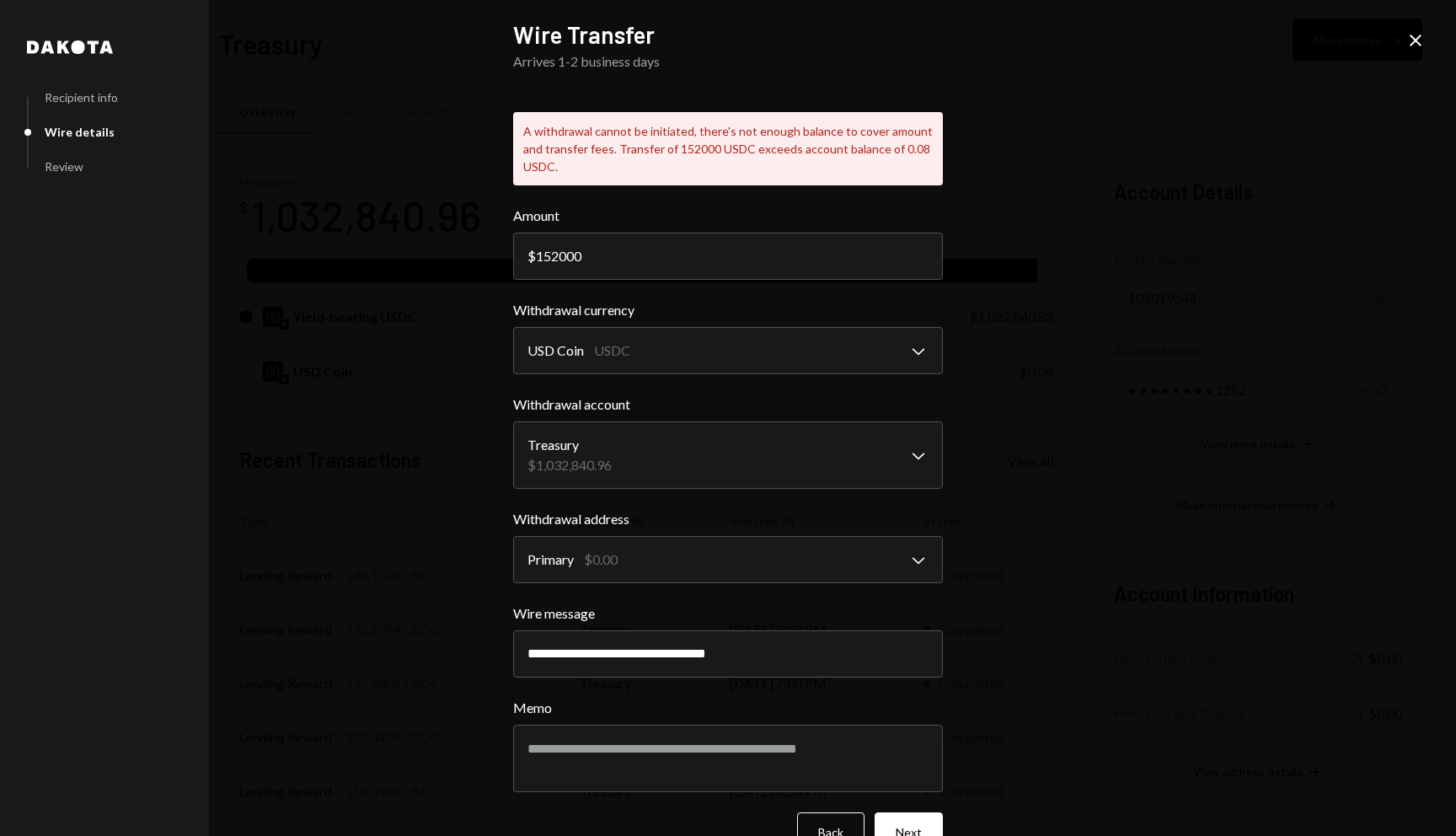
click at [1419, 40] on icon "Close" at bounding box center [1415, 40] width 20 height 20
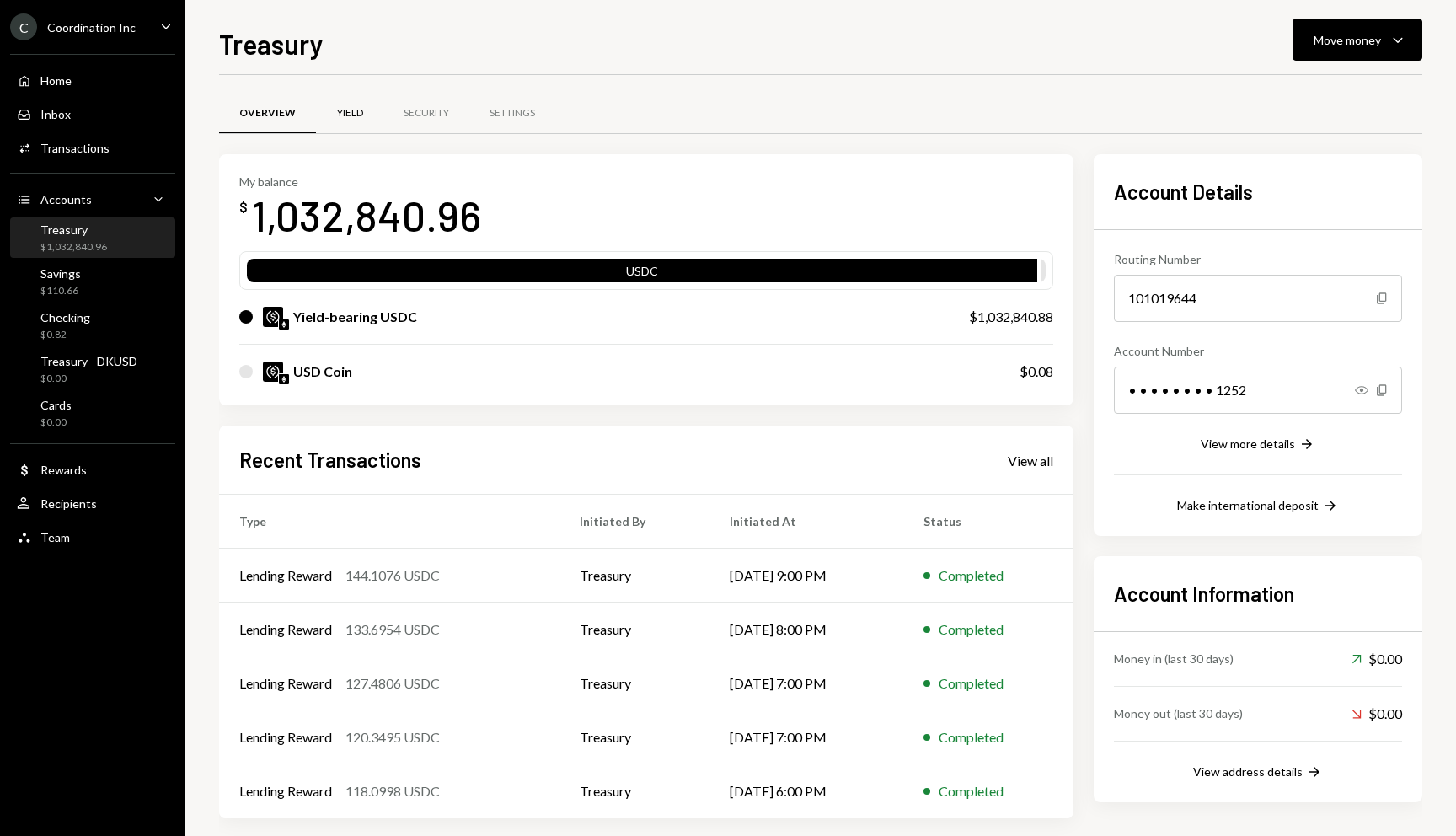
click at [346, 118] on div "Yield" at bounding box center [351, 114] width 26 height 14
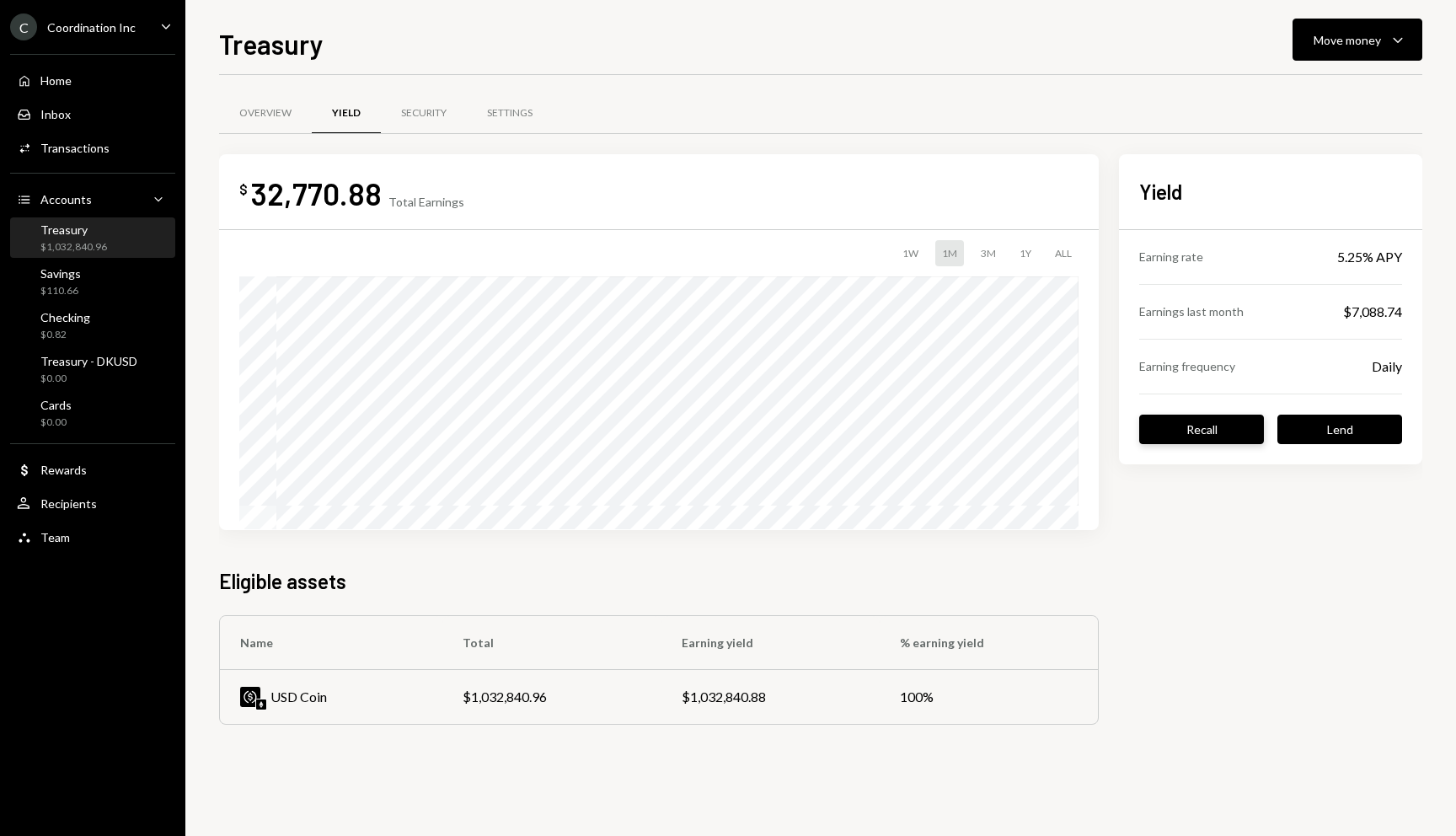
click at [1230, 435] on button "Recall" at bounding box center [1201, 429] width 125 height 29
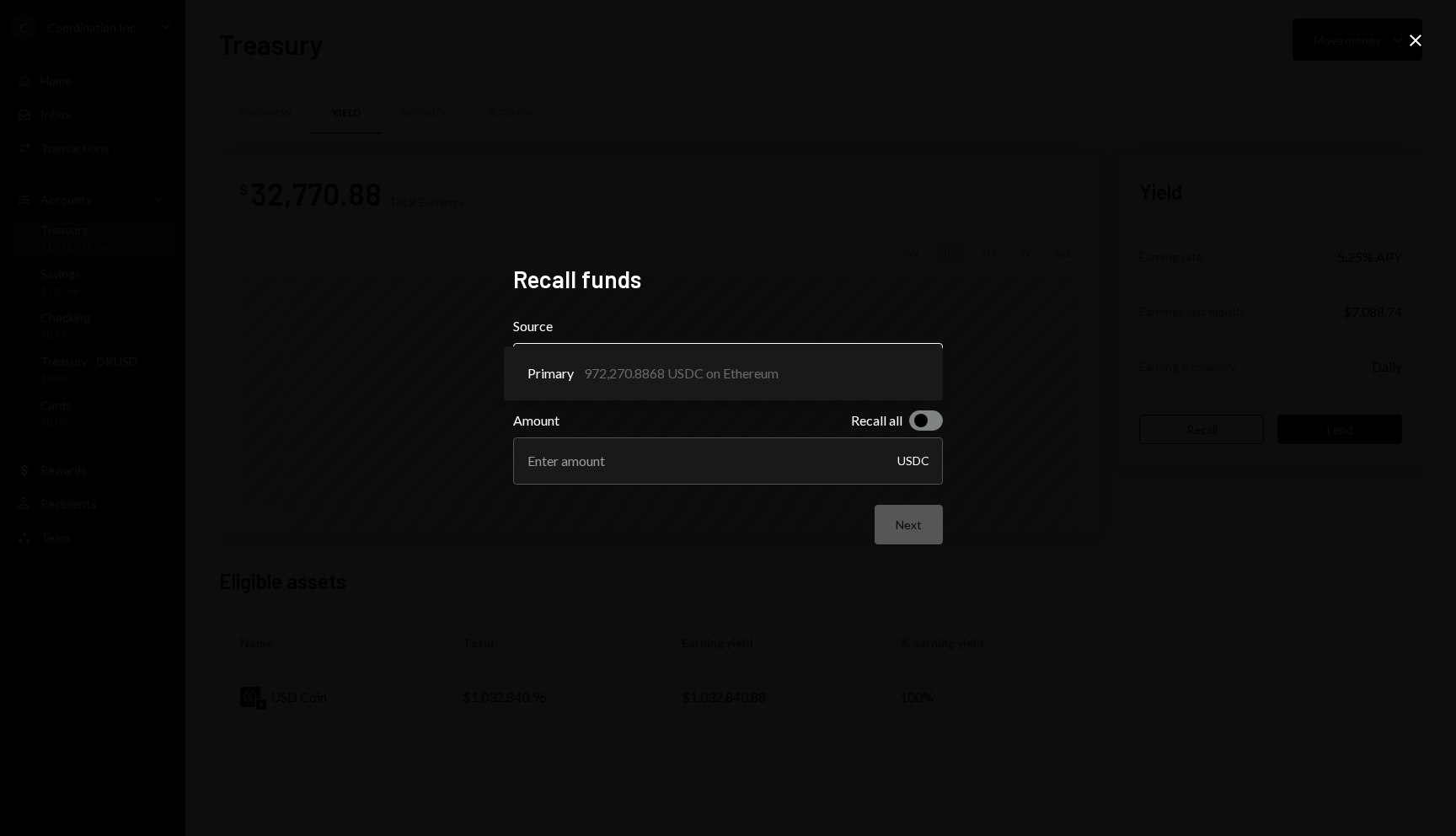
click at [721, 368] on body "C Coordination Inc Caret Down Home Home Inbox Inbox Activities Transactions Acc…" at bounding box center [728, 418] width 1456 height 836
click at [722, 452] on input "Amount" at bounding box center [728, 461] width 430 height 48
type input "152000"
click at [903, 527] on button "Next" at bounding box center [908, 524] width 68 height 40
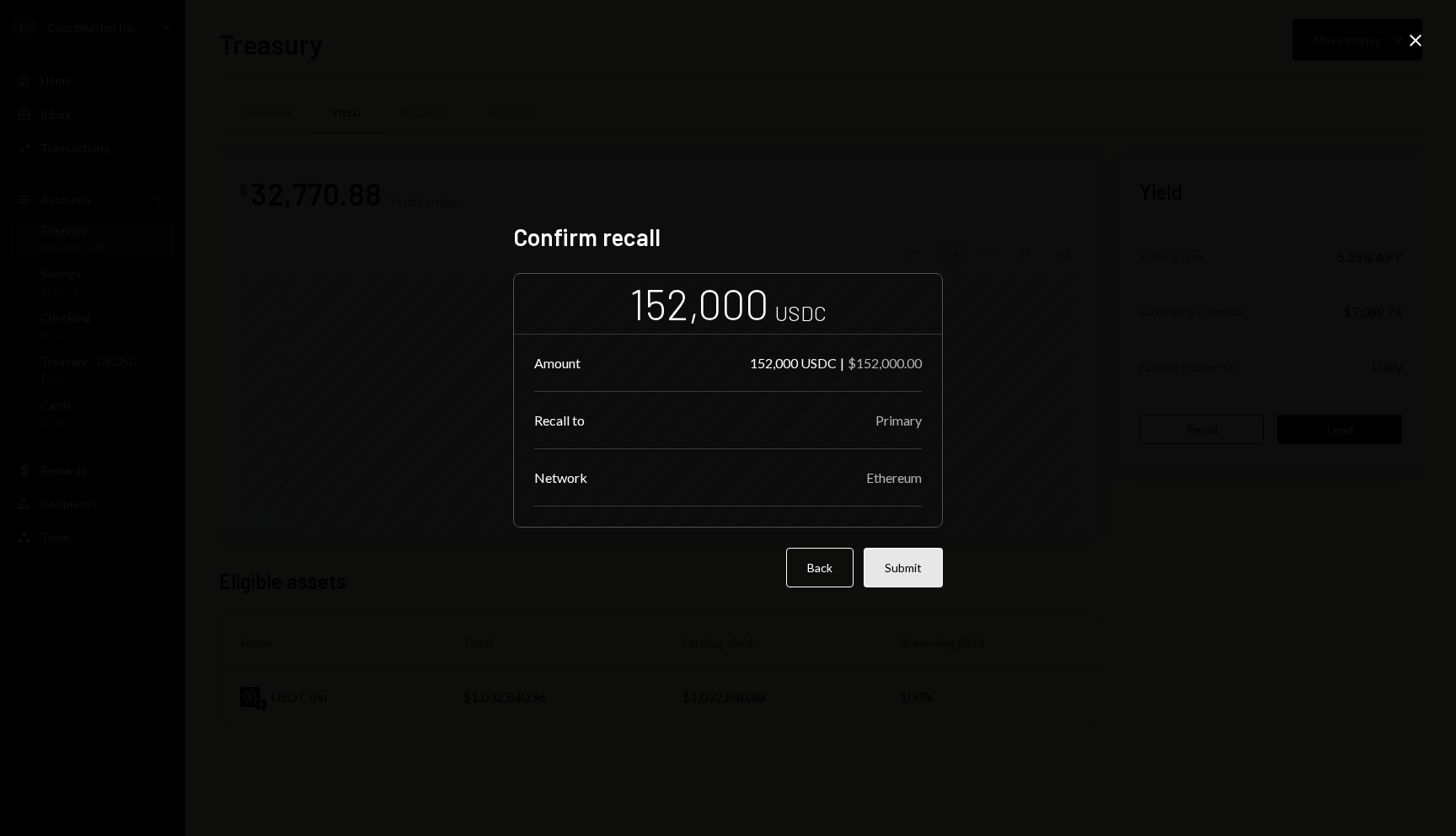
click at [913, 564] on button "Submit" at bounding box center [903, 567] width 79 height 40
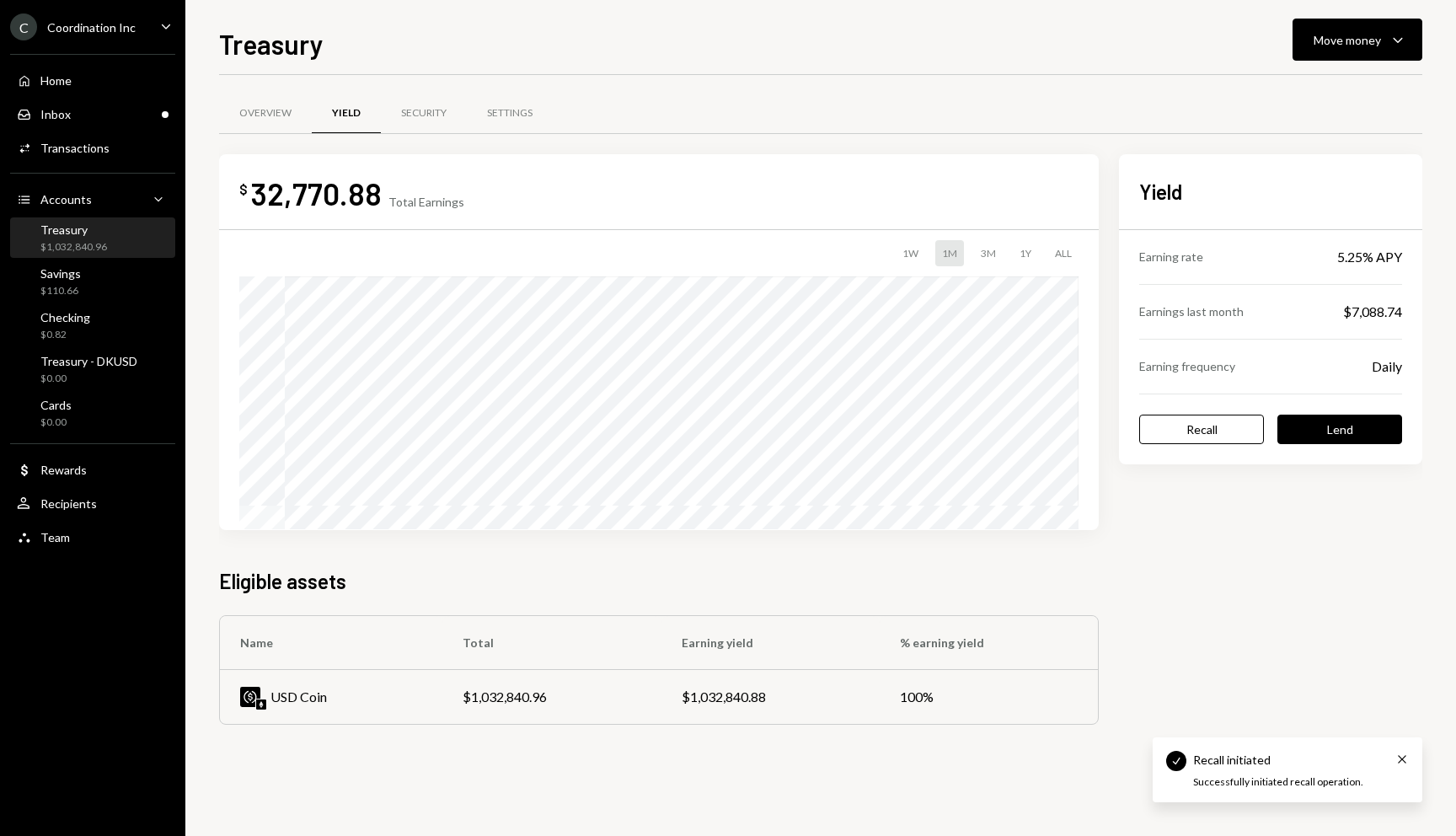
click at [953, 77] on div "Overview Yield Security Settings $ 32,770.88 Total Earnings 1W 1M 3M 1Y ALL Eli…" at bounding box center [821, 417] width 1203 height 684
click at [262, 115] on div "Overview" at bounding box center [265, 114] width 52 height 14
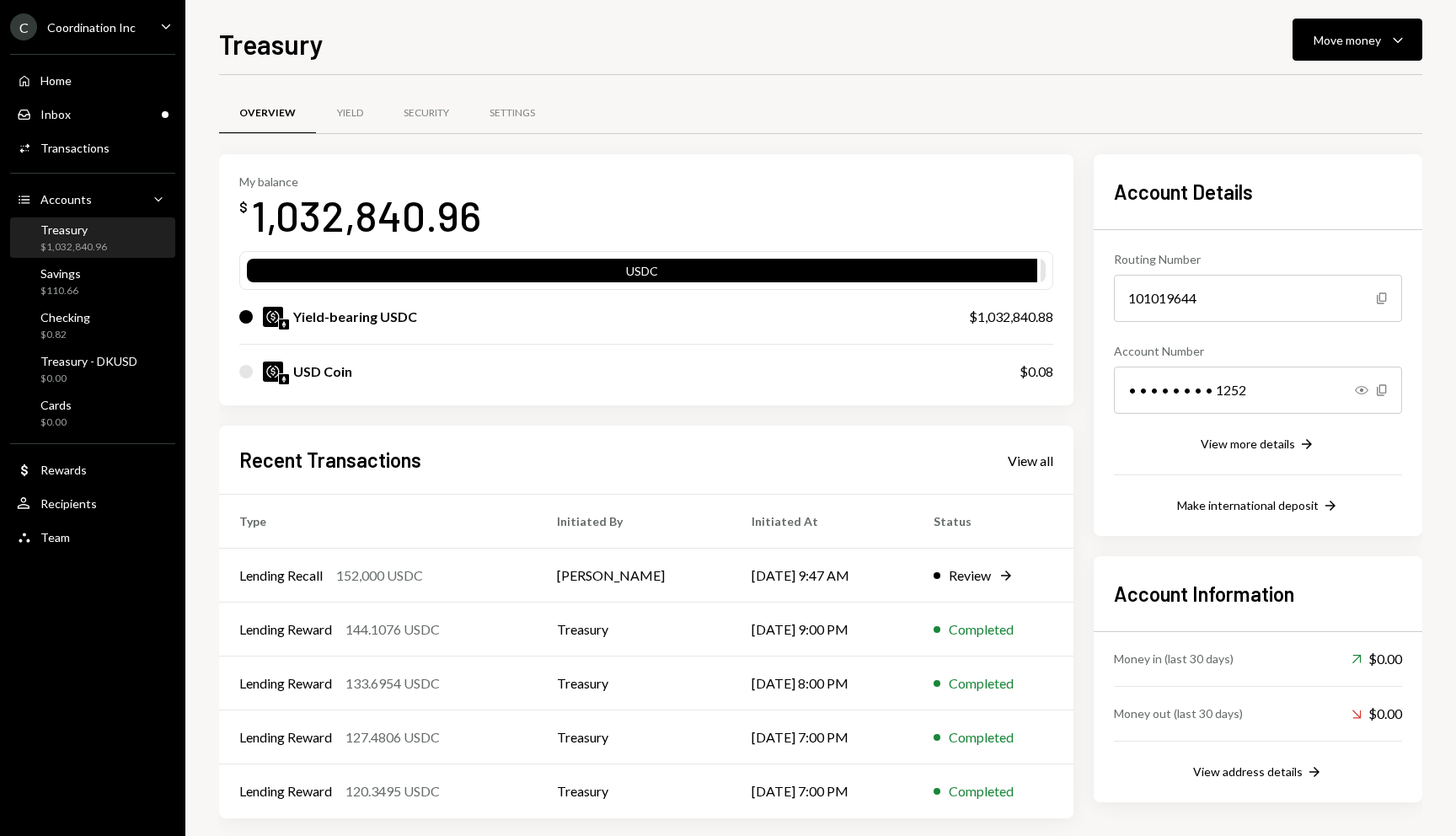
click at [663, 94] on div "Overview Yield Security Settings" at bounding box center [821, 113] width 1203 height 43
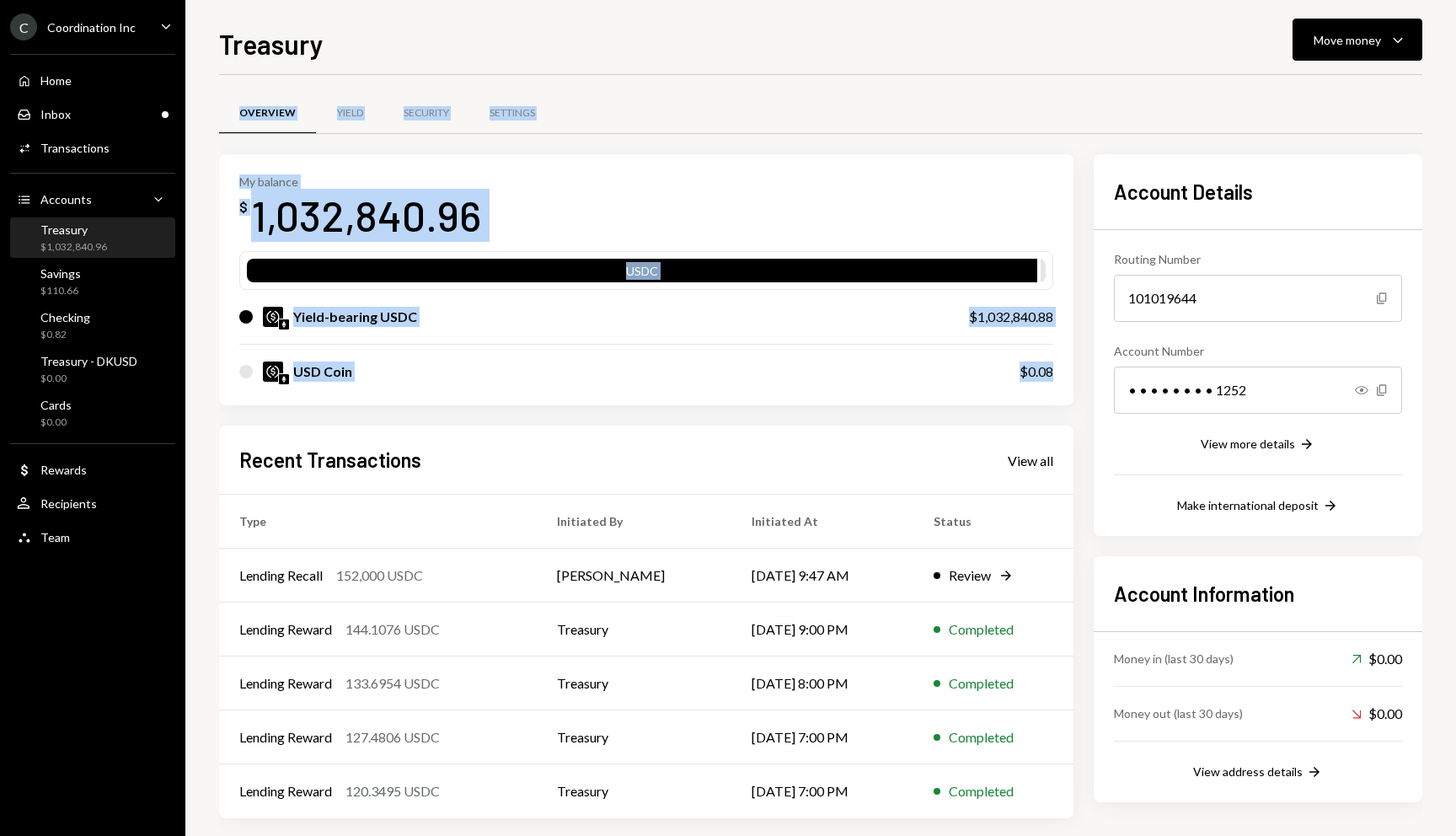
drag, startPoint x: 647, startPoint y: 82, endPoint x: 1076, endPoint y: 386, distance: 525.8
click at [1076, 386] on div "Overview Yield Security Settings My balance $ 1,032,840.96 USDC Yield-bearing U…" at bounding box center [821, 463] width 1203 height 777
click at [366, 115] on div "Yield" at bounding box center [350, 114] width 68 height 41
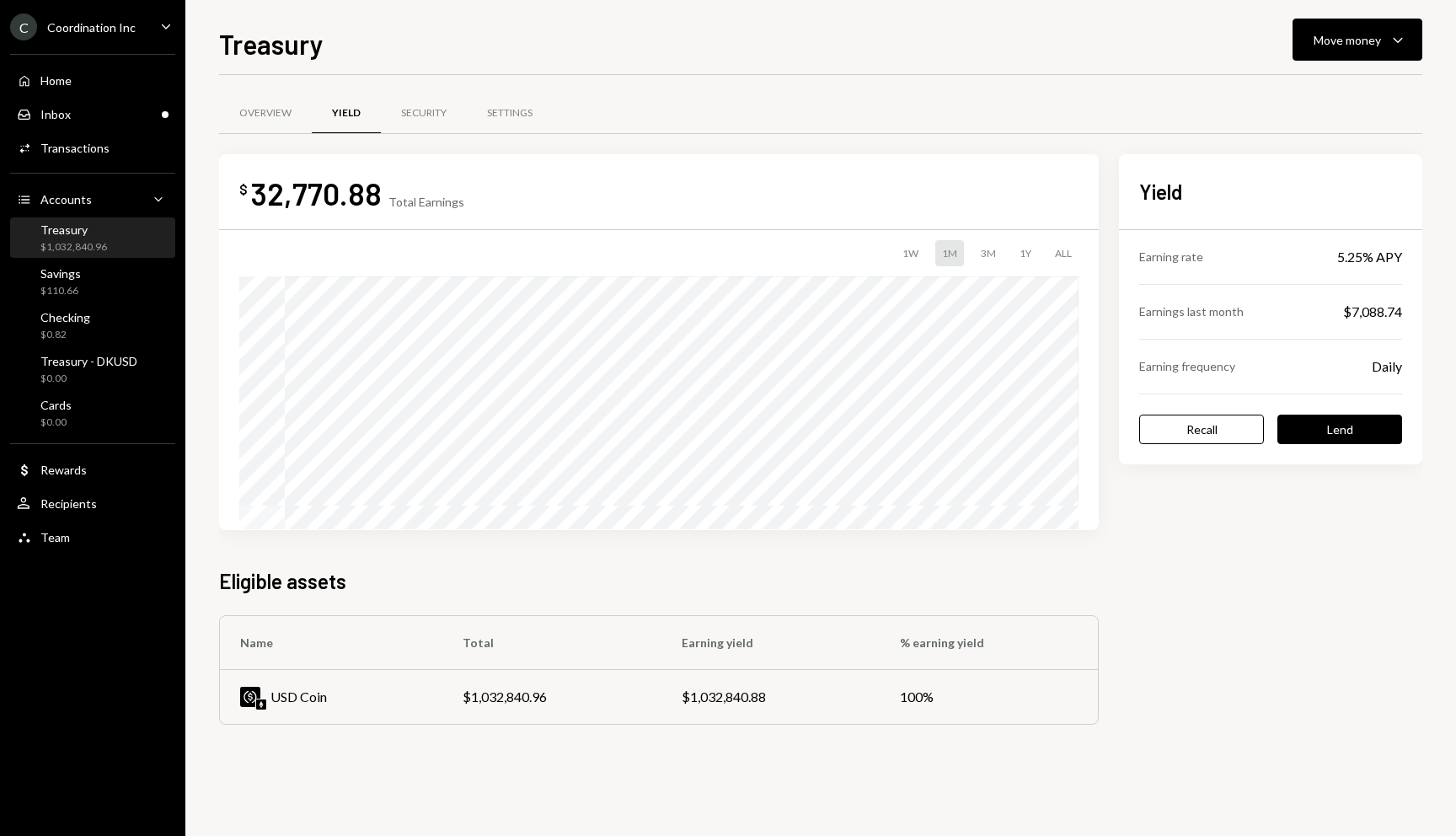
click at [809, 98] on div "Overview Yield Security Settings" at bounding box center [821, 113] width 1203 height 43
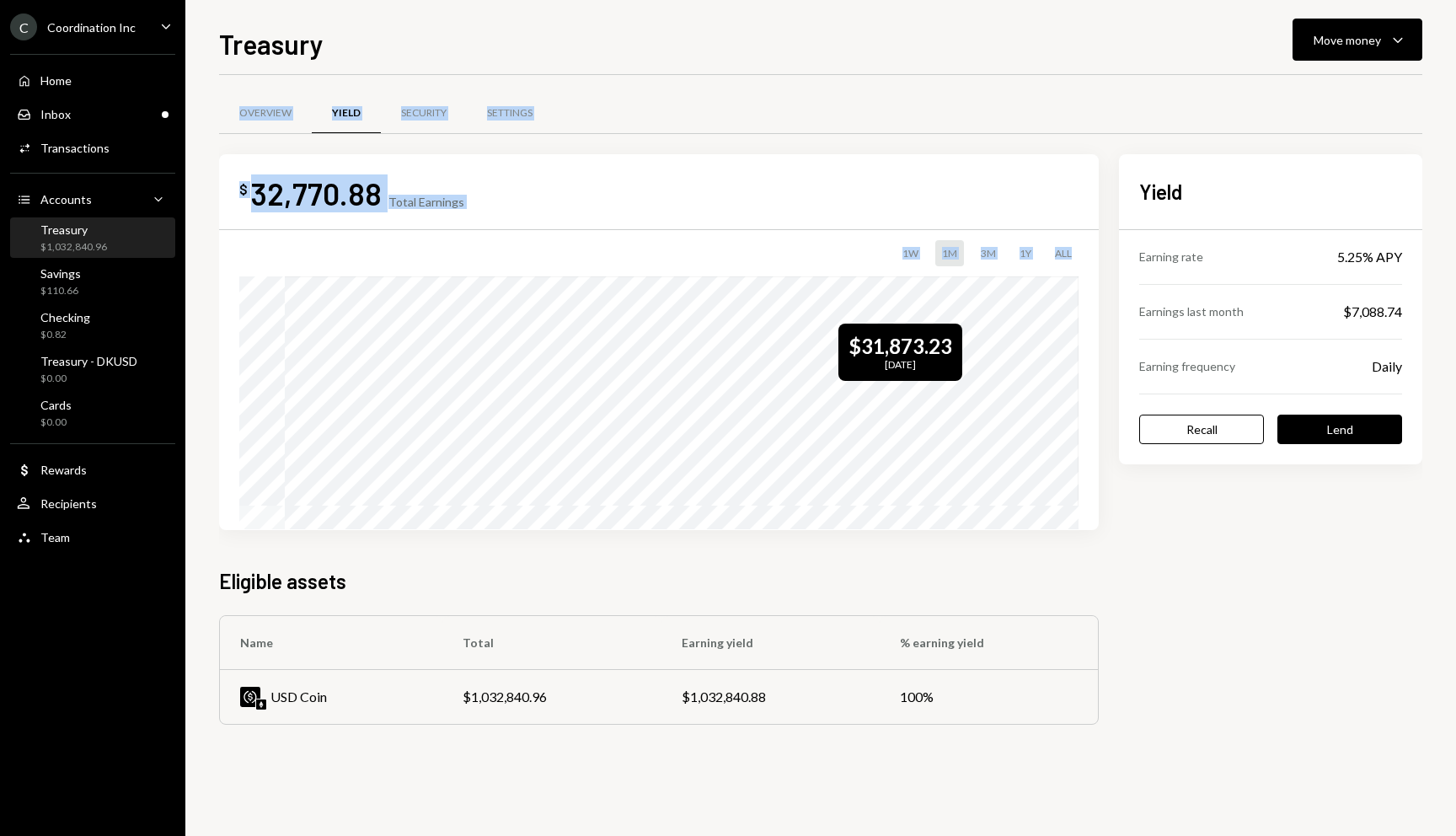
click at [940, 425] on div "Overview Yield Security Settings $ 32,770.88 Total Earnings 1W 1M 3M 1Y ALL $31…" at bounding box center [821, 417] width 1203 height 684
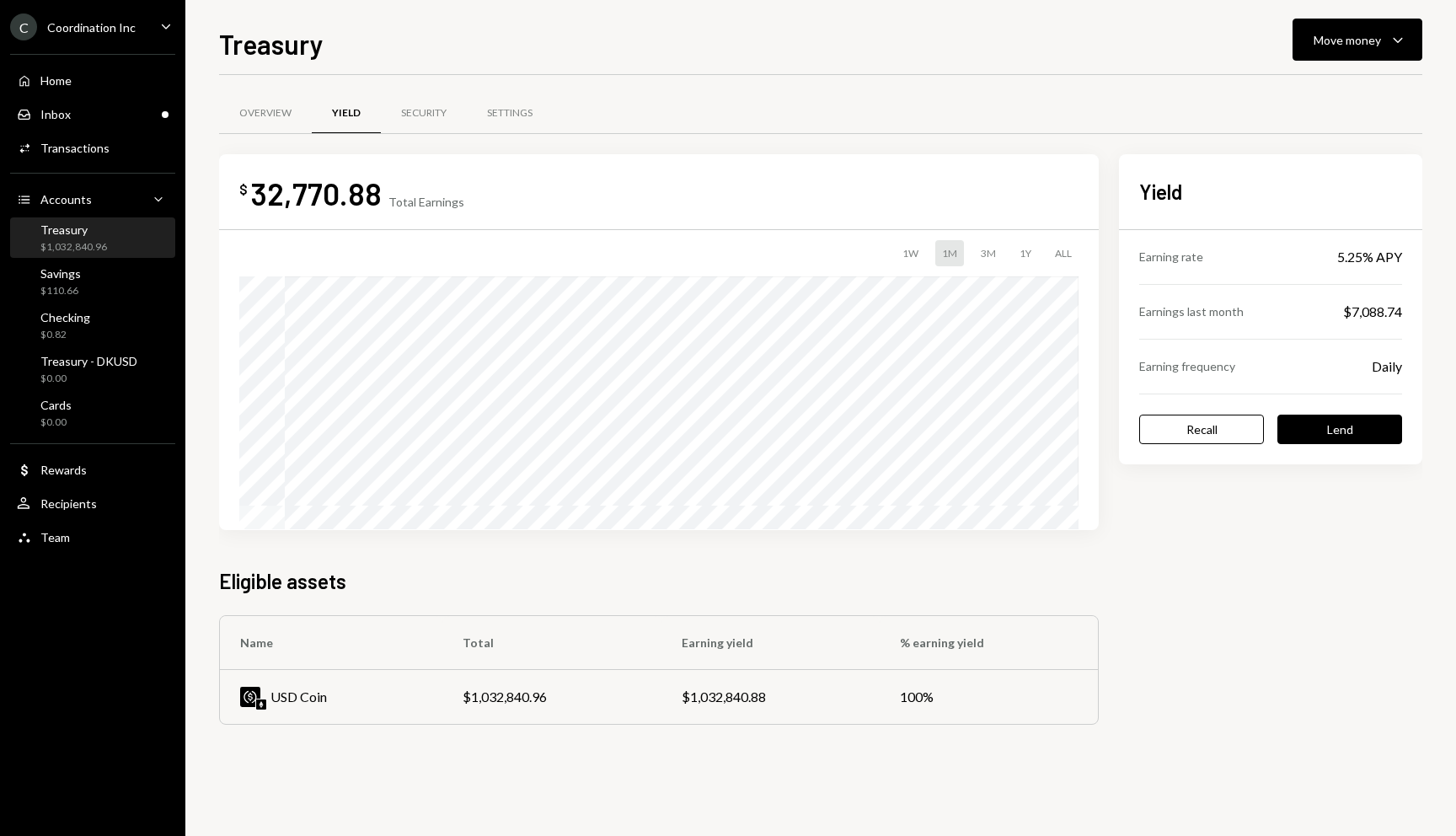
click at [839, 71] on div "Treasury Move money Caret Down Overview Yield Security Settings $ 32,770.88 Tot…" at bounding box center [821, 430] width 1203 height 812
click at [262, 107] on div "Overview" at bounding box center [265, 114] width 52 height 14
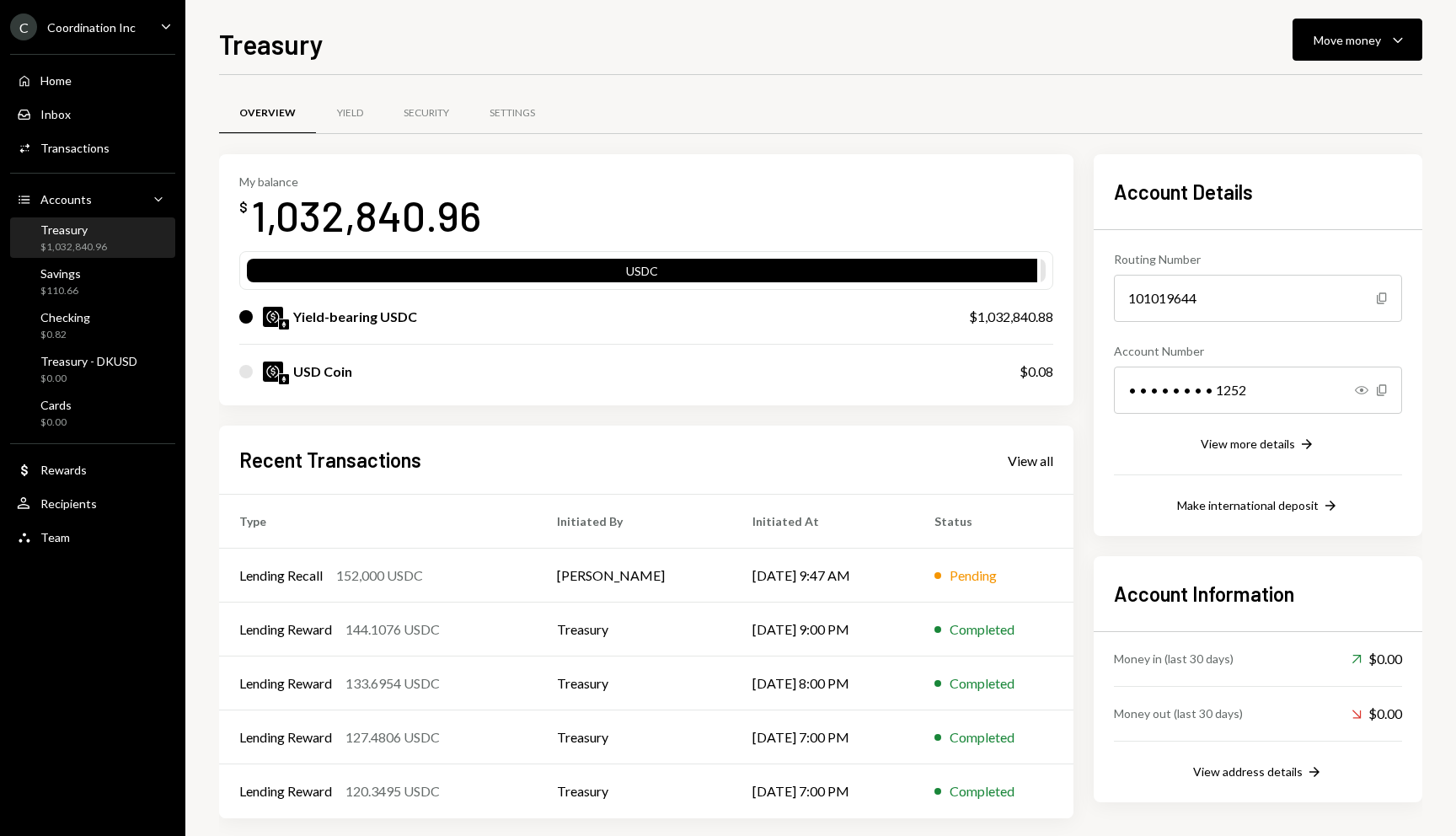
click at [716, 115] on div "Overview Yield Security Settings" at bounding box center [821, 113] width 1203 height 43
click at [722, 106] on div "Overview Yield Security Settings" at bounding box center [821, 113] width 1203 height 43
click at [81, 133] on link "Activities Transactions" at bounding box center [92, 147] width 165 height 30
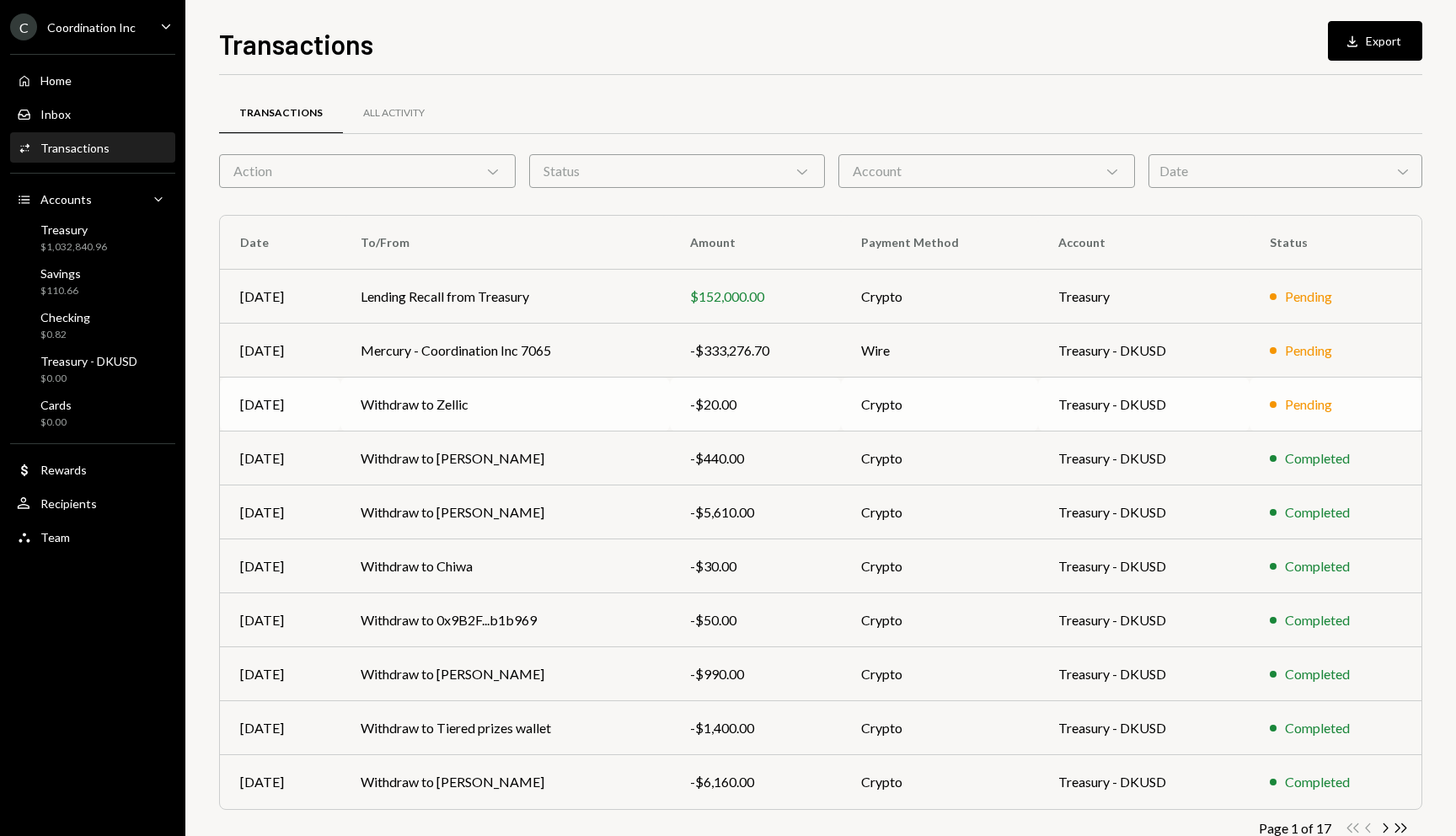
click at [637, 419] on td "Withdraw to Zellic" at bounding box center [505, 403] width 329 height 54
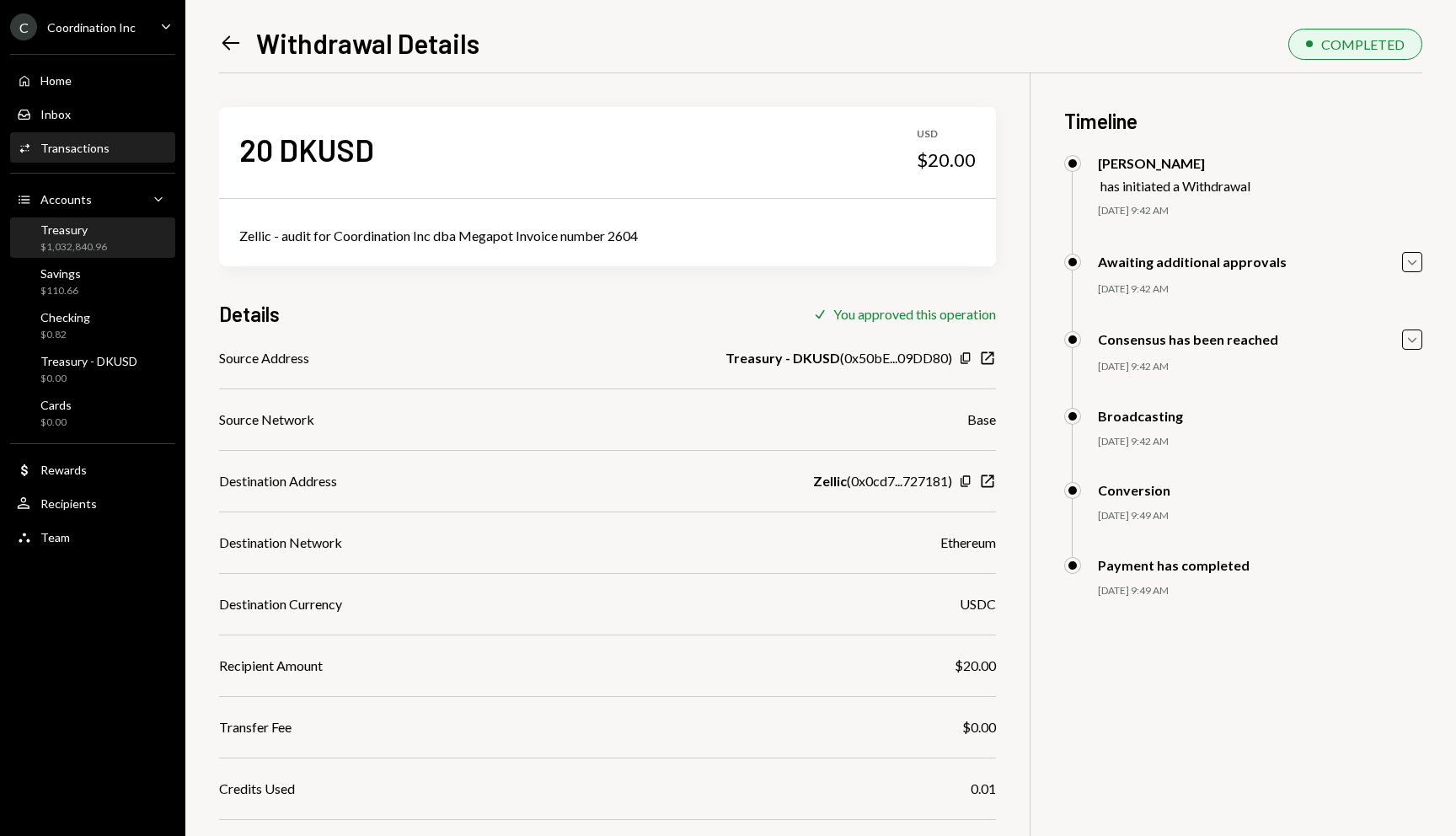
click at [119, 247] on div "Treasury $1,032,840.96" at bounding box center [92, 238] width 152 height 32
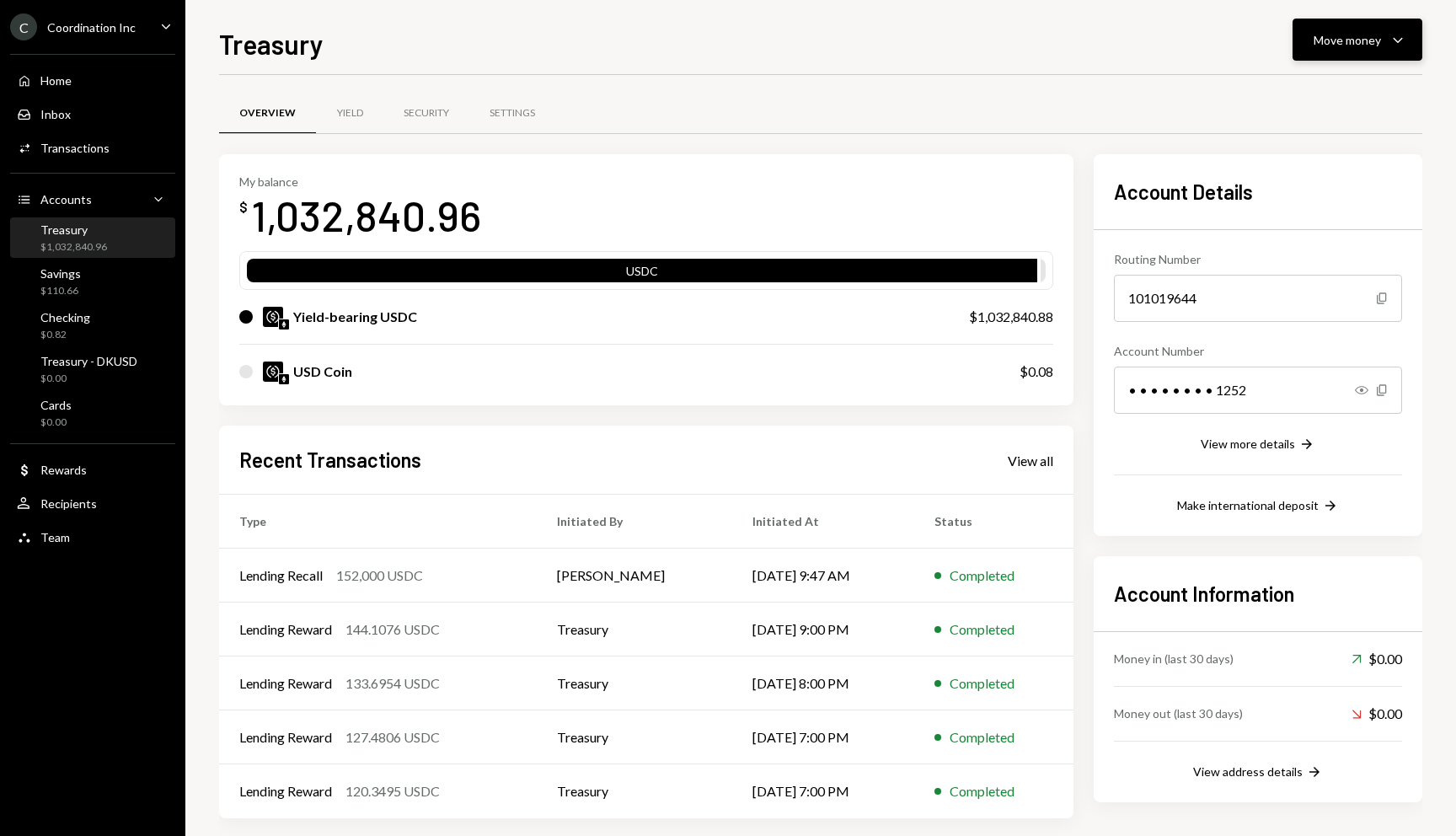
click at [1312, 54] on button "Move money Caret Down" at bounding box center [1356, 40] width 129 height 42
click at [1314, 85] on div "Send" at bounding box center [1344, 91] width 123 height 18
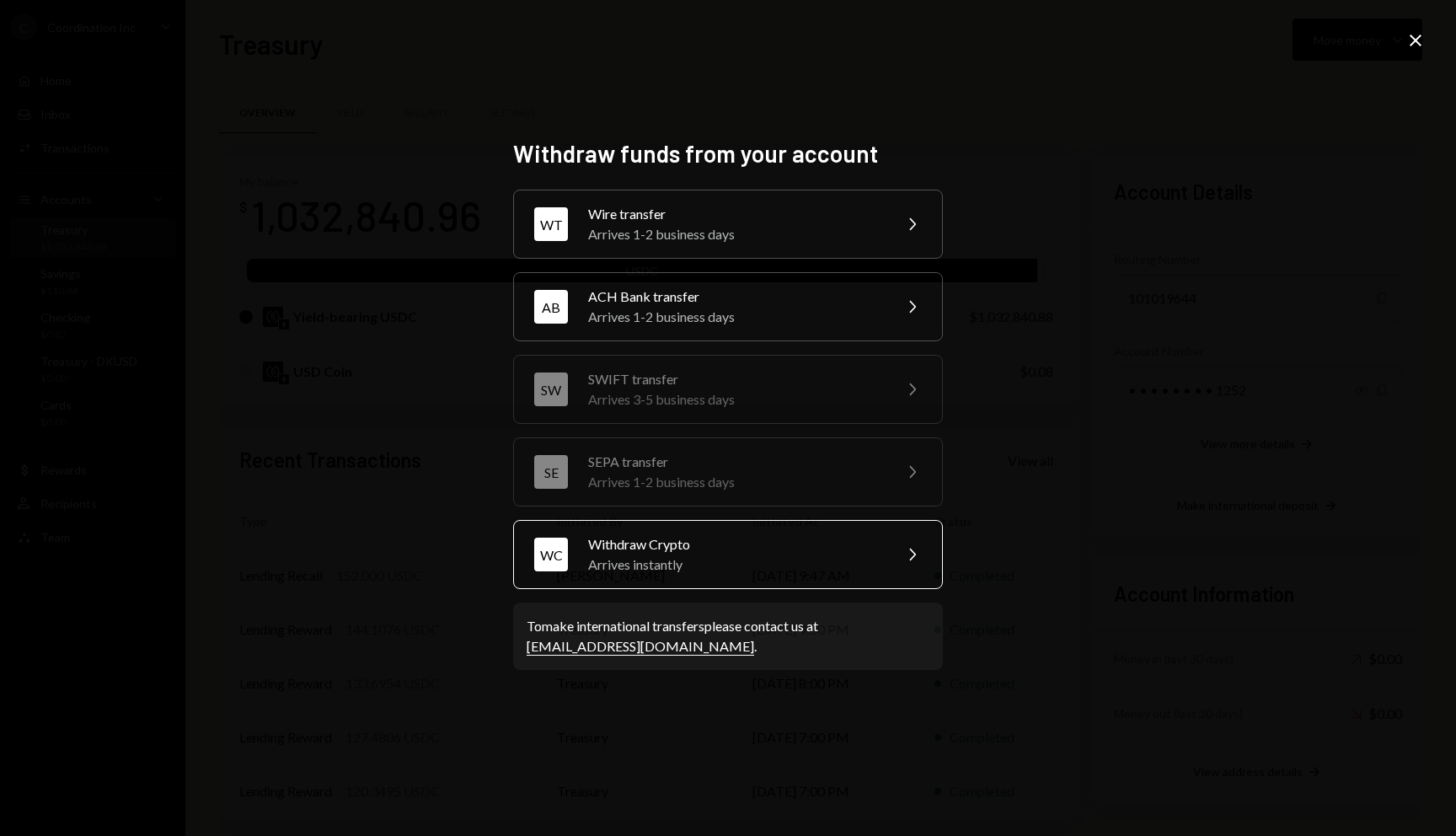
click at [647, 542] on div "Withdraw Crypto" at bounding box center [735, 544] width 293 height 20
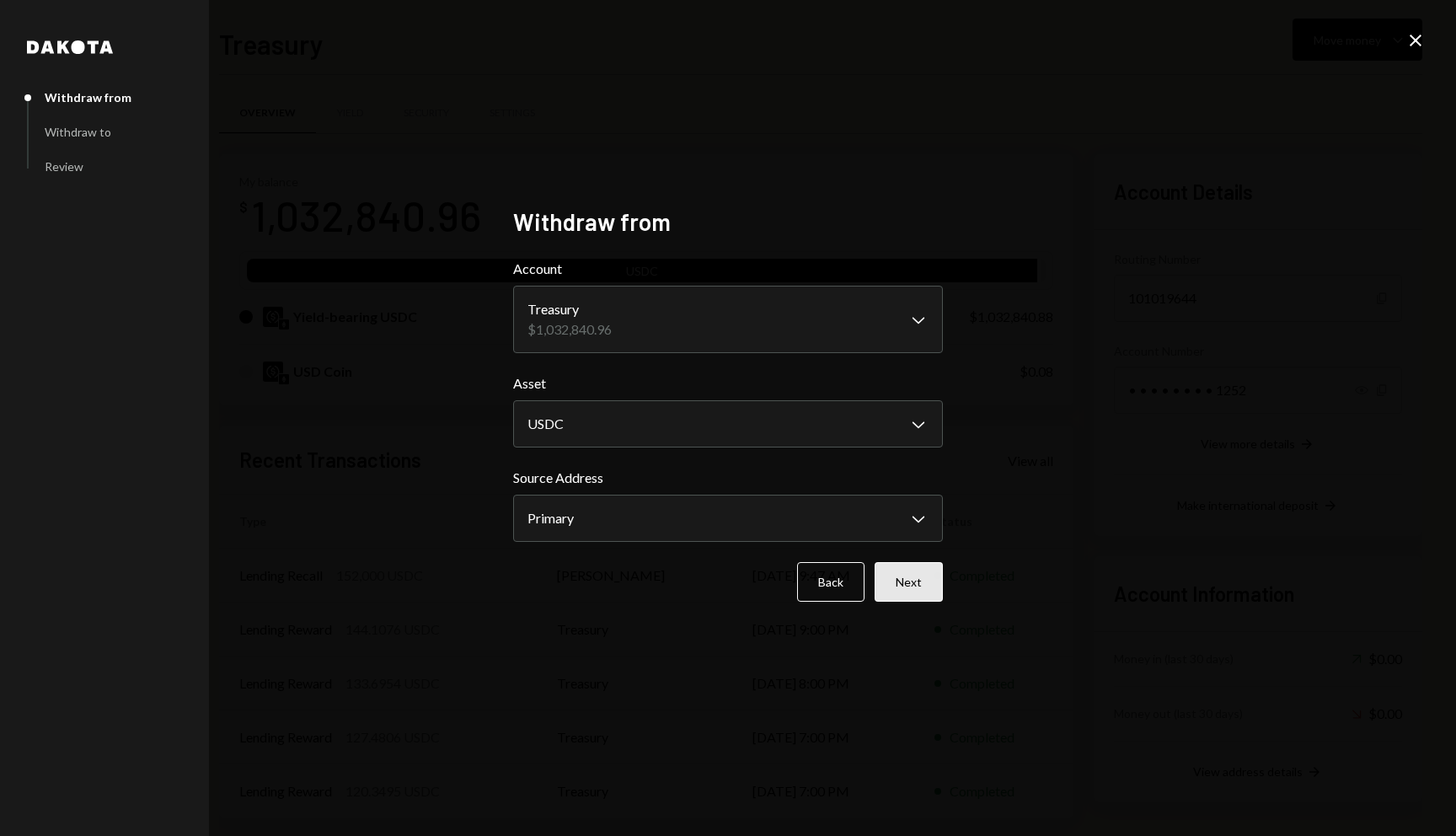
click at [904, 584] on button "Next" at bounding box center [908, 581] width 68 height 40
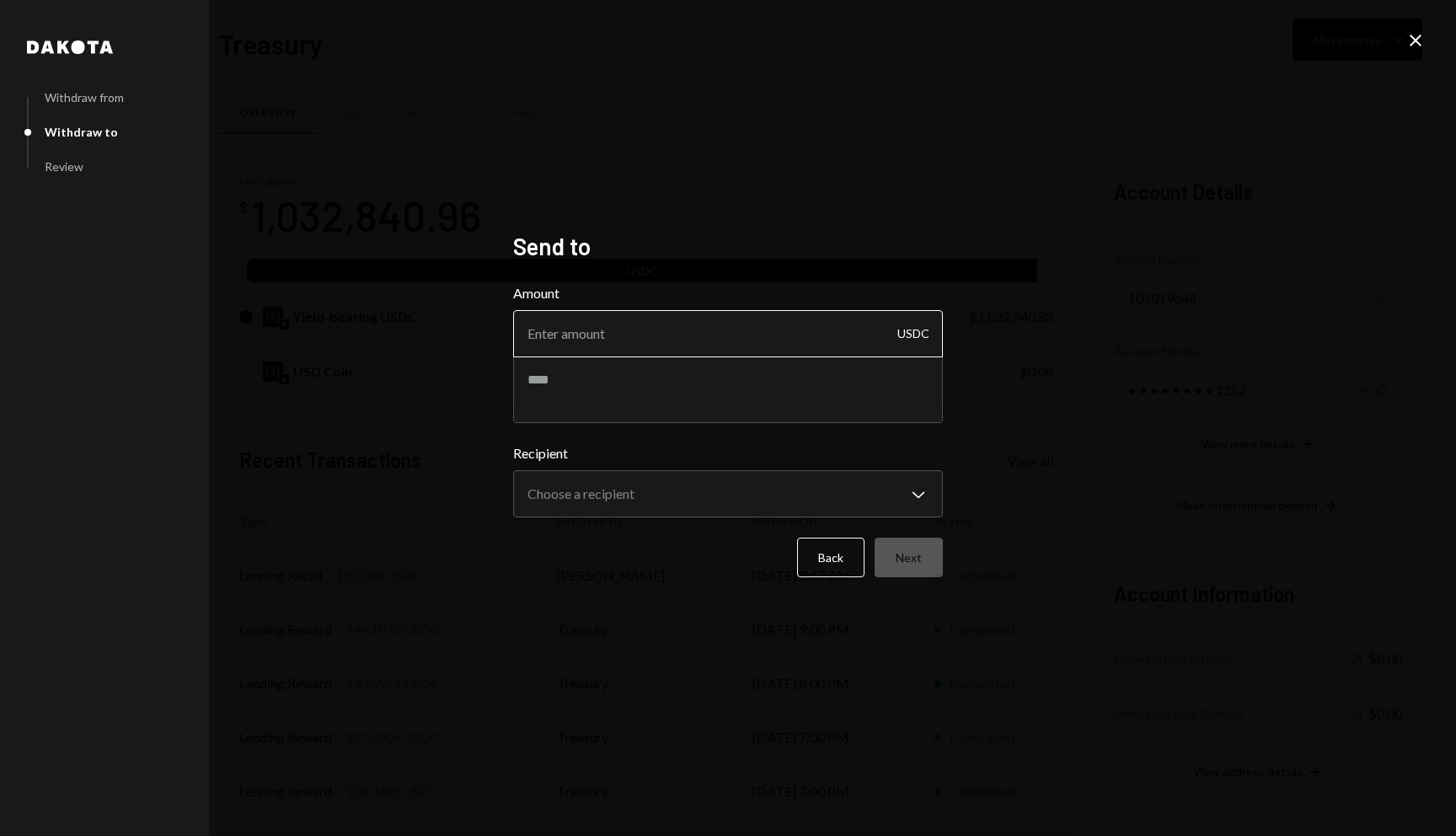
click at [750, 337] on input "Amount" at bounding box center [728, 334] width 430 height 48
type input "152000"
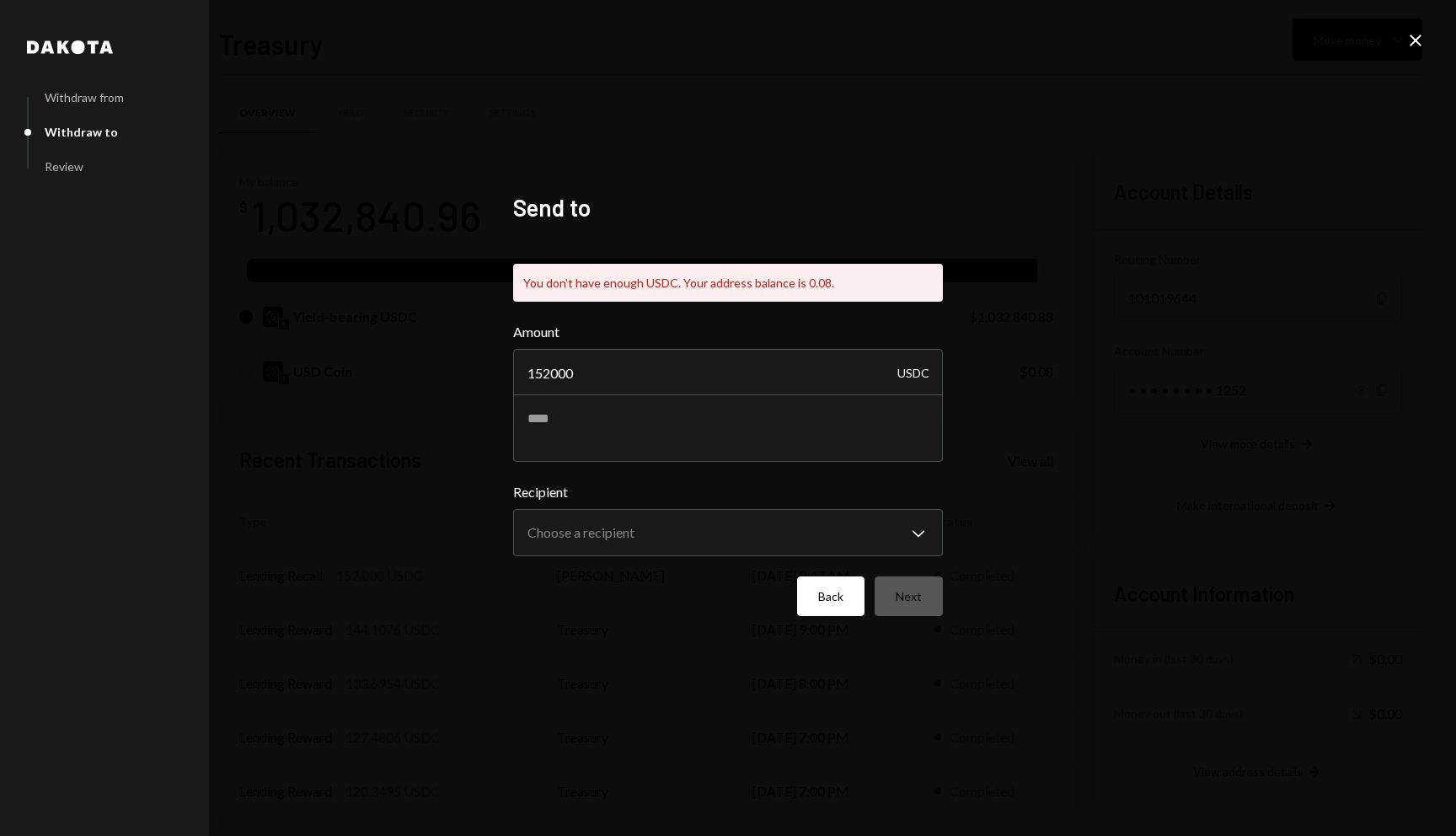
click at [840, 612] on button "Back" at bounding box center [831, 596] width 68 height 40
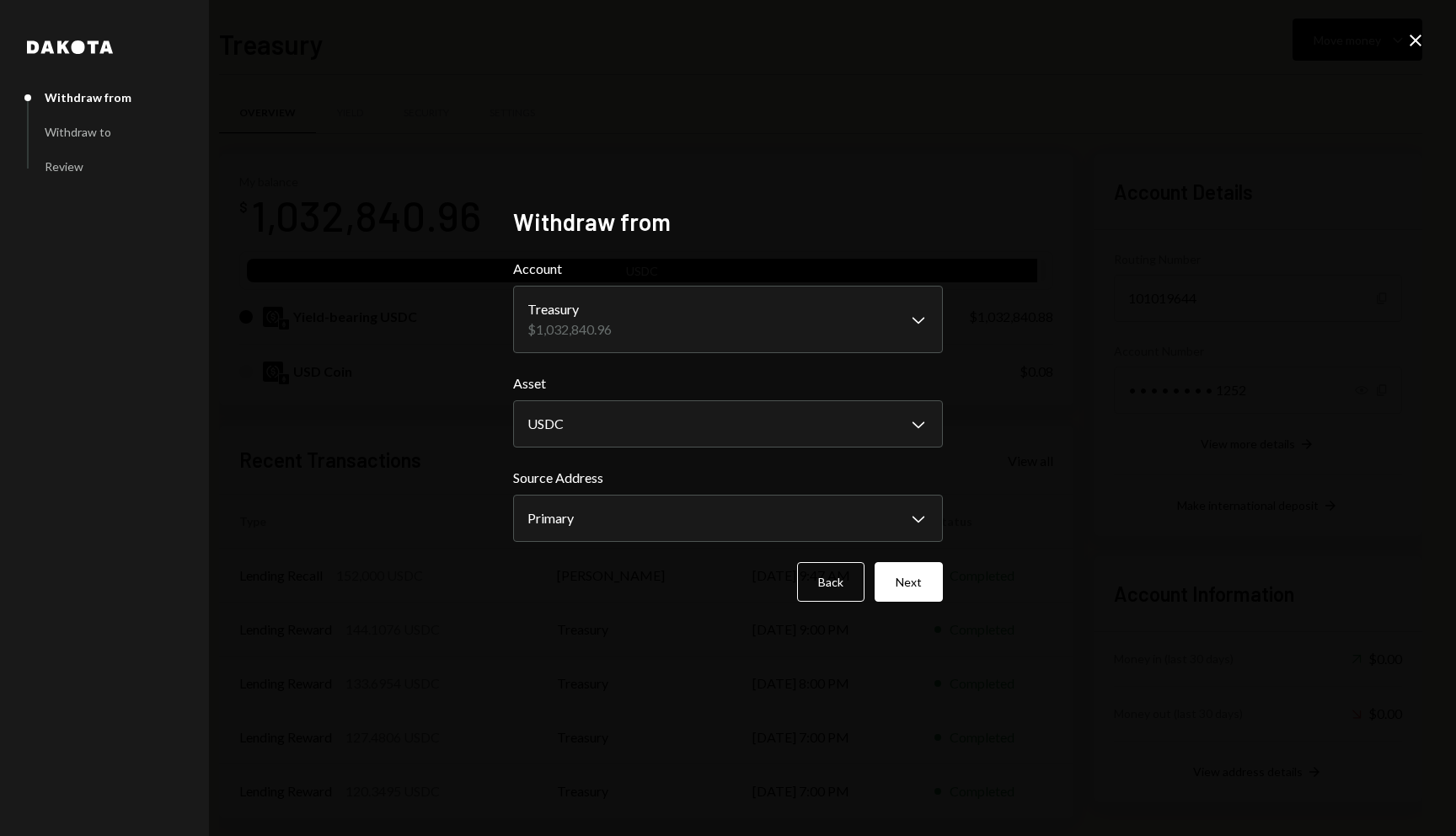
click at [1423, 55] on div "**********" at bounding box center [728, 418] width 1456 height 836
click at [1416, 46] on icon "Close" at bounding box center [1415, 40] width 20 height 20
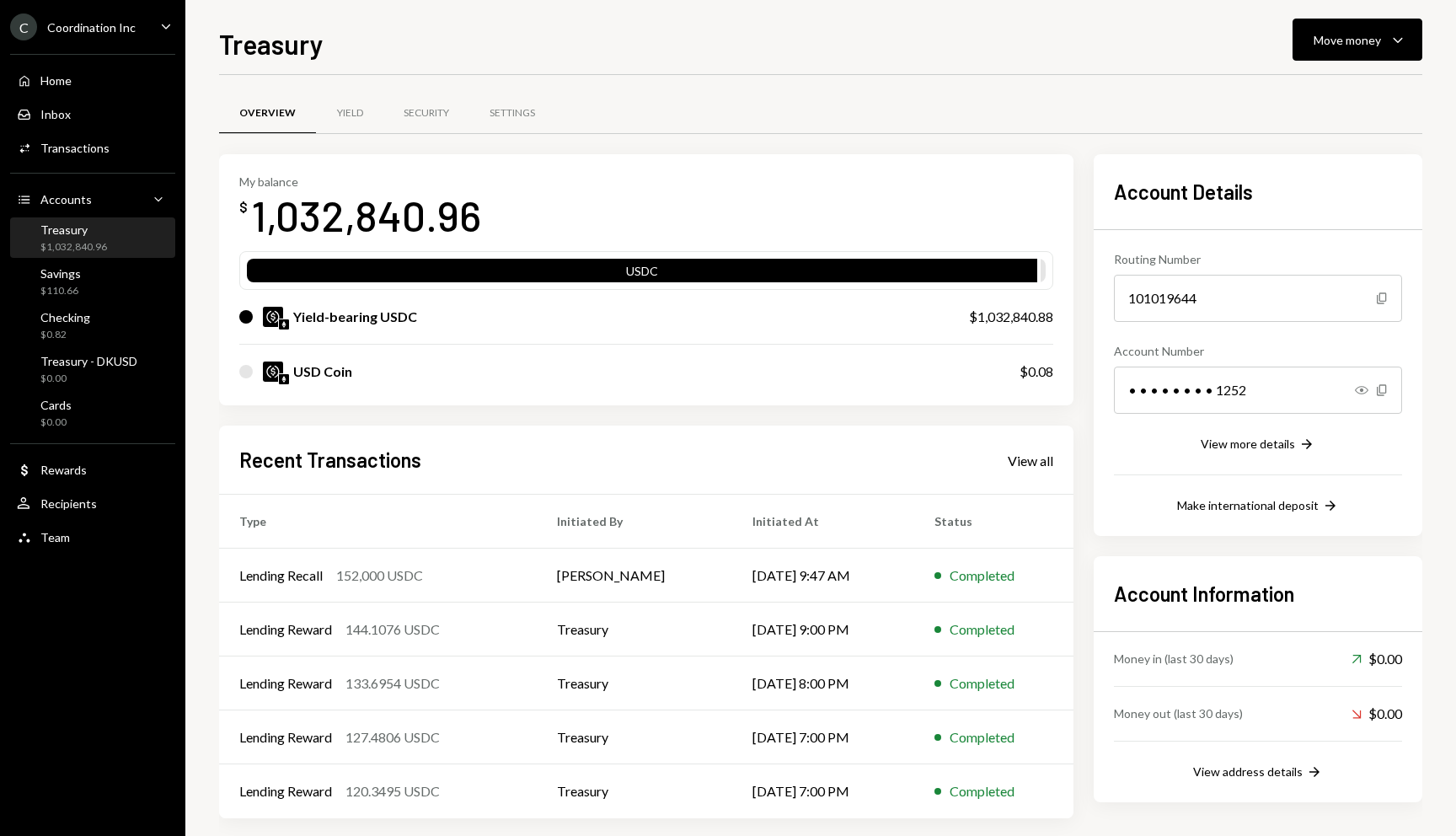
click at [597, 126] on div "Overview Yield Security Settings" at bounding box center [821, 113] width 1203 height 43
click at [120, 359] on div "Treasury - DKUSD" at bounding box center [89, 361] width 97 height 14
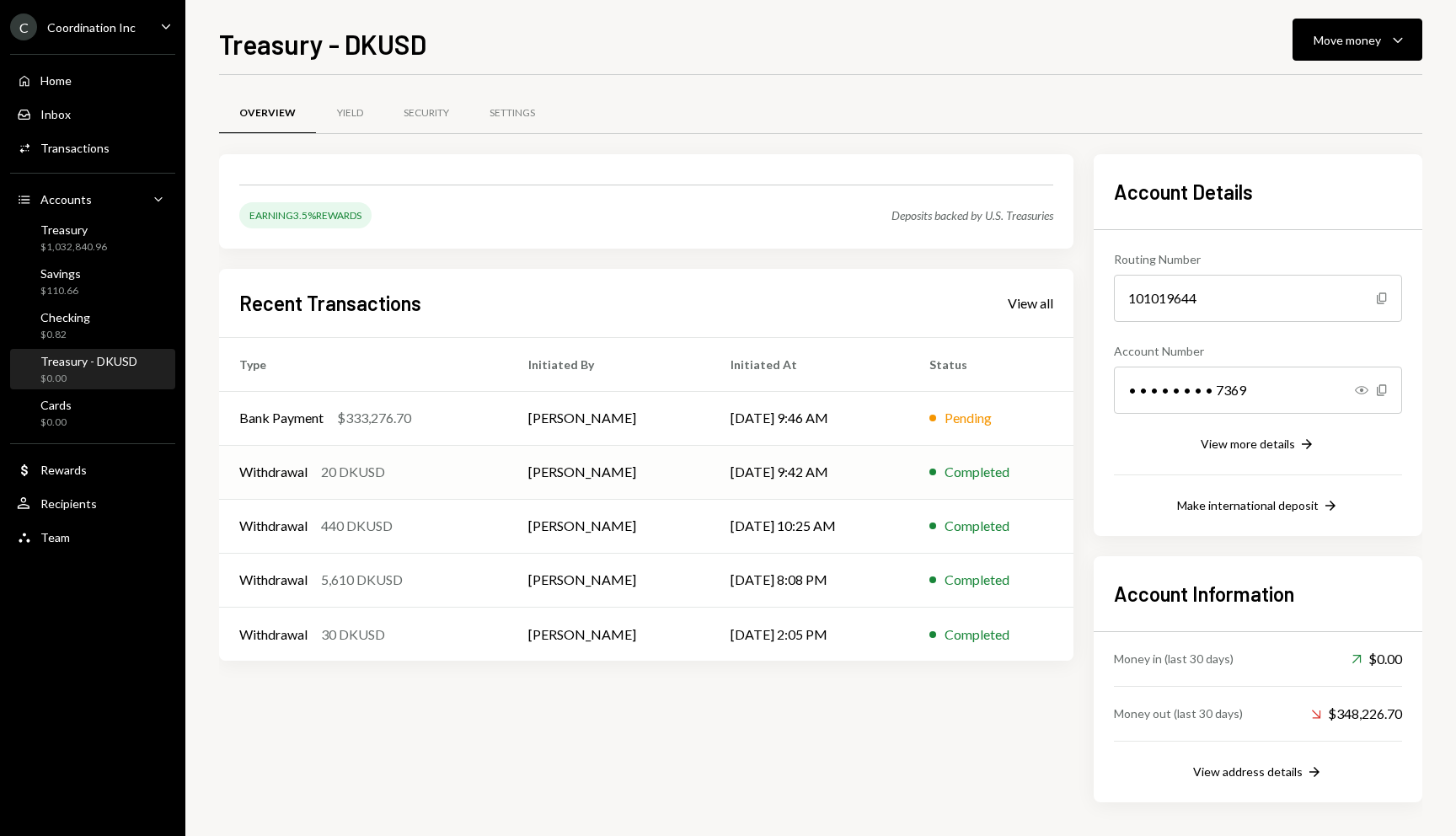
click at [414, 454] on td "Withdrawal 20 DKUSD" at bounding box center [364, 471] width 289 height 54
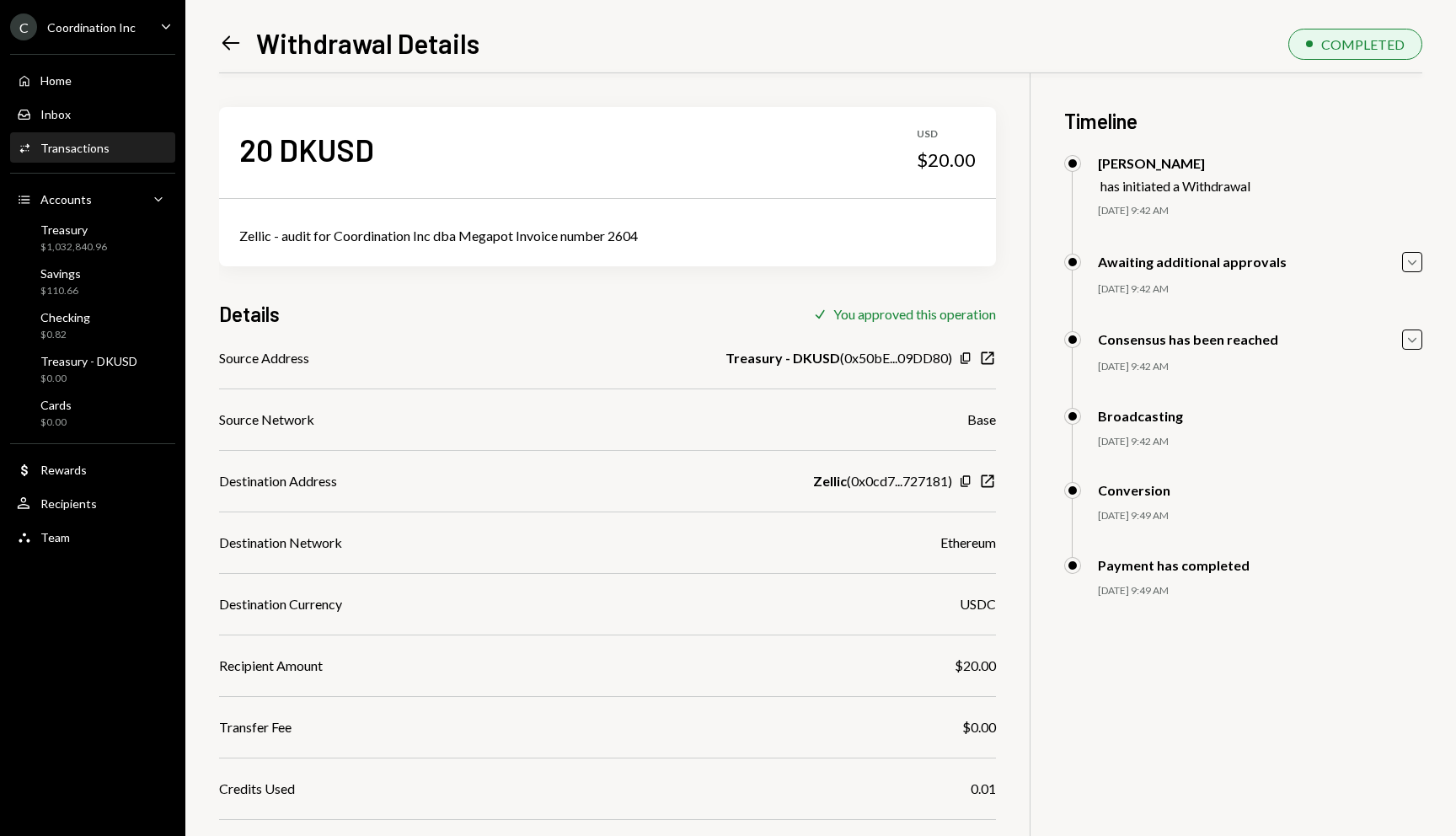
scroll to position [86, 0]
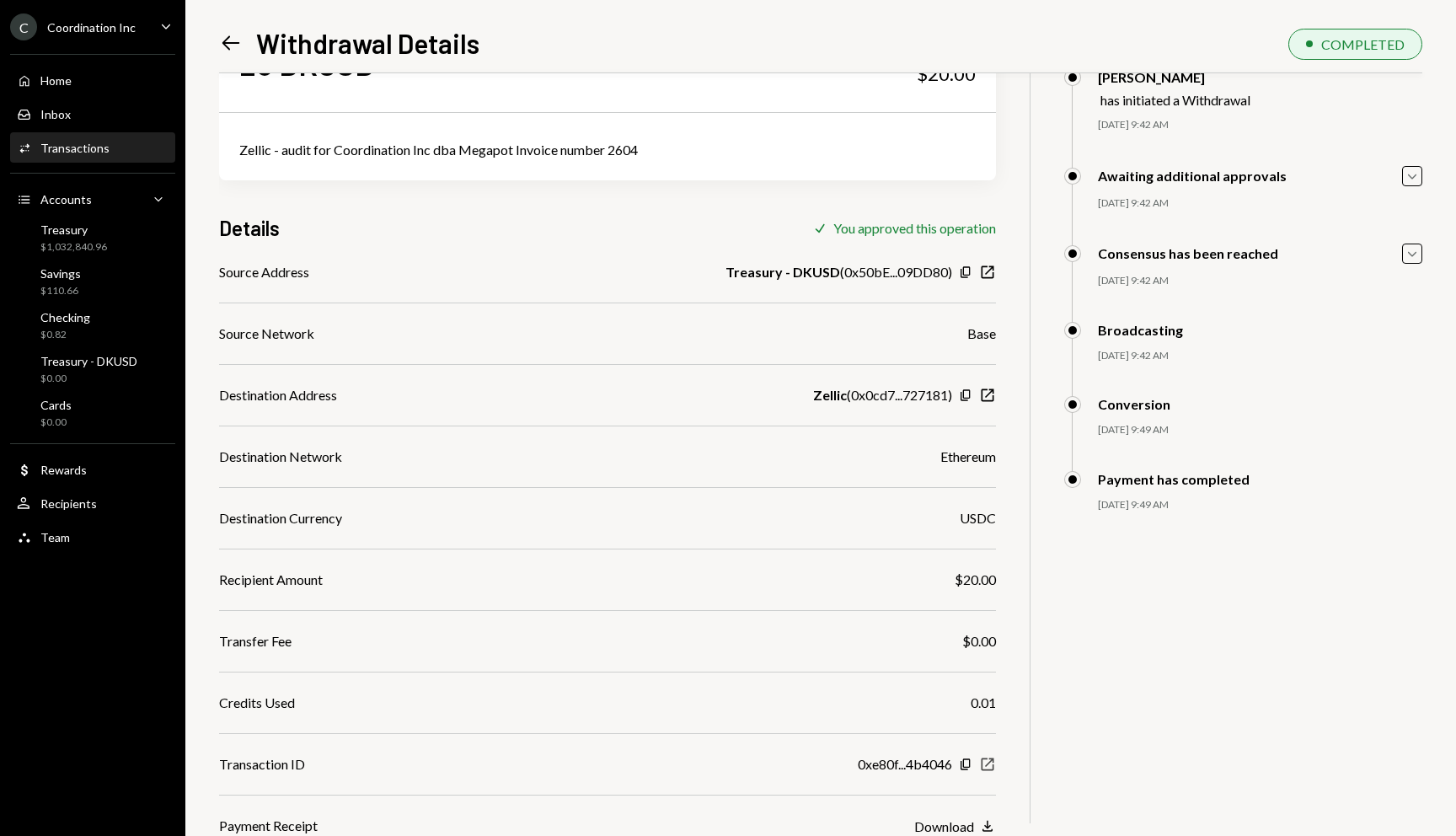
click at [987, 761] on icon "New Window" at bounding box center [987, 764] width 17 height 17
click at [1123, 725] on div "20 DKUSD USD $20.00 Zellic - audit for Coordination Inc dba Megapot Invoice num…" at bounding box center [821, 411] width 1203 height 848
click at [982, 396] on icon "New Window" at bounding box center [987, 395] width 17 height 17
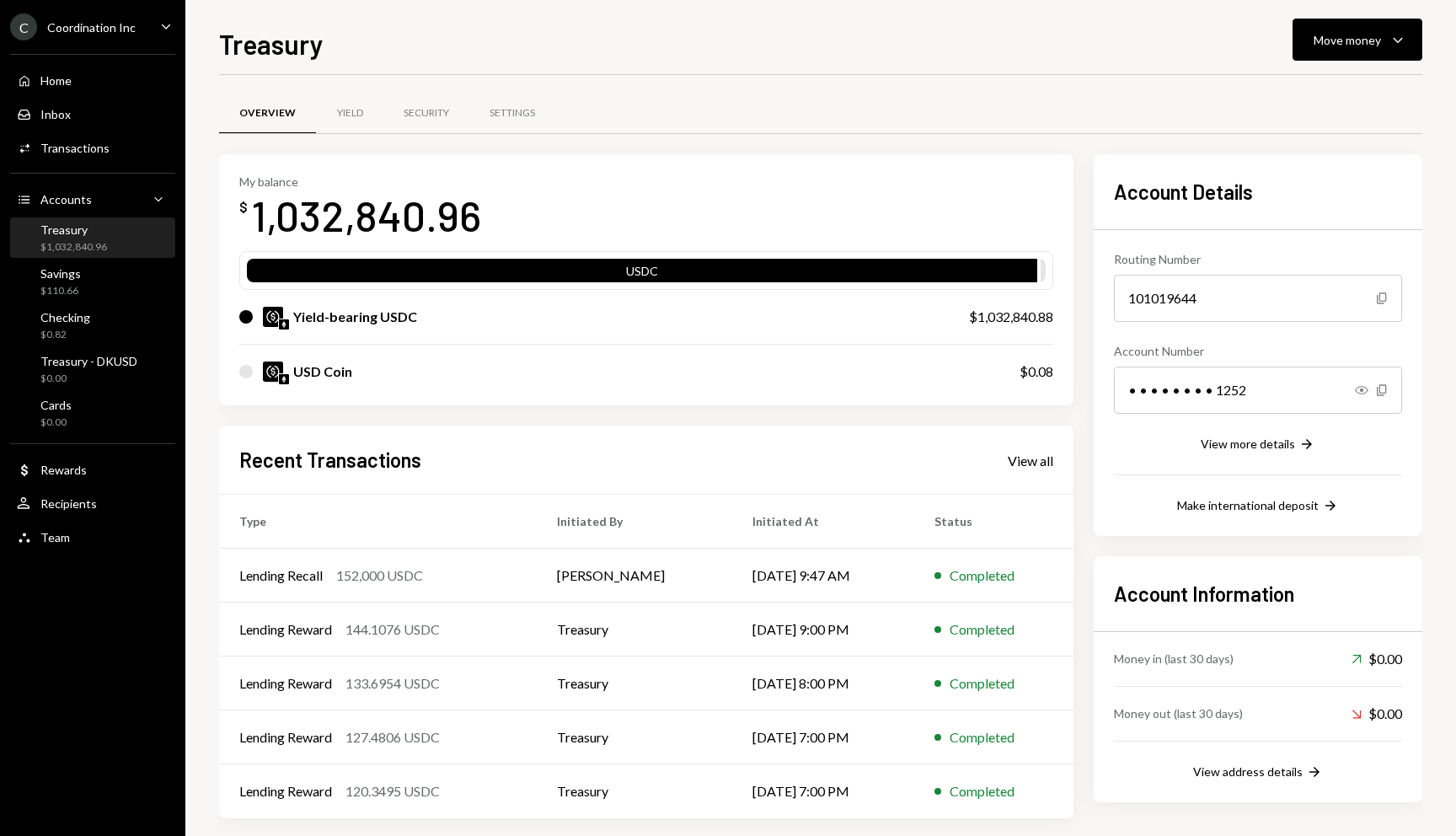
click at [785, 168] on div "My balance $ 1,032,840.96 USDC Yield-bearing USDC $1,032,840.88 USD Coin $0.08" at bounding box center [647, 280] width 854 height 252
click at [580, 423] on div "My balance $ 1,184,840.96 USDC USDC Yield-bearing USDC $1,032,840.88 USD Coin $…" at bounding box center [647, 486] width 854 height 664
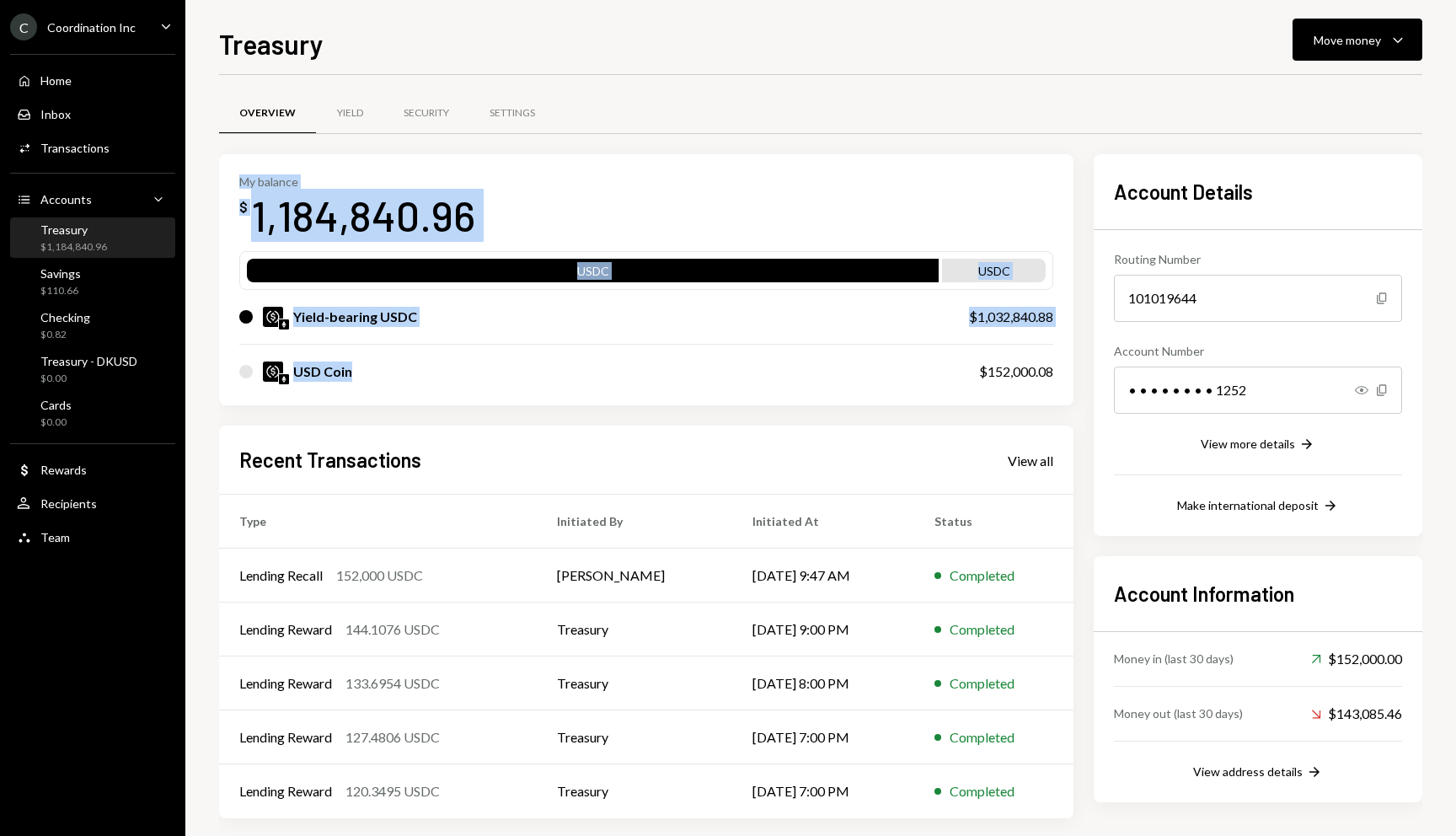
drag, startPoint x: 395, startPoint y: 399, endPoint x: 704, endPoint y: 156, distance: 393.1
click at [704, 156] on div "My balance $ 1,184,840.96 USDC USDC Yield-bearing USDC $1,032,840.88 USD Coin $…" at bounding box center [647, 280] width 854 height 252
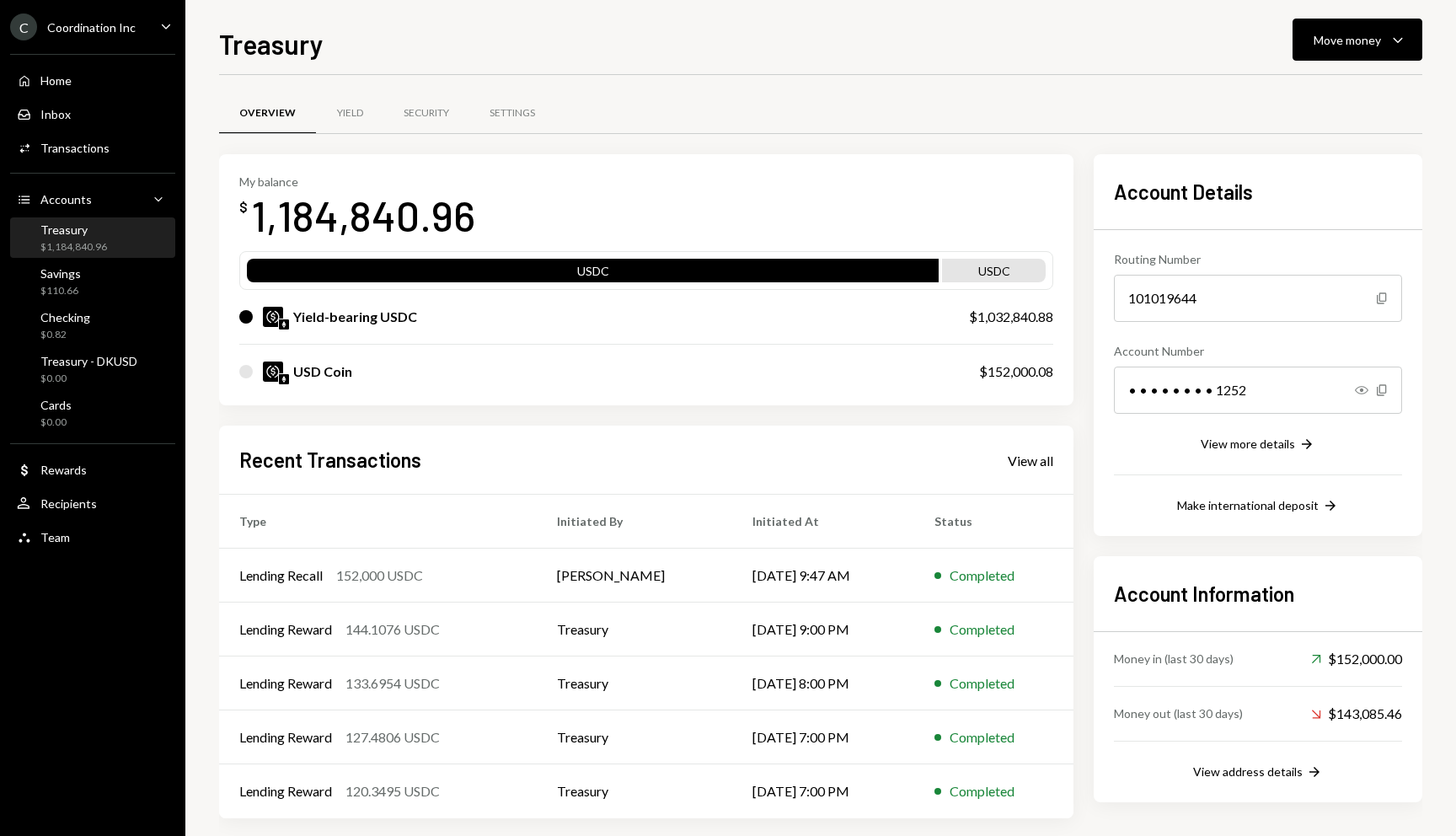
click at [706, 157] on div "My balance $ 1,184,840.96 USDC USDC Yield-bearing USDC $1,032,840.88 USD Coin $…" at bounding box center [647, 280] width 854 height 252
click at [789, 165] on div "My balance $ 1,184,840.96 USDC USDC Yield-bearing USDC $1,032,840.88 USD Coin $…" at bounding box center [647, 280] width 854 height 252
click at [1383, 25] on button "Move money Caret Down" at bounding box center [1356, 40] width 129 height 42
click at [1338, 85] on div "Send" at bounding box center [1344, 91] width 123 height 18
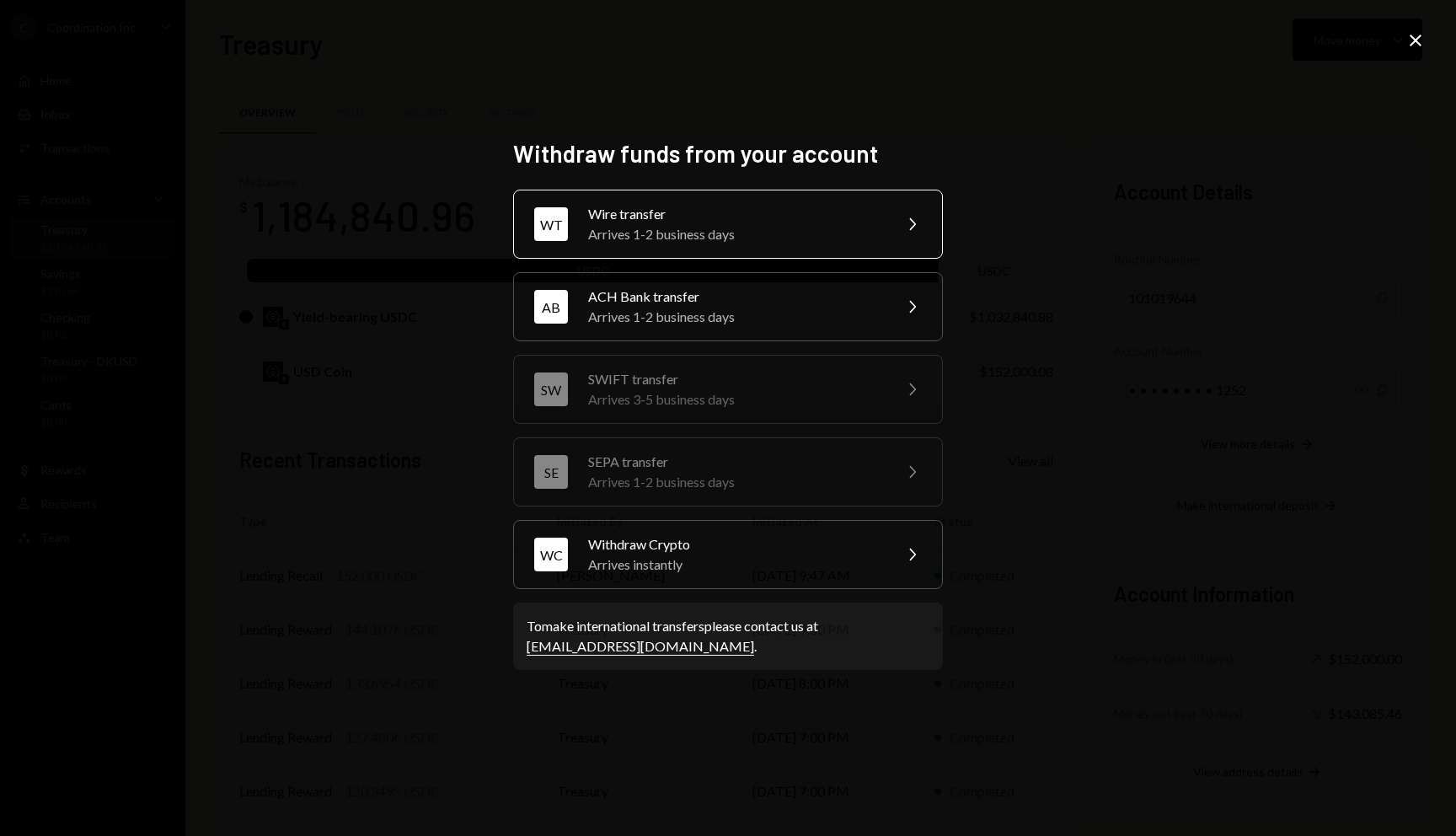
click at [765, 223] on div "Wire transfer" at bounding box center [735, 213] width 293 height 20
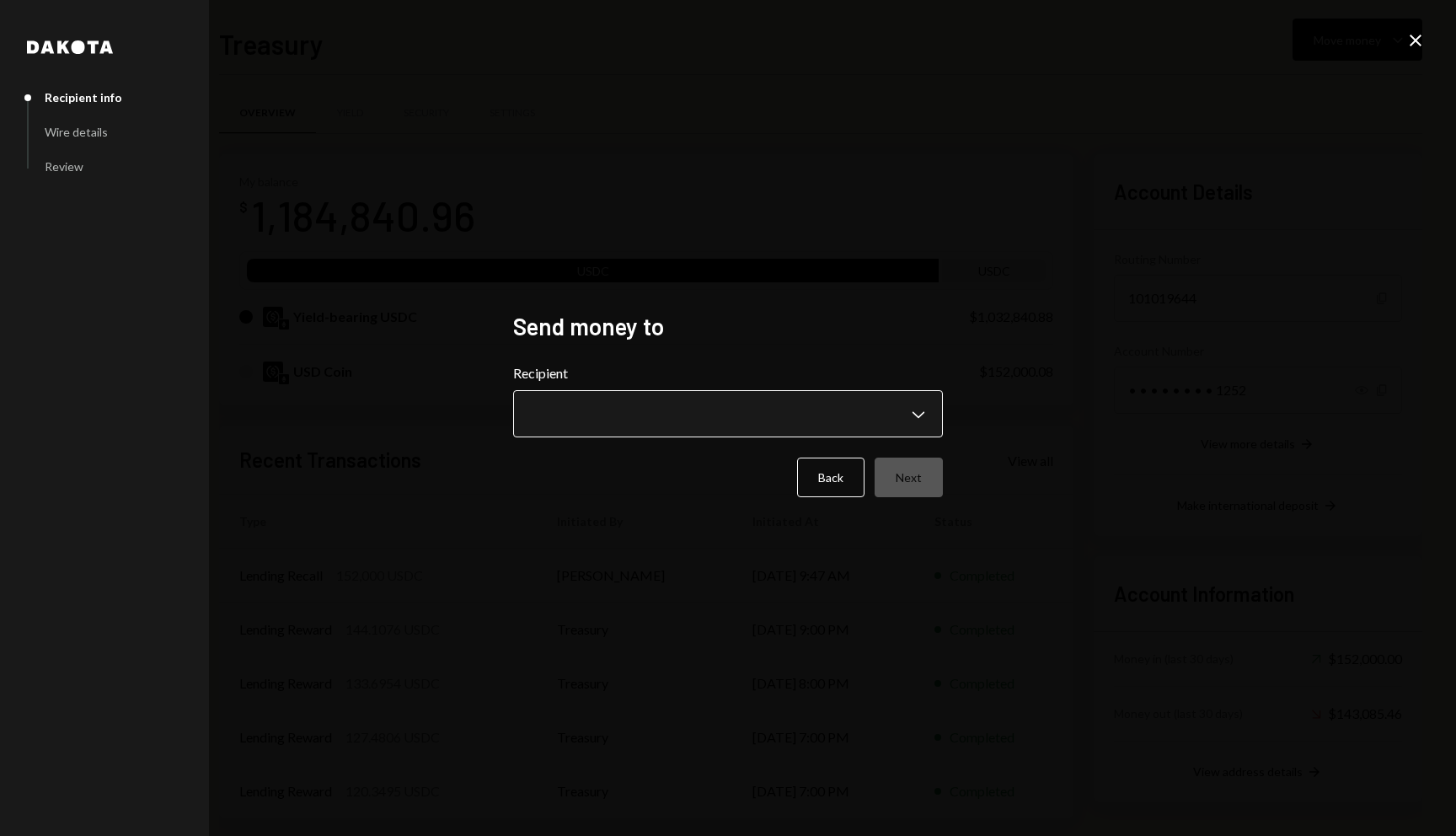
click at [773, 401] on body "C Coordination Inc Caret Down Home Home Inbox Inbox Activities Transactions Acc…" at bounding box center [728, 418] width 1456 height 836
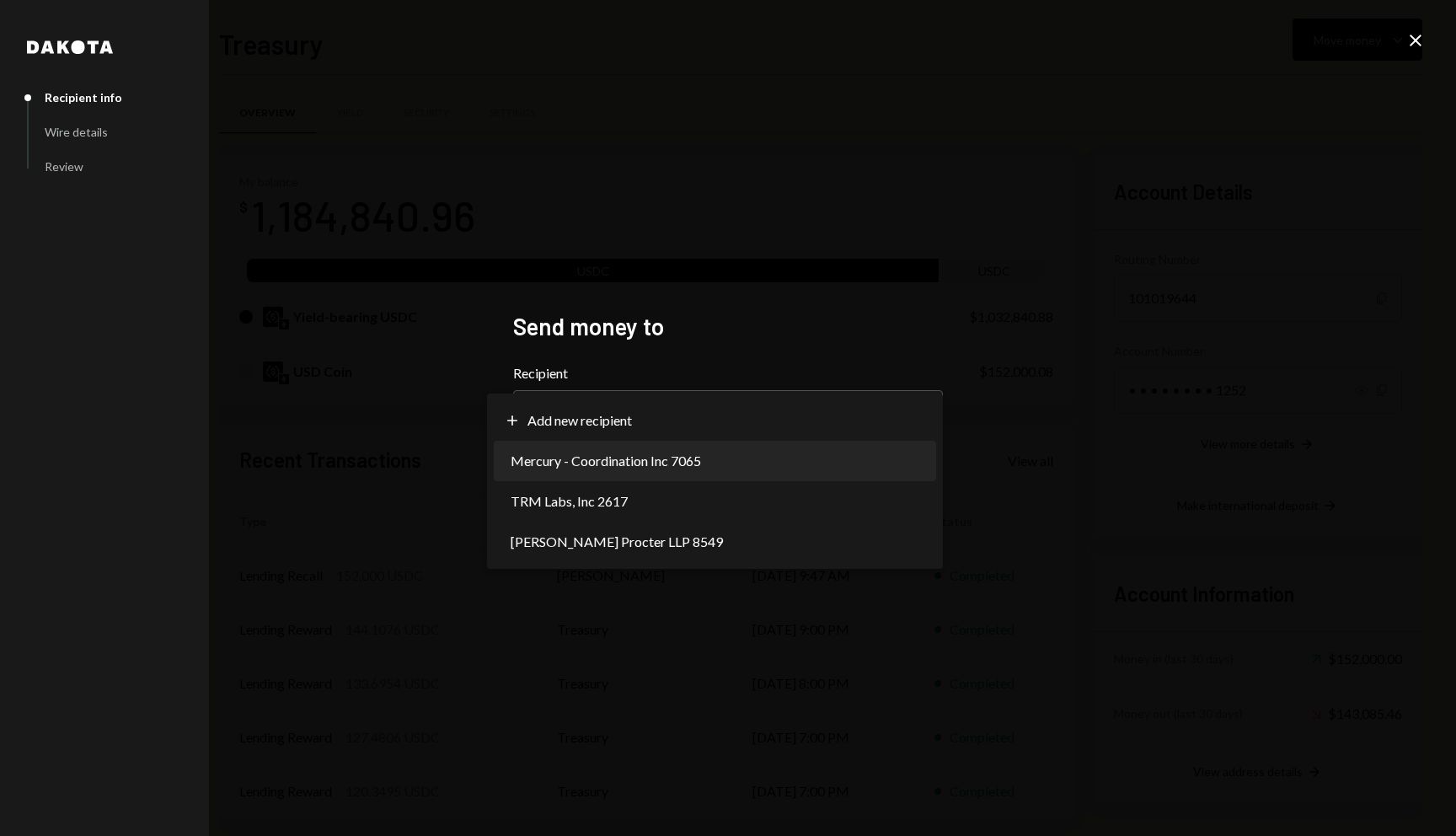
select select "**********"
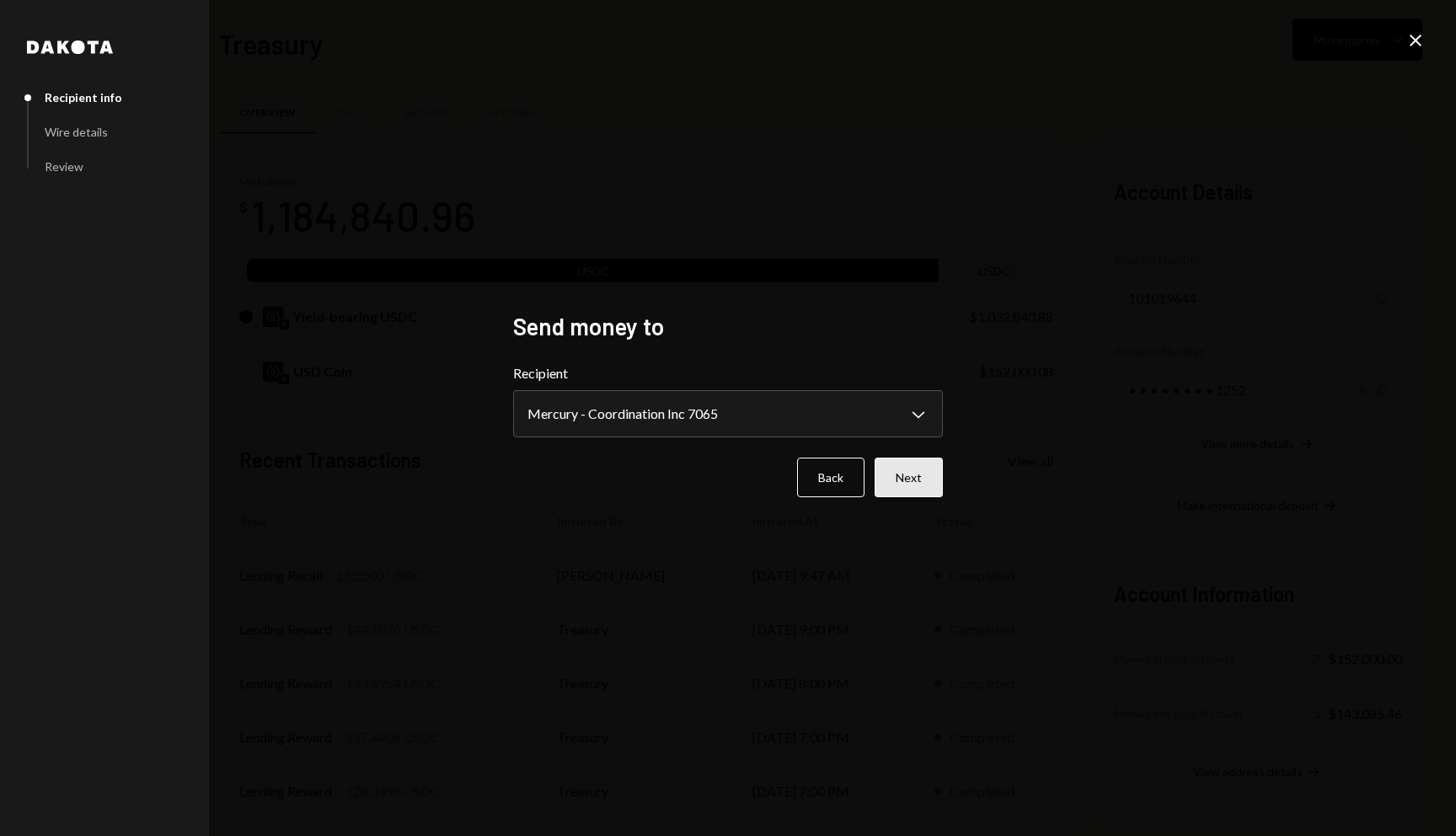
click at [911, 482] on button "Next" at bounding box center [908, 477] width 68 height 40
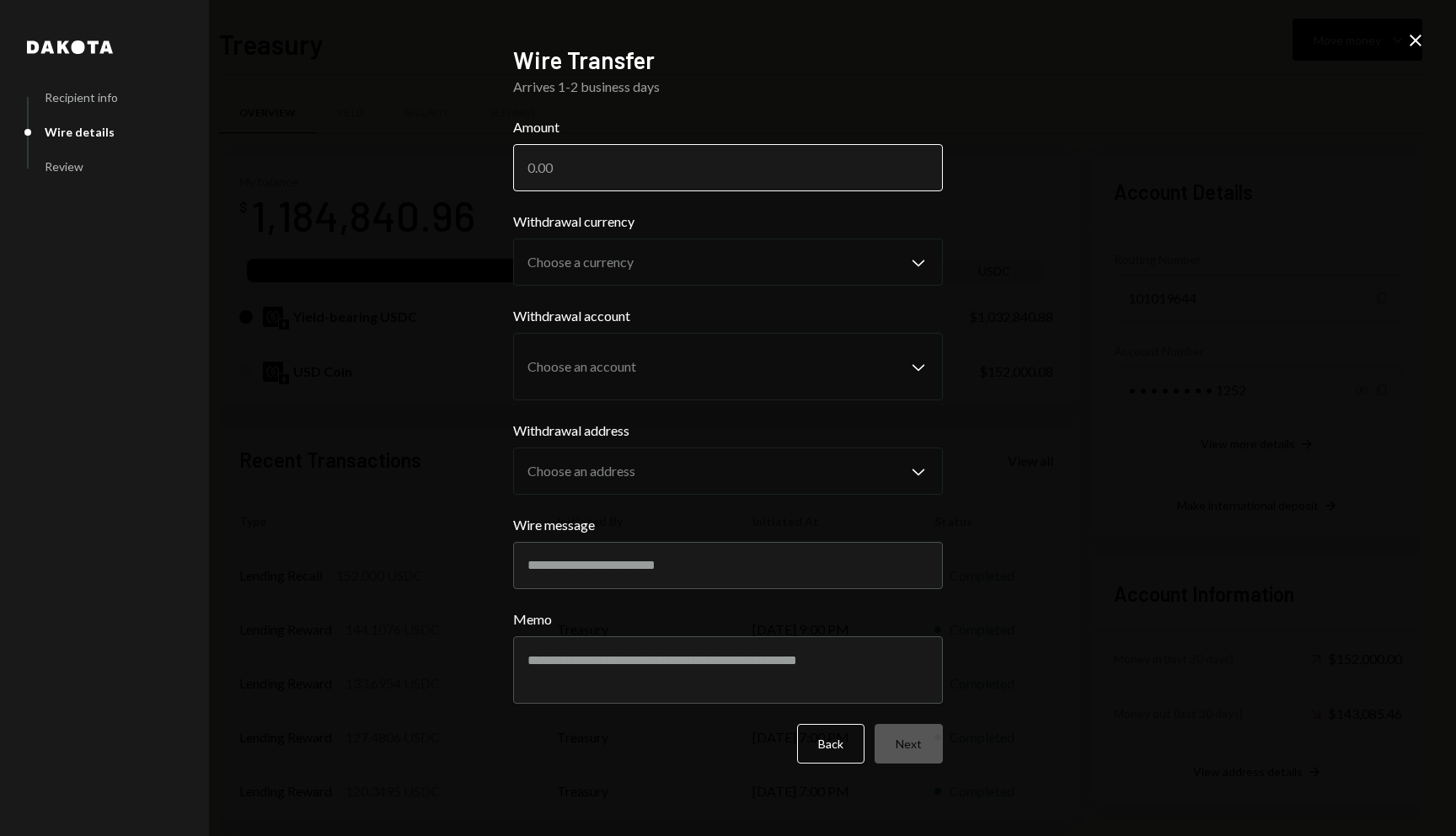
click at [654, 163] on input "Amount" at bounding box center [728, 168] width 430 height 48
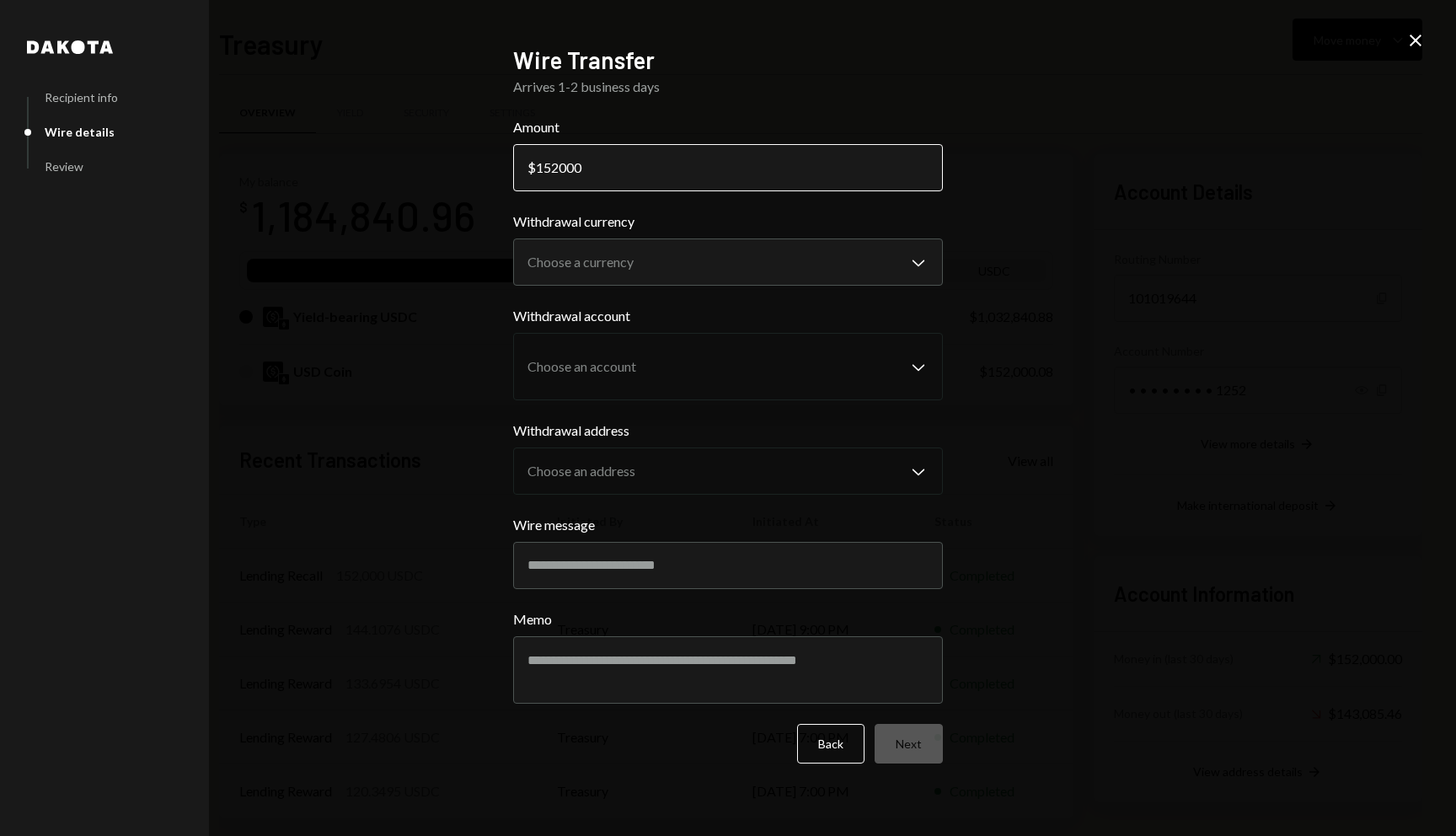
type input "152000"
click at [692, 261] on body "C Coordination Inc Caret Down Home Home Inbox Inbox Activities Transactions Acc…" at bounding box center [728, 418] width 1456 height 836
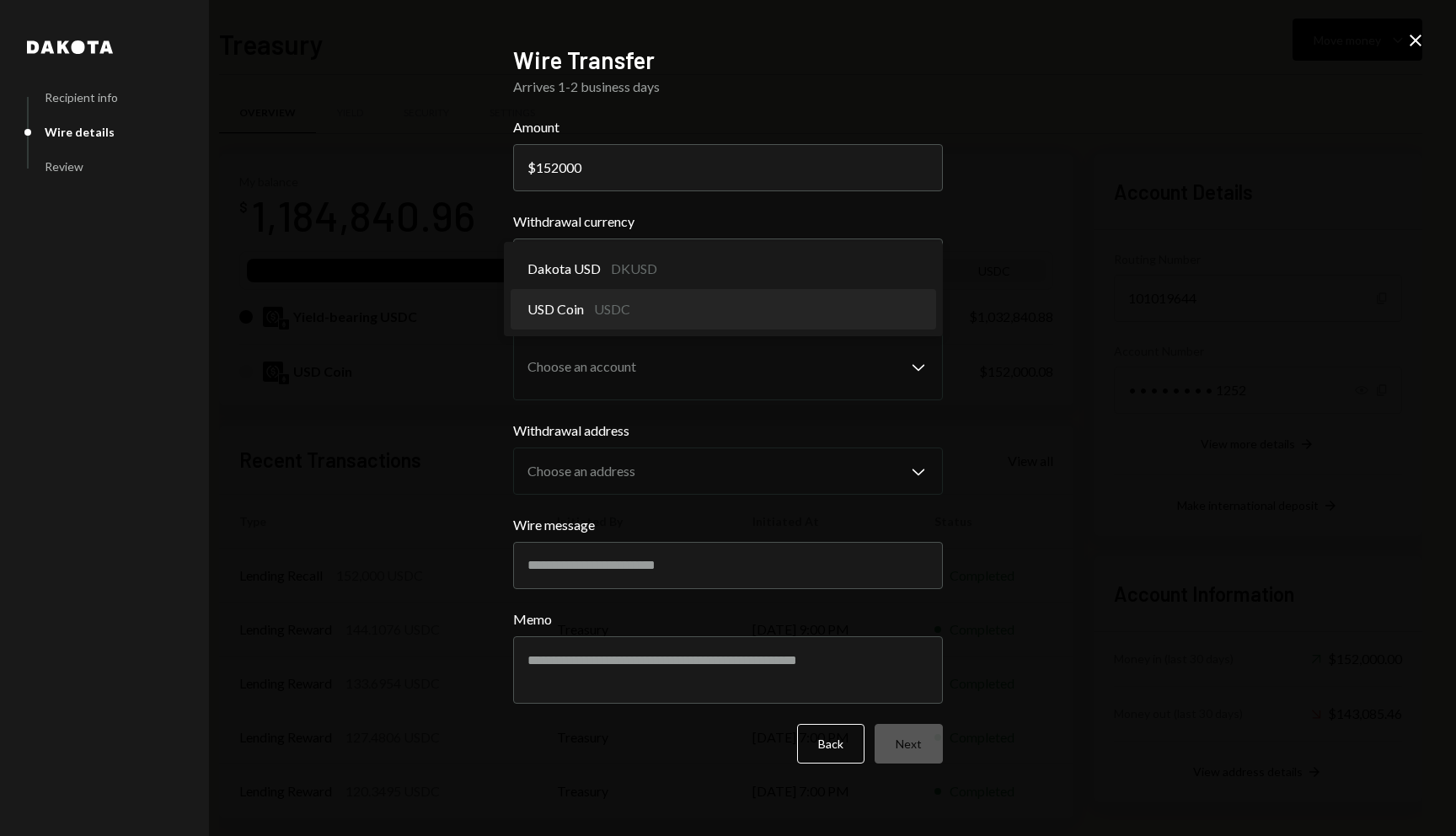
select select "****"
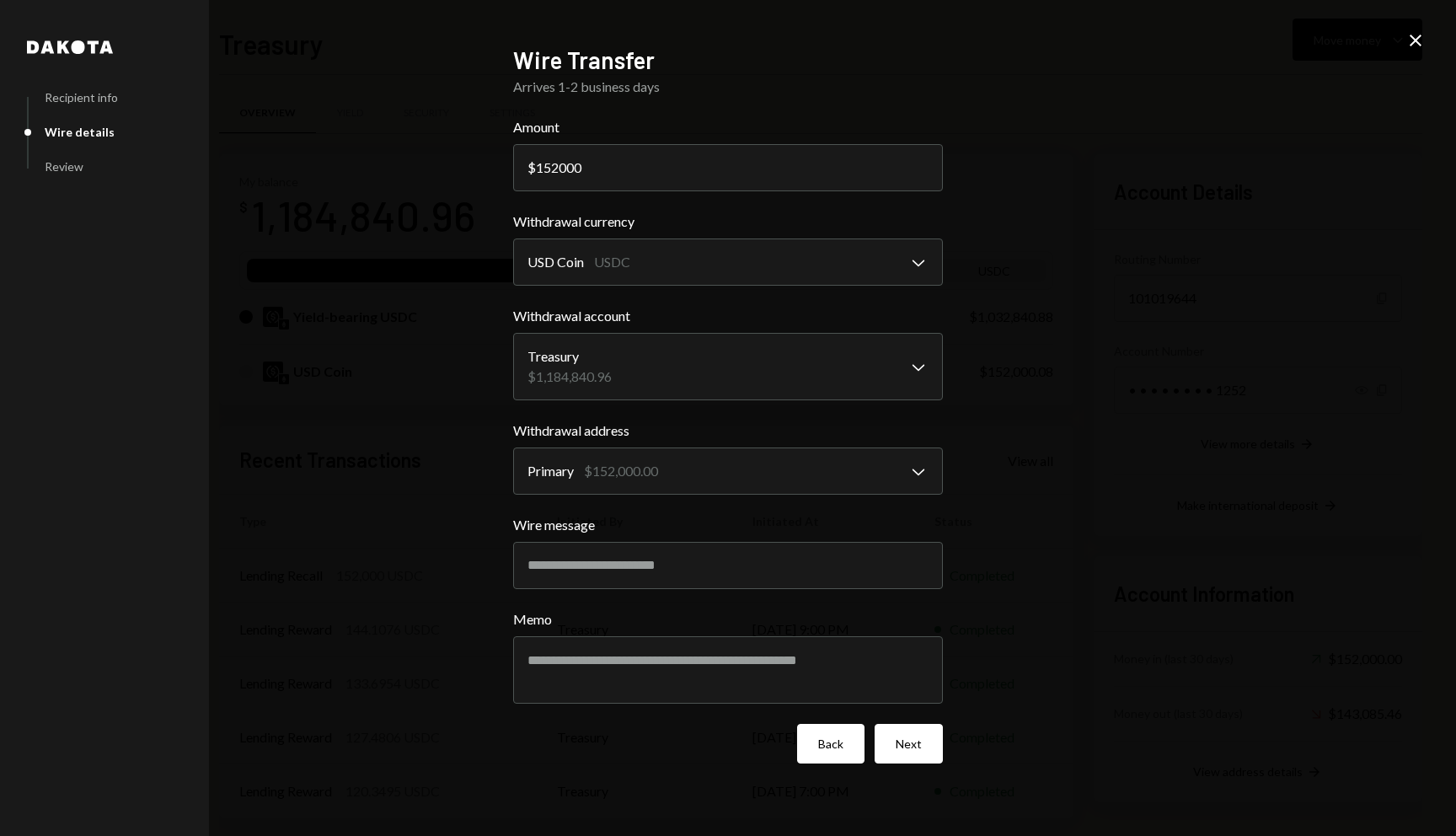
click at [825, 755] on button "Back" at bounding box center [831, 744] width 68 height 40
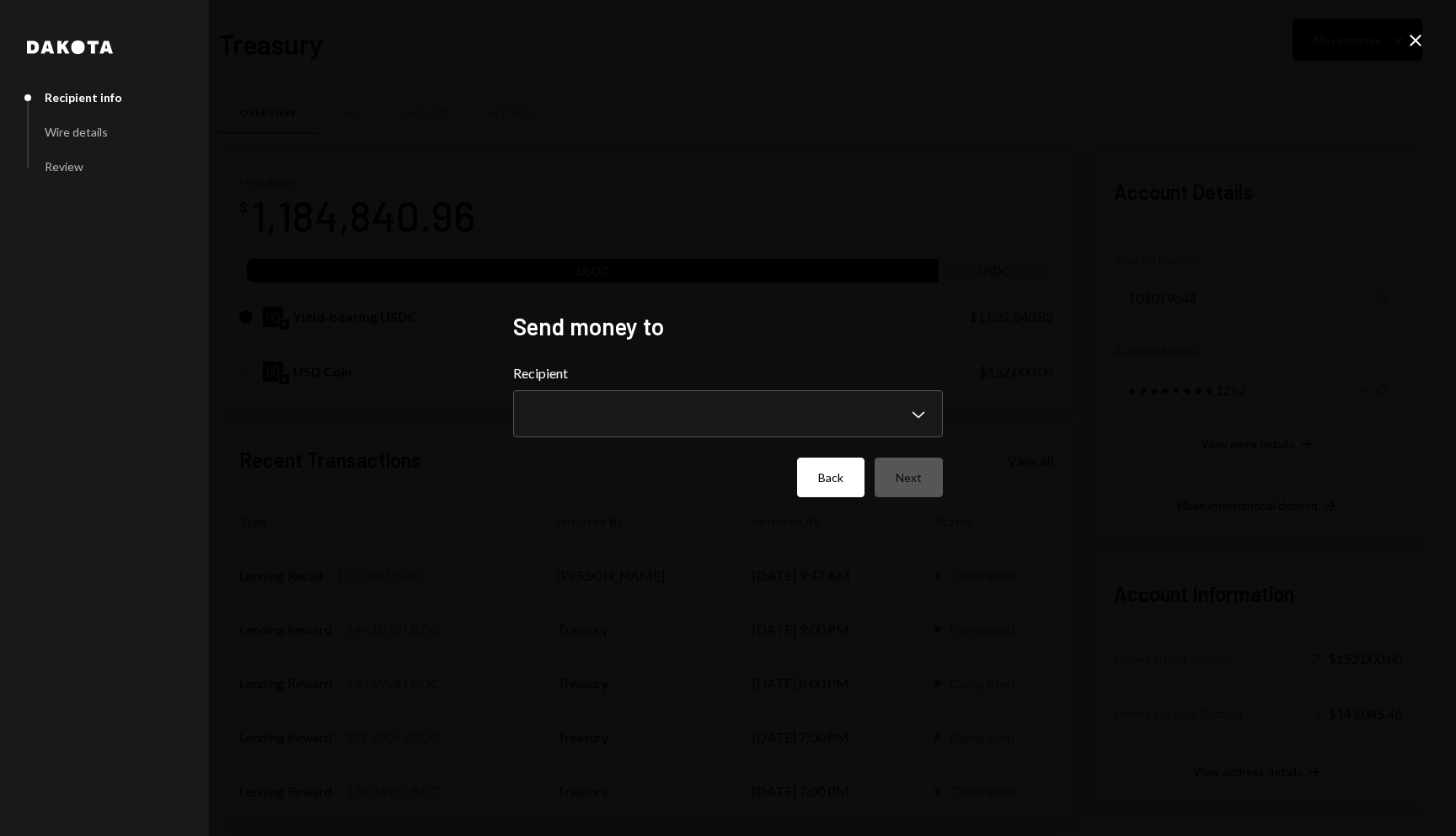
click at [820, 491] on button "Back" at bounding box center [831, 477] width 68 height 40
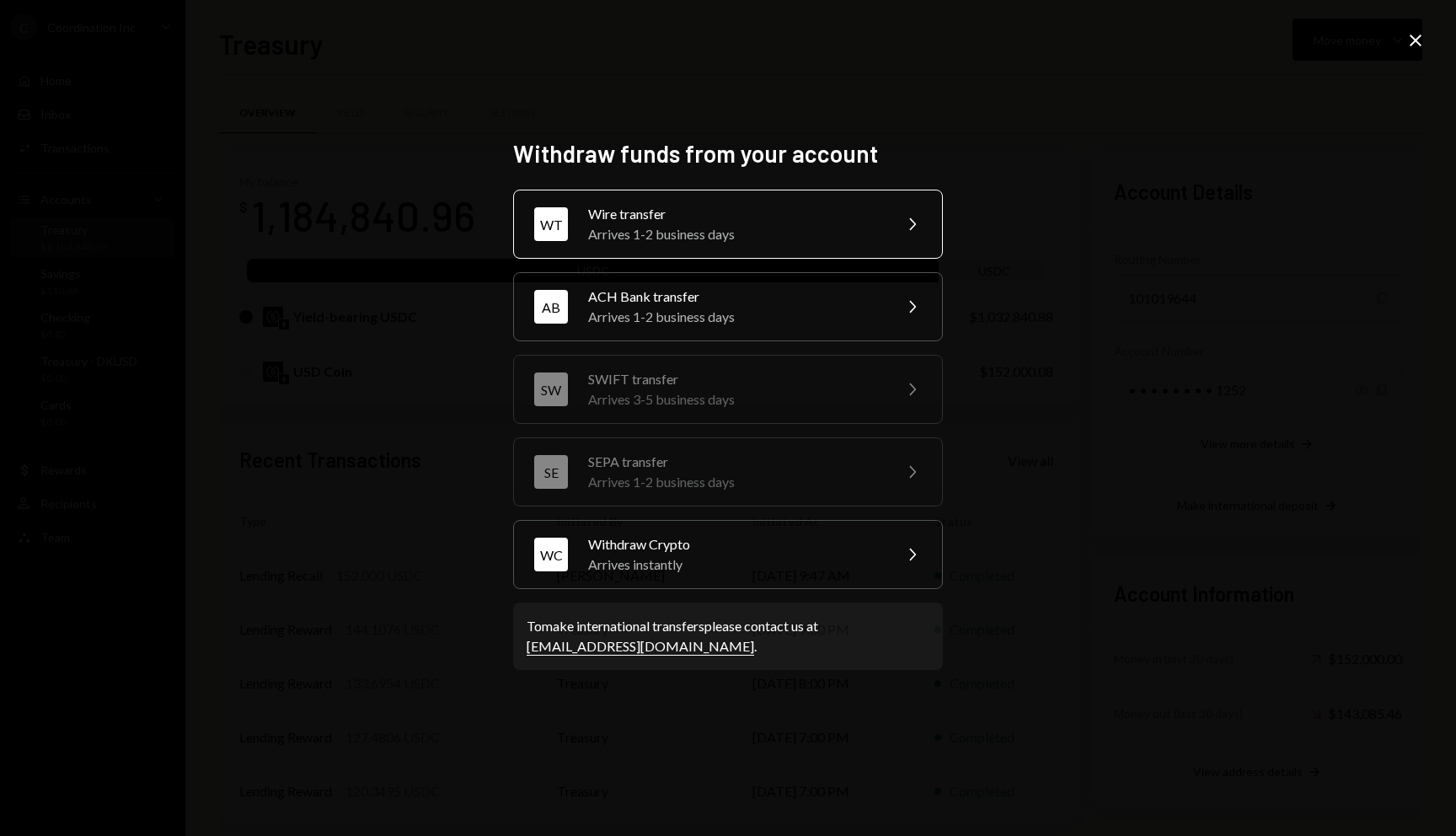
click at [718, 234] on div "Arrives 1-2 business days" at bounding box center [735, 233] width 293 height 20
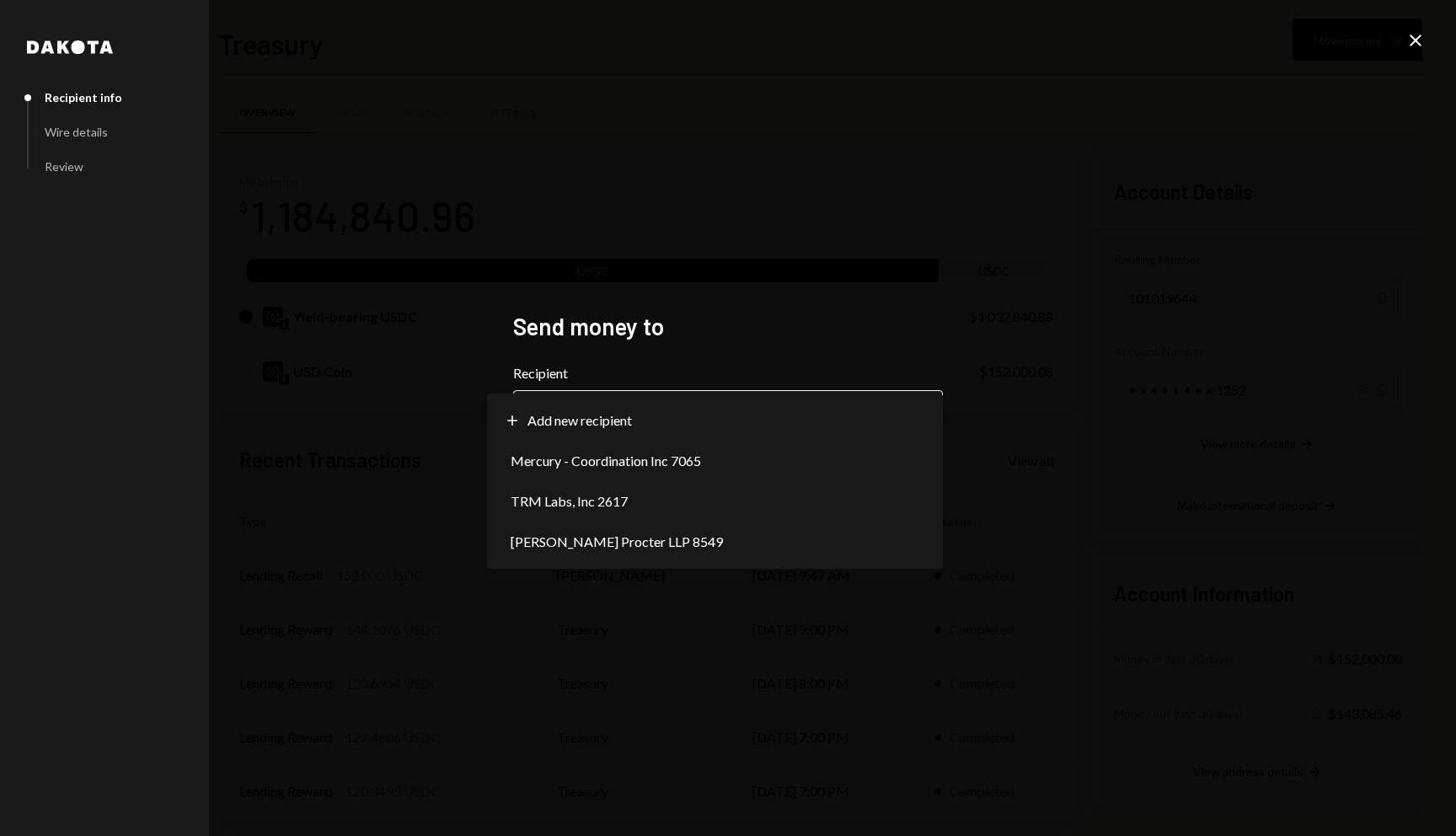
click at [715, 396] on body "C Coordination Inc Caret Down Home Home Inbox Inbox Activities Transactions Acc…" at bounding box center [728, 418] width 1456 height 836
select select "**********"
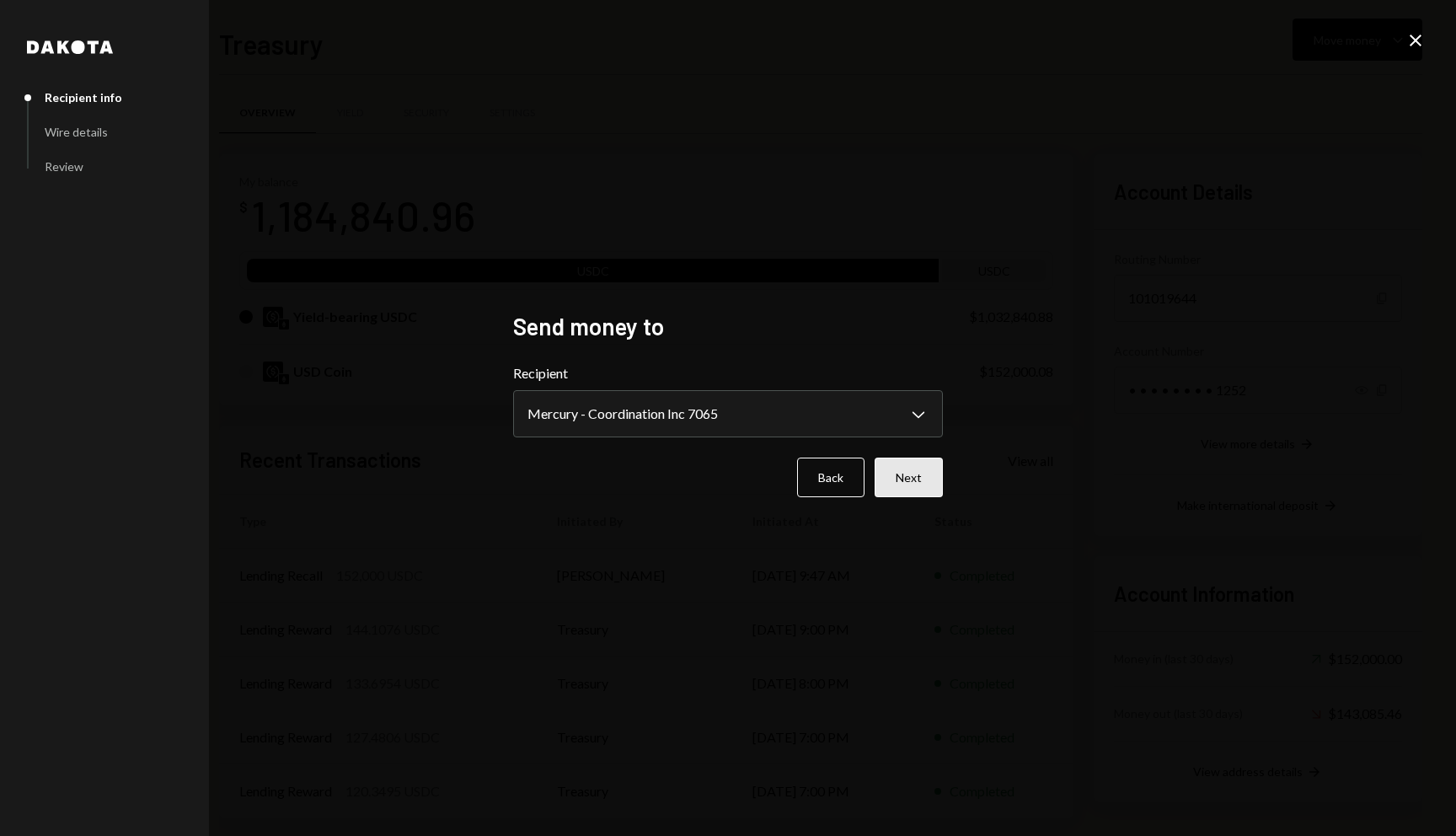
click at [912, 481] on button "Next" at bounding box center [908, 477] width 68 height 40
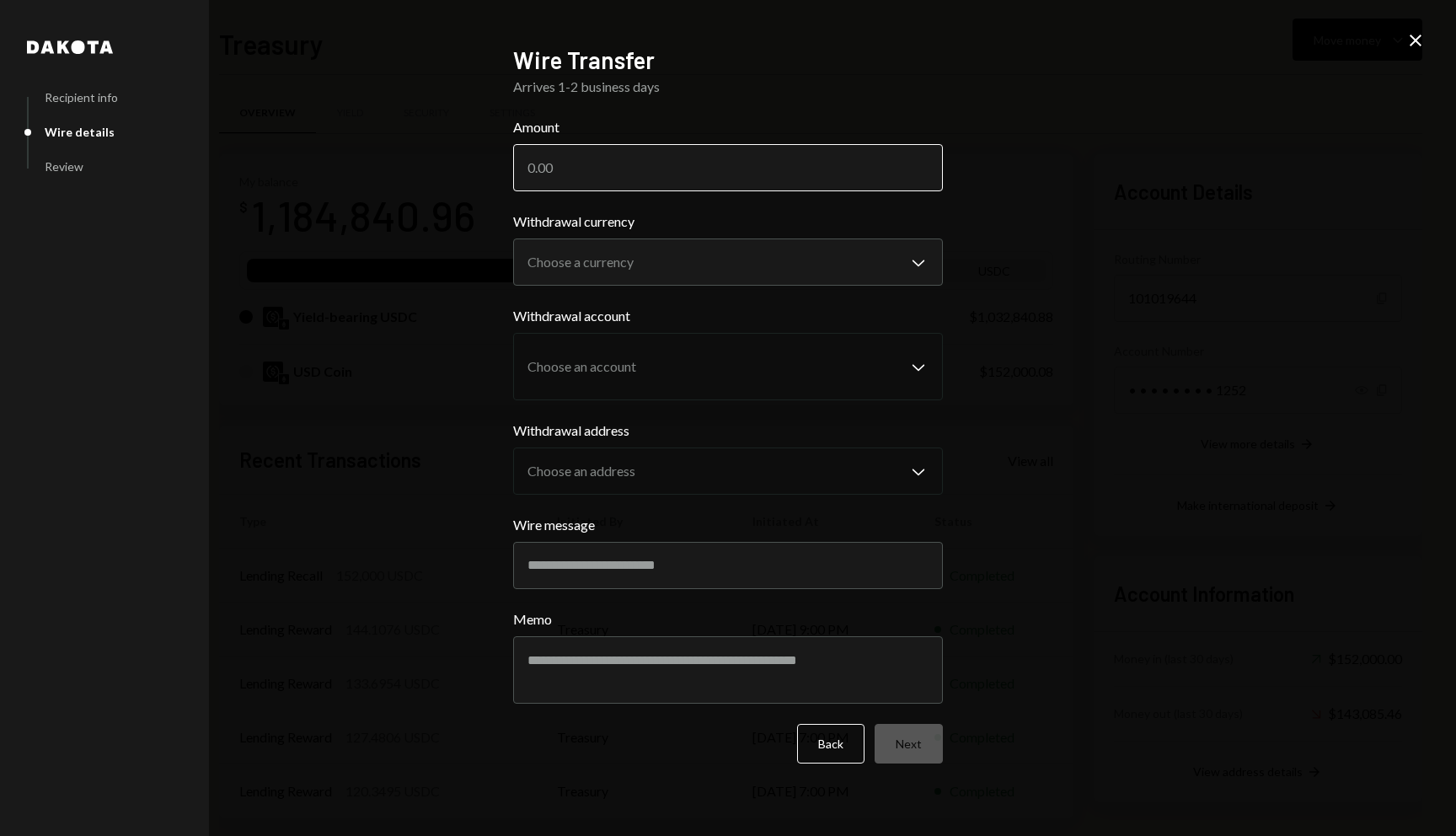
click at [674, 172] on input "Amount" at bounding box center [728, 168] width 430 height 48
type input "152000"
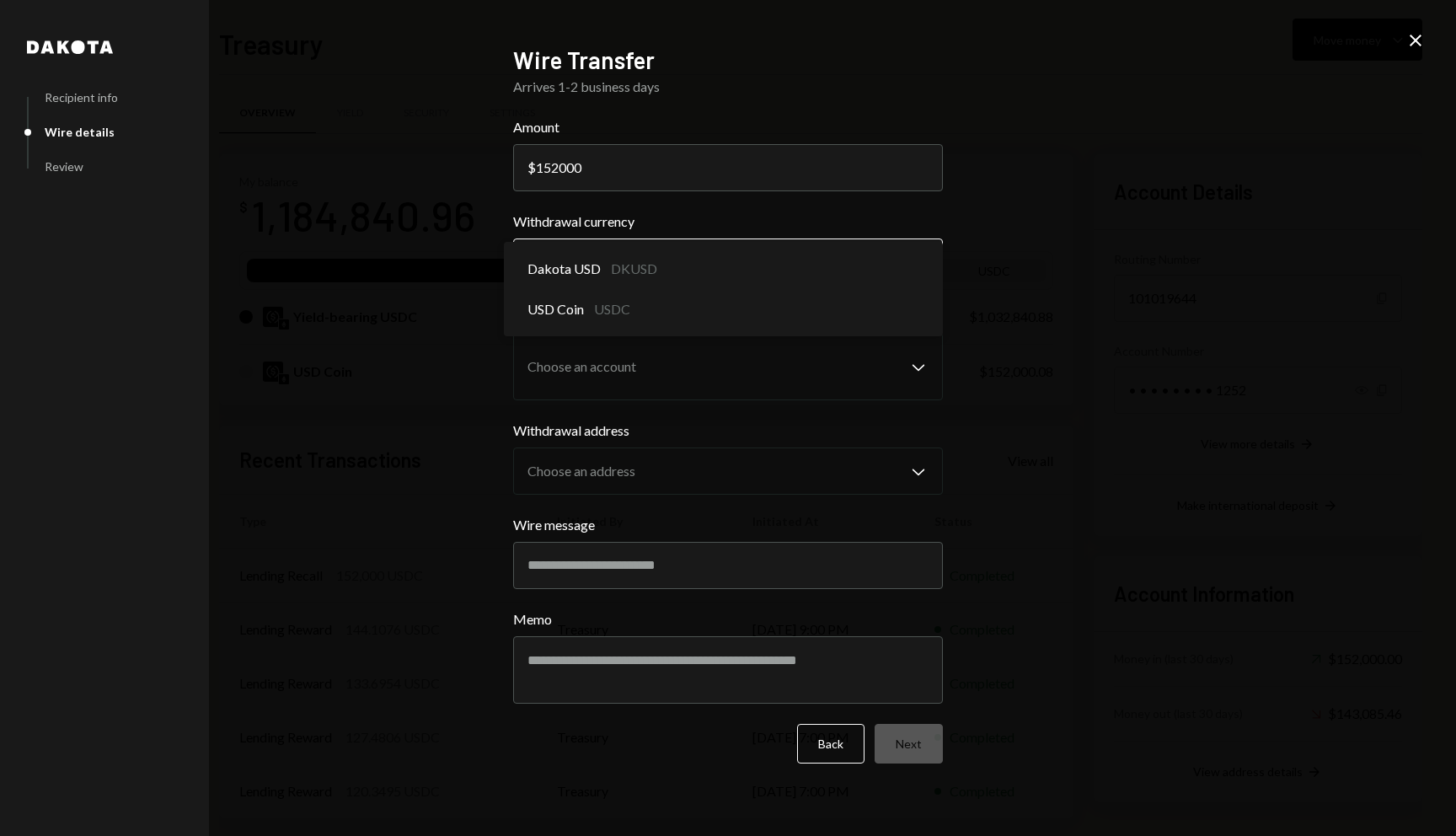
click at [595, 279] on body "C Coordination Inc Caret Down Home Home Inbox Inbox Activities Transactions Acc…" at bounding box center [728, 418] width 1456 height 836
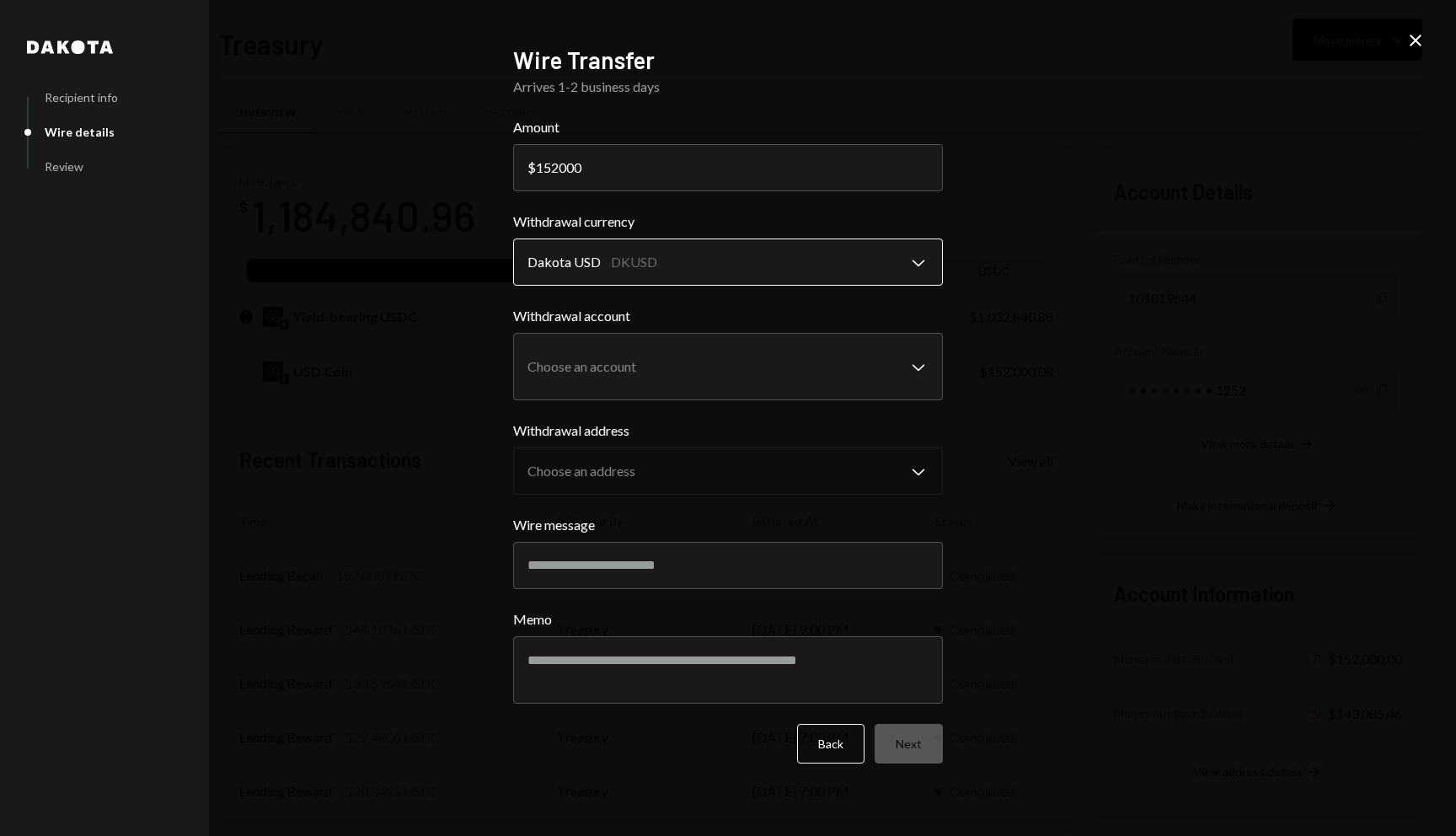
click at [595, 263] on body "C Coordination Inc Caret Down Home Home Inbox Inbox Activities Transactions Acc…" at bounding box center [728, 418] width 1456 height 836
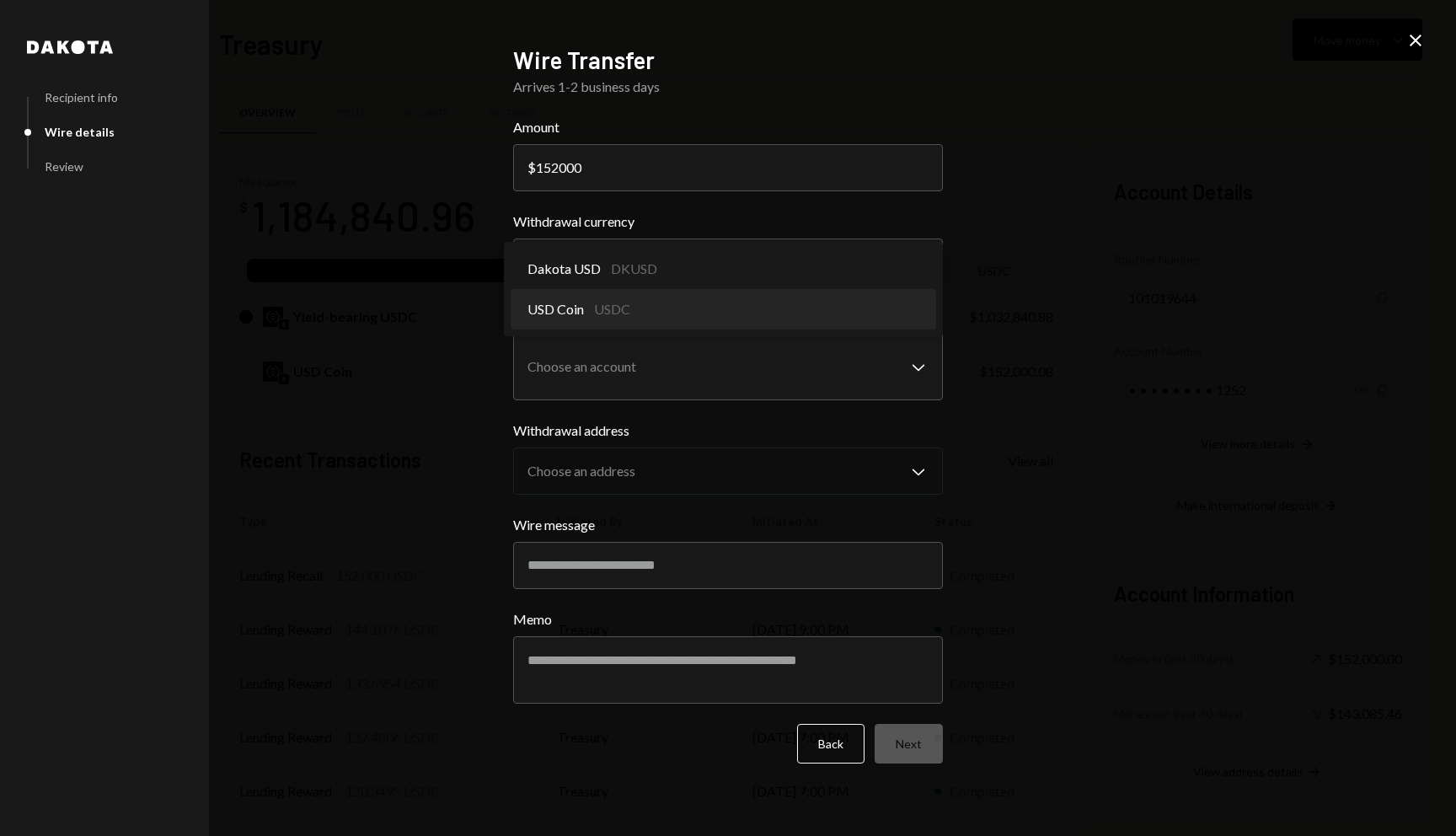
select select "****"
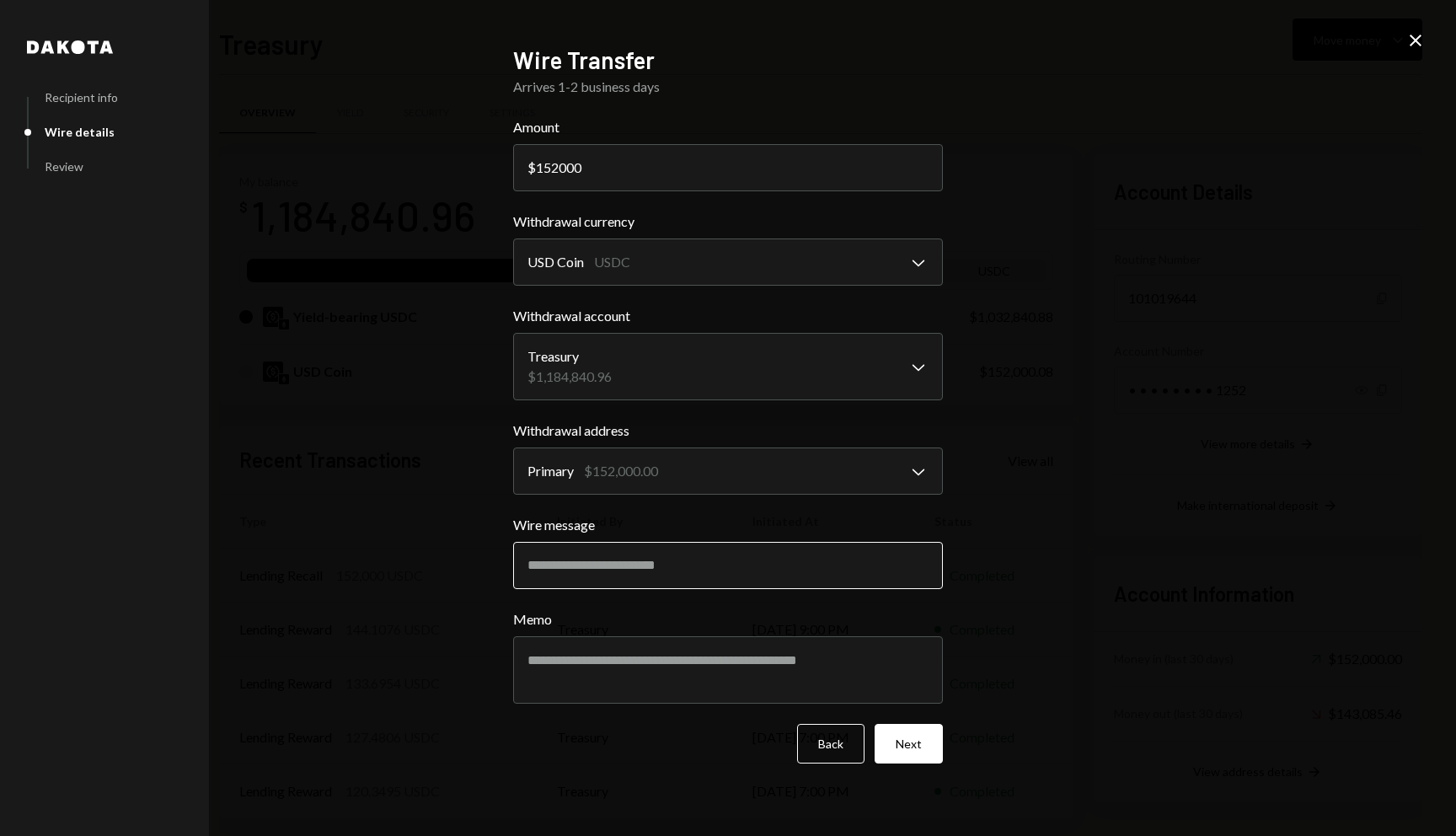
drag, startPoint x: 684, startPoint y: 572, endPoint x: 721, endPoint y: 555, distance: 40.7
click at [684, 572] on input "Wire message" at bounding box center [728, 566] width 430 height 48
type input "**********"
click at [721, 578] on input "**********" at bounding box center [728, 566] width 430 height 48
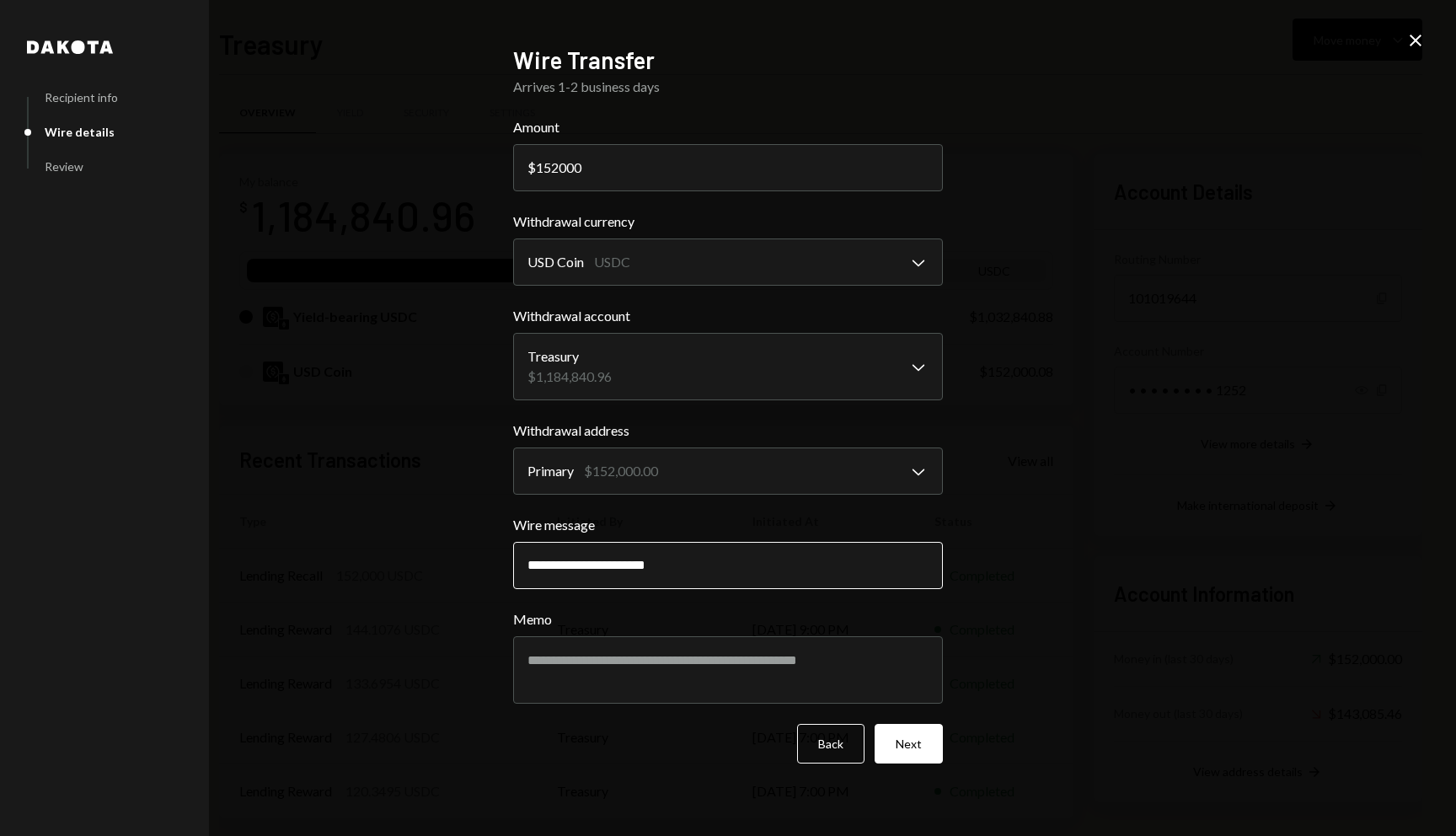
click at [721, 578] on input "**********" at bounding box center [728, 566] width 430 height 48
click at [700, 675] on textarea "Memo" at bounding box center [728, 670] width 430 height 68
paste textarea "**********"
type textarea "**********"
click at [933, 747] on button "Next" at bounding box center [908, 744] width 68 height 40
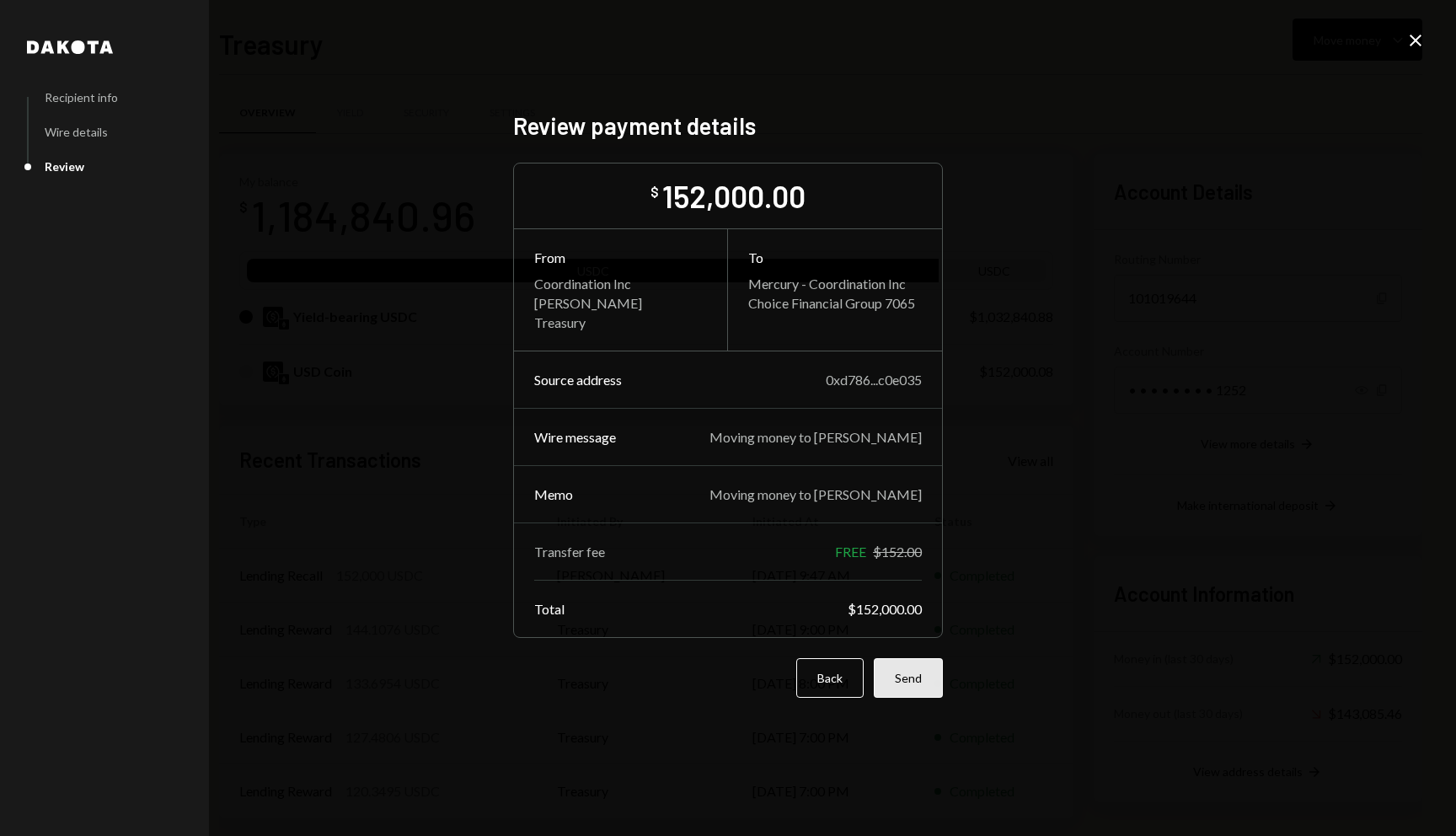
click at [936, 674] on button "Send" at bounding box center [908, 677] width 69 height 40
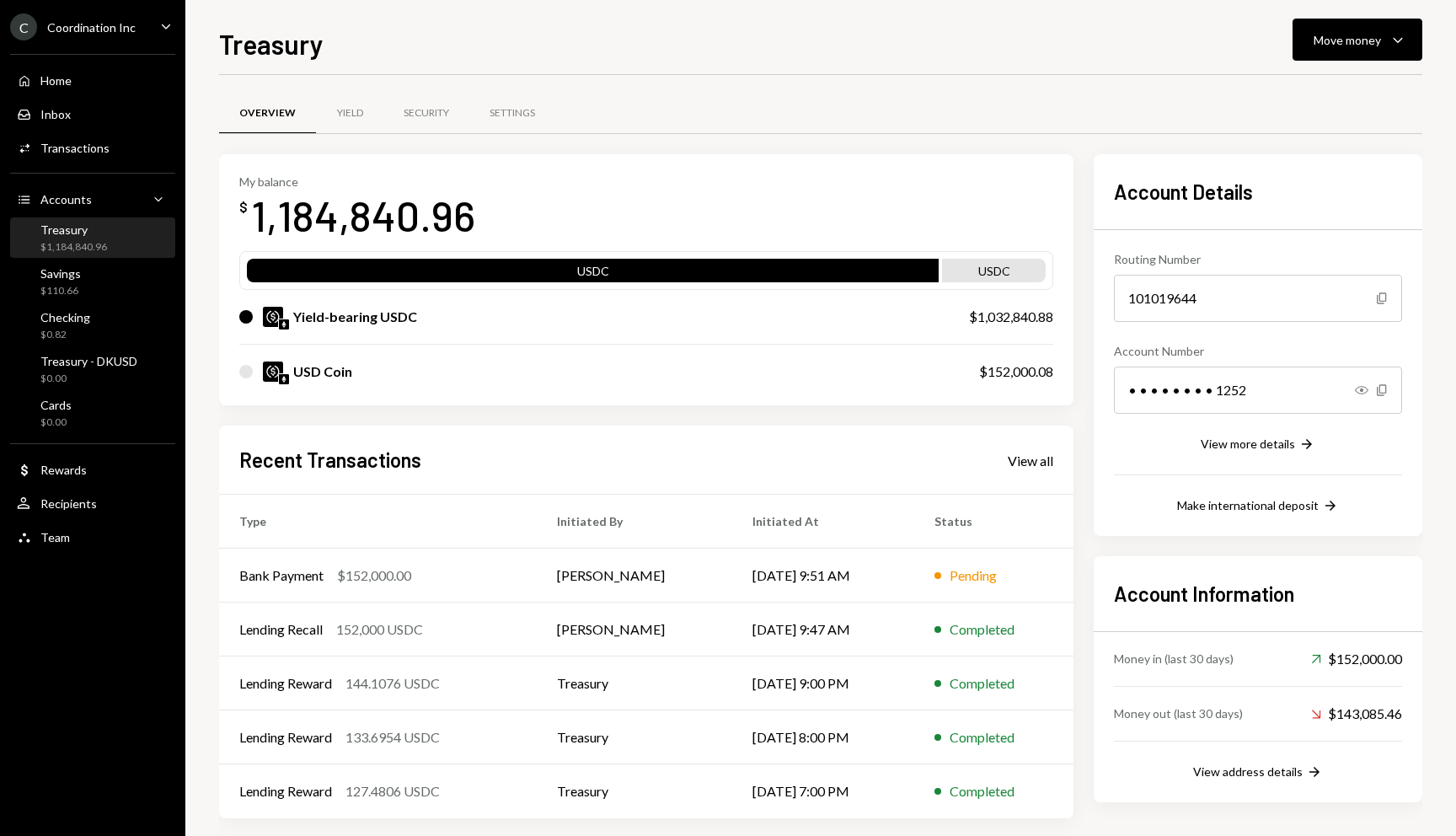
click at [94, 248] on div "$1,184,840.96" at bounding box center [74, 248] width 67 height 14
click at [1387, 42] on icon "Caret Down" at bounding box center [1397, 39] width 20 height 20
click at [1008, 122] on div "Overview Yield Security Settings" at bounding box center [821, 113] width 1203 height 43
click at [353, 112] on div "Yield" at bounding box center [351, 114] width 26 height 14
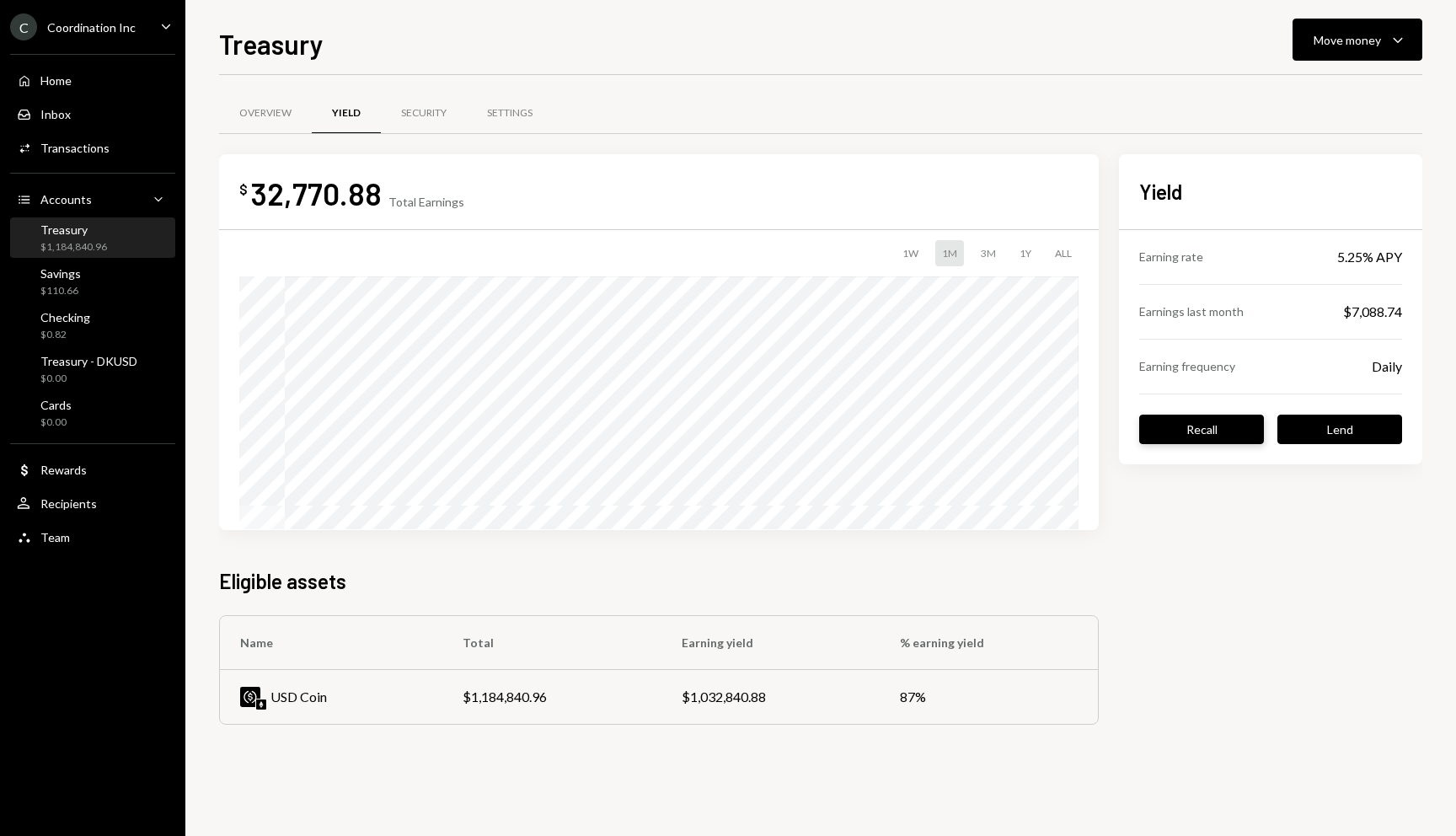
click at [1216, 428] on button "Recall" at bounding box center [1201, 429] width 125 height 29
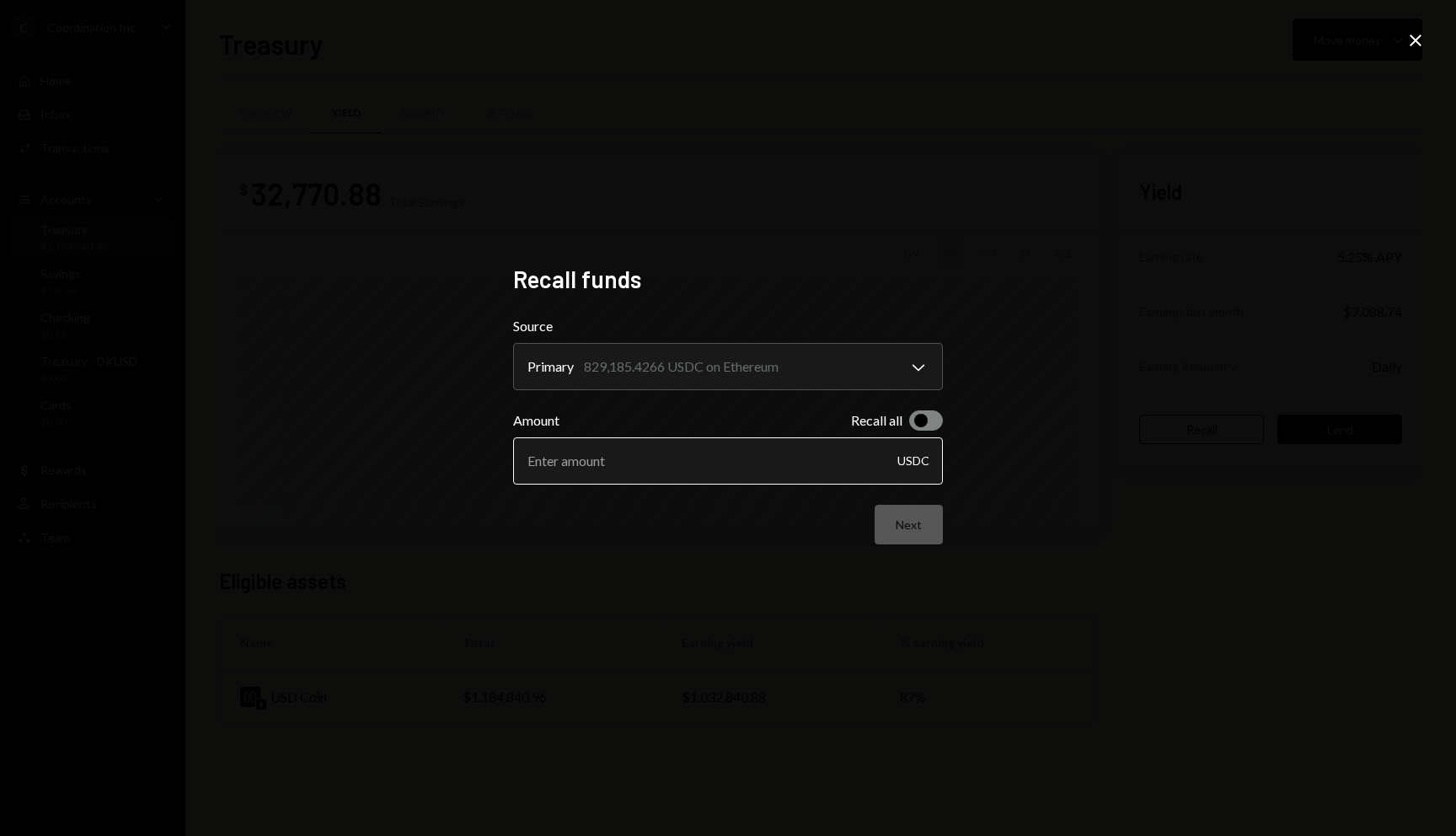
click at [749, 450] on input "Amount" at bounding box center [728, 461] width 430 height 48
type input "10000"
click at [803, 532] on div "Next" at bounding box center [728, 524] width 430 height 40
click at [903, 534] on button "Next" at bounding box center [908, 524] width 68 height 40
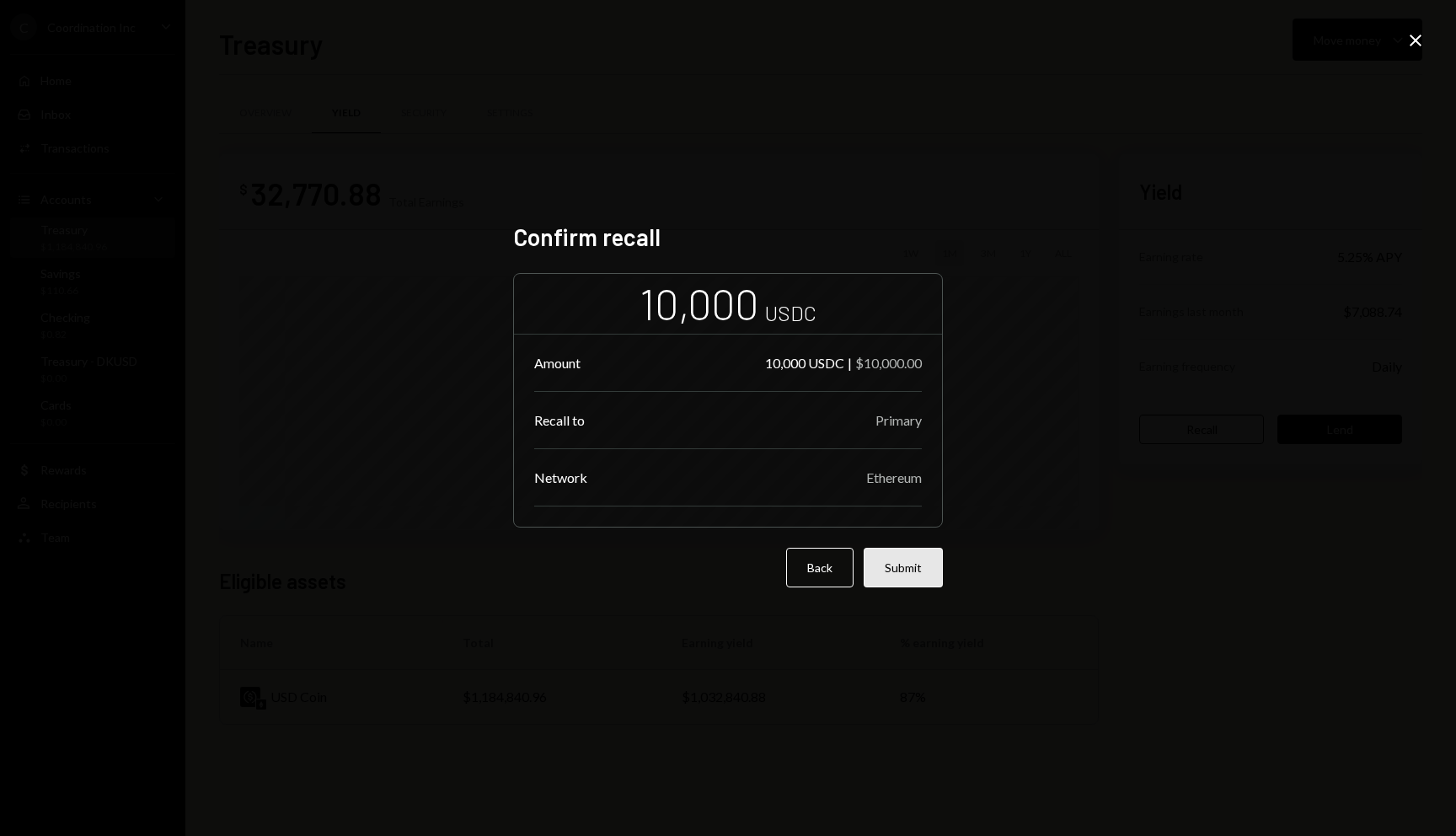
click at [920, 555] on button "Submit" at bounding box center [903, 567] width 79 height 40
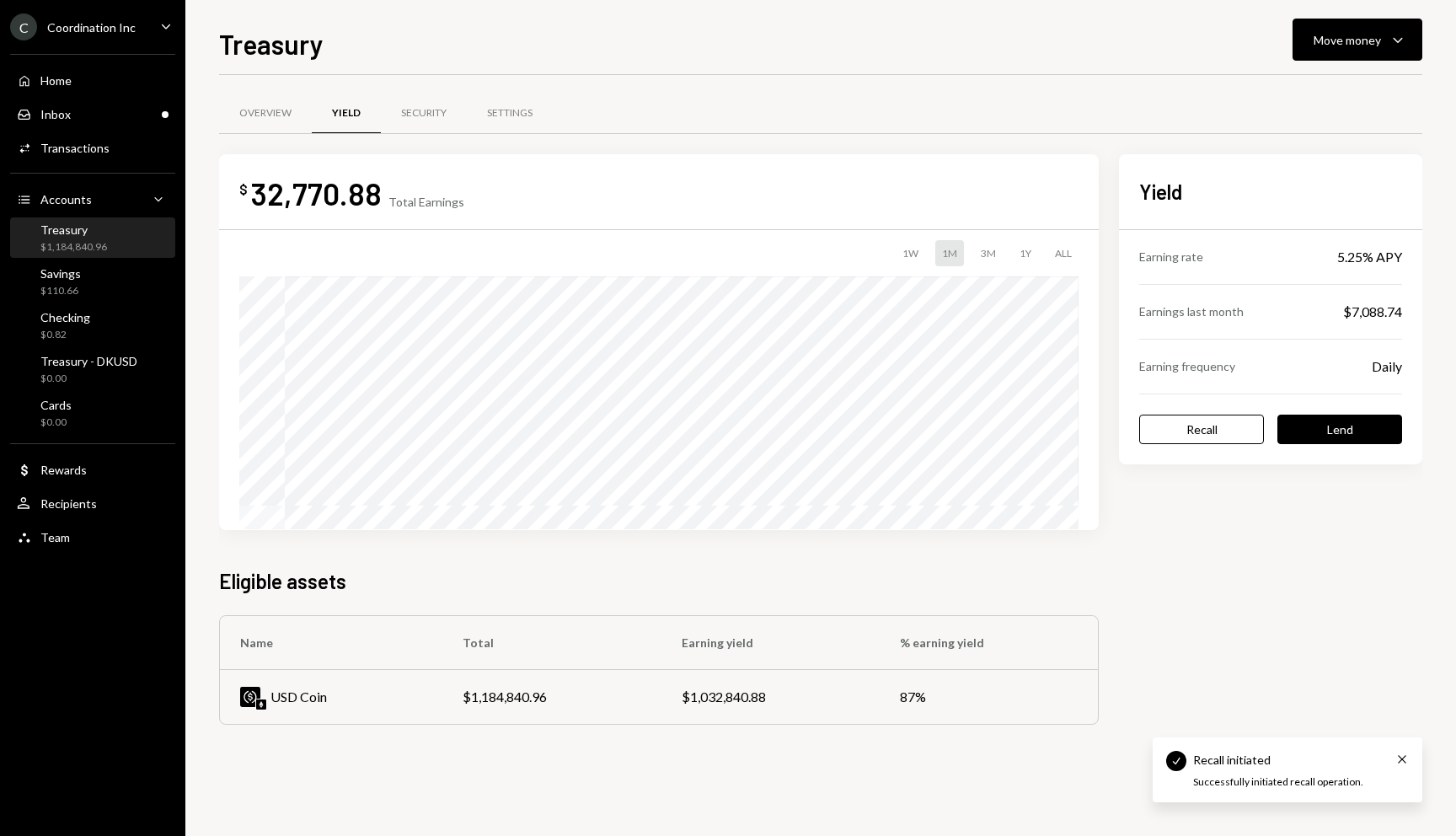
click at [667, 69] on div "Treasury Move money Caret Down Overview Yield Security Settings $ 32,770.88 Tot…" at bounding box center [821, 430] width 1203 height 812
click at [100, 236] on div "Treasury" at bounding box center [74, 229] width 67 height 14
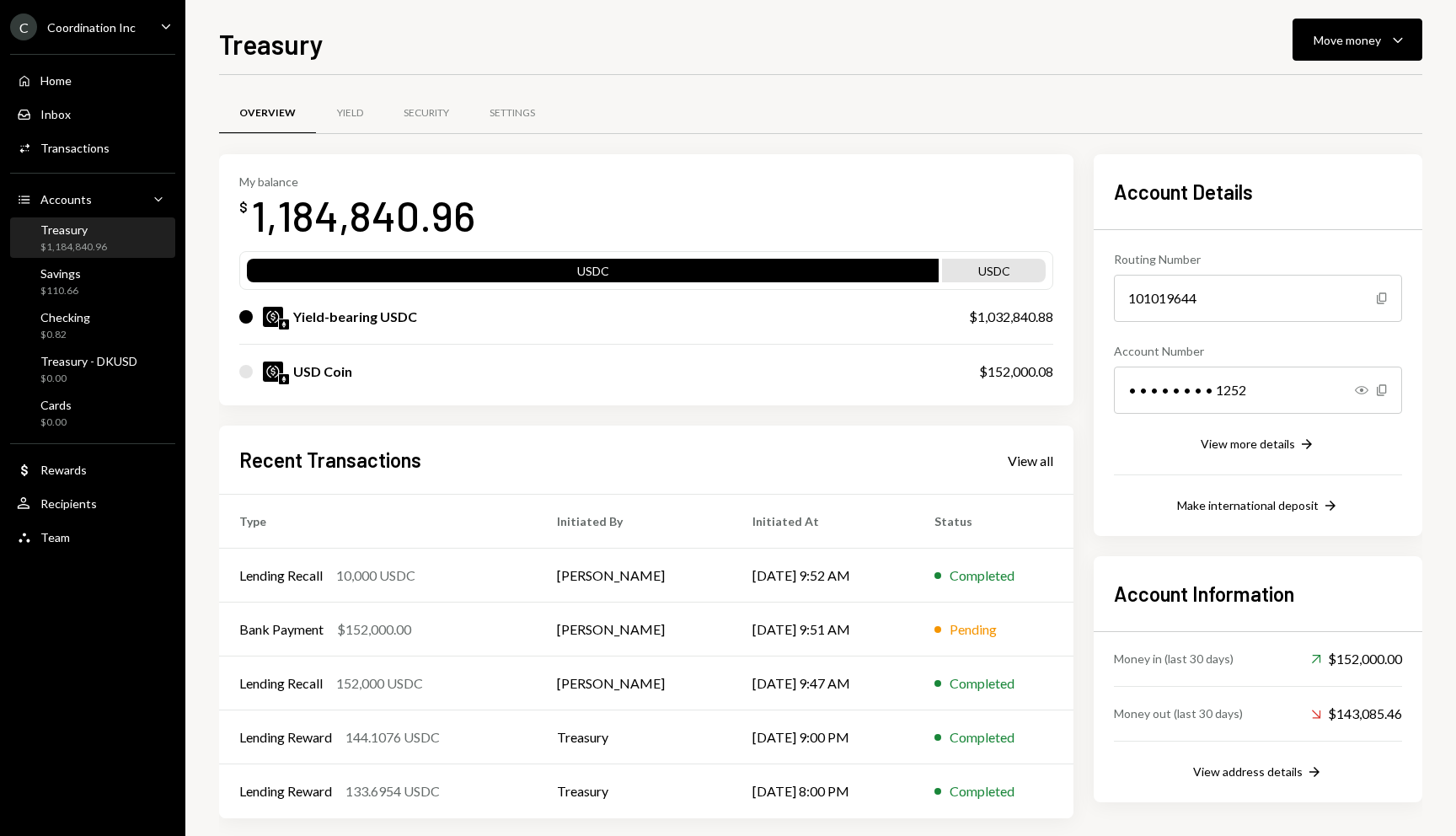
click at [768, 115] on div "Overview Yield Security Settings" at bounding box center [821, 113] width 1203 height 43
click at [767, 119] on div "Overview Yield Security Settings" at bounding box center [821, 113] width 1203 height 43
click at [774, 106] on div "Overview Yield Security Settings" at bounding box center [821, 113] width 1203 height 43
click at [976, 135] on div "Overview Yield Security Settings" at bounding box center [821, 122] width 1203 height 63
click at [1355, 38] on div "Move money" at bounding box center [1347, 40] width 68 height 18
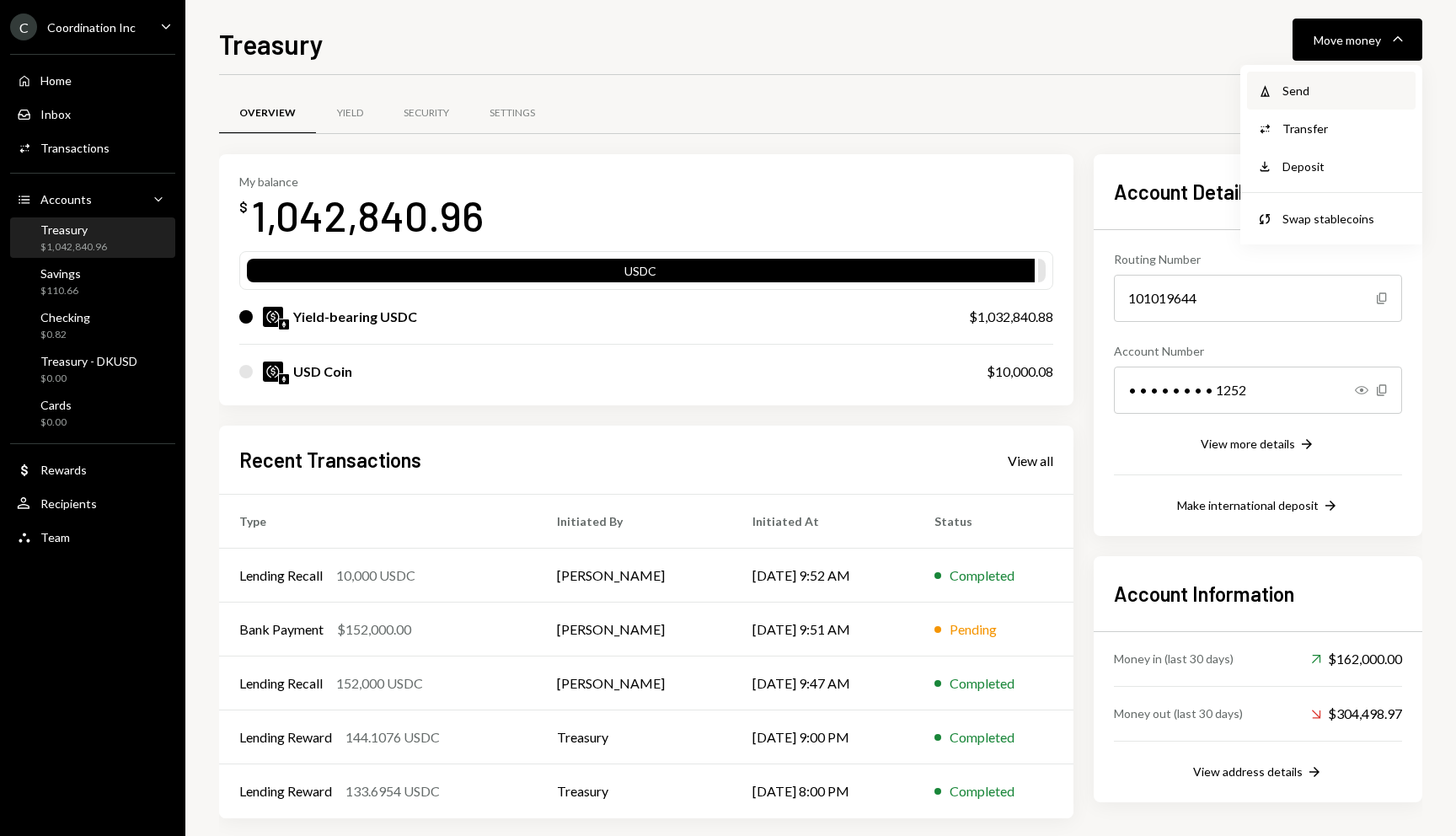
click at [1317, 83] on div "Send" at bounding box center [1344, 91] width 123 height 18
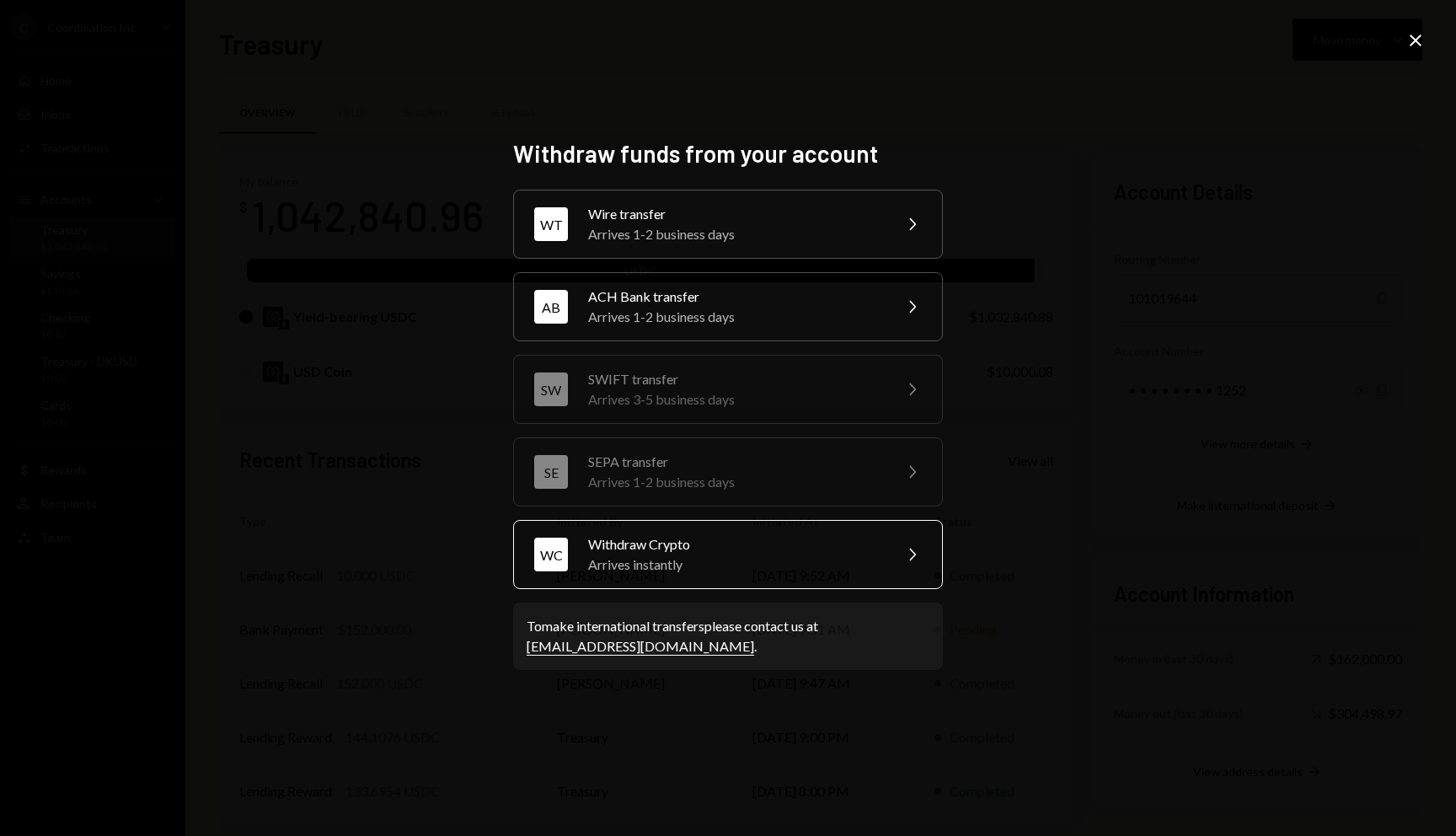
click at [662, 532] on div "WC Withdraw Crypto Arrives instantly Chevron Right" at bounding box center [728, 554] width 430 height 69
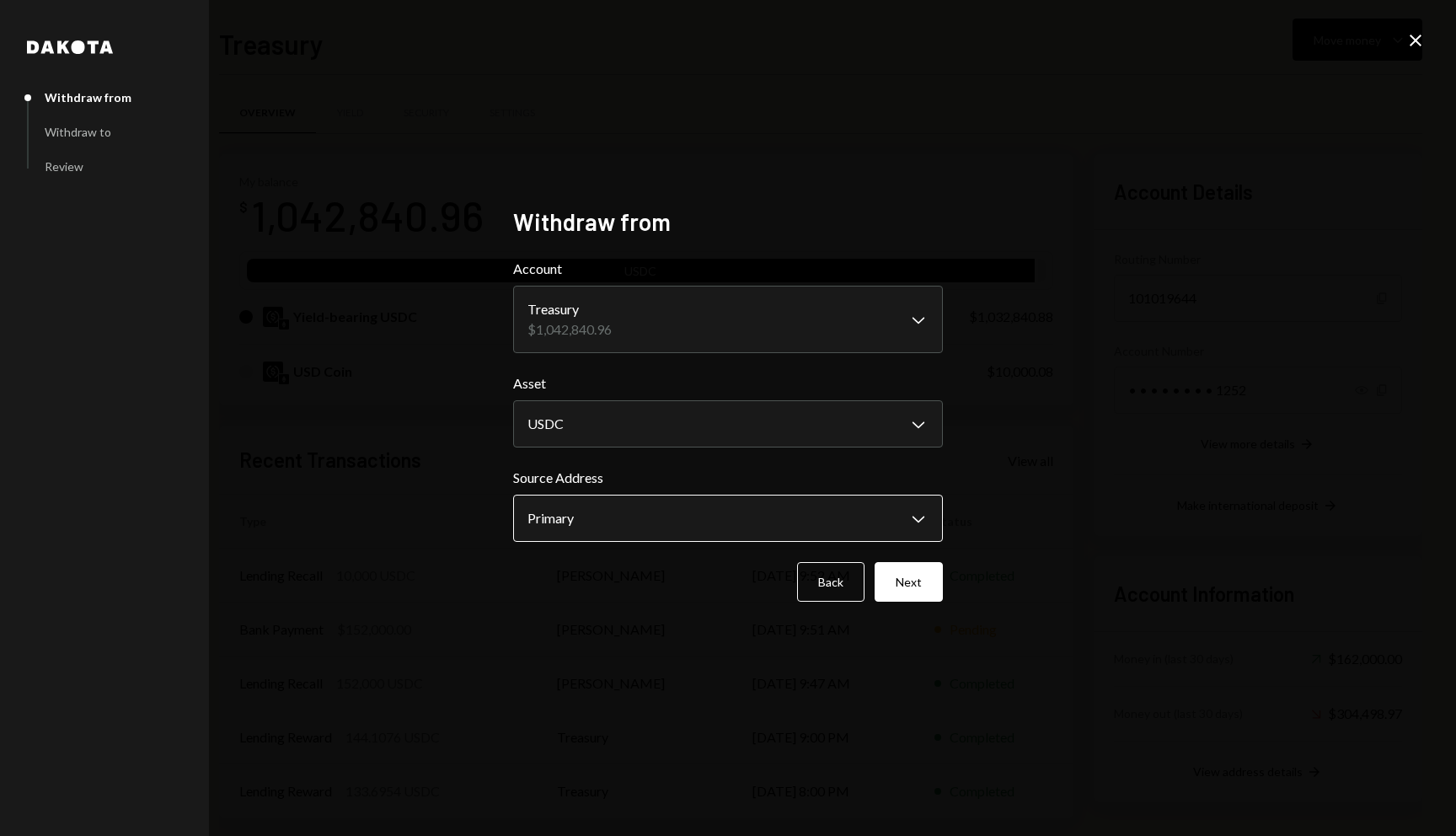
click at [703, 512] on body "C Coordination Inc Caret Down Home Home Inbox Inbox Activities Transactions Acc…" at bounding box center [728, 418] width 1456 height 836
click at [785, 471] on label "Source Address" at bounding box center [728, 477] width 430 height 20
drag, startPoint x: 931, startPoint y: 596, endPoint x: 925, endPoint y: 603, distance: 9.2
click at [925, 603] on div "**********" at bounding box center [728, 418] width 430 height 421
click at [928, 576] on button "Next" at bounding box center [908, 581] width 68 height 40
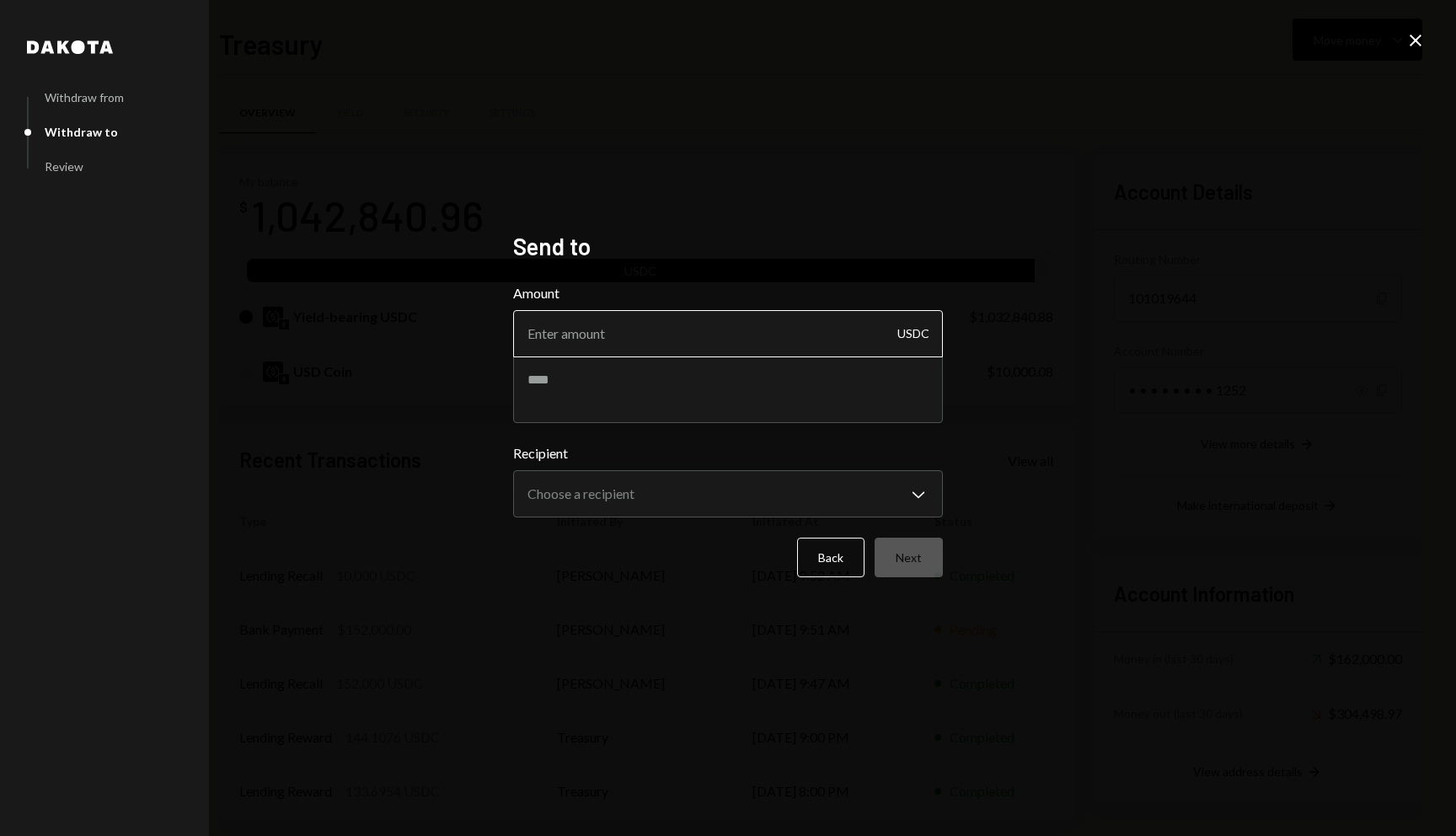
click at [733, 347] on input "Amount" at bounding box center [728, 334] width 430 height 48
type input "1400"
click at [770, 396] on textarea at bounding box center [728, 389] width 430 height 68
type textarea "**********"
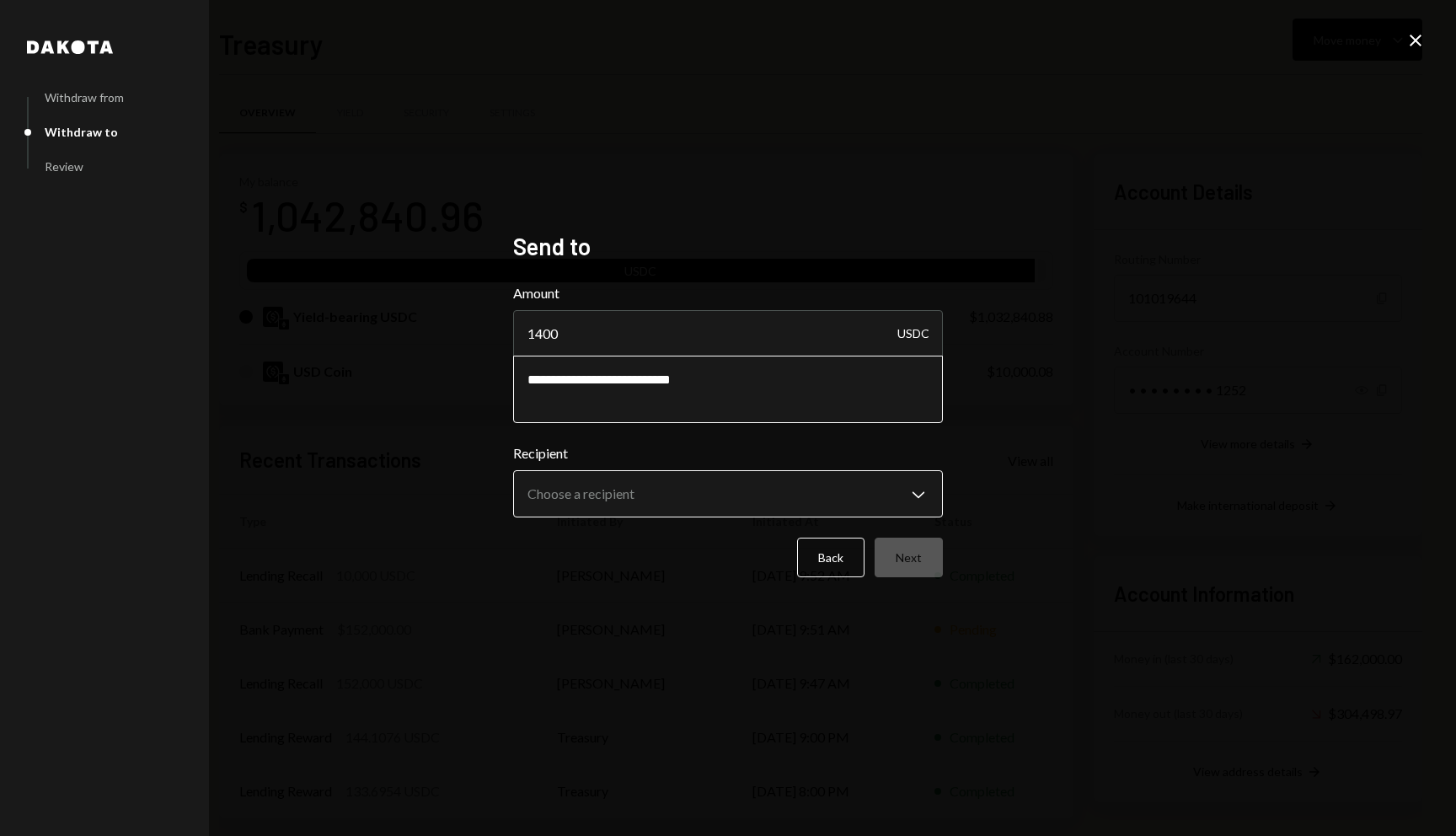
click at [667, 488] on body "C Coordination Inc Caret Down Home Home Inbox Inbox Activities Transactions Acc…" at bounding box center [728, 418] width 1456 height 836
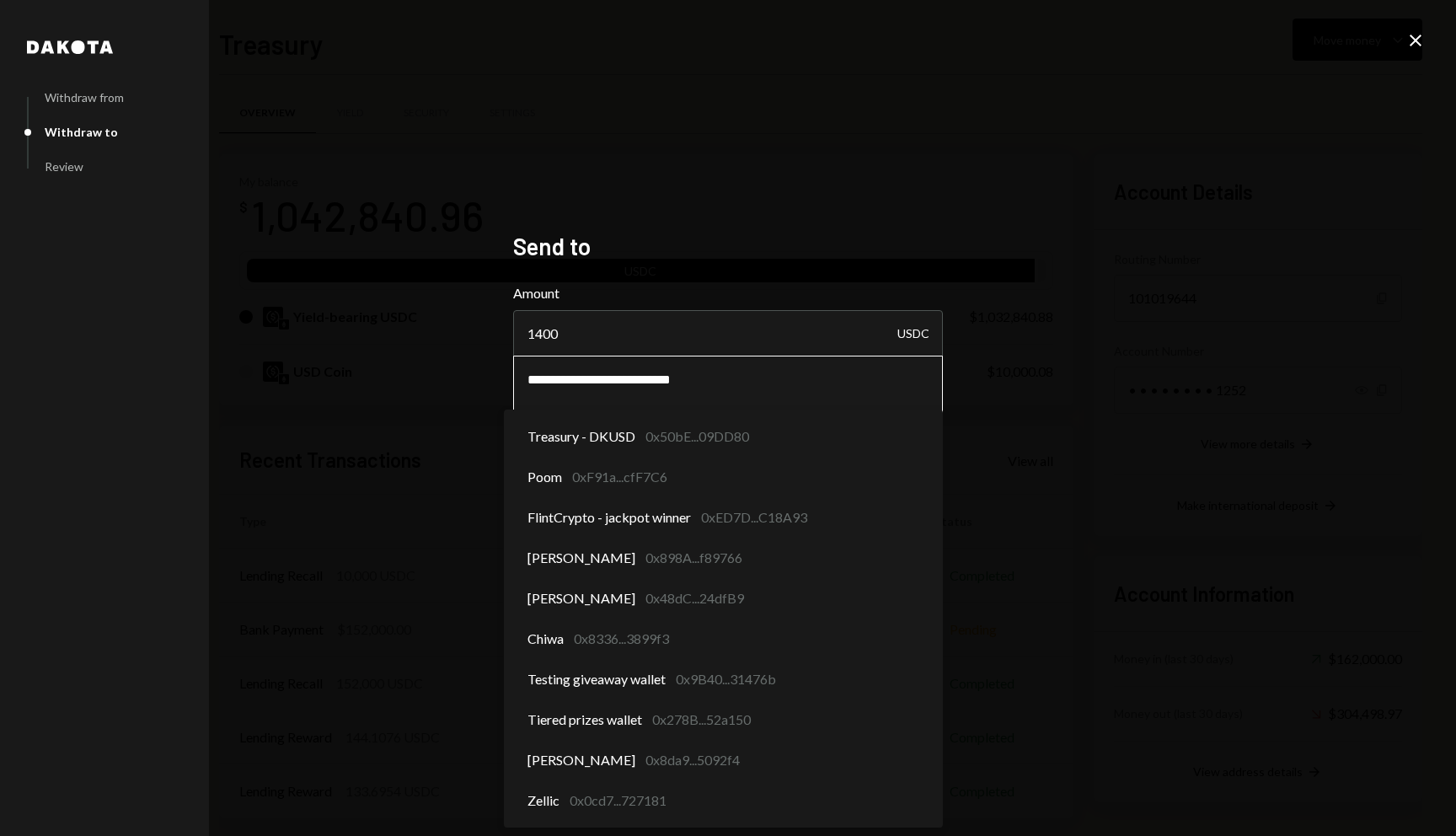
select select "**********"
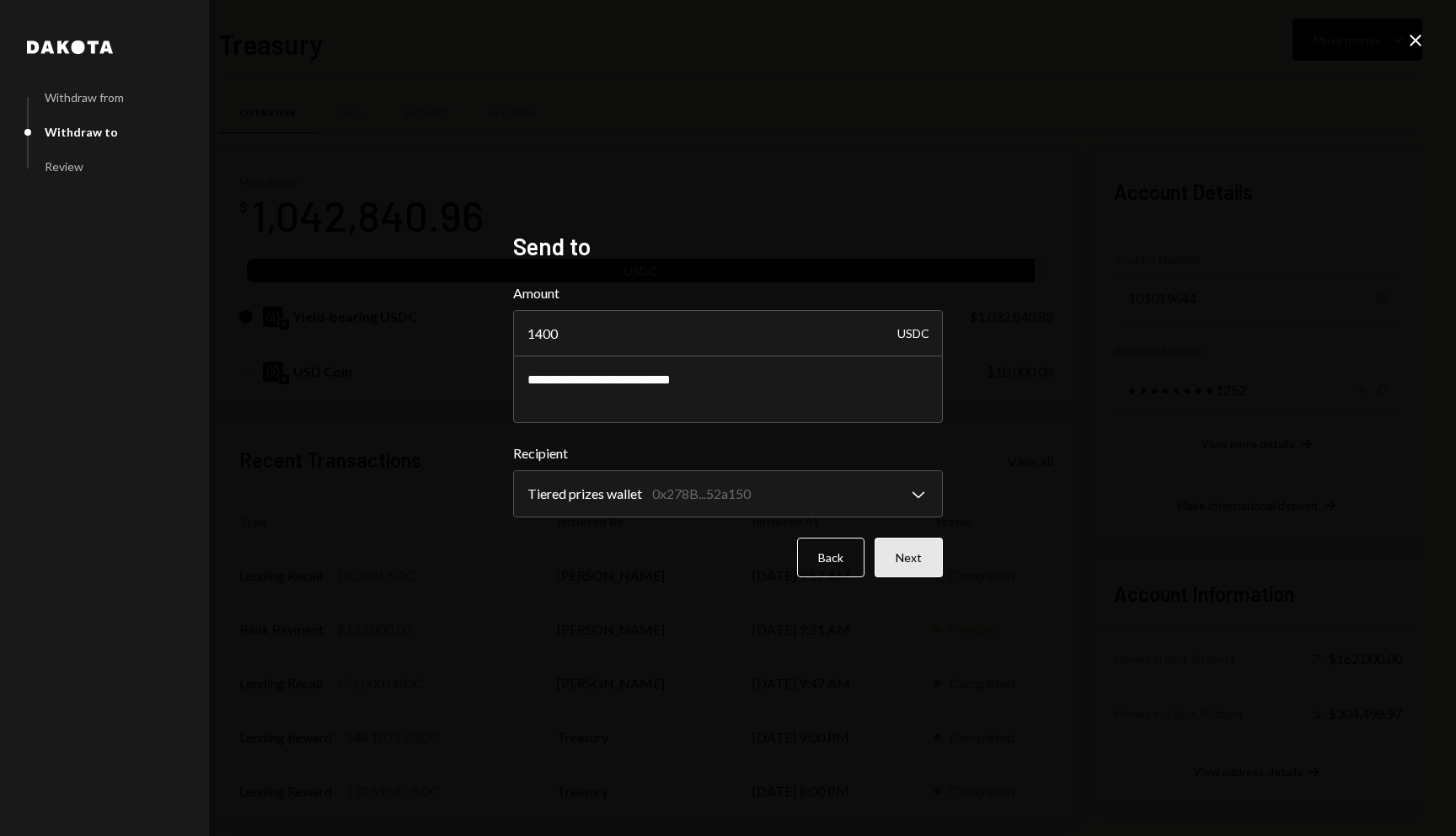
click at [903, 559] on button "Next" at bounding box center [908, 557] width 68 height 40
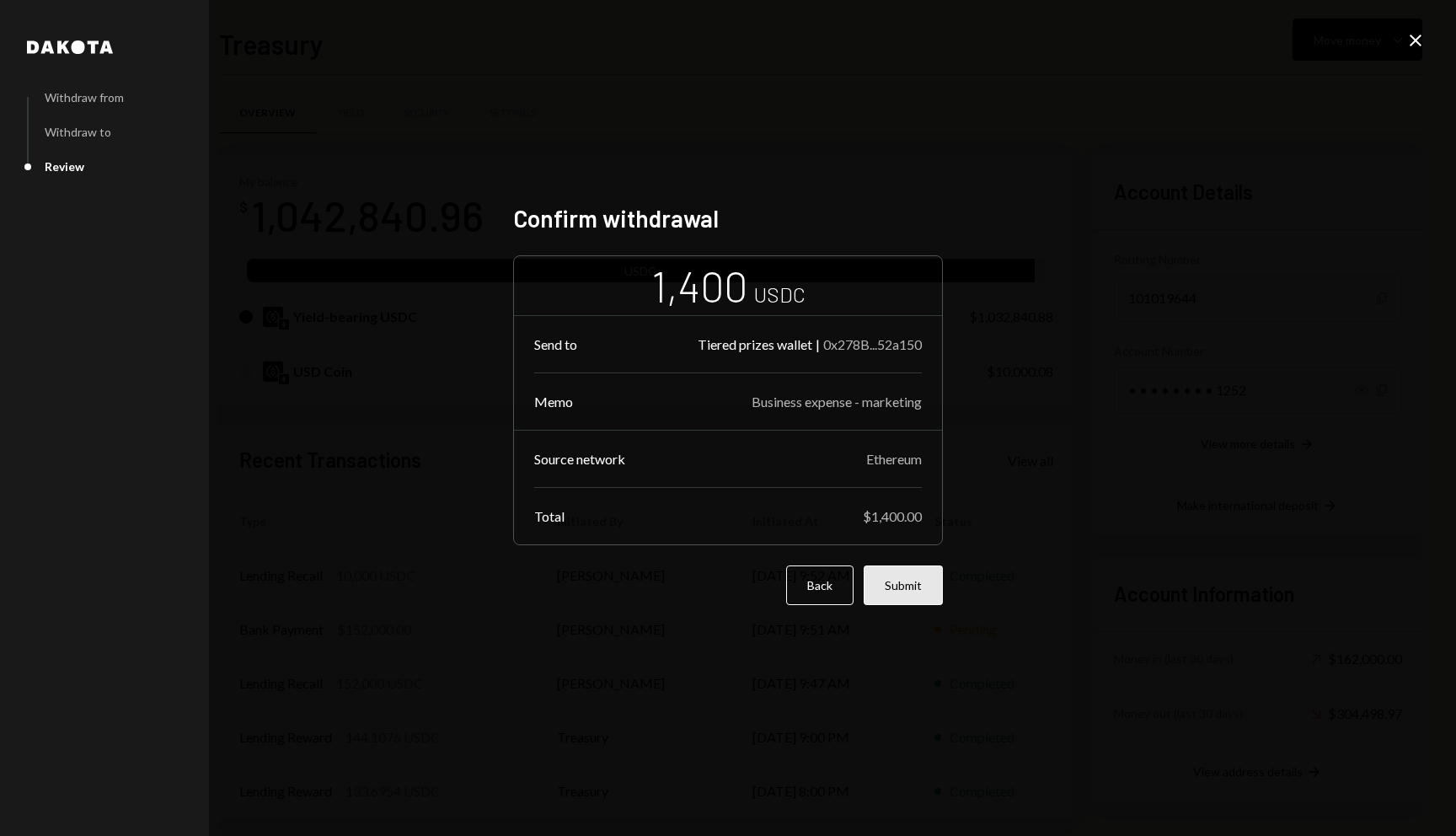
click at [920, 567] on button "Submit" at bounding box center [903, 585] width 79 height 40
